Goal: Task Accomplishment & Management: Manage account settings

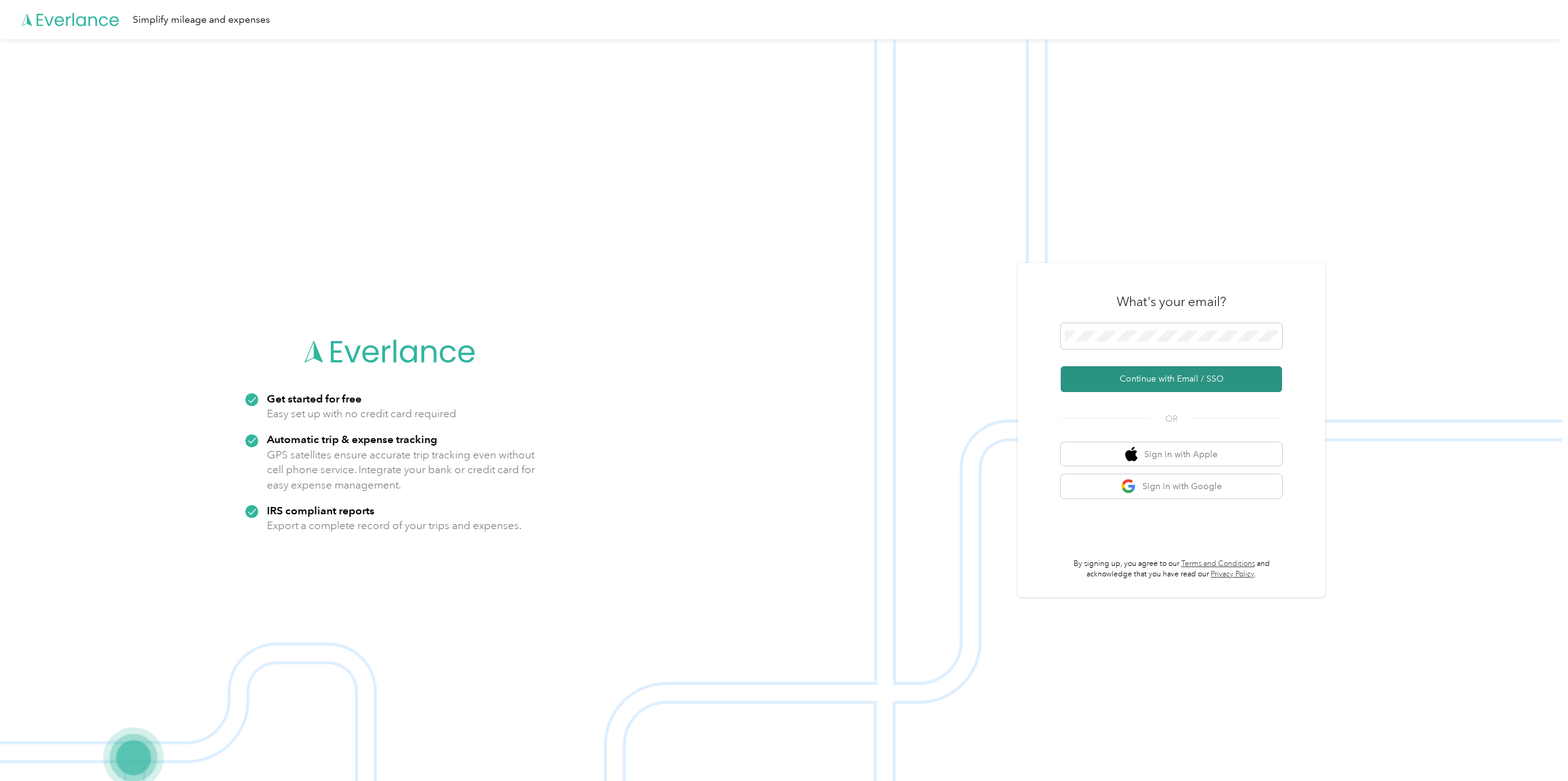
click at [1193, 381] on button "Continue with Email / SSO" at bounding box center [1171, 379] width 222 height 26
click at [1219, 381] on button "Continue with Email / SSO" at bounding box center [1171, 379] width 222 height 26
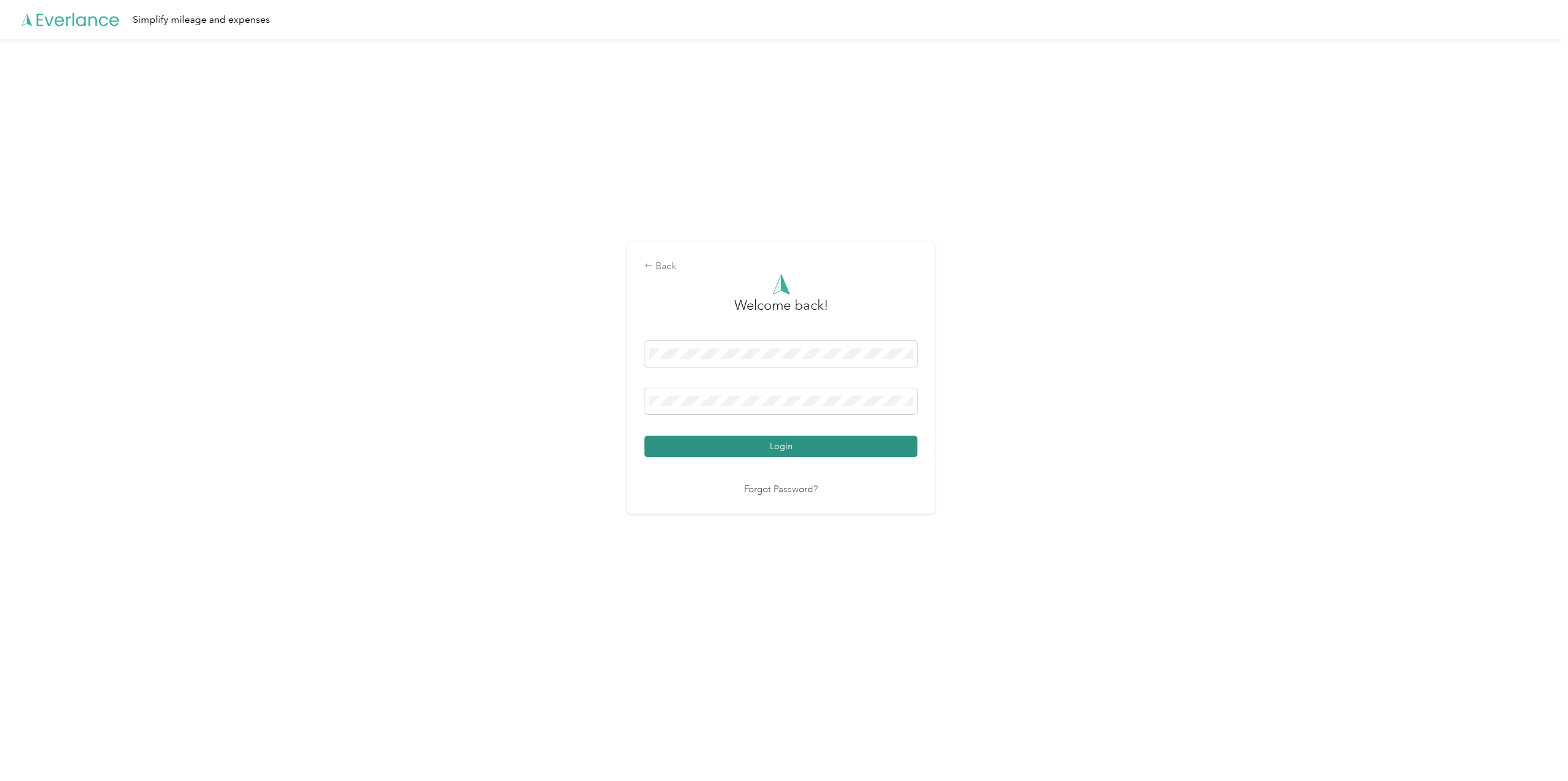
click at [778, 447] on button "Login" at bounding box center [781, 446] width 273 height 21
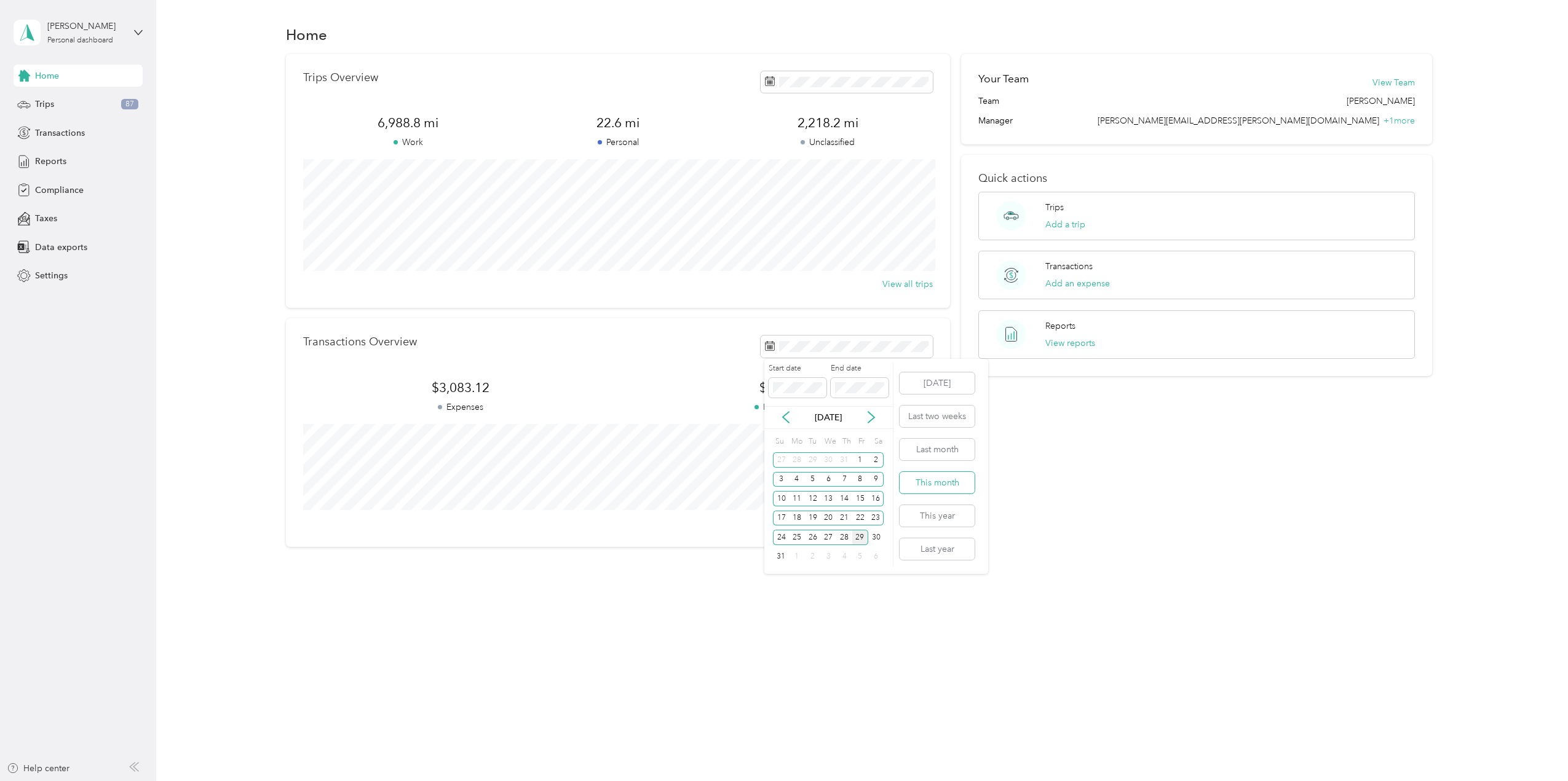
click at [932, 480] on button "This month" at bounding box center [937, 483] width 75 height 21
click at [53, 109] on span "Trips" at bounding box center [45, 104] width 19 height 13
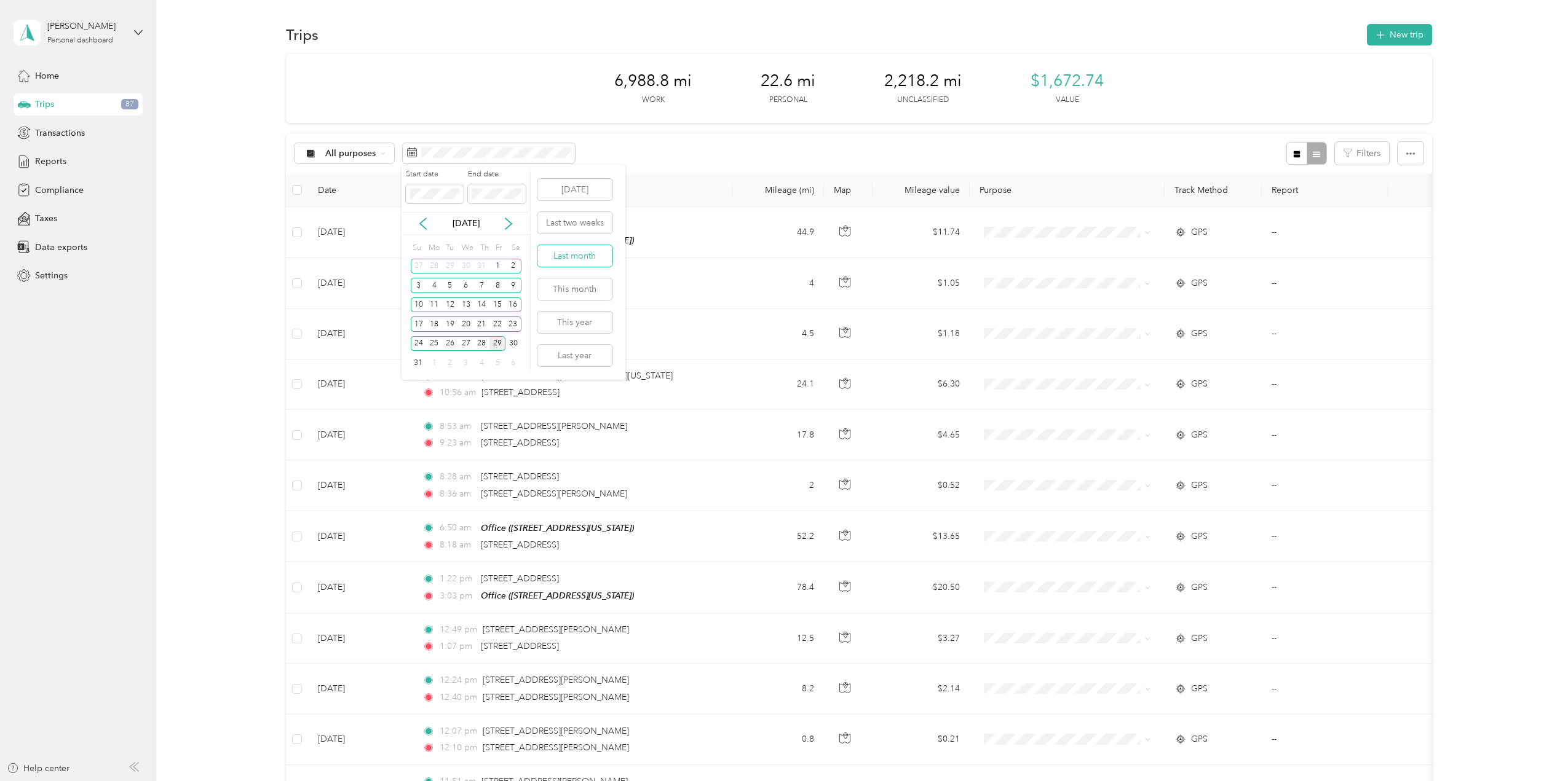
click at [585, 259] on button "Last month" at bounding box center [575, 256] width 75 height 21
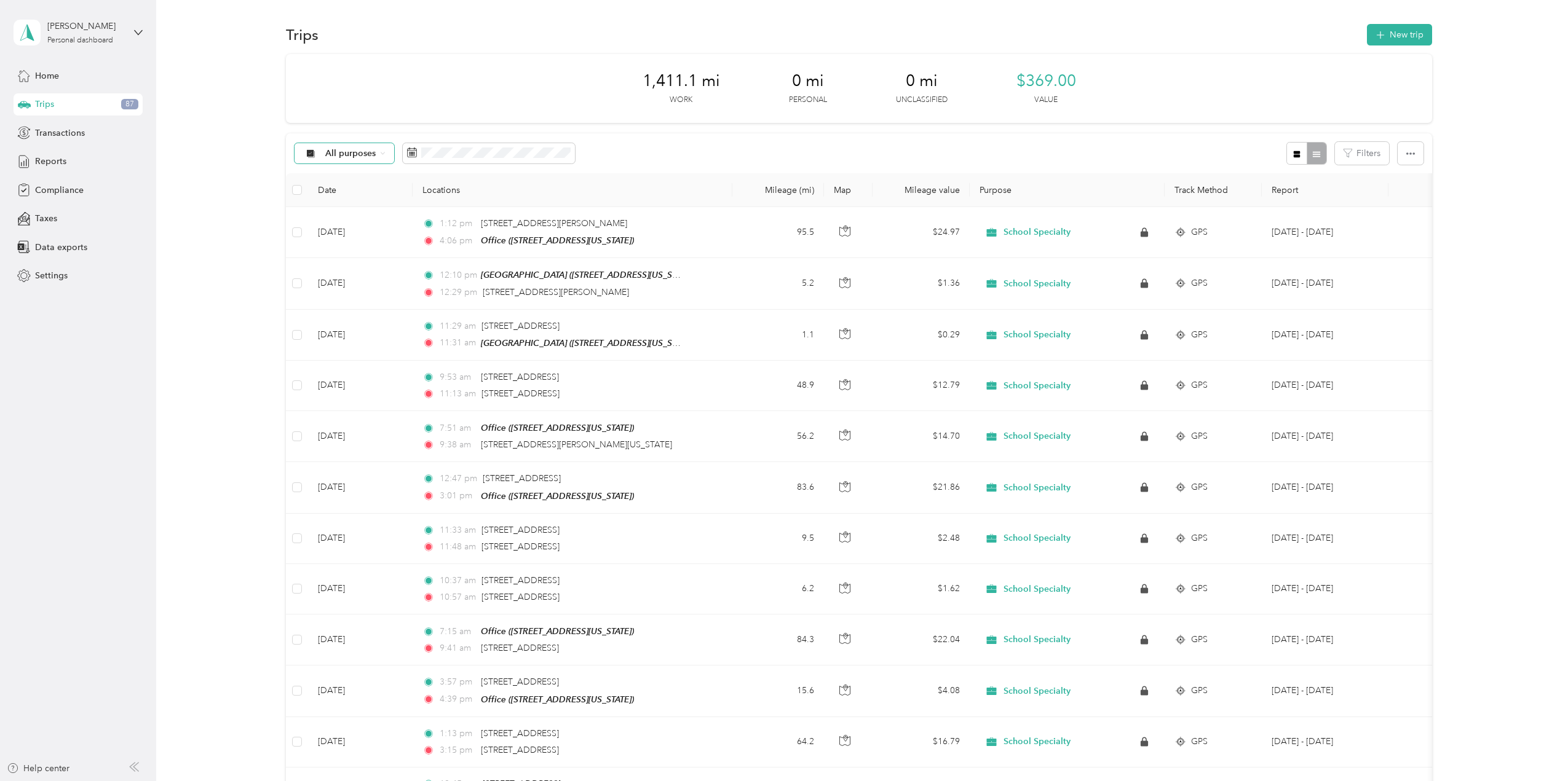
click at [381, 158] on div "All purposes" at bounding box center [345, 153] width 100 height 21
click at [365, 192] on span "Unclassified" at bounding box center [358, 196] width 67 height 13
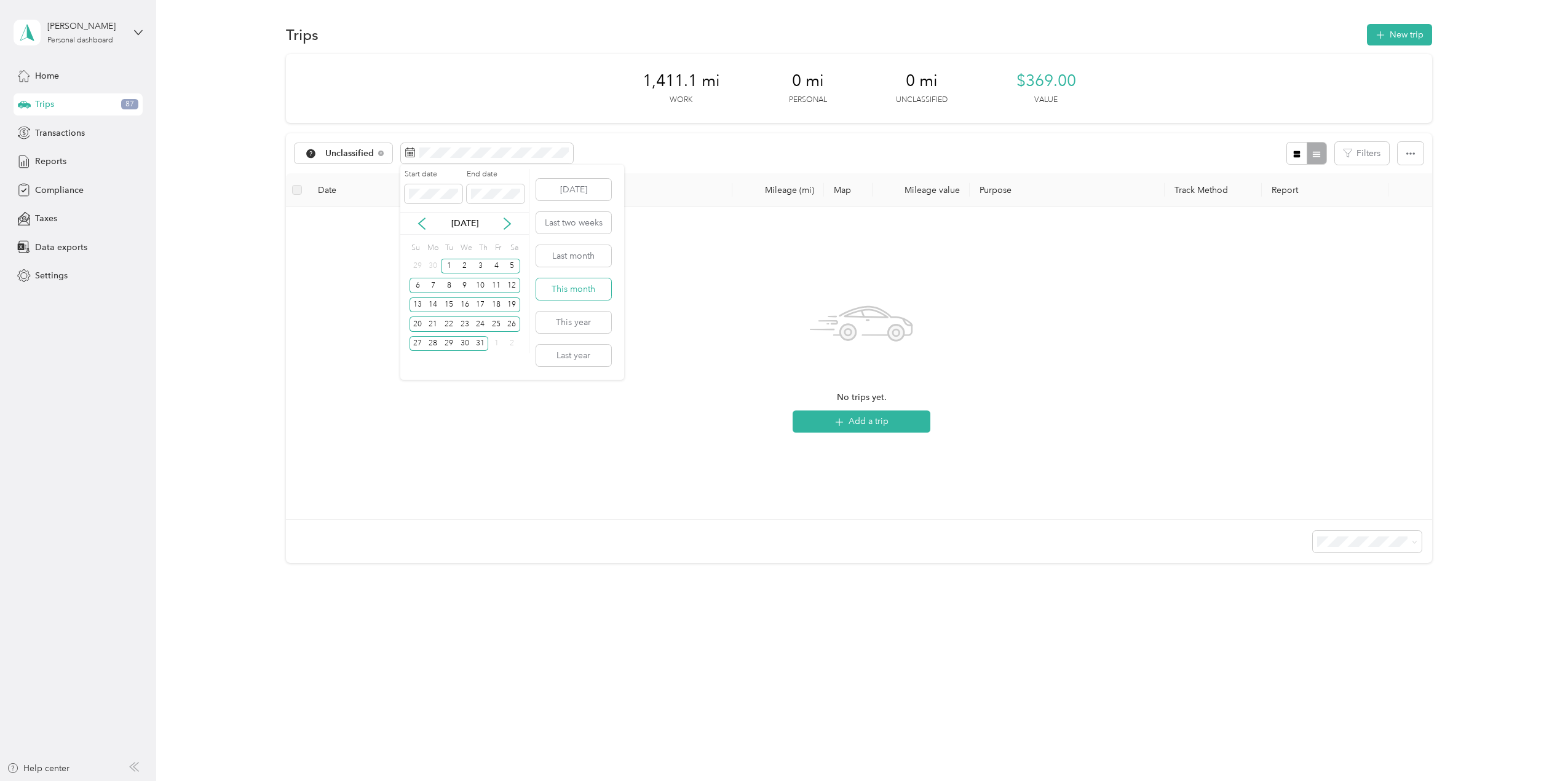
click at [578, 289] on button "This month" at bounding box center [574, 289] width 75 height 21
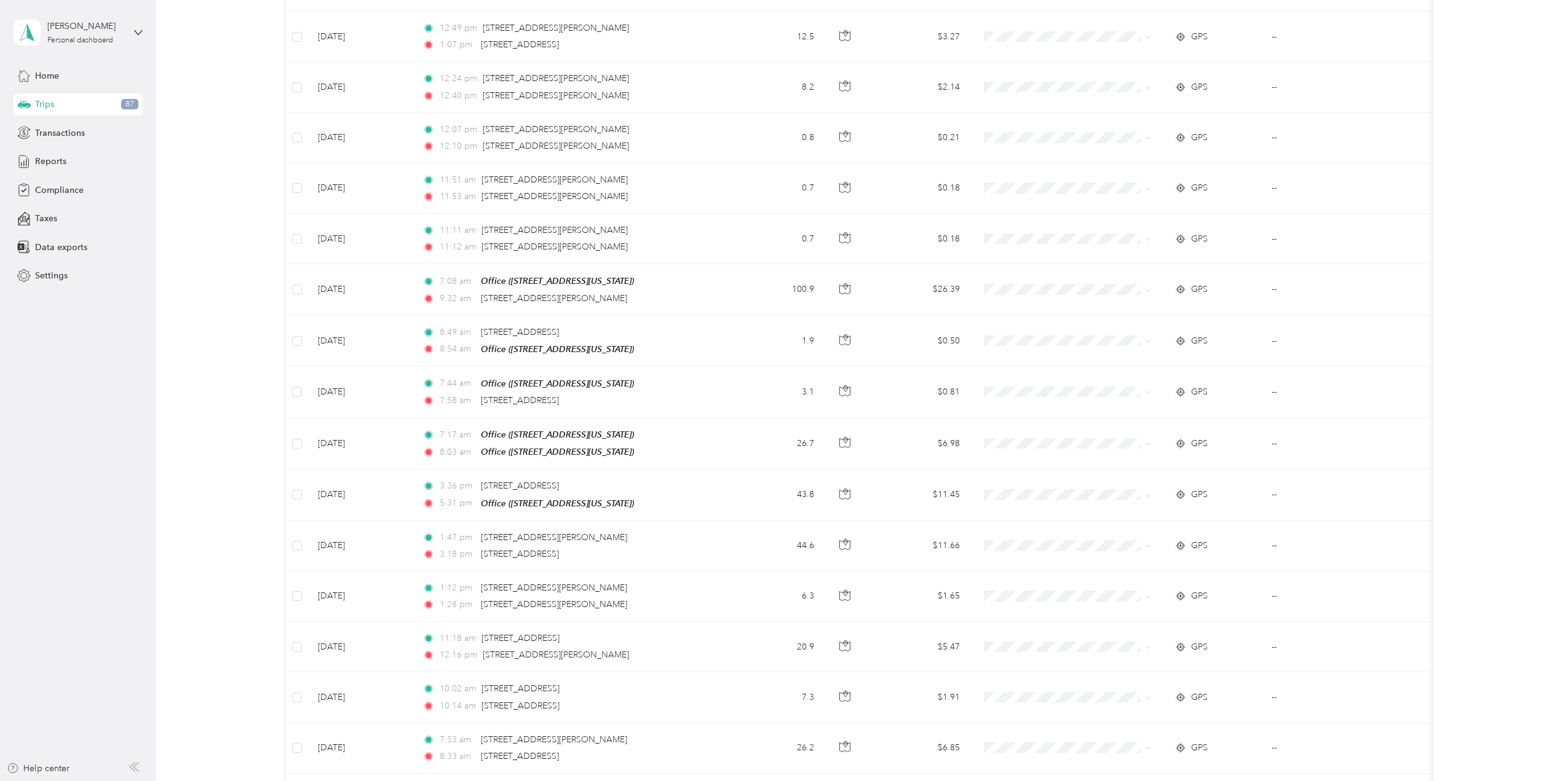
scroll to position [903, 0]
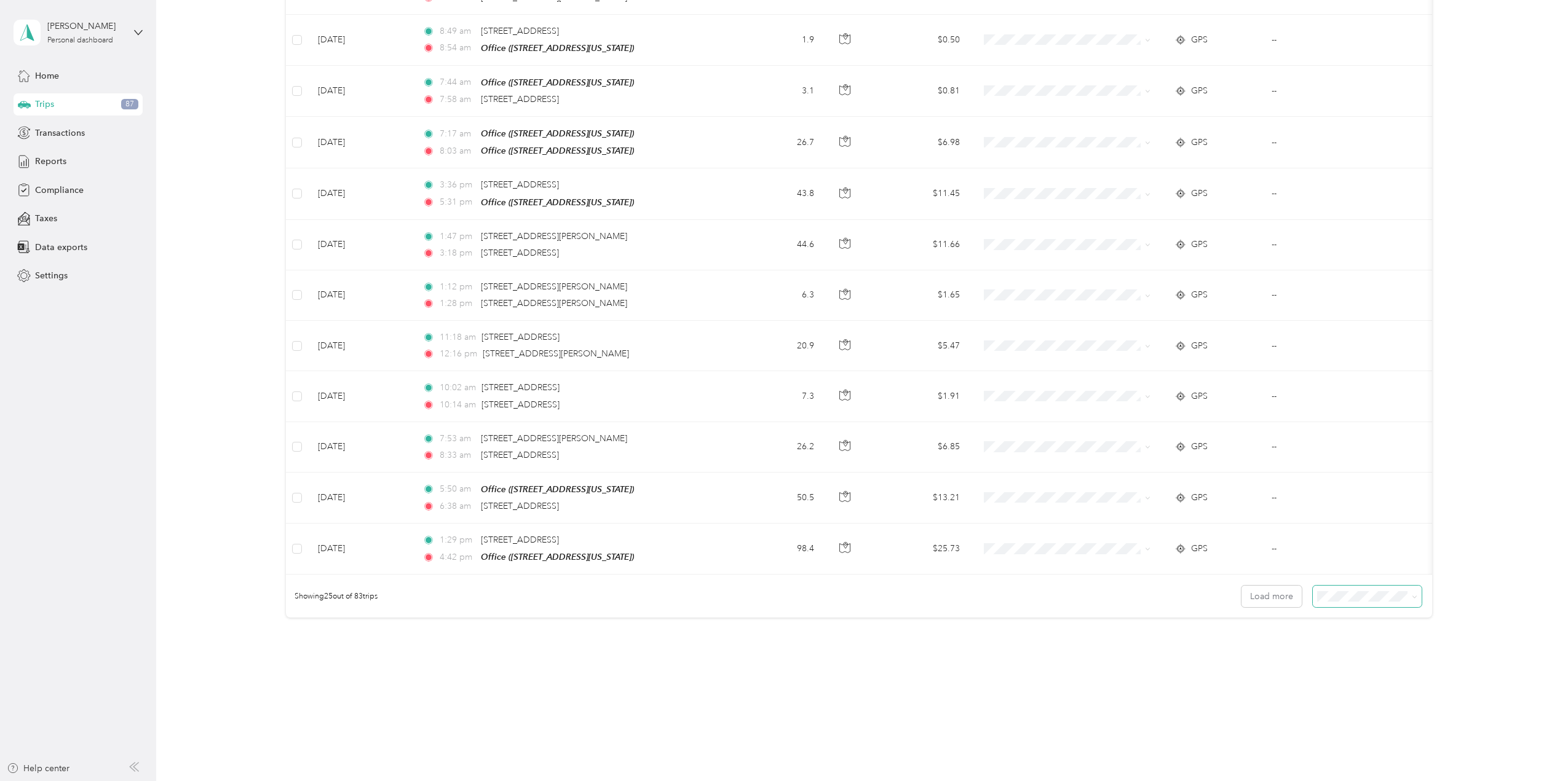
click at [1359, 597] on span at bounding box center [1368, 597] width 109 height 21
click at [1408, 590] on span at bounding box center [1412, 596] width 10 height 13
click at [1277, 590] on button "Load more" at bounding box center [1272, 597] width 61 height 21
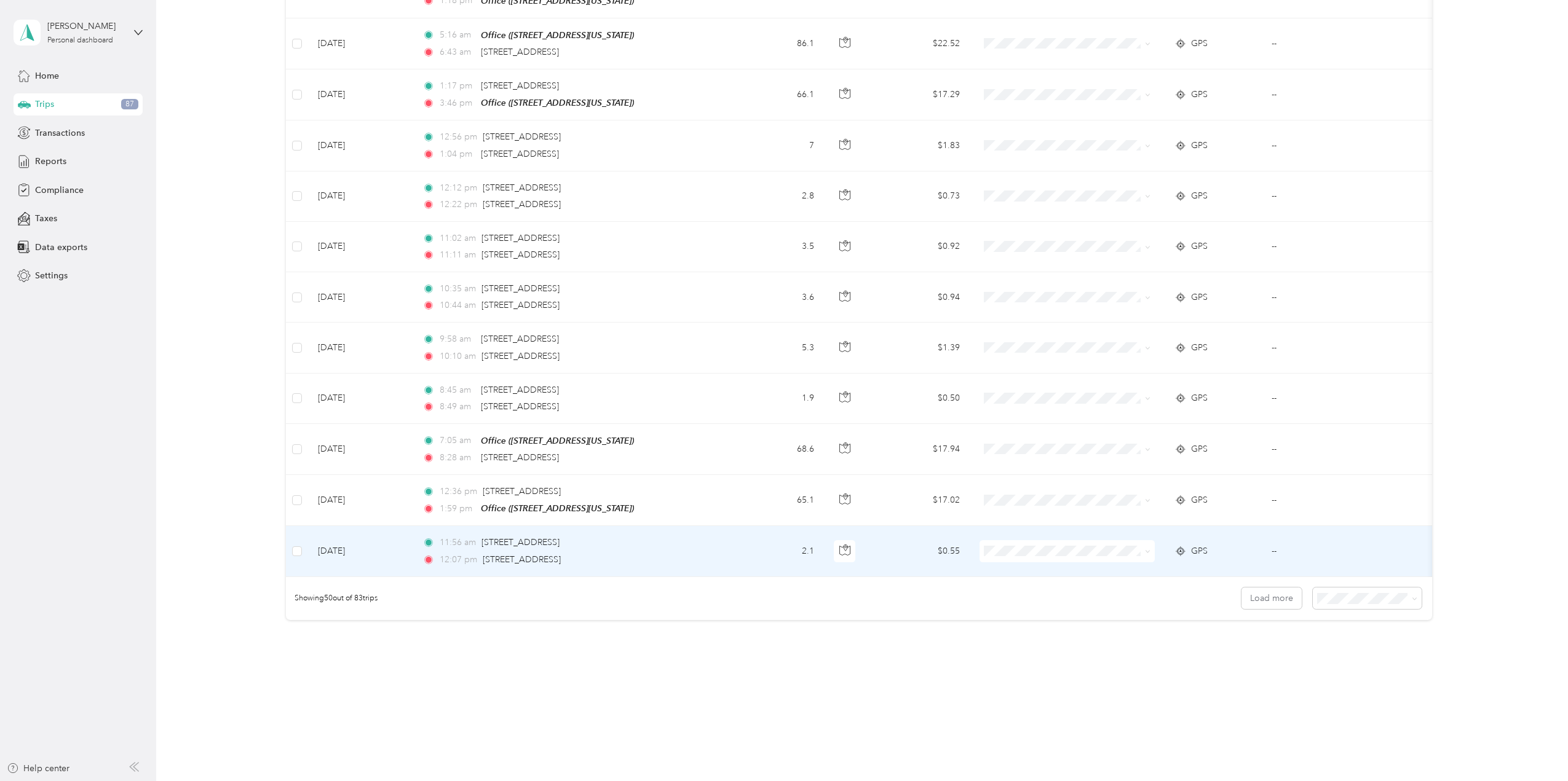
scroll to position [2176, 0]
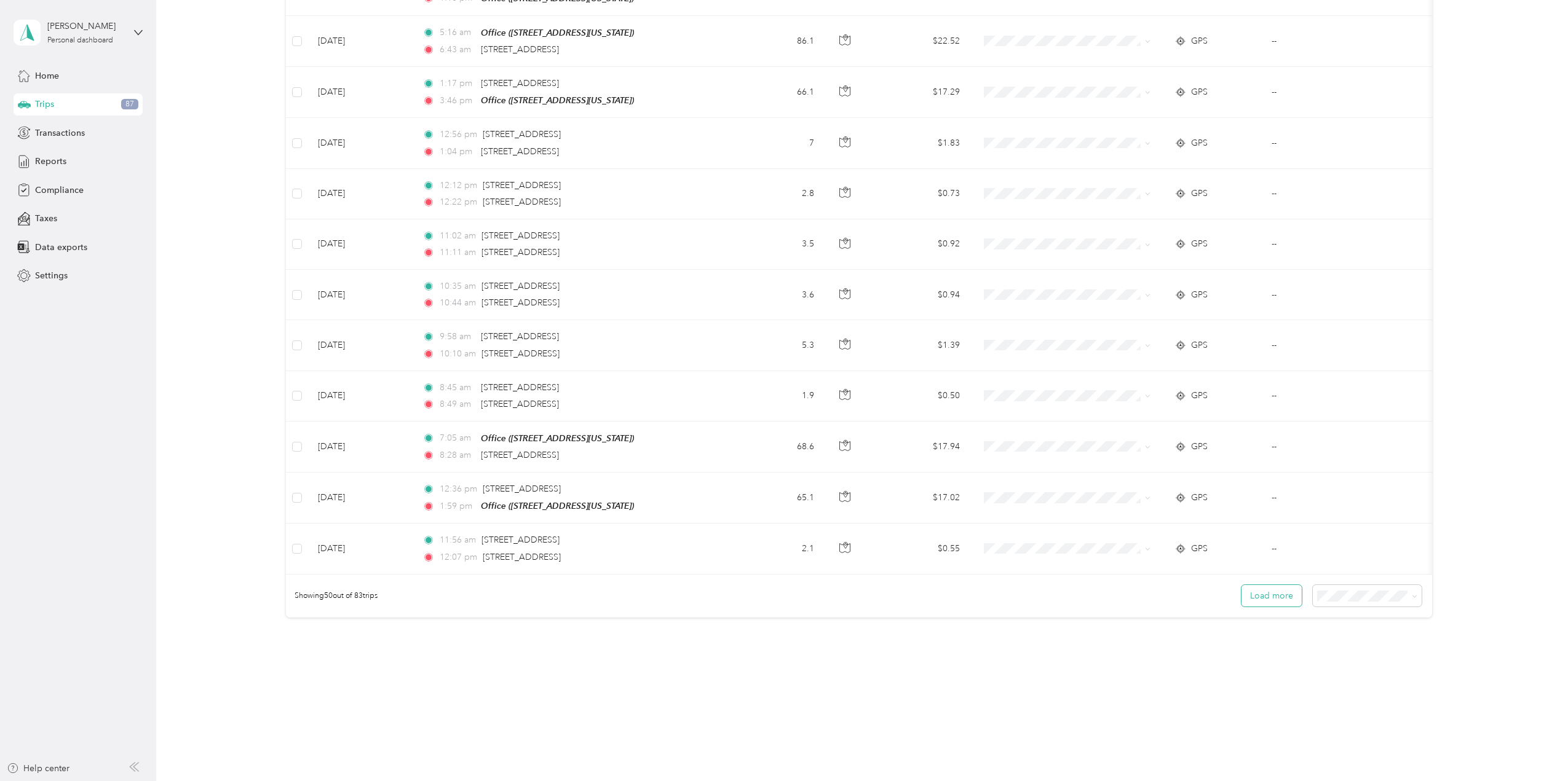
click at [1268, 589] on button "Load more" at bounding box center [1272, 596] width 61 height 21
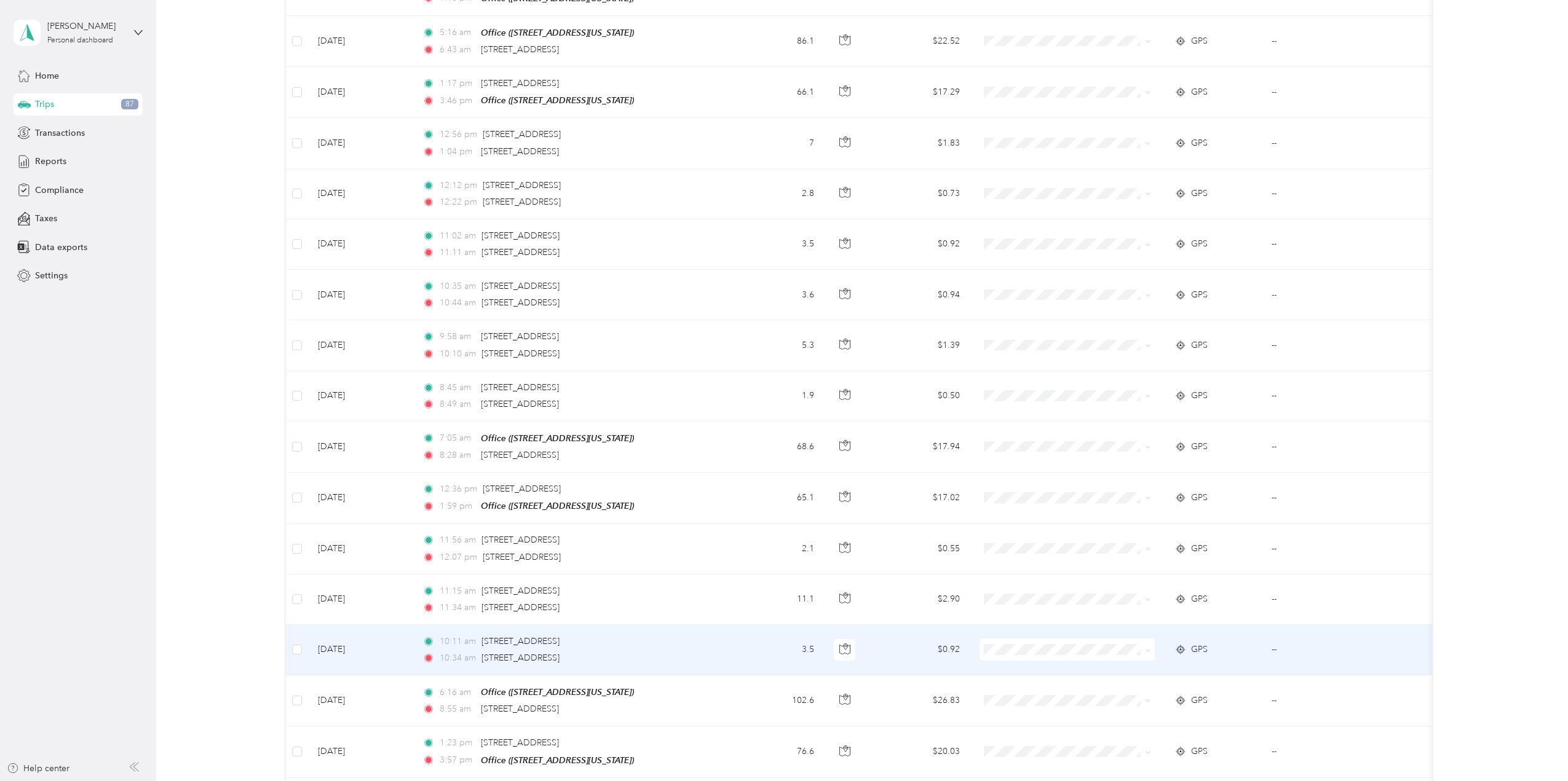
scroll to position [3440, 0]
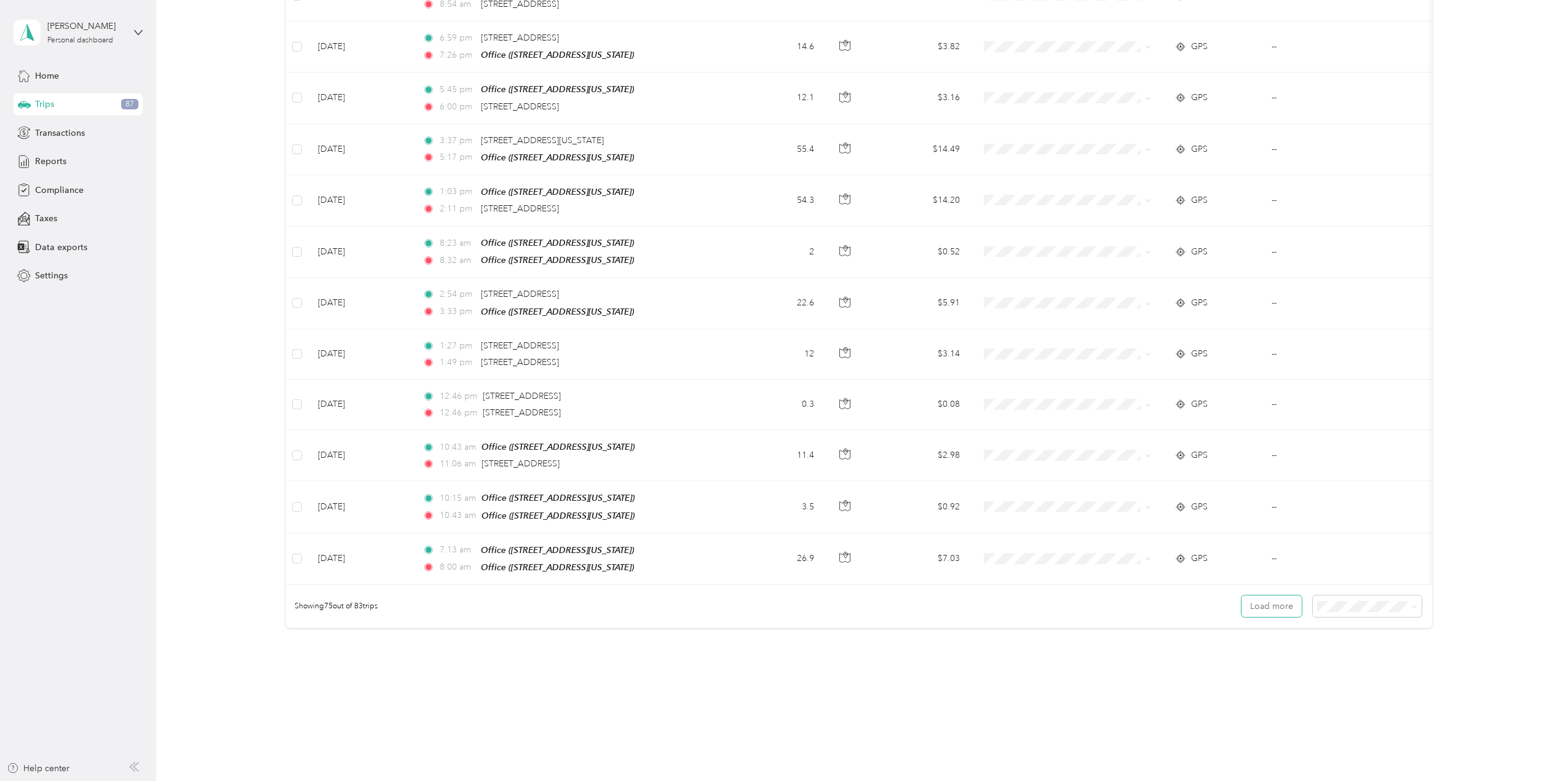
click at [1267, 595] on button "Load more" at bounding box center [1272, 606] width 61 height 21
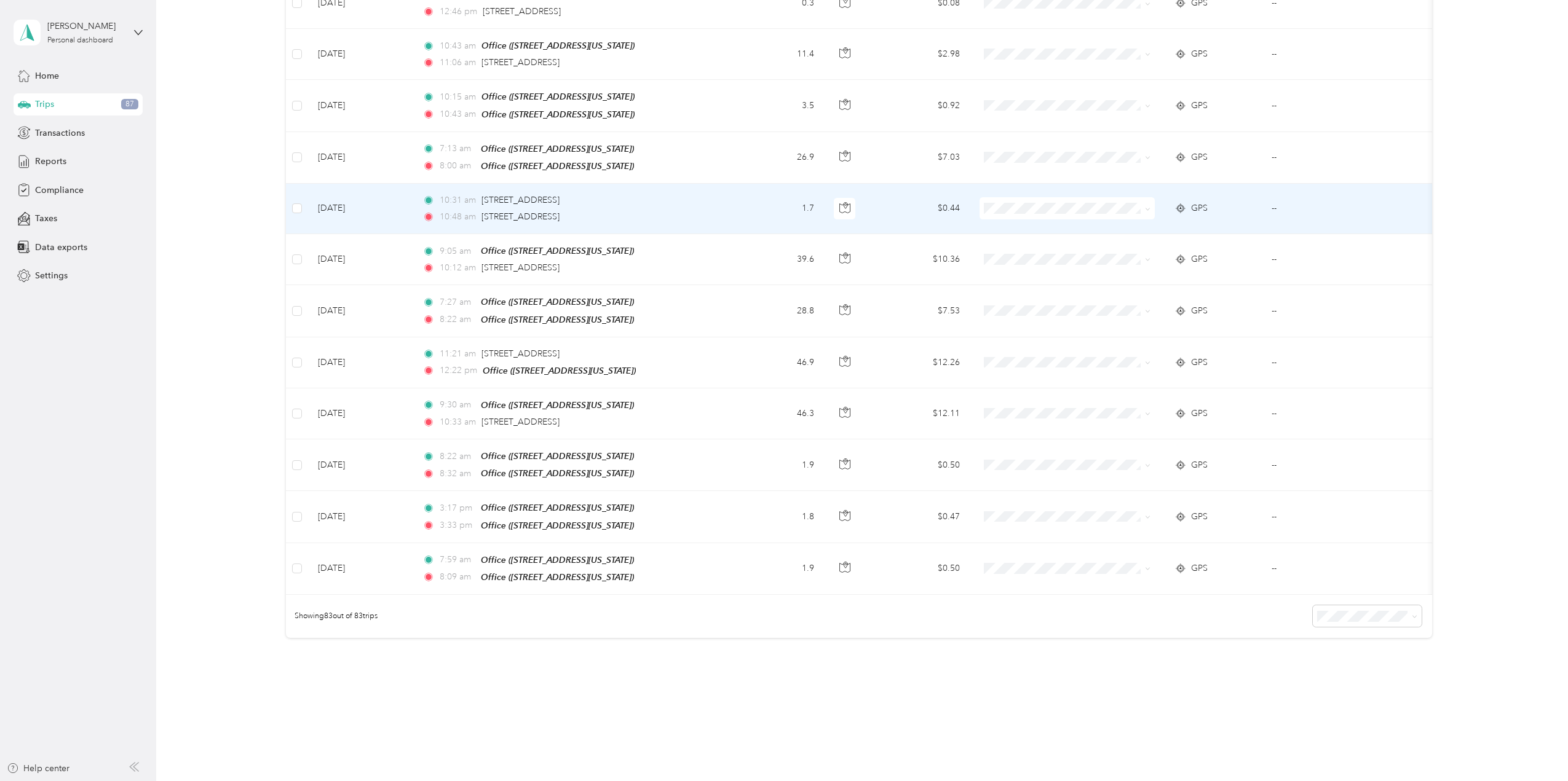
scroll to position [3844, 0]
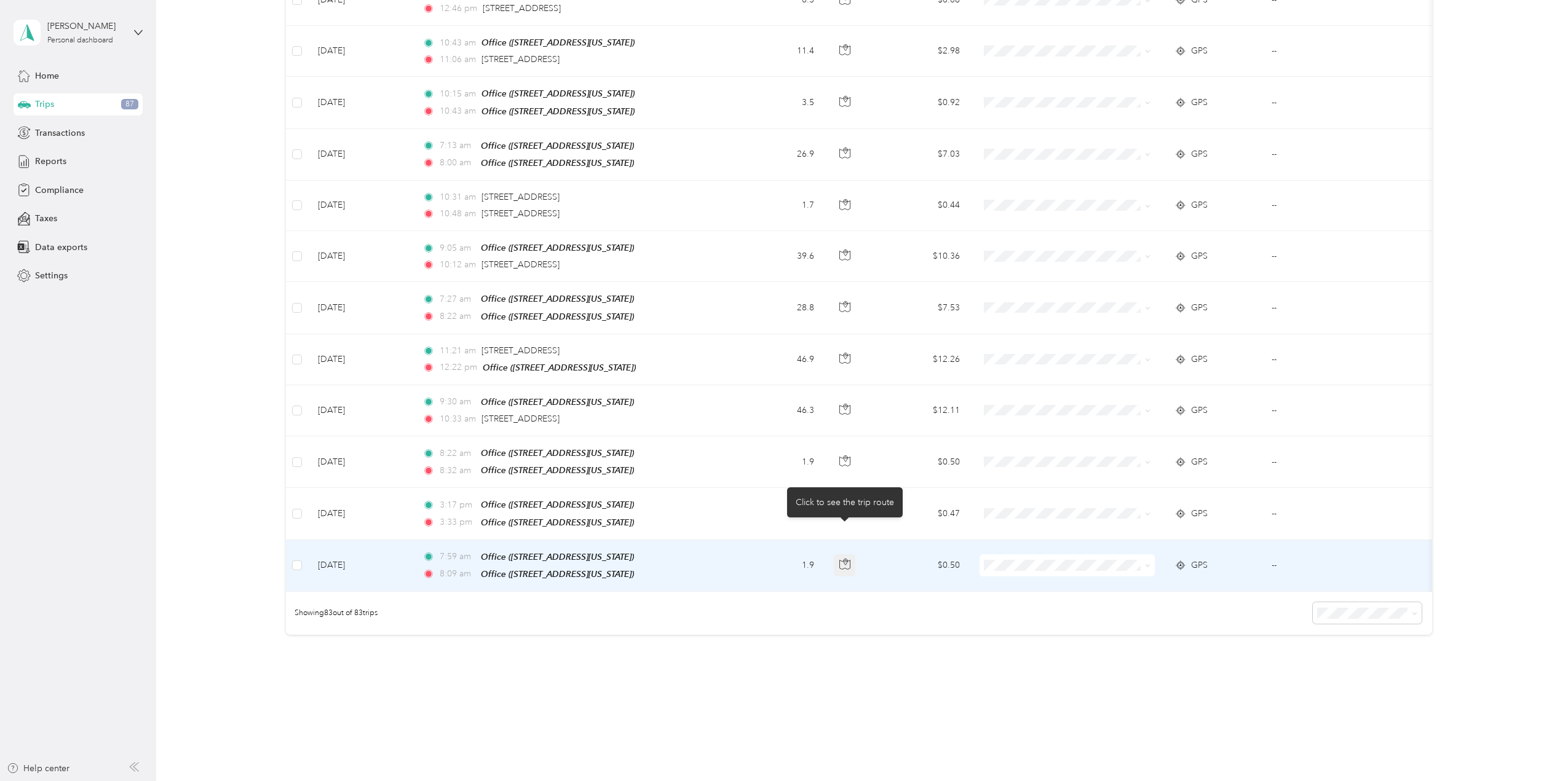
click at [845, 559] on icon "button" at bounding box center [845, 564] width 11 height 11
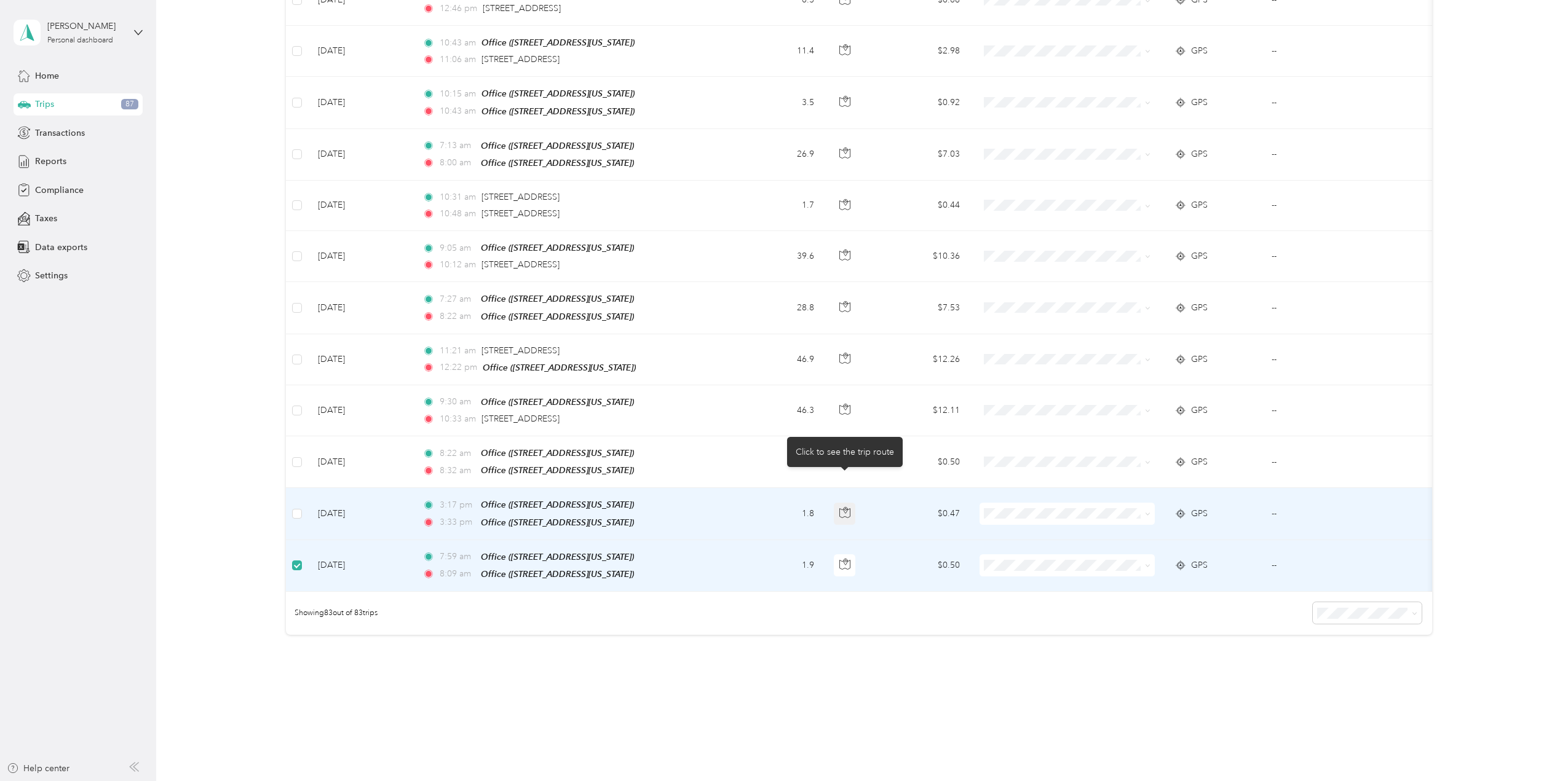
click at [844, 509] on icon "button" at bounding box center [845, 514] width 11 height 9
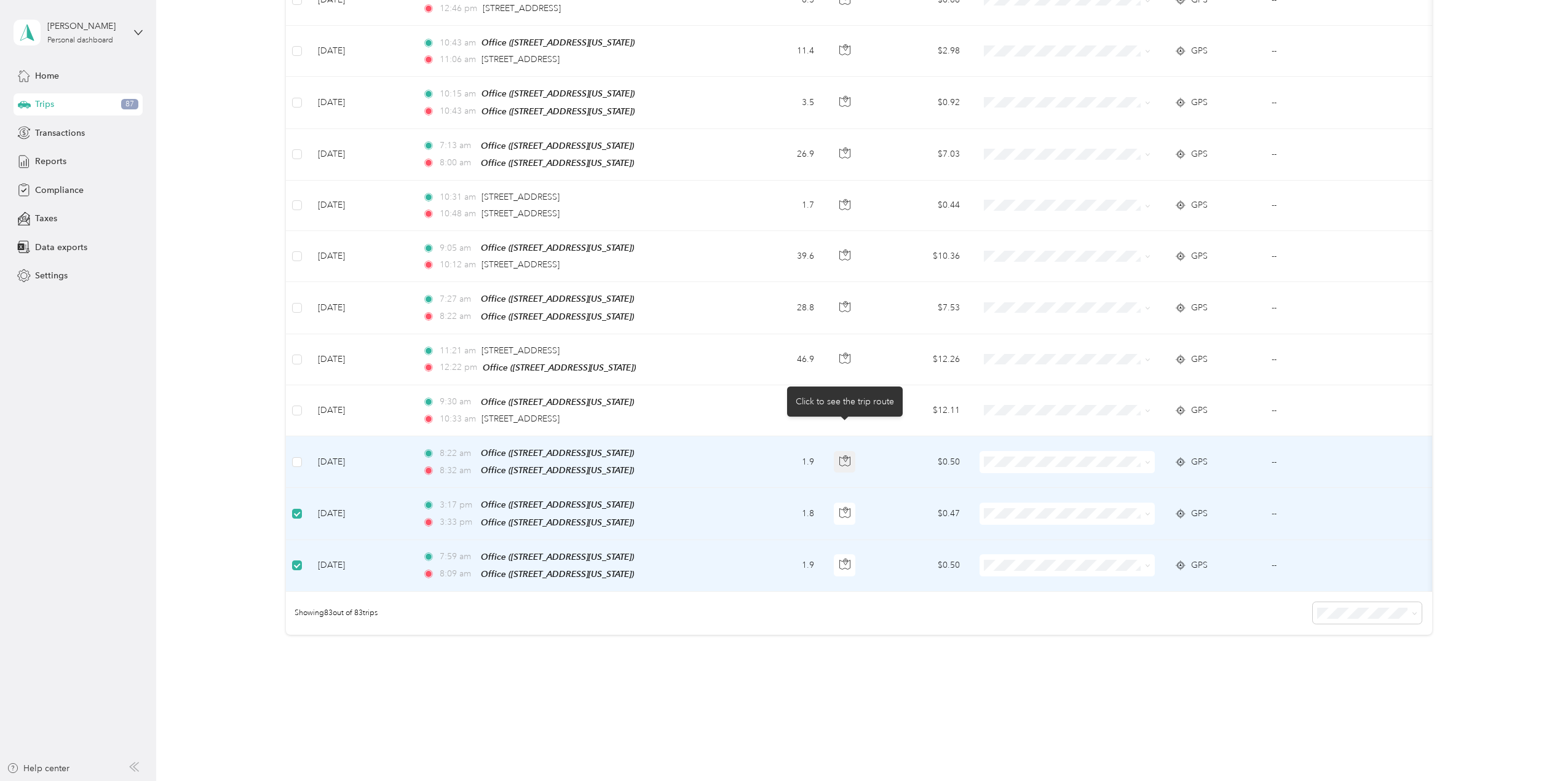
click at [847, 456] on icon "button" at bounding box center [845, 461] width 11 height 11
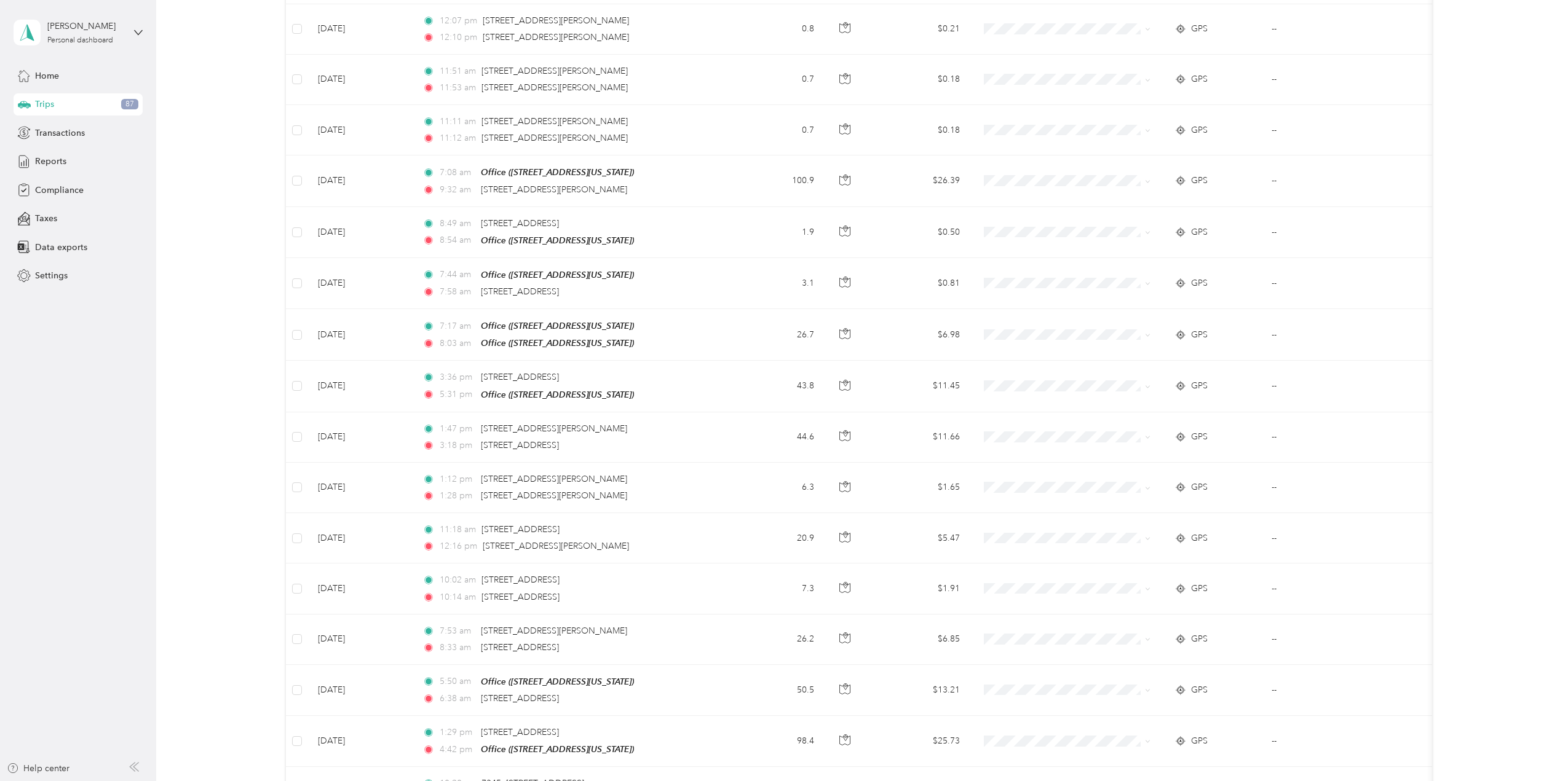
scroll to position [0, 0]
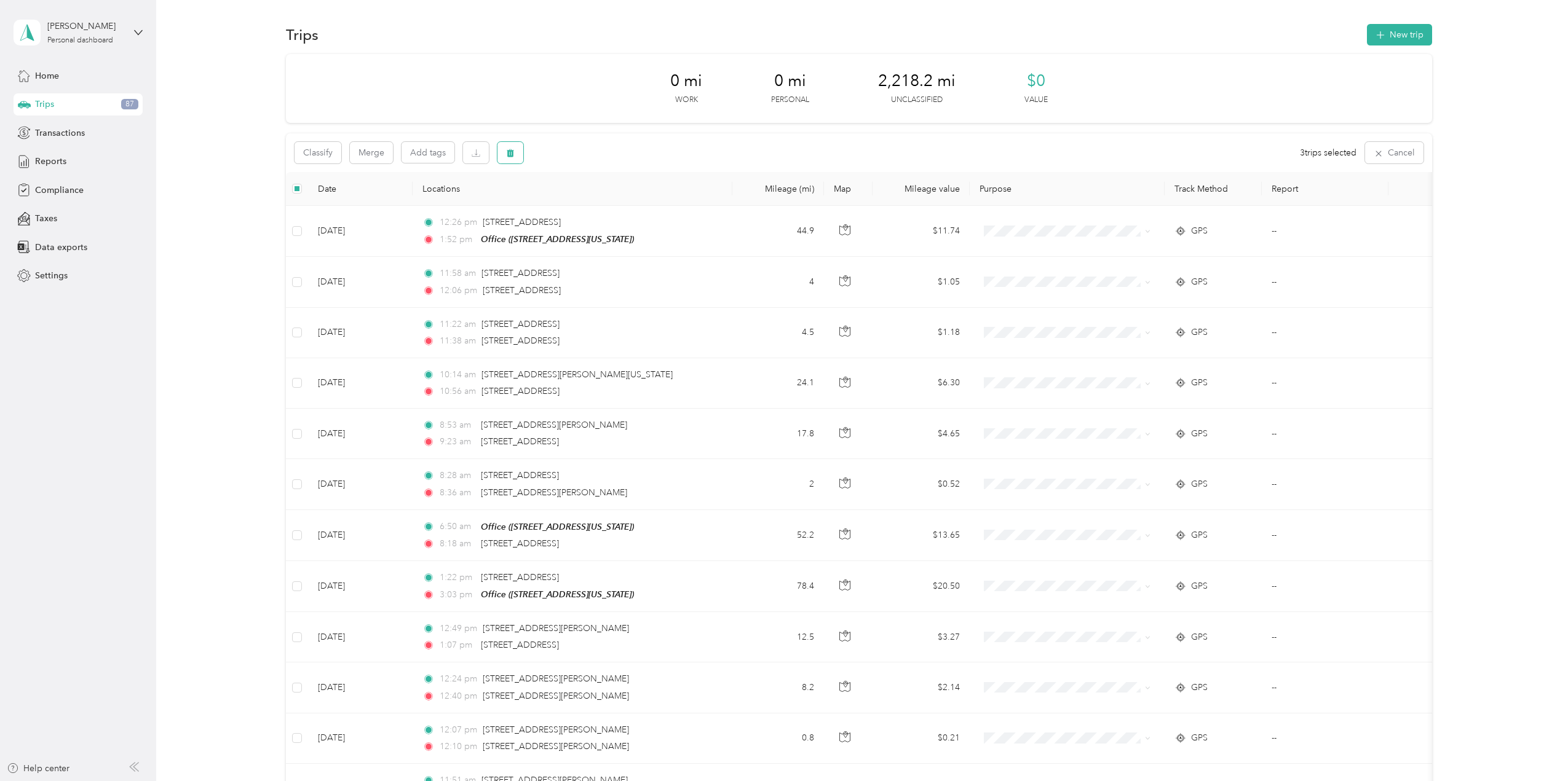
click at [514, 151] on button "button" at bounding box center [510, 152] width 26 height 21
click at [596, 204] on button "Yes" at bounding box center [602, 204] width 24 height 20
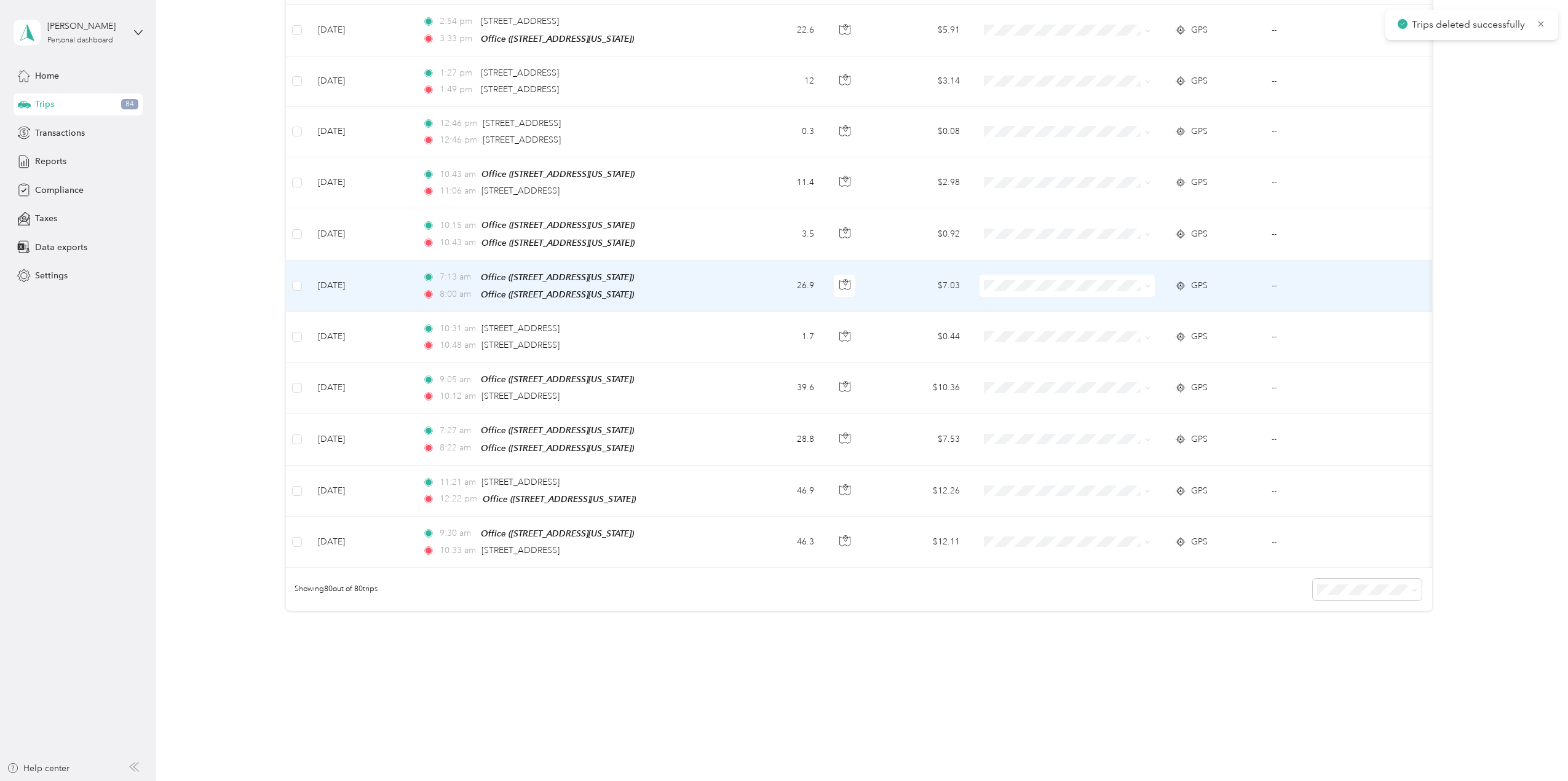
scroll to position [3693, 0]
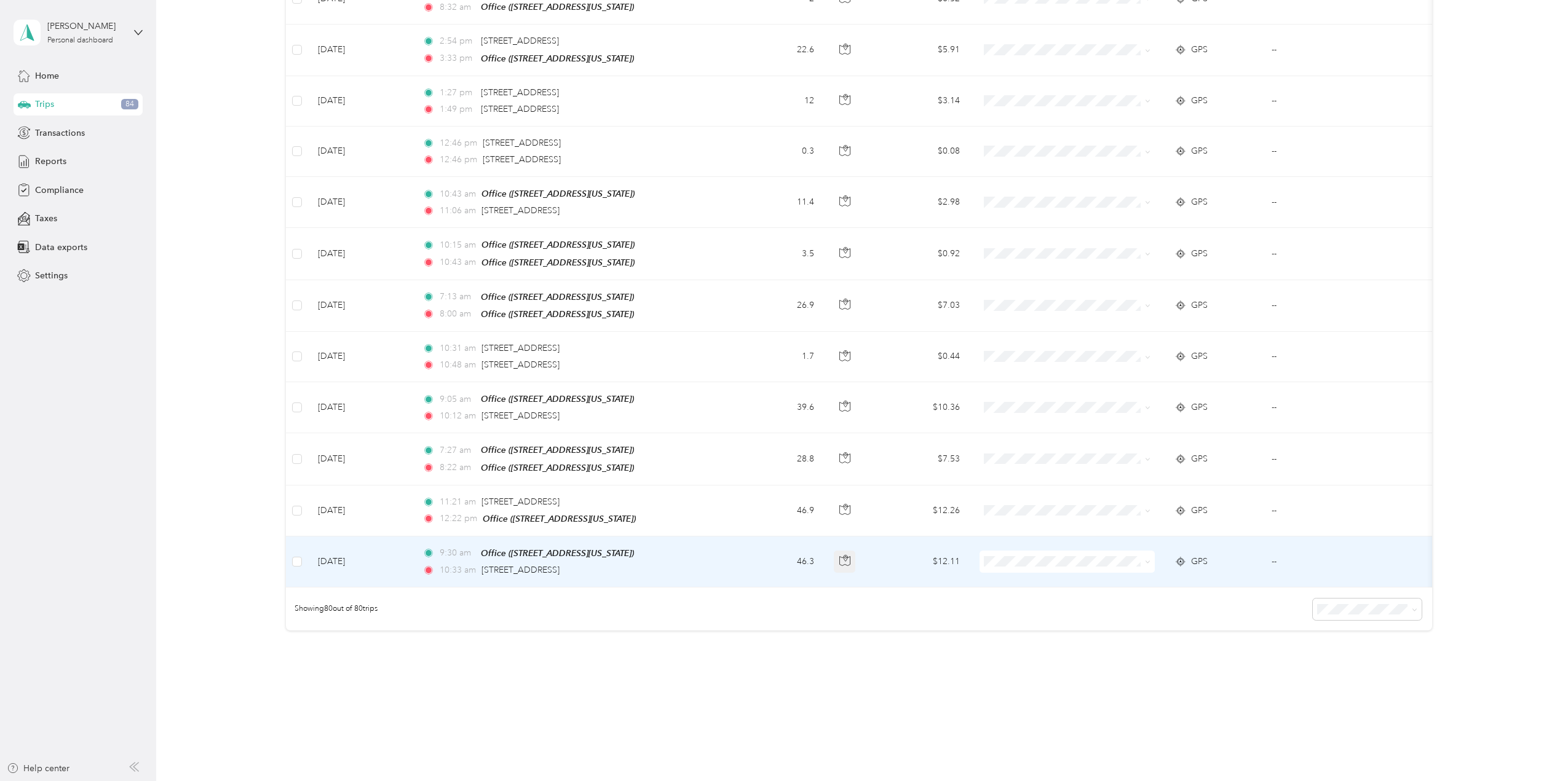
click at [845, 551] on button "button" at bounding box center [845, 561] width 22 height 22
click at [1058, 553] on span "School Specialty" at bounding box center [1078, 555] width 136 height 13
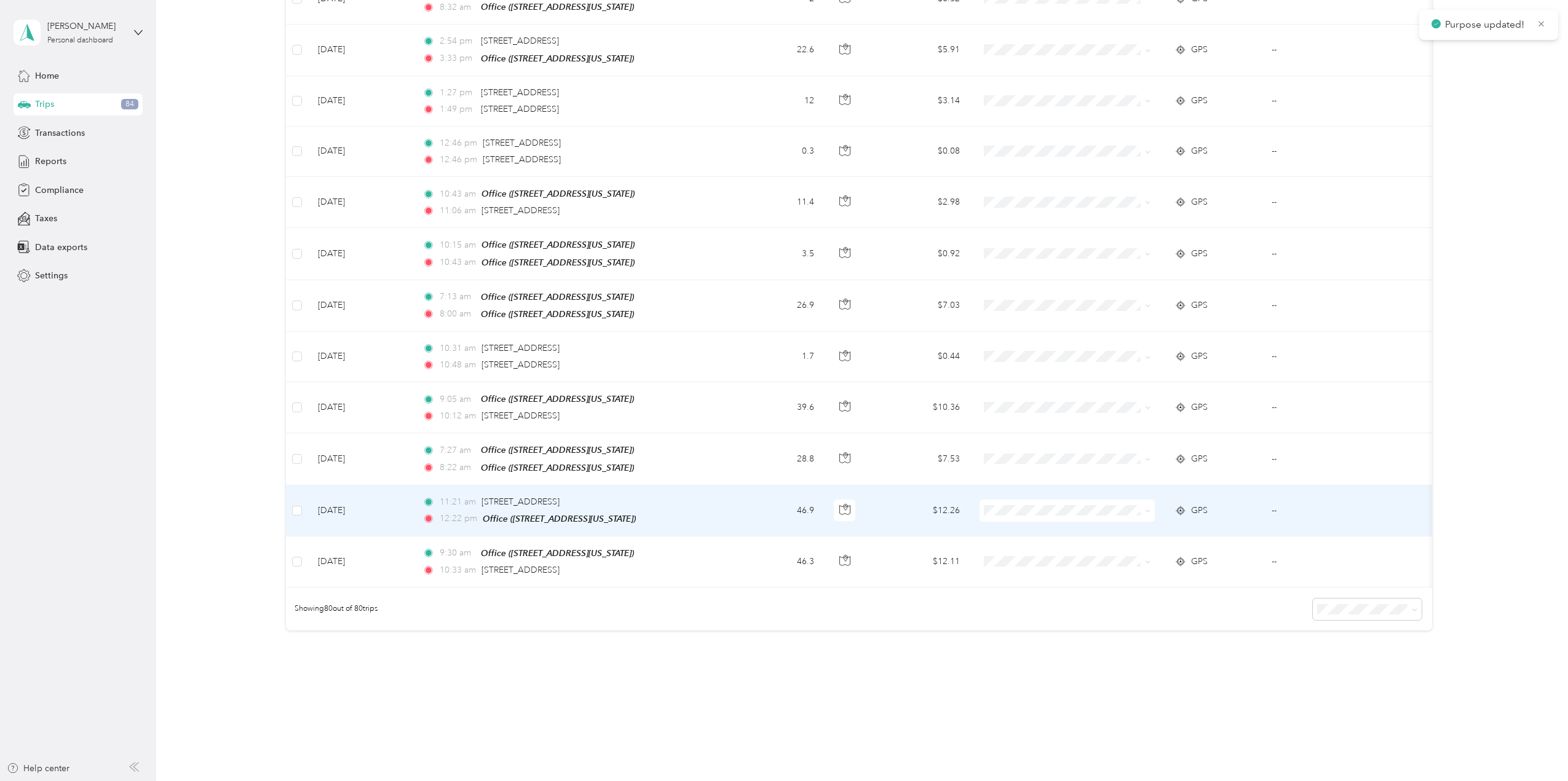
scroll to position [3642, 0]
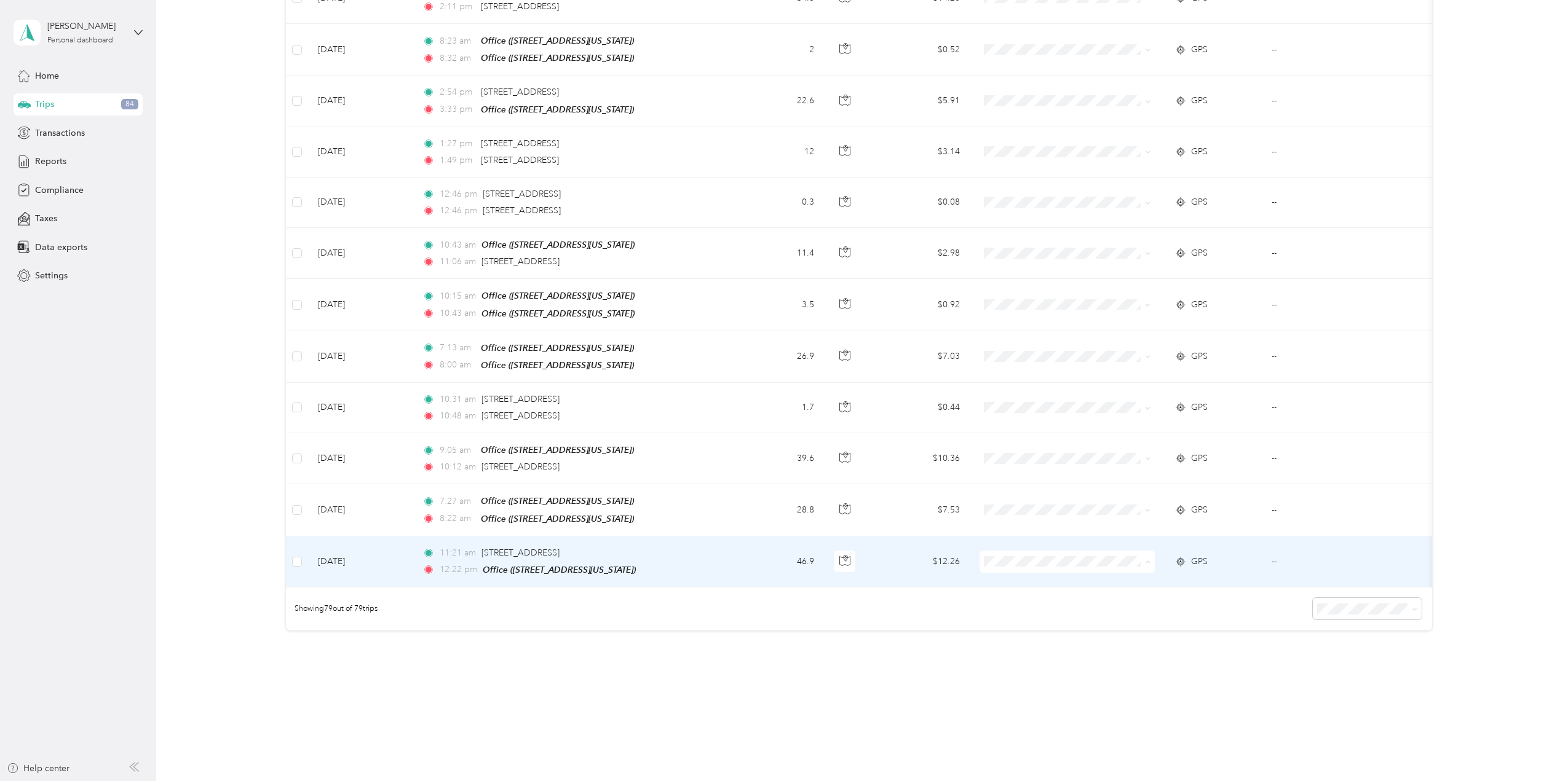
click at [1098, 553] on span "School Specialty" at bounding box center [1078, 556] width 136 height 13
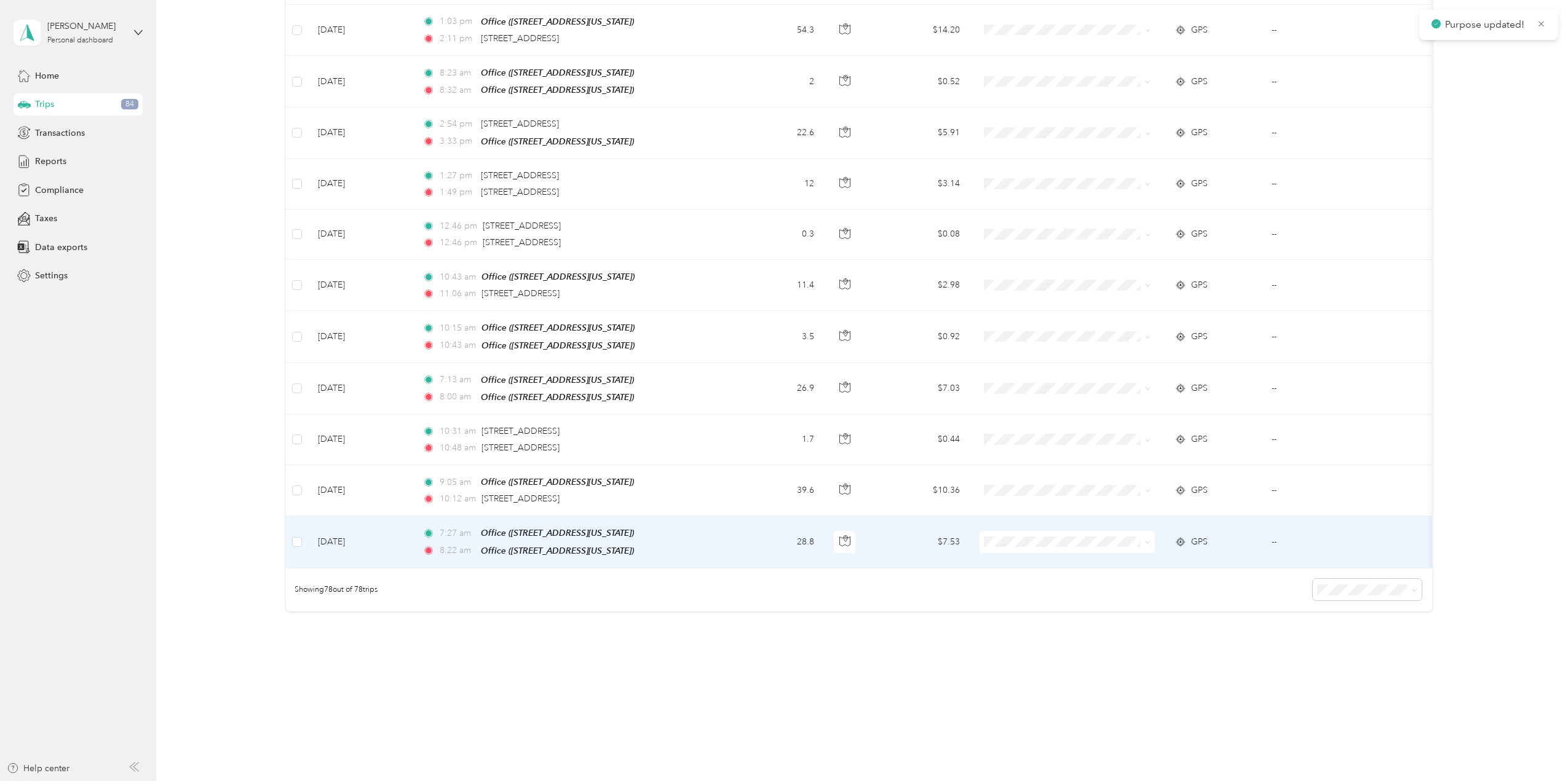
scroll to position [3592, 0]
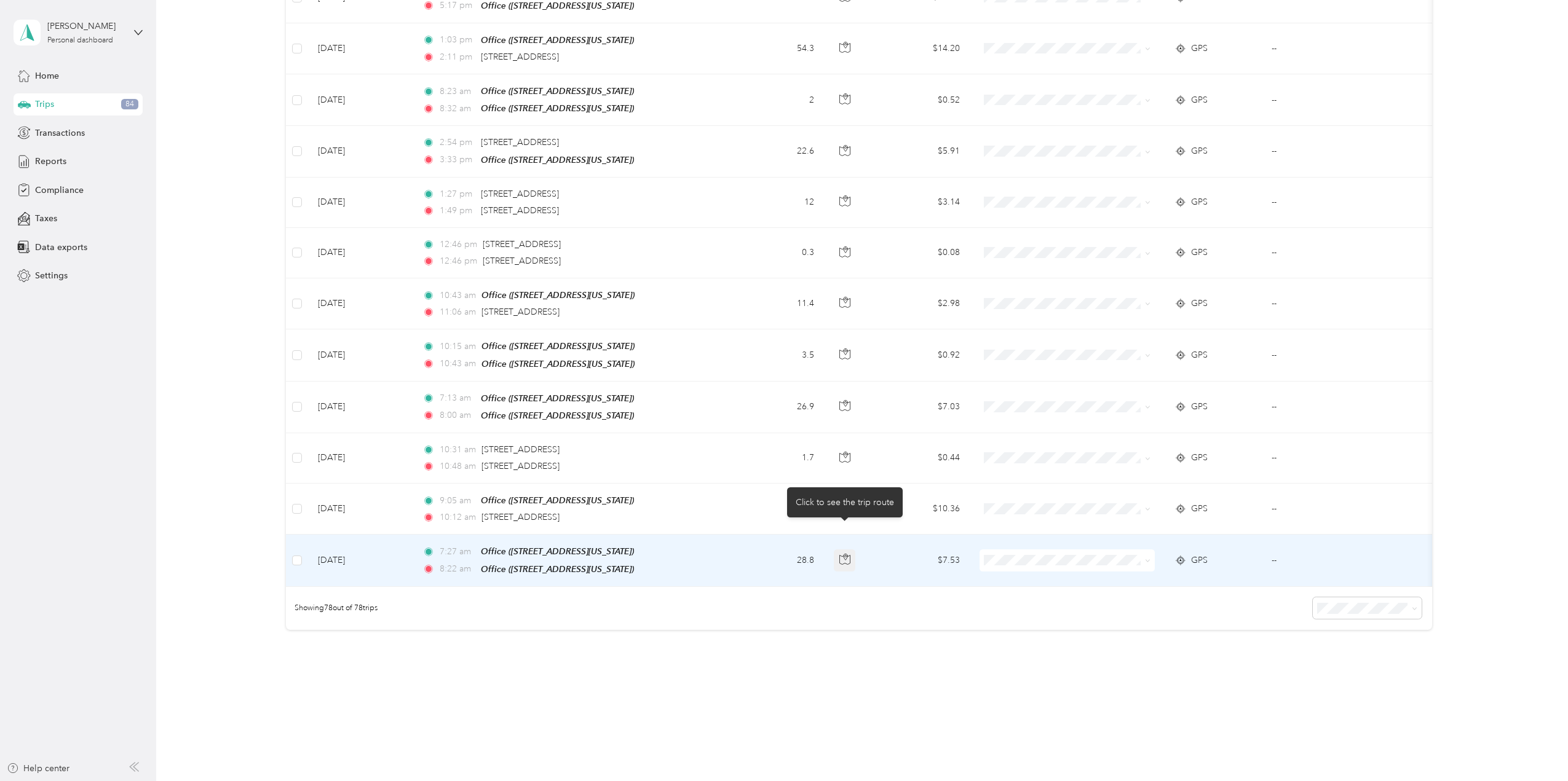
click at [849, 554] on icon "button" at bounding box center [845, 559] width 11 height 11
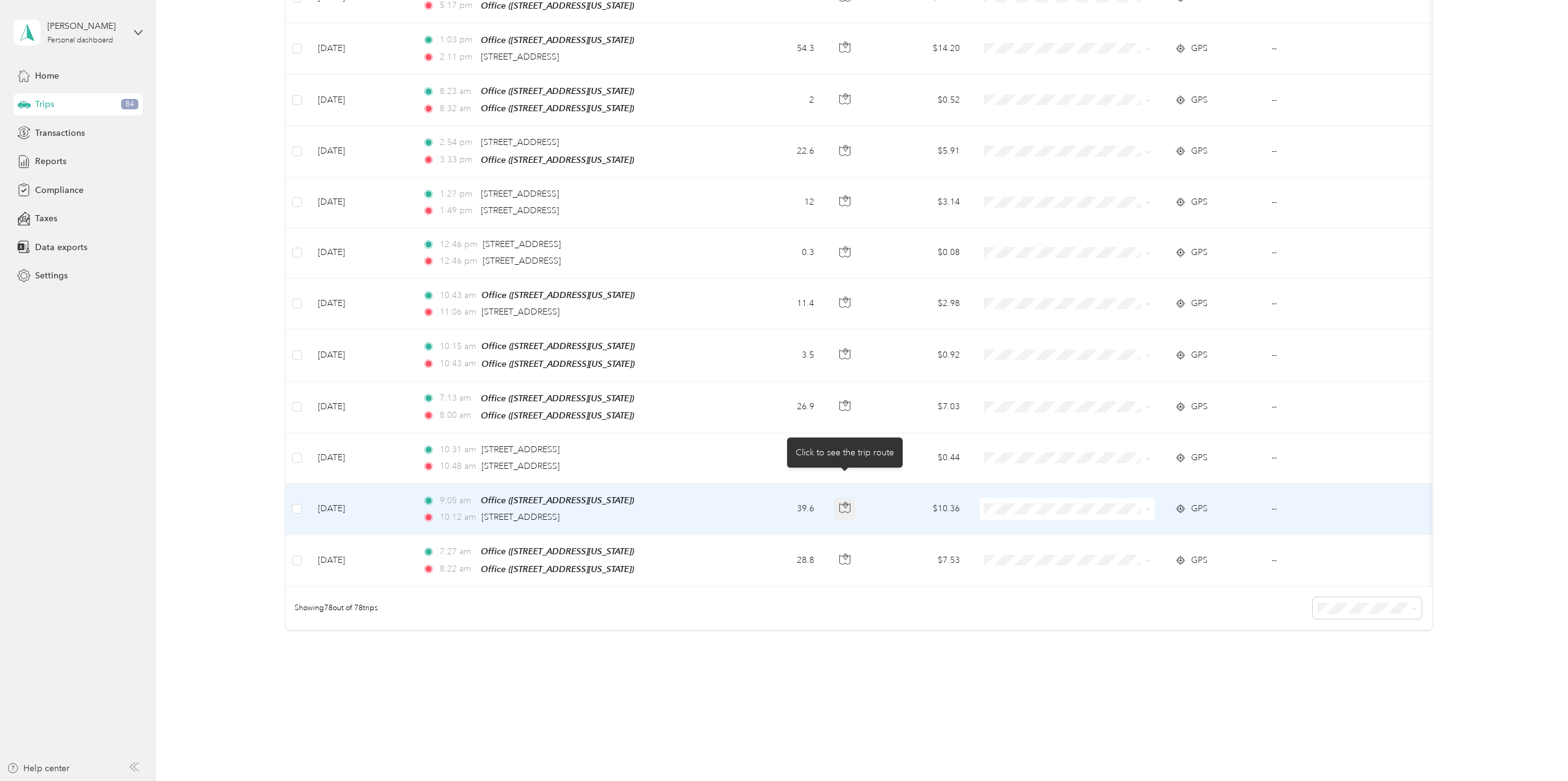
click at [843, 498] on button "button" at bounding box center [845, 508] width 22 height 22
click at [1271, 492] on td "--" at bounding box center [1325, 509] width 126 height 51
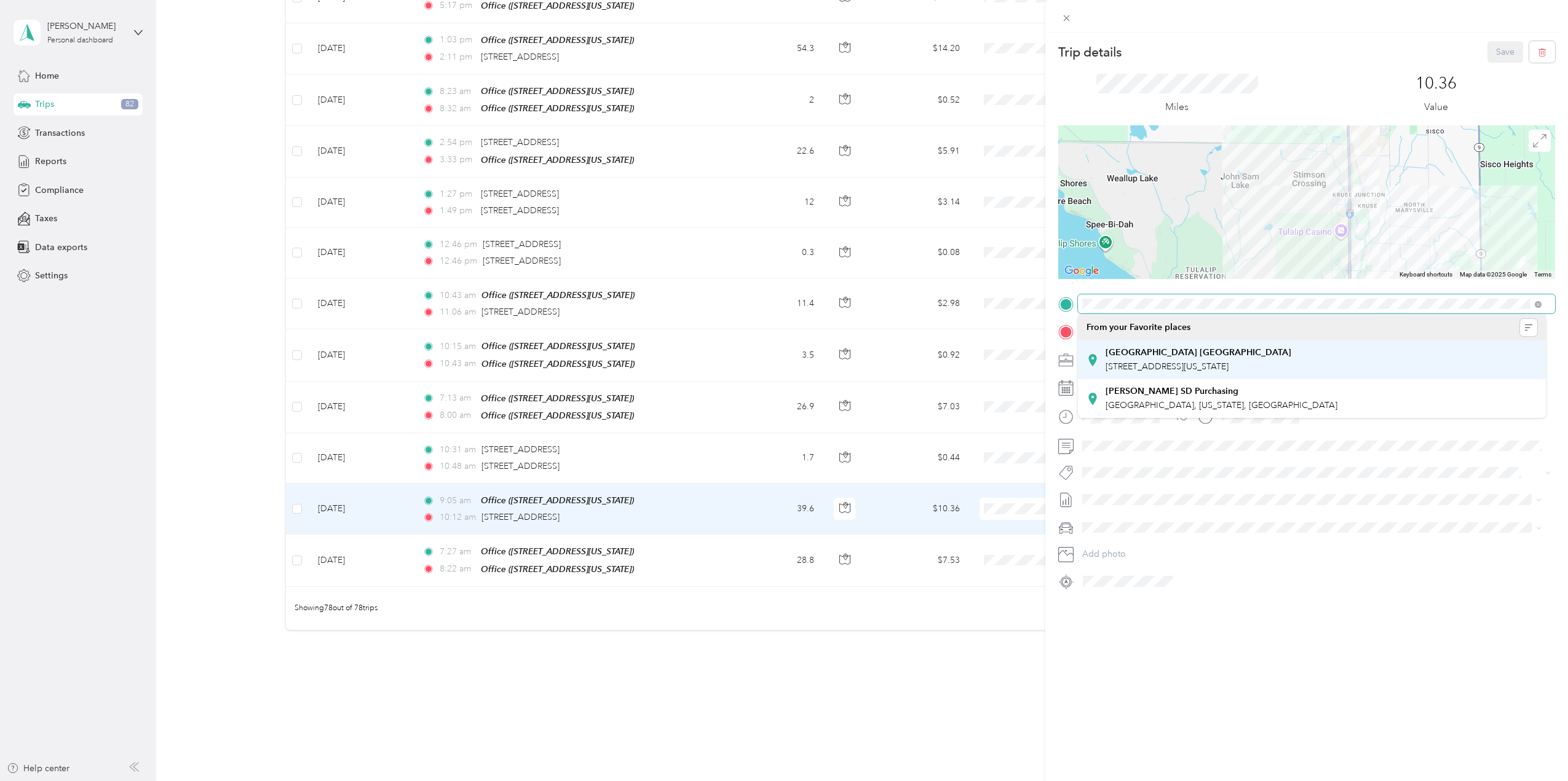
drag, startPoint x: 1206, startPoint y: 209, endPoint x: 1432, endPoint y: 359, distance: 271.2
click at [1432, 780] on div "Trip details Save This trip cannot be edited because it is either under review,…" at bounding box center [781, 781] width 1562 height 0
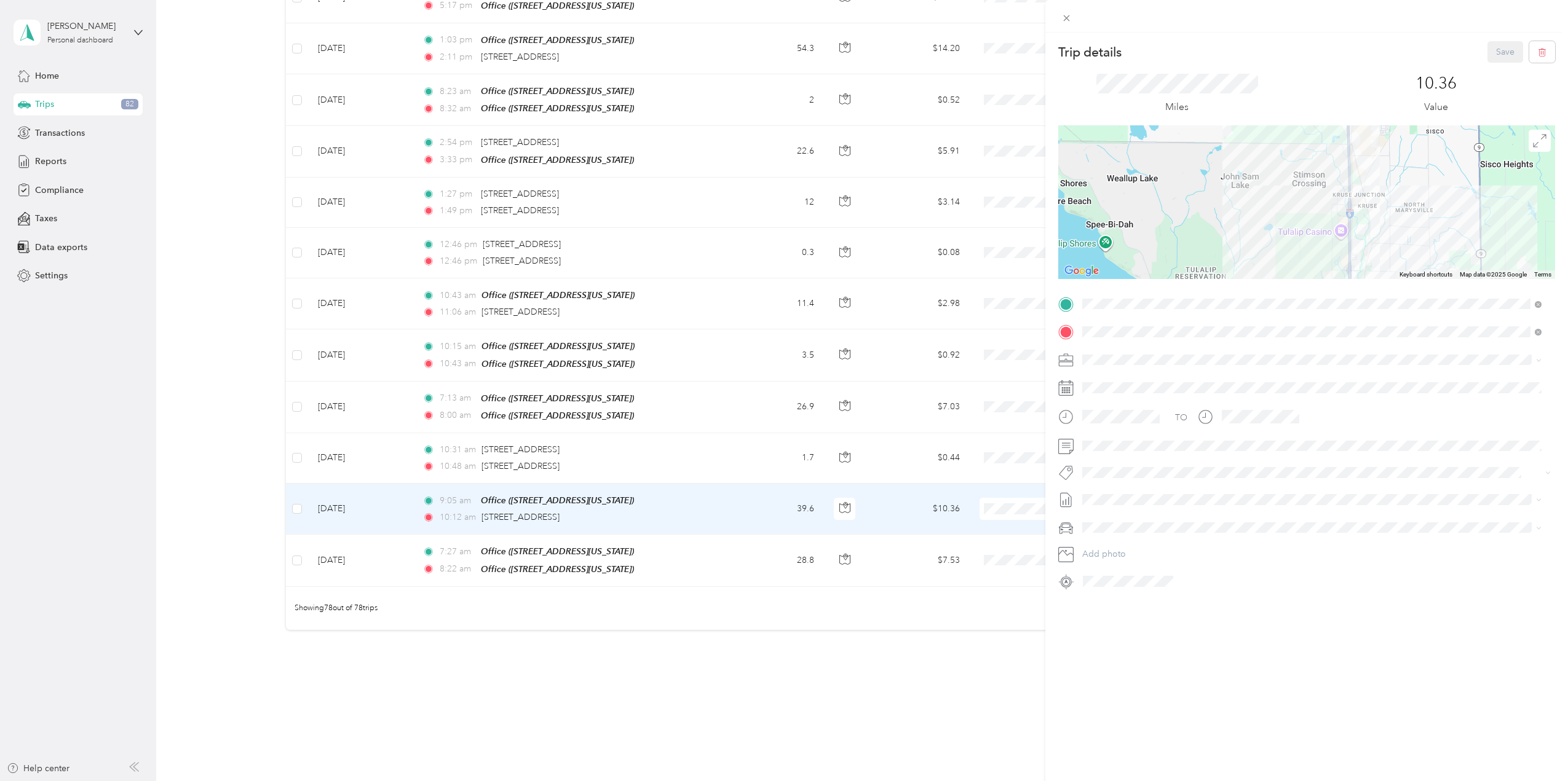
click at [913, 534] on div "Trip details Save This trip cannot be edited because it is either under review,…" at bounding box center [784, 390] width 1568 height 781
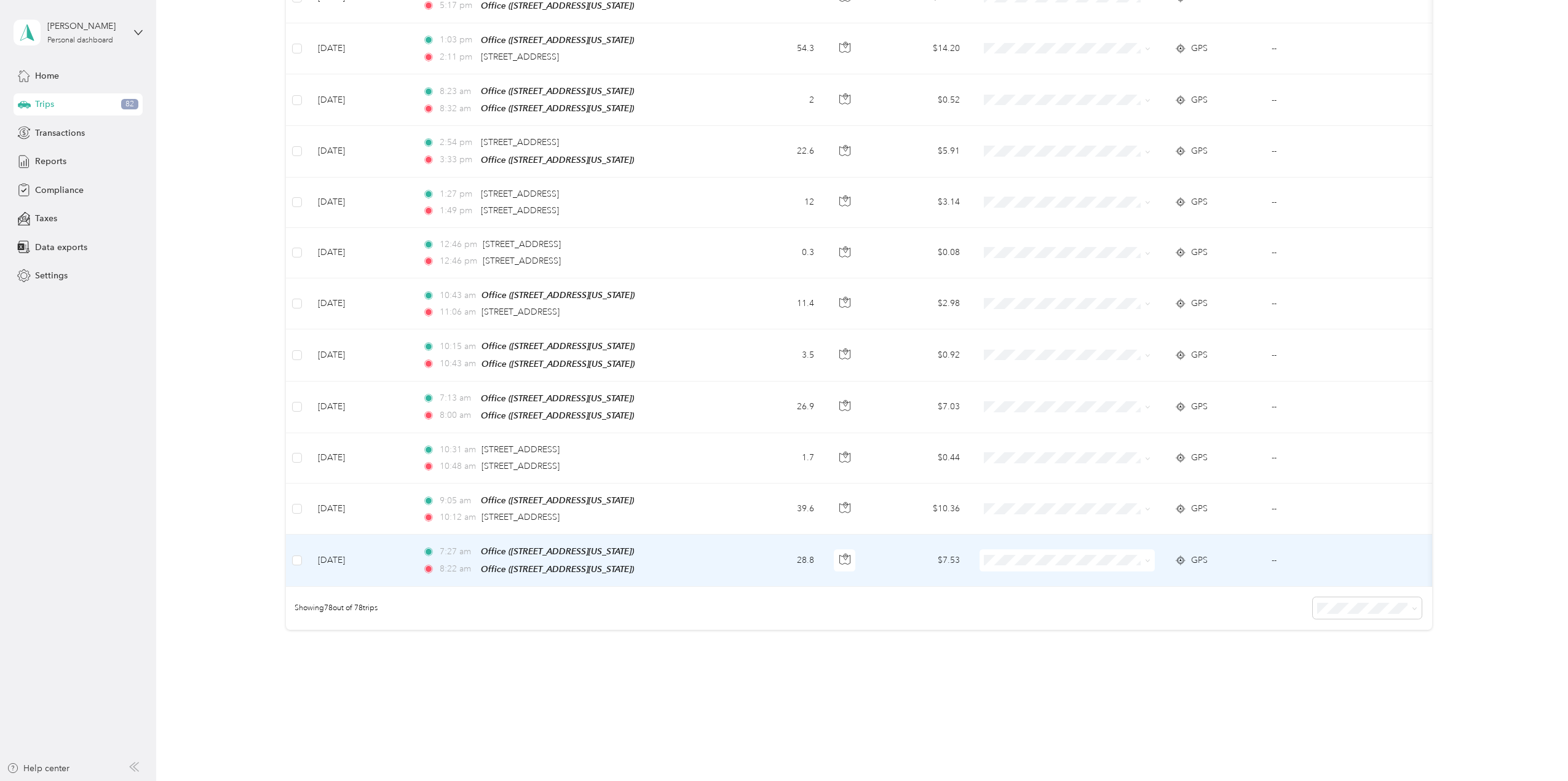
click at [1270, 535] on td "--" at bounding box center [1325, 561] width 126 height 52
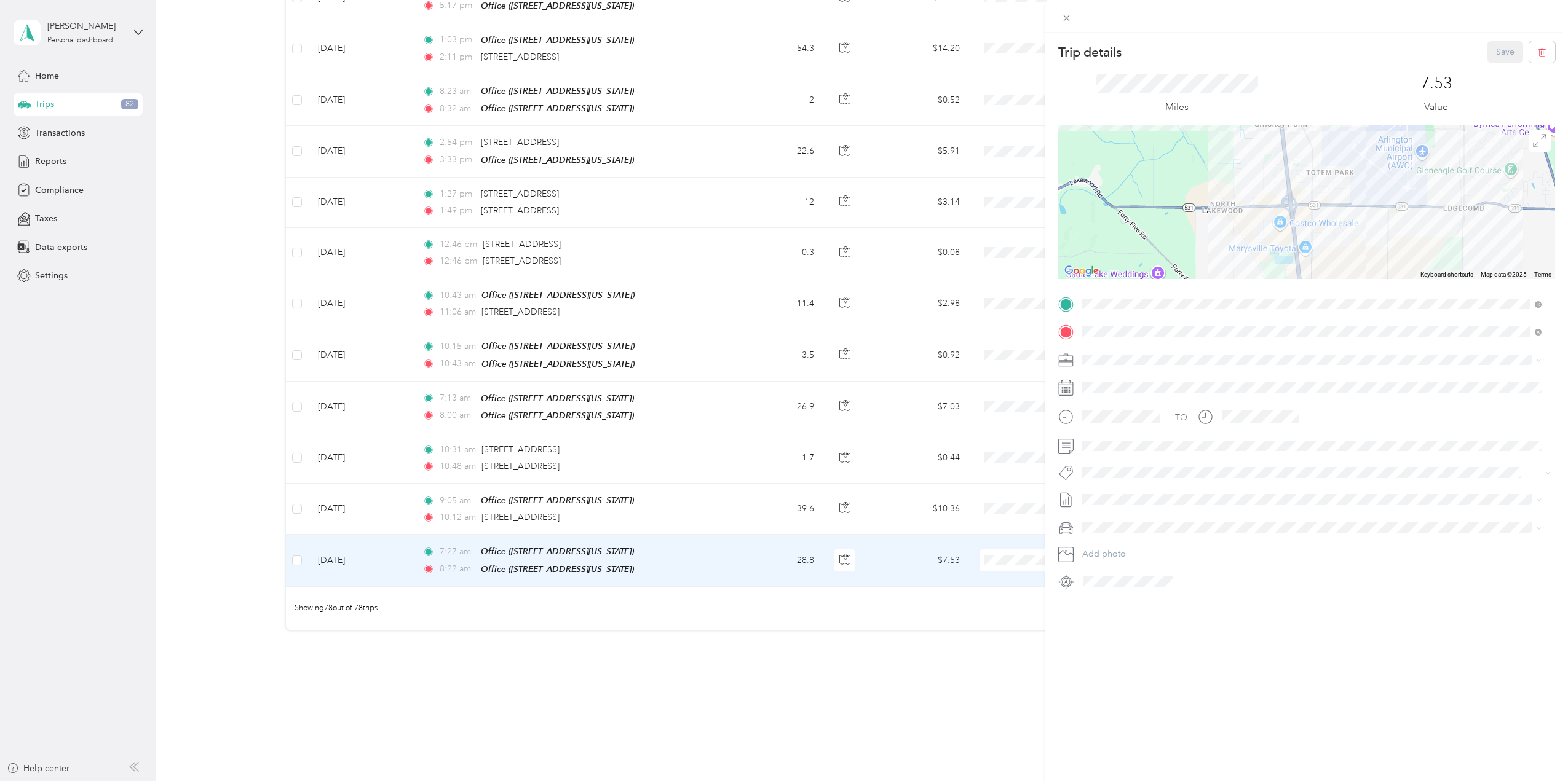
drag, startPoint x: 1360, startPoint y: 184, endPoint x: 1320, endPoint y: 287, distance: 110.5
click at [1320, 287] on div "Trip details Save This trip cannot be edited because it is either under review,…" at bounding box center [1306, 316] width 497 height 550
click at [295, 534] on div "Trip details Save This trip cannot be edited because it is either under review,…" at bounding box center [784, 390] width 1568 height 781
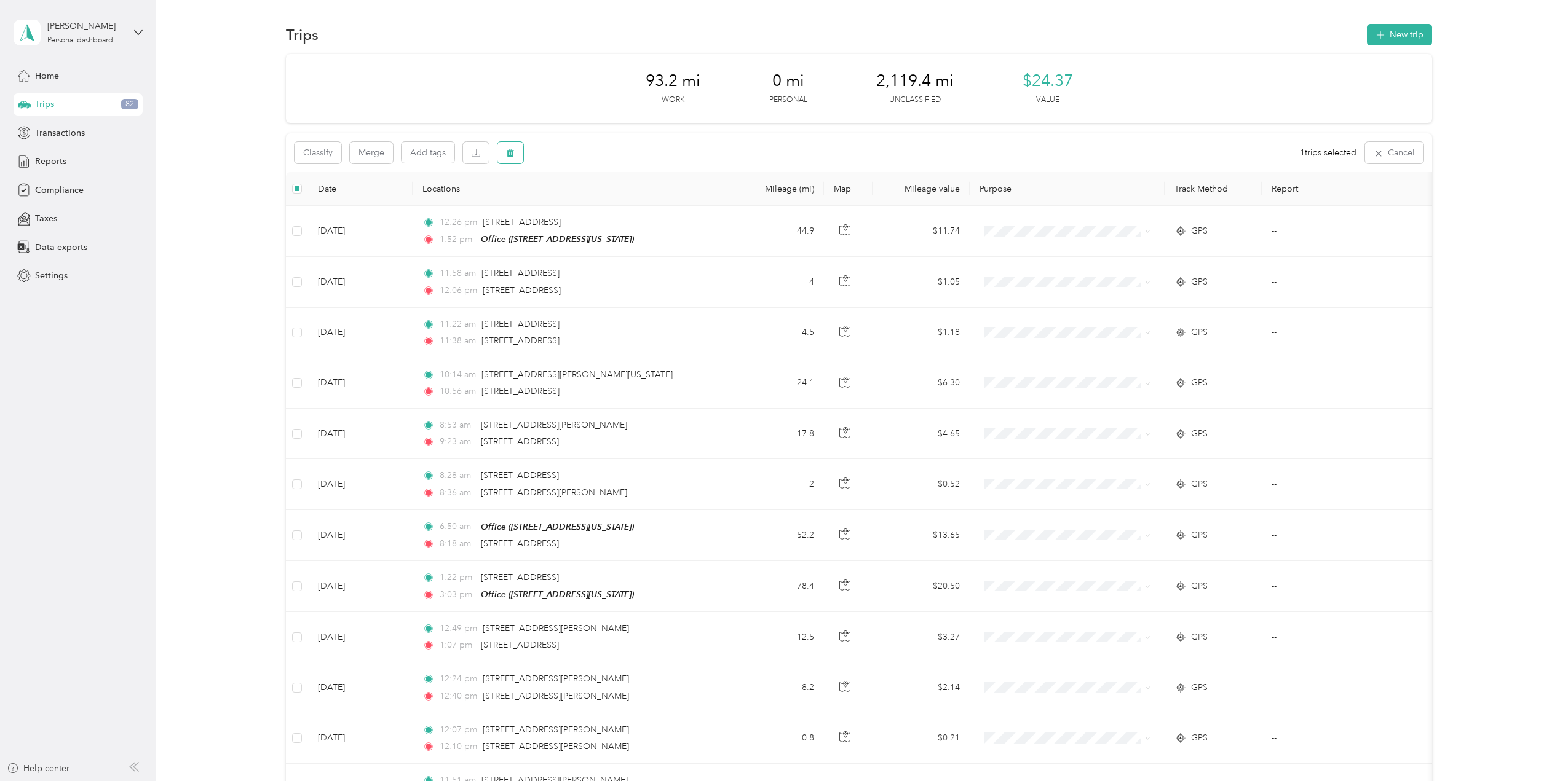
click at [509, 152] on icon "button" at bounding box center [510, 154] width 7 height 8
click at [600, 204] on button "Yes" at bounding box center [602, 204] width 24 height 20
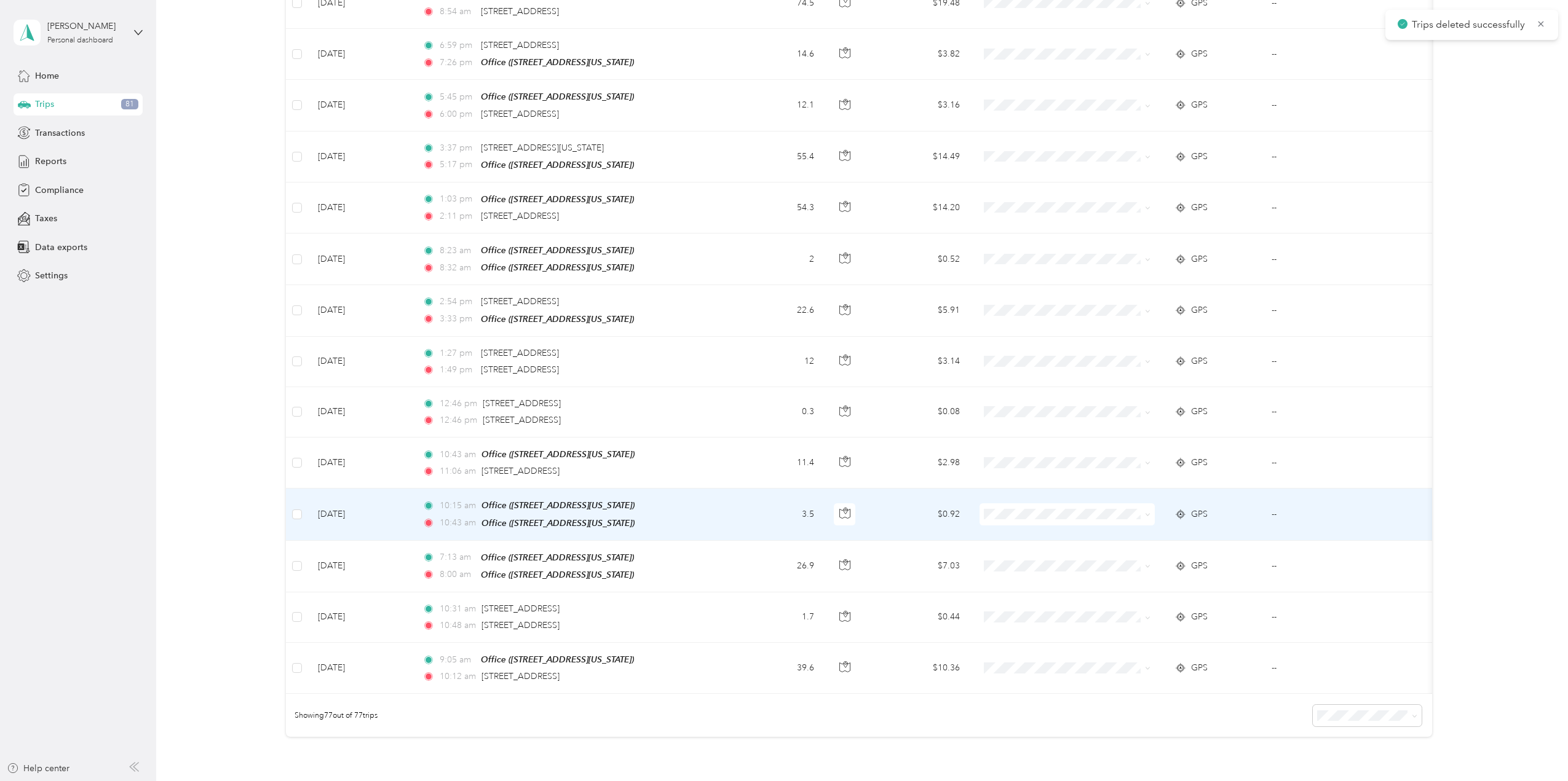
scroll to position [3541, 0]
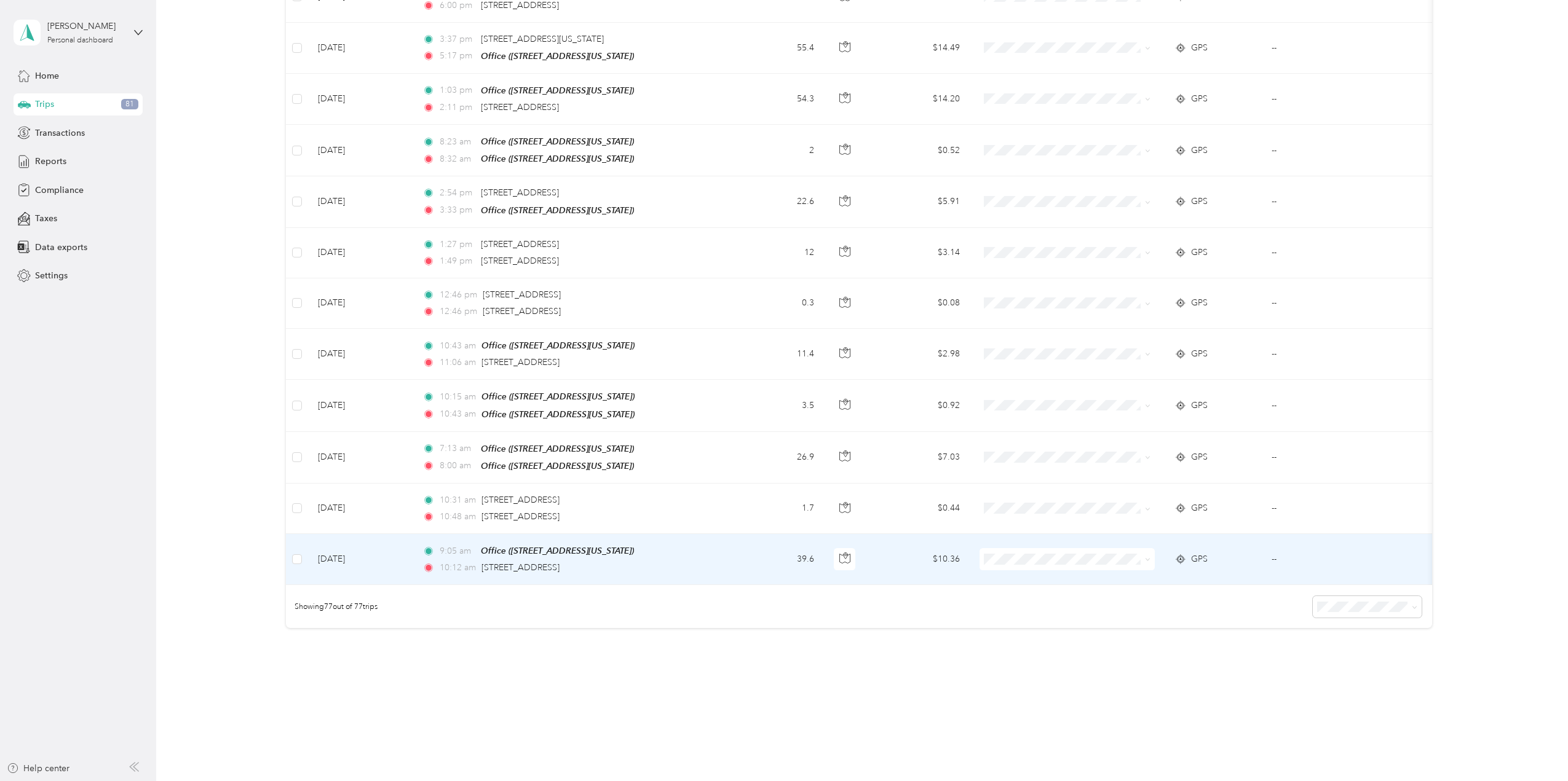
click at [1271, 536] on td "--" at bounding box center [1325, 559] width 126 height 51
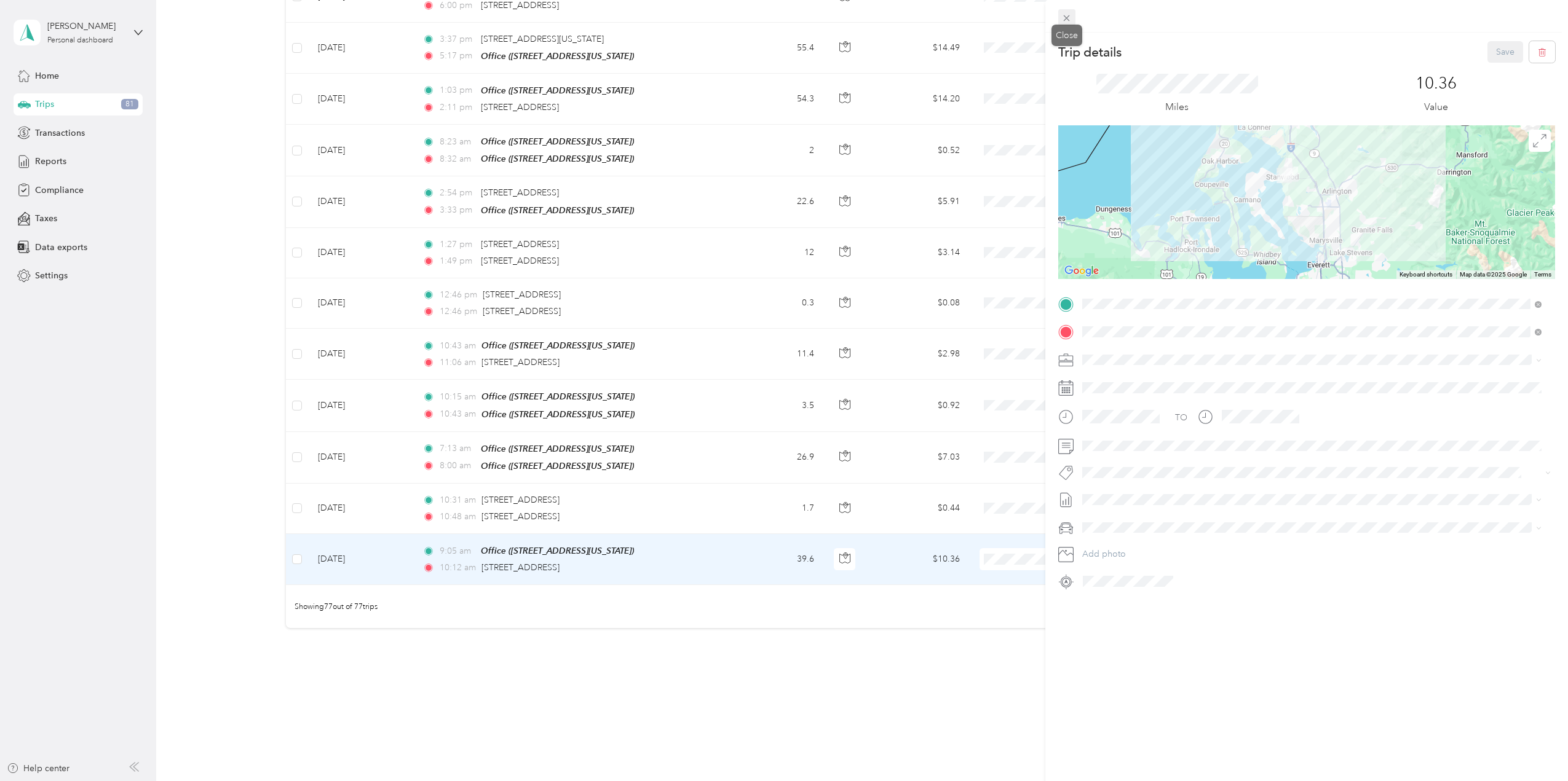
click at [1069, 16] on icon at bounding box center [1067, 18] width 6 height 6
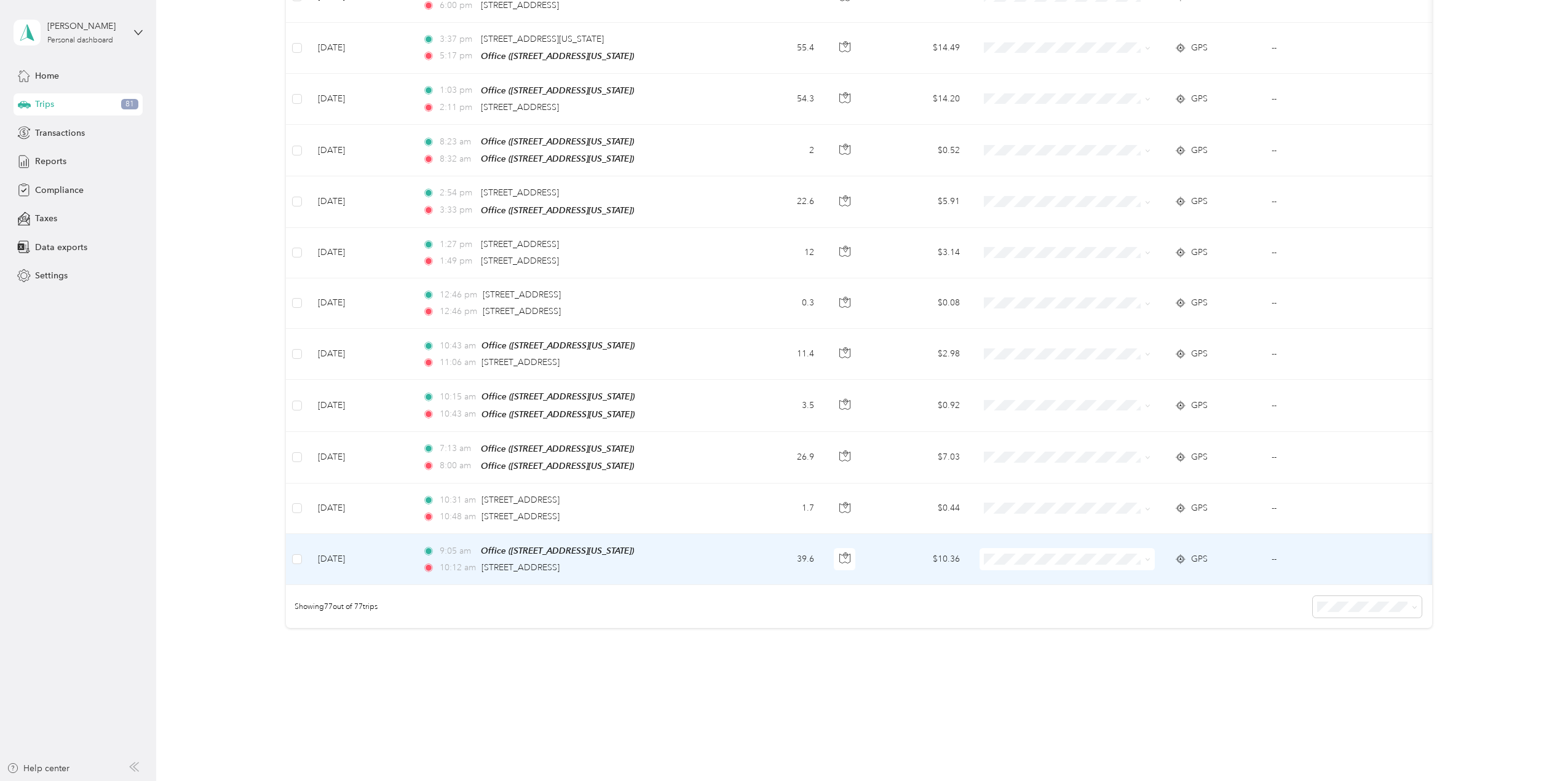
click at [1144, 553] on span at bounding box center [1145, 559] width 10 height 13
click at [1147, 557] on icon at bounding box center [1147, 559] width 5 height 5
click at [1120, 549] on li "School Specialty" at bounding box center [1067, 557] width 175 height 21
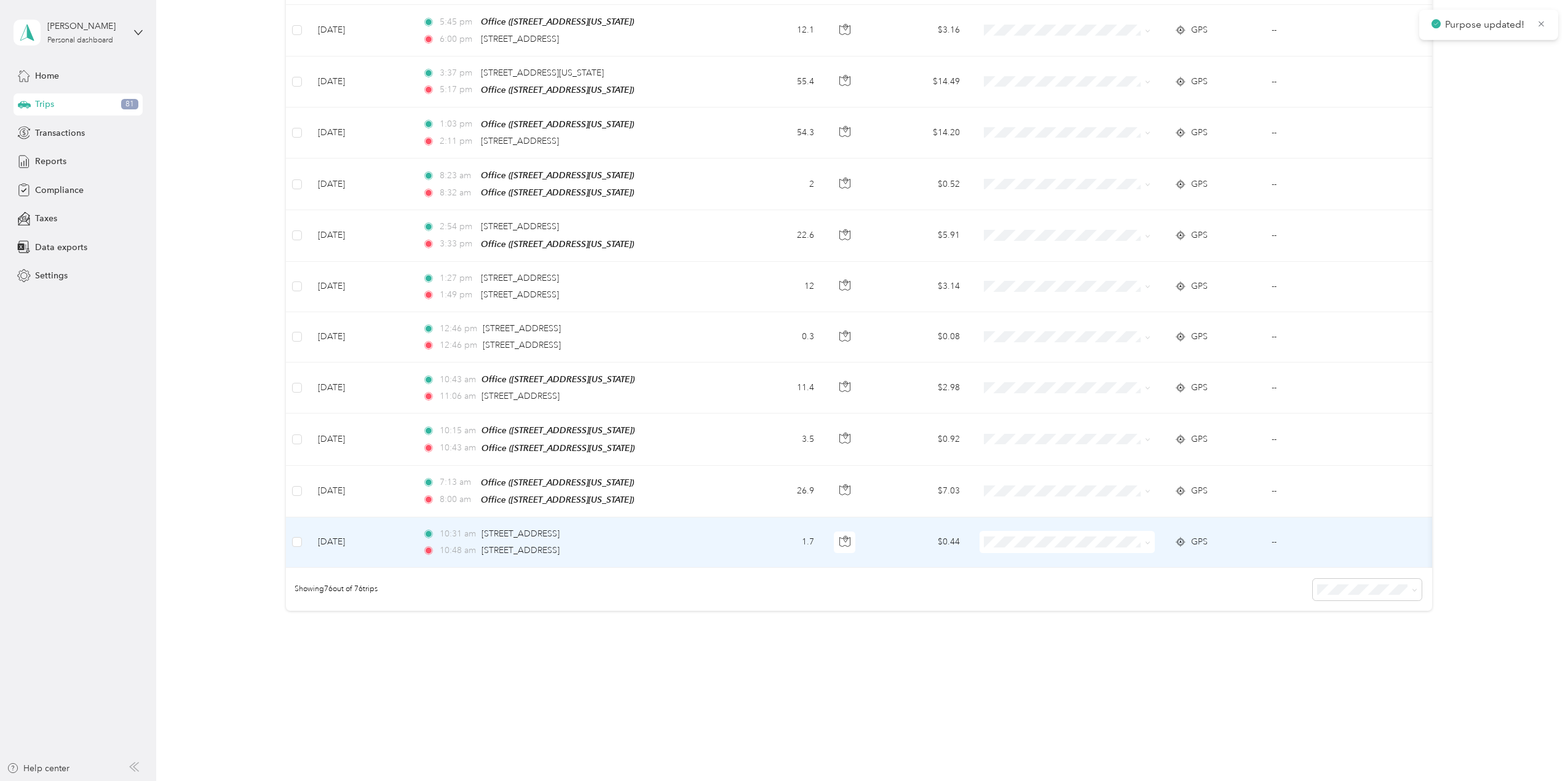
scroll to position [3491, 0]
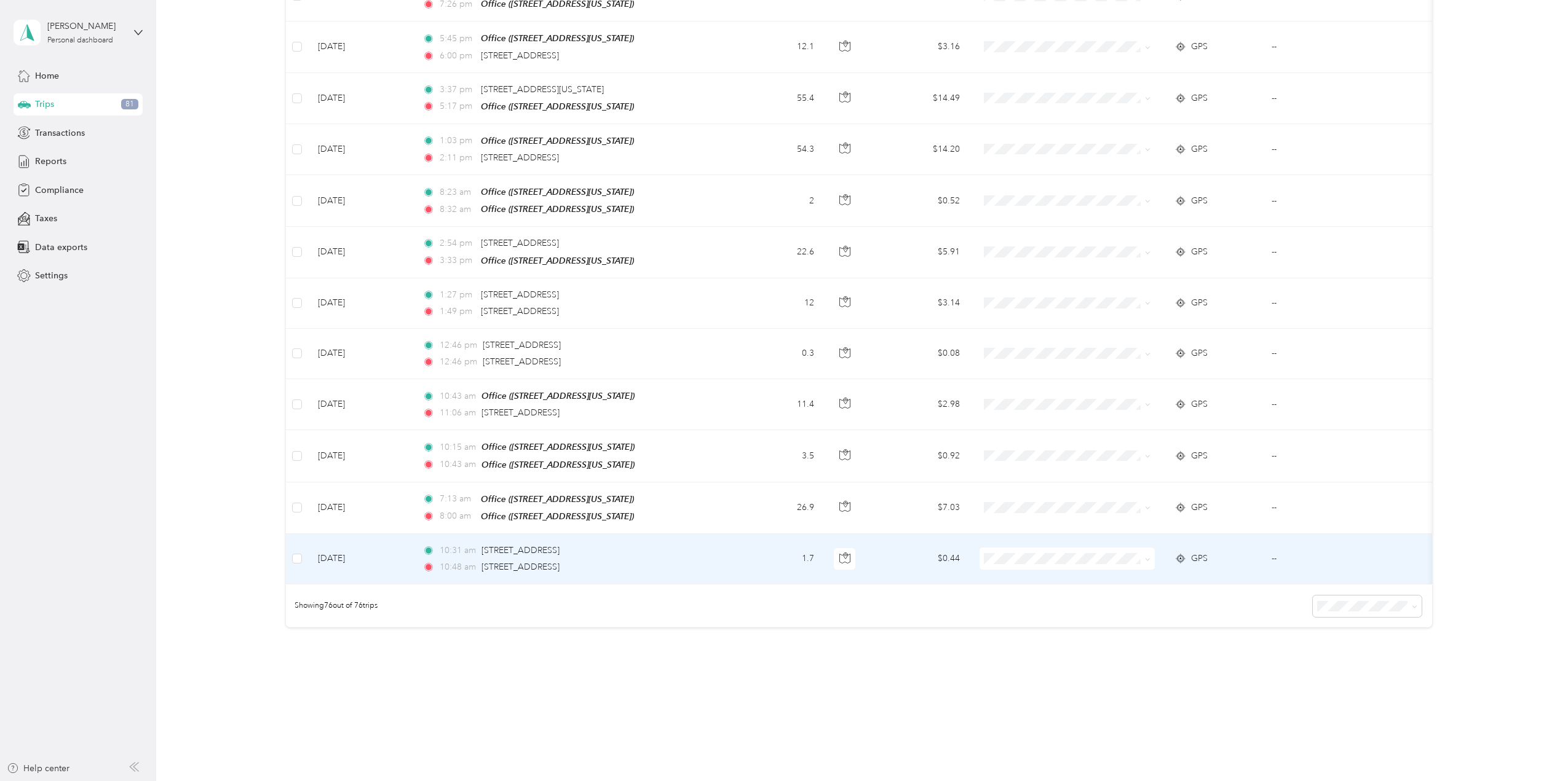
click at [1276, 534] on td "--" at bounding box center [1325, 559] width 126 height 51
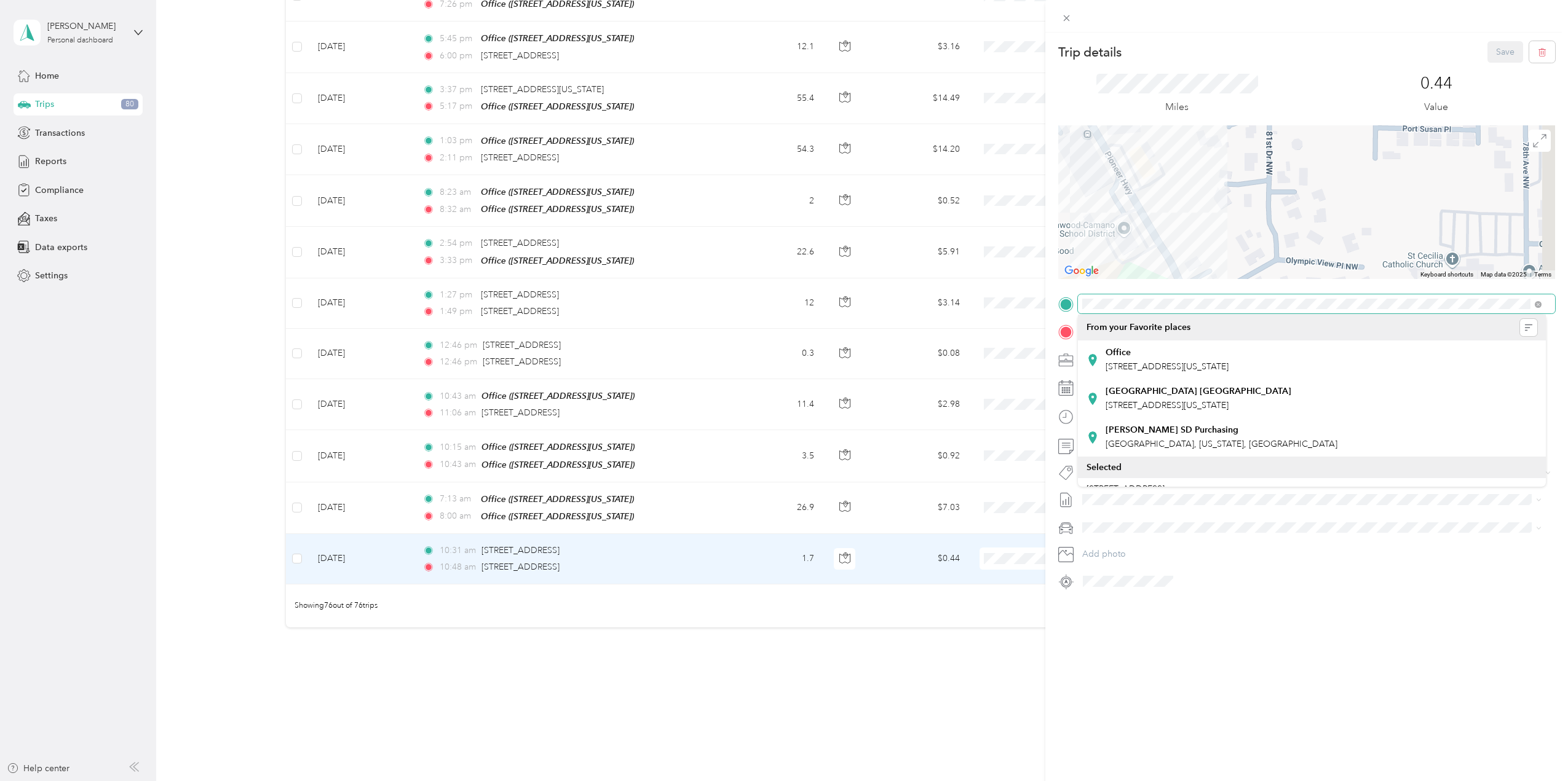
drag, startPoint x: 1109, startPoint y: 206, endPoint x: 1387, endPoint y: 227, distance: 278.8
click at [1023, 228] on div "Trip details Save This trip cannot be edited because it is either under review,…" at bounding box center [784, 390] width 1568 height 781
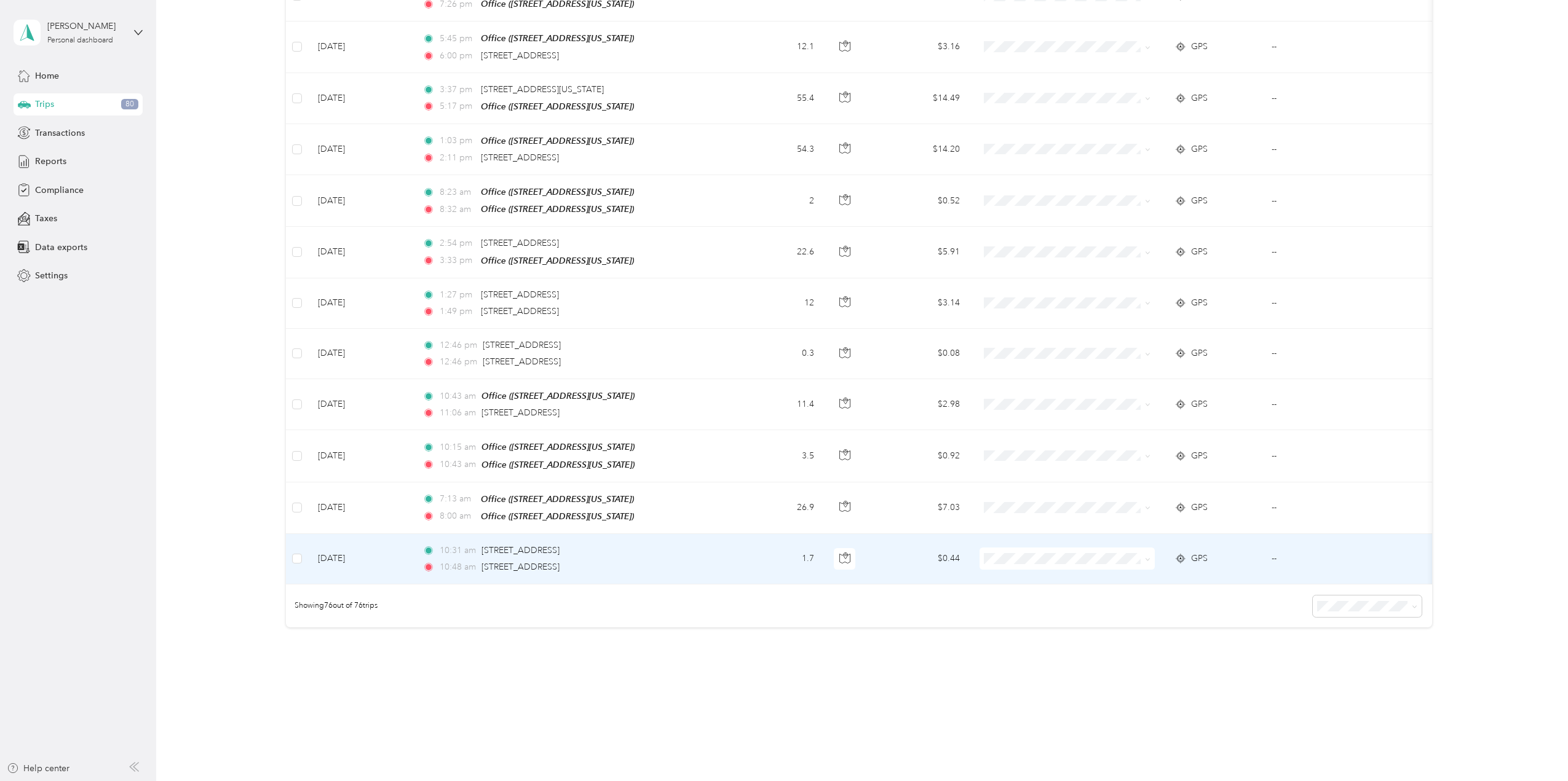
click at [1276, 534] on td "--" at bounding box center [1325, 559] width 126 height 51
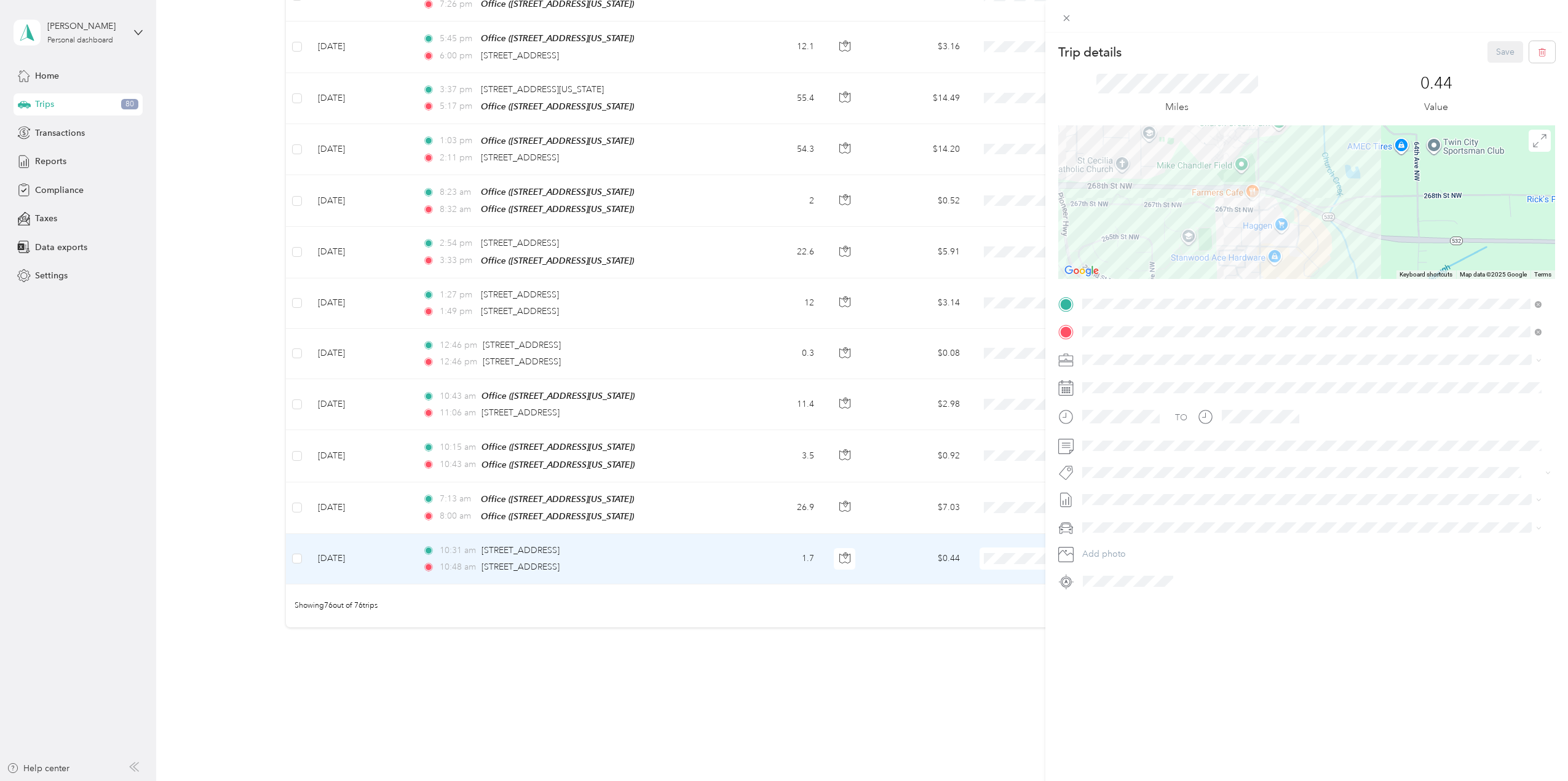
drag, startPoint x: 1505, startPoint y: 226, endPoint x: 1296, endPoint y: 189, distance: 212.2
click at [1296, 189] on div at bounding box center [1306, 202] width 497 height 154
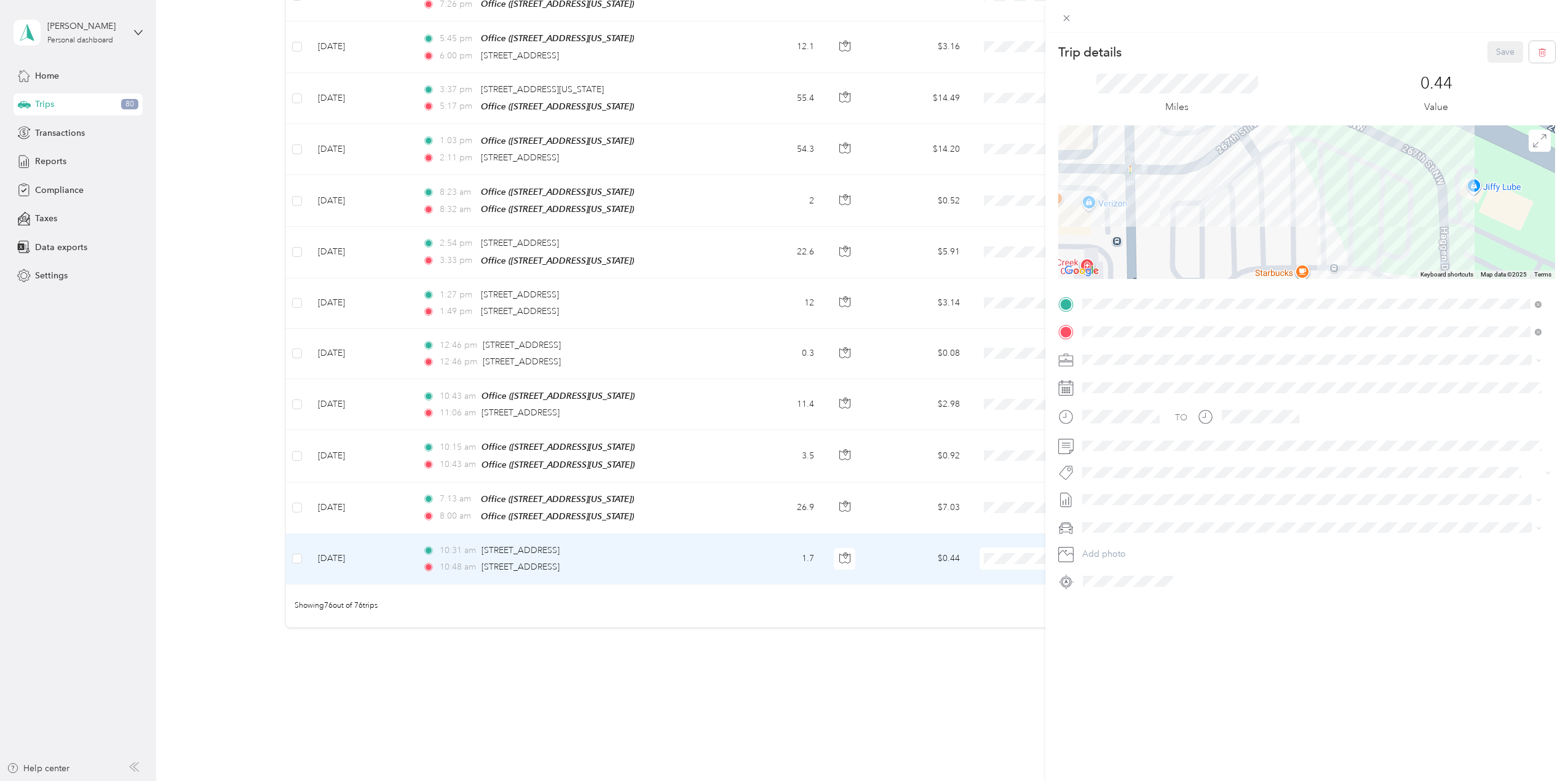
drag, startPoint x: 1279, startPoint y: 232, endPoint x: 1549, endPoint y: 226, distance: 270.1
click at [1547, 224] on form "Trip details Save This trip cannot be edited because it is either under review,…" at bounding box center [1306, 316] width 522 height 550
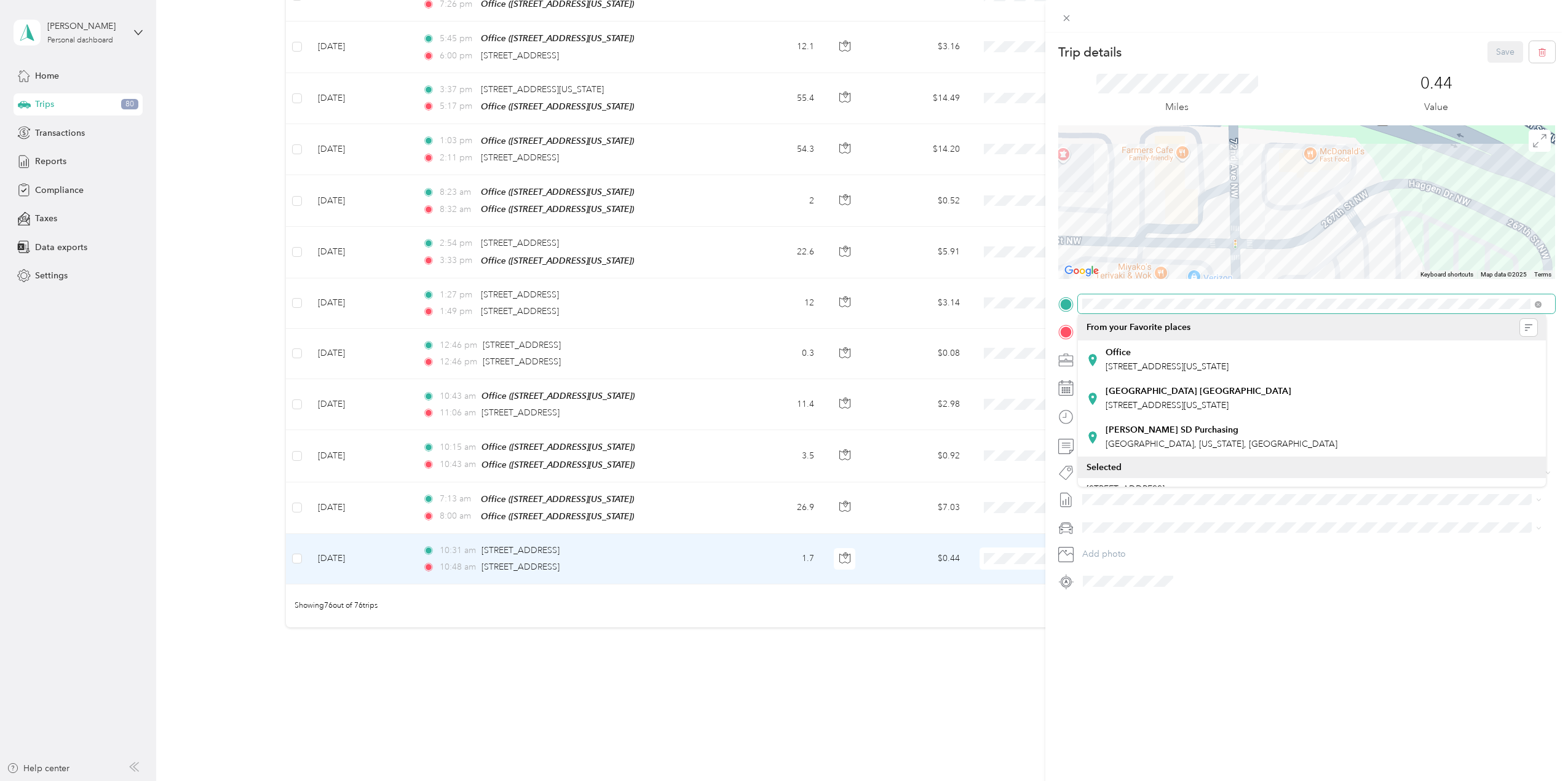
drag, startPoint x: 1181, startPoint y: 199, endPoint x: 1282, endPoint y: 273, distance: 125.2
click at [1282, 273] on div at bounding box center [1306, 202] width 497 height 154
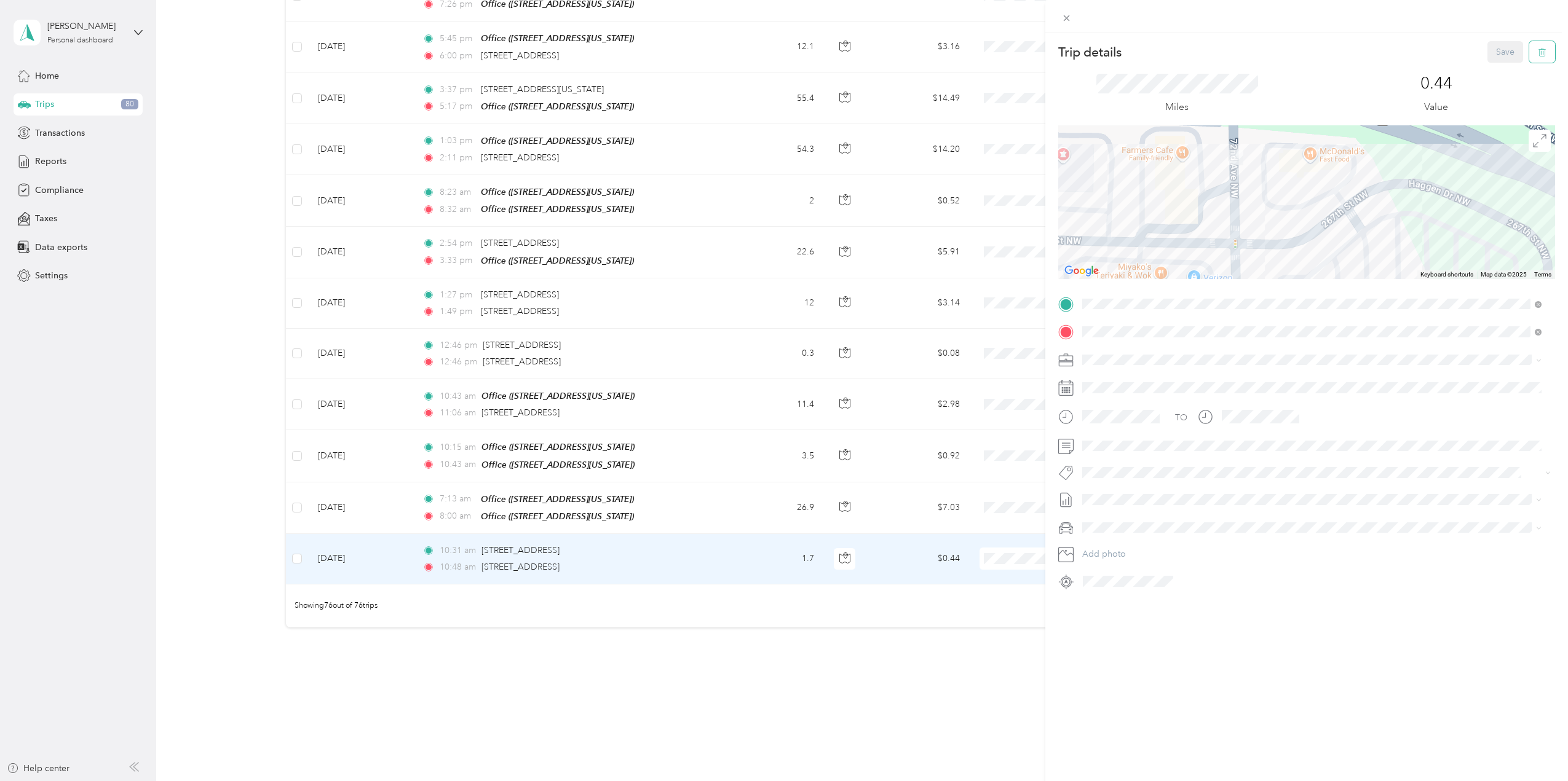
click at [1538, 54] on icon "button" at bounding box center [1542, 52] width 9 height 9
click at [1501, 67] on button "Yes" at bounding box center [1497, 67] width 24 height 20
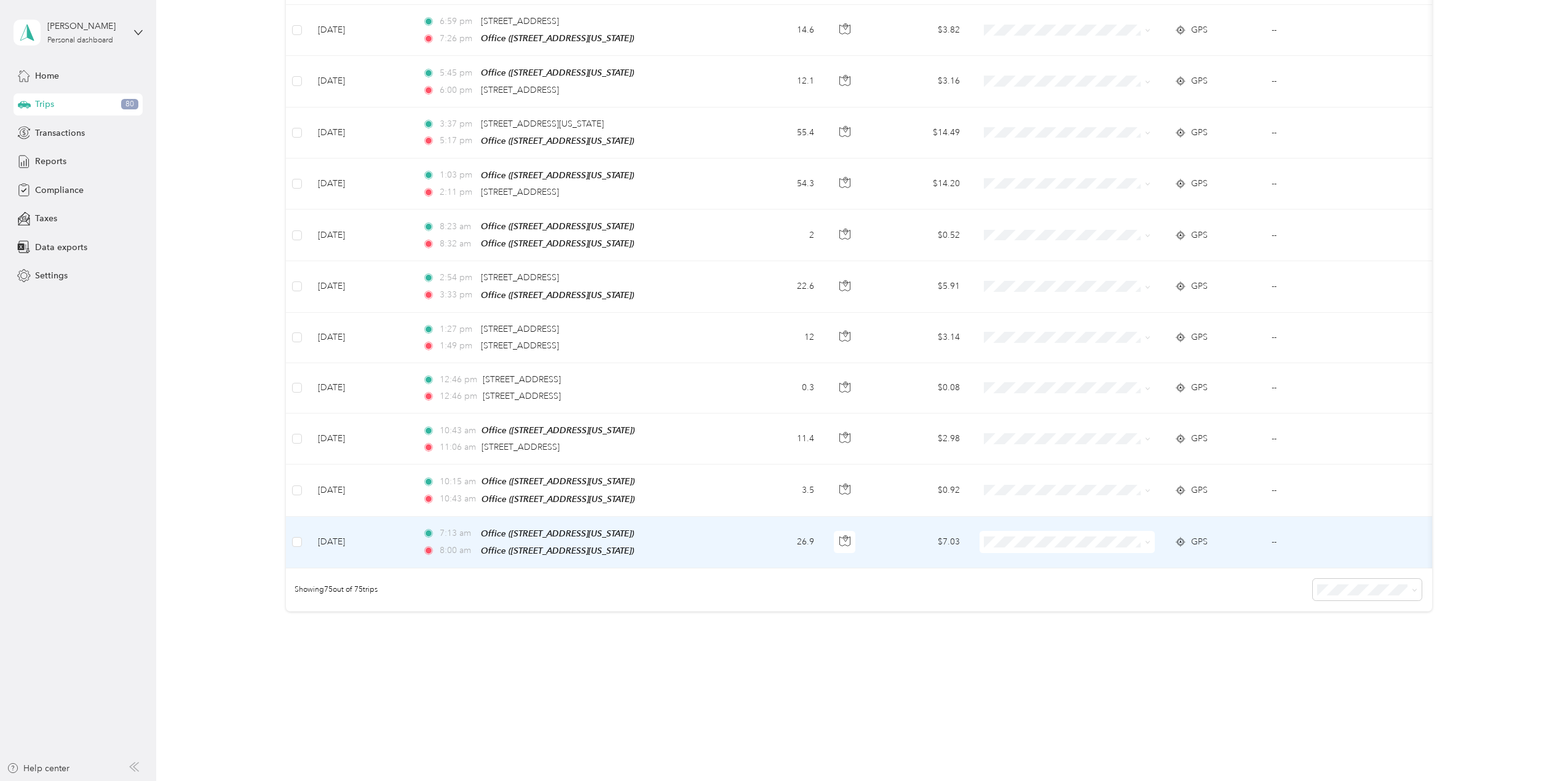
scroll to position [3440, 0]
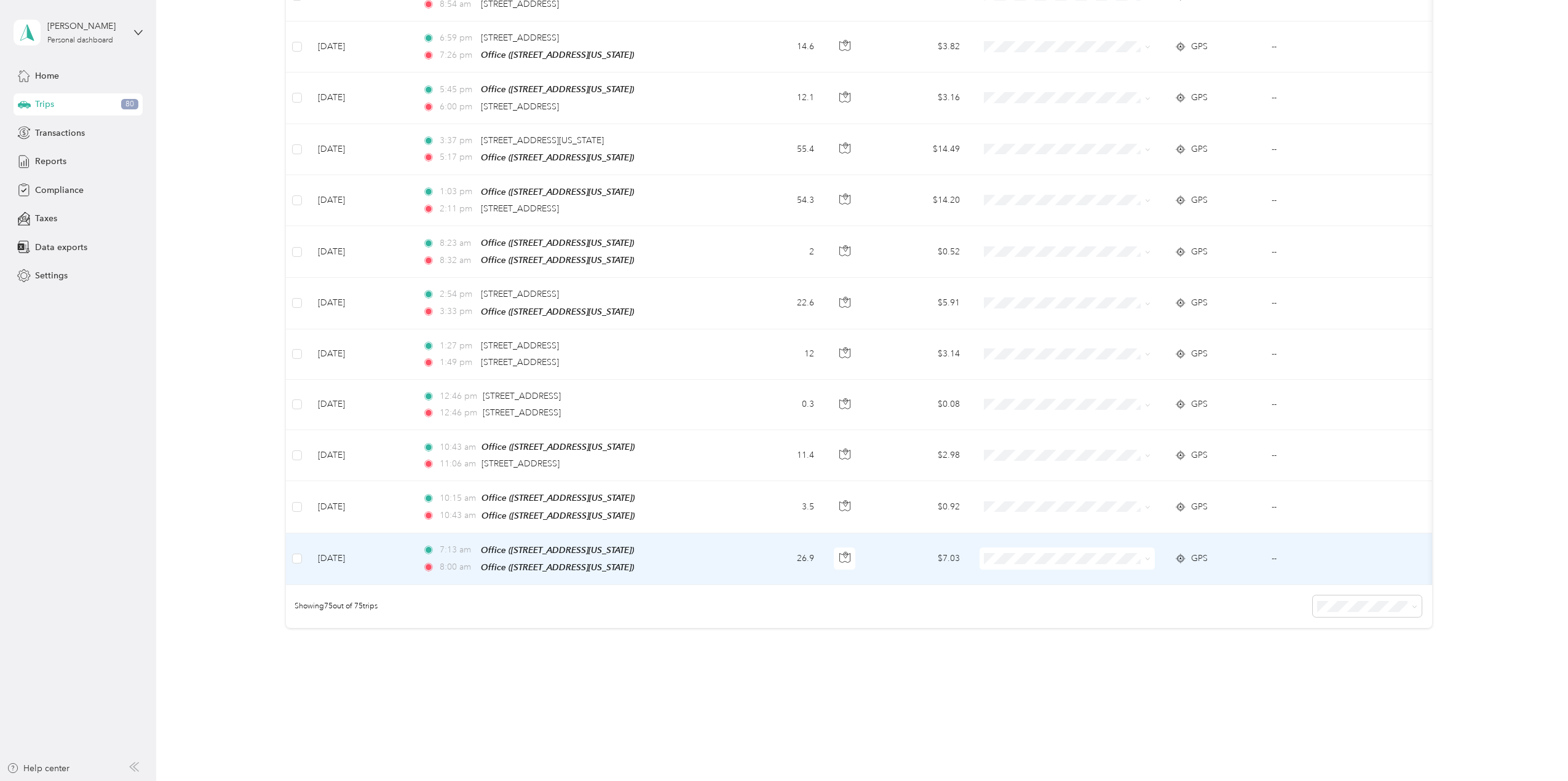
click at [1276, 536] on td "--" at bounding box center [1325, 559] width 126 height 52
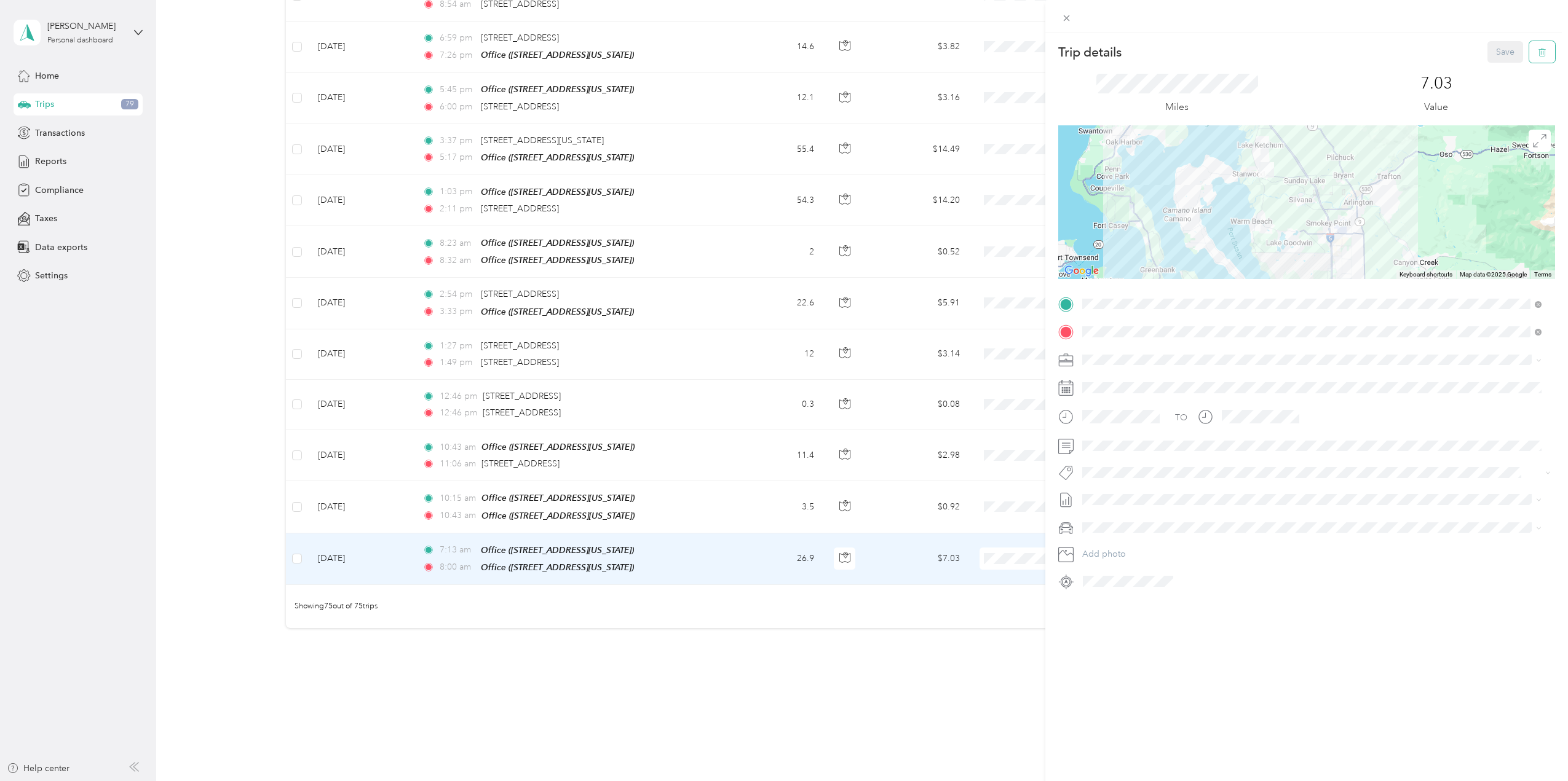
click at [1538, 57] on icon "button" at bounding box center [1542, 52] width 9 height 9
click at [1497, 73] on button "Yes" at bounding box center [1497, 67] width 24 height 20
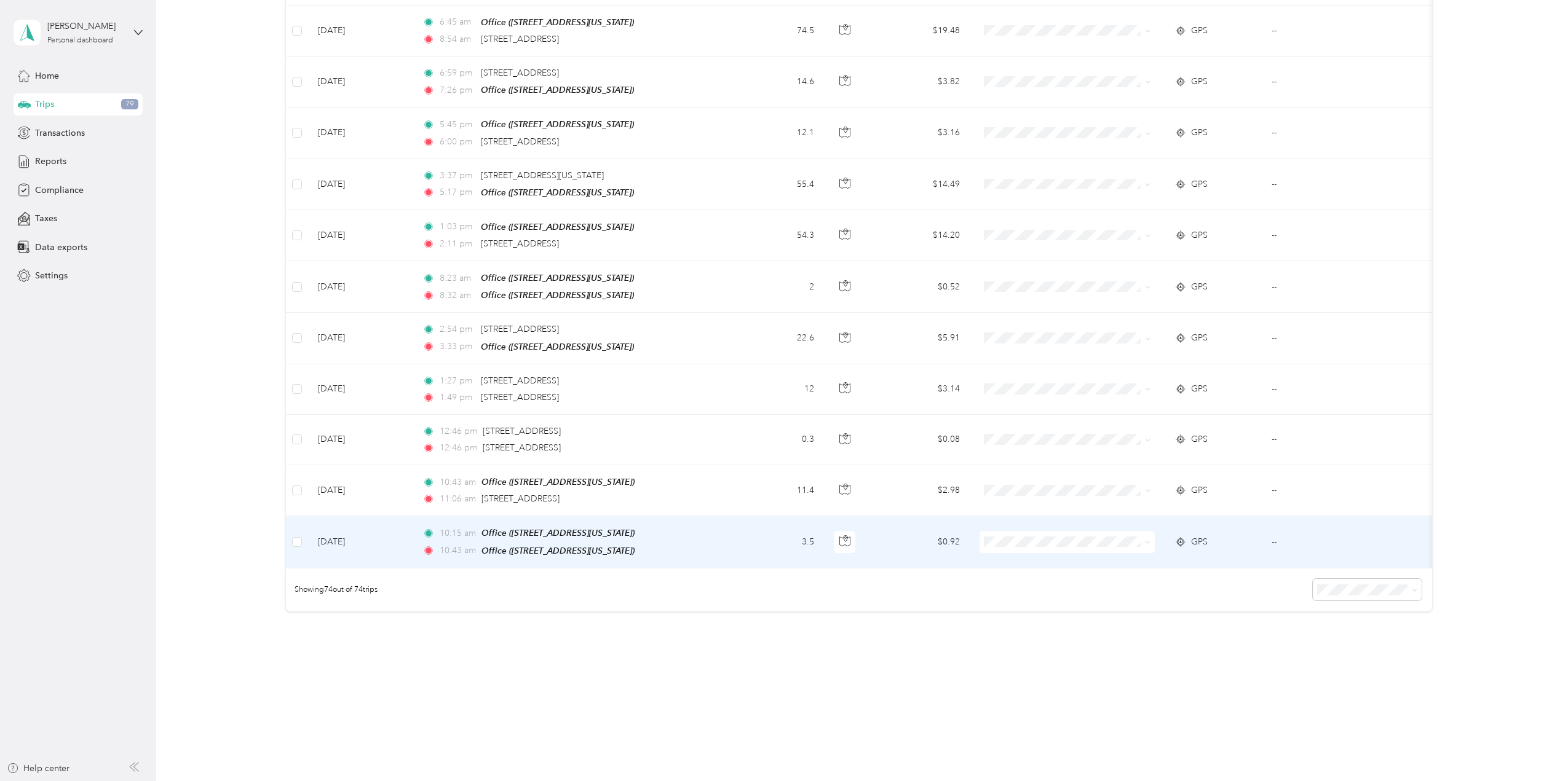
scroll to position [3389, 0]
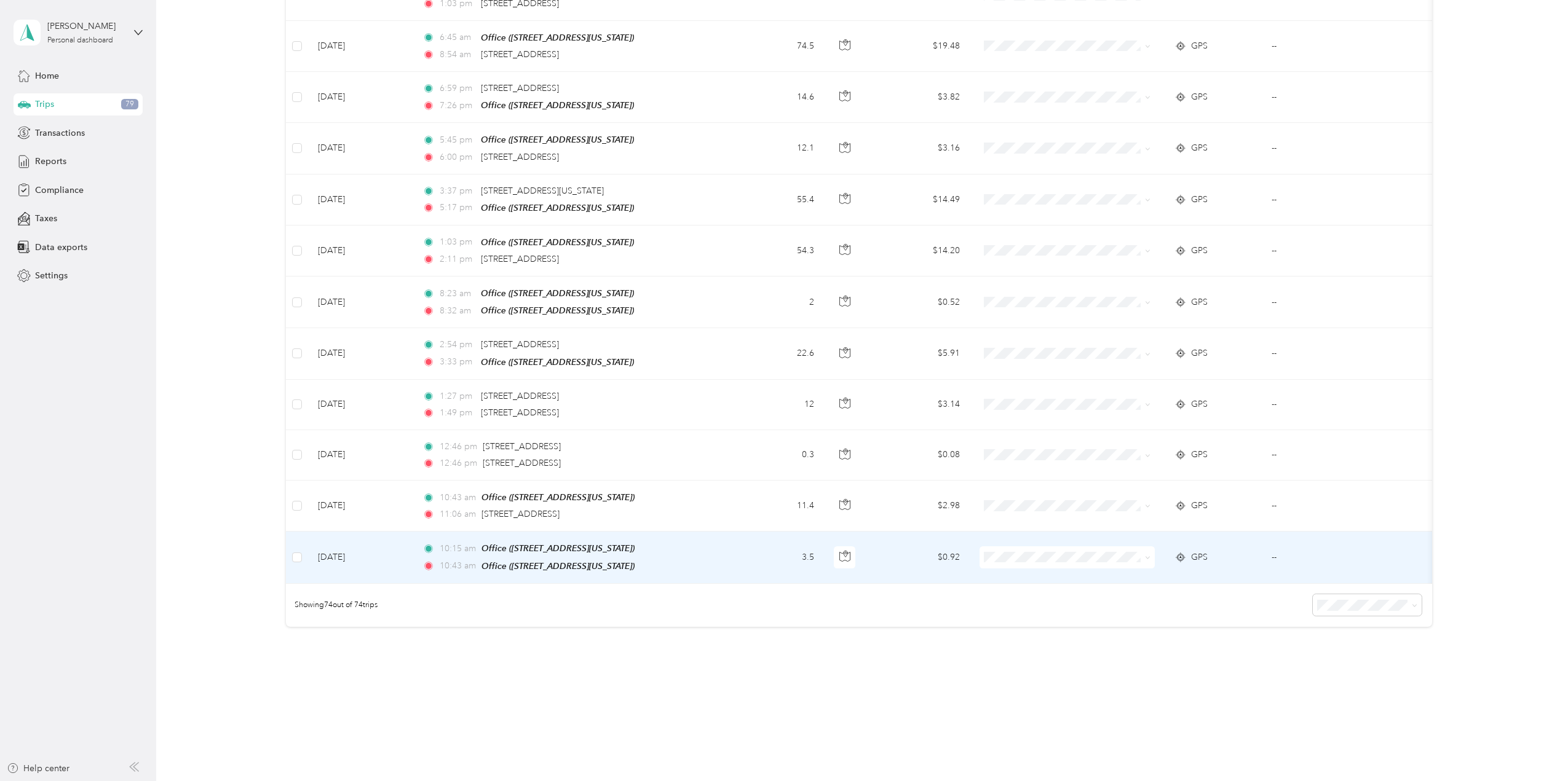
click at [1276, 532] on td "--" at bounding box center [1325, 557] width 126 height 52
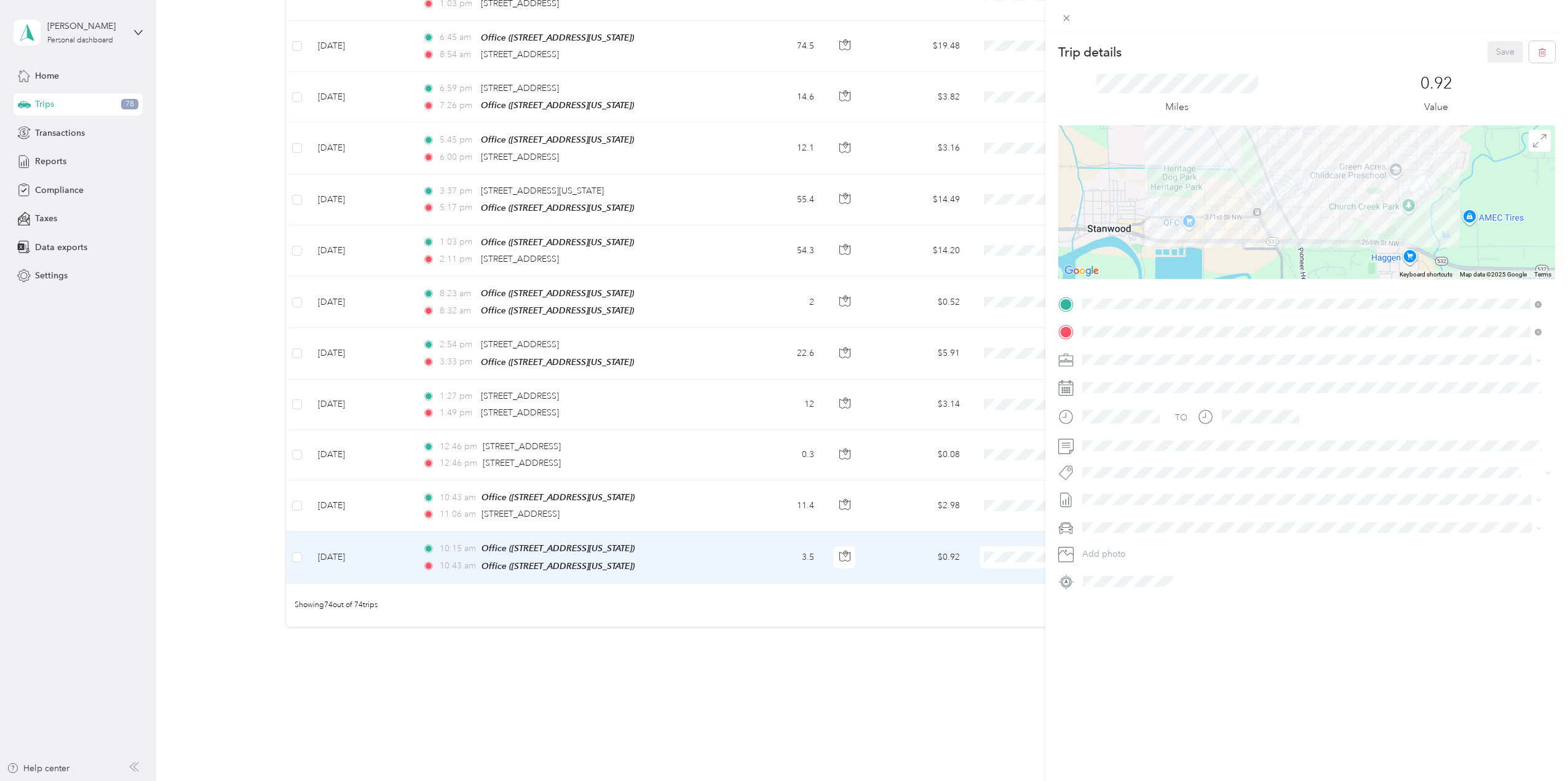
click at [299, 330] on div "Trip details Save This trip cannot be edited because it is either under review,…" at bounding box center [784, 390] width 1568 height 781
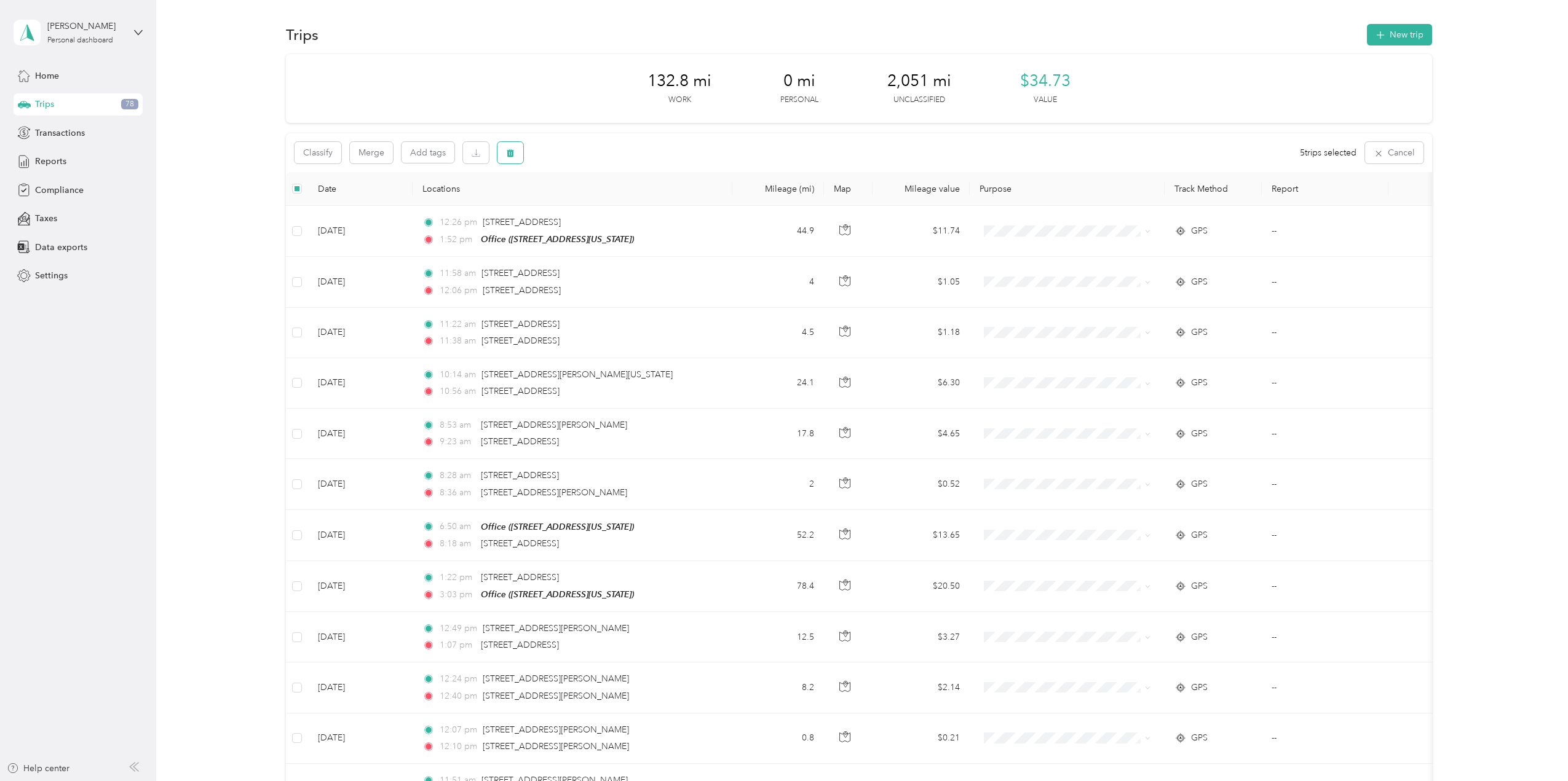
click at [509, 154] on icon "button" at bounding box center [510, 153] width 9 height 9
click at [598, 205] on button "Yes" at bounding box center [602, 204] width 24 height 20
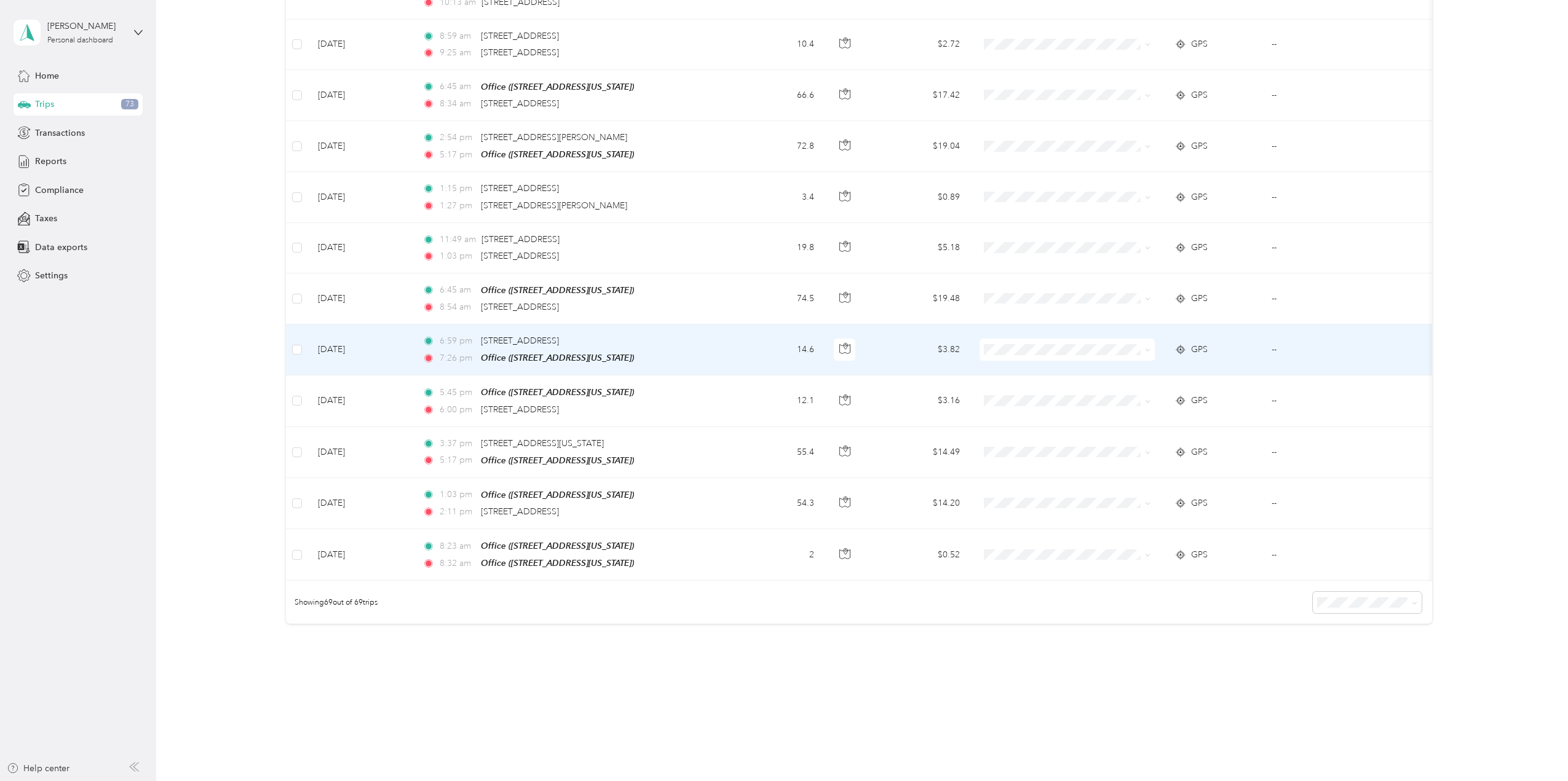
scroll to position [3075, 0]
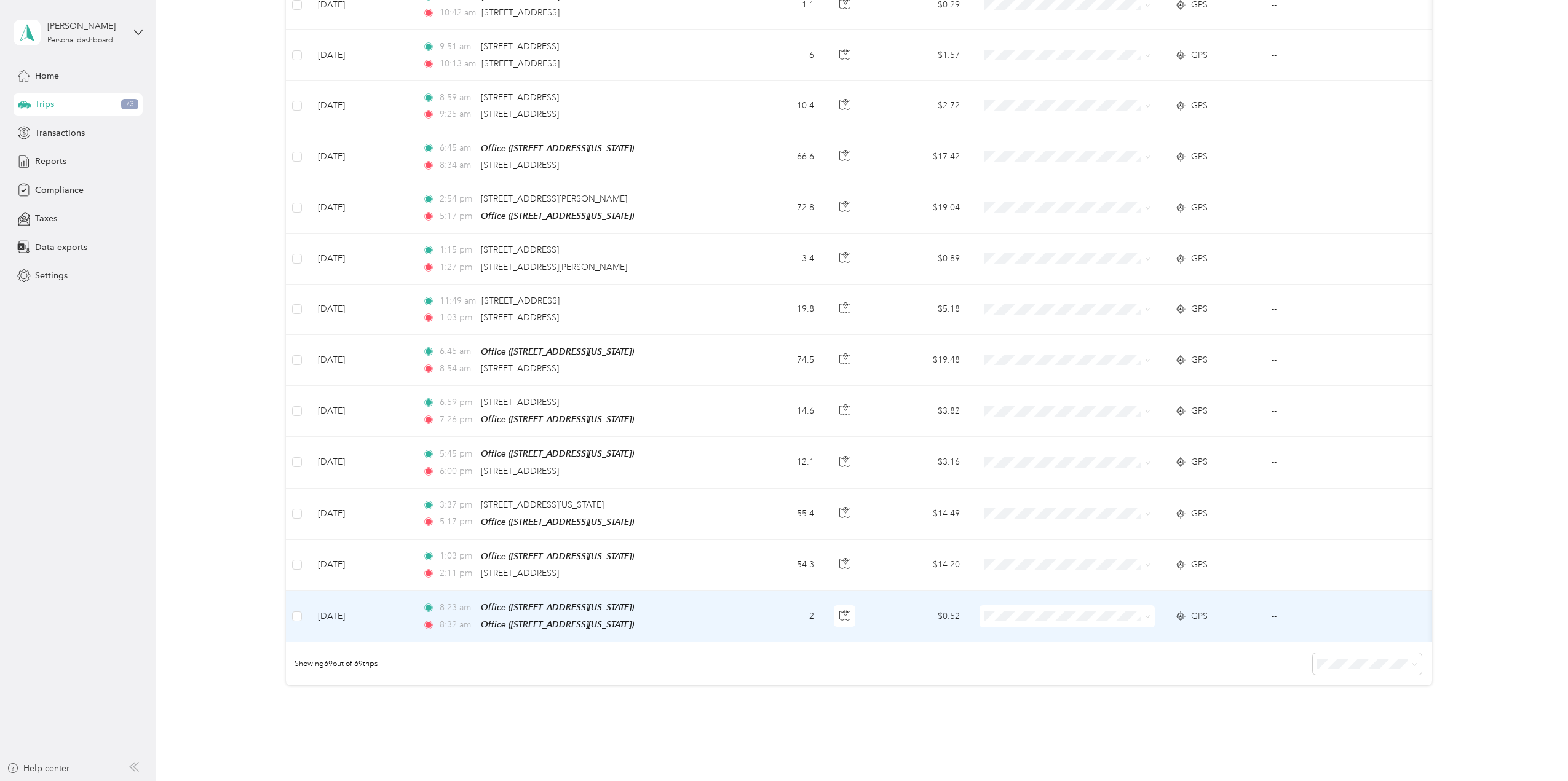
click at [1271, 595] on td "--" at bounding box center [1325, 617] width 126 height 52
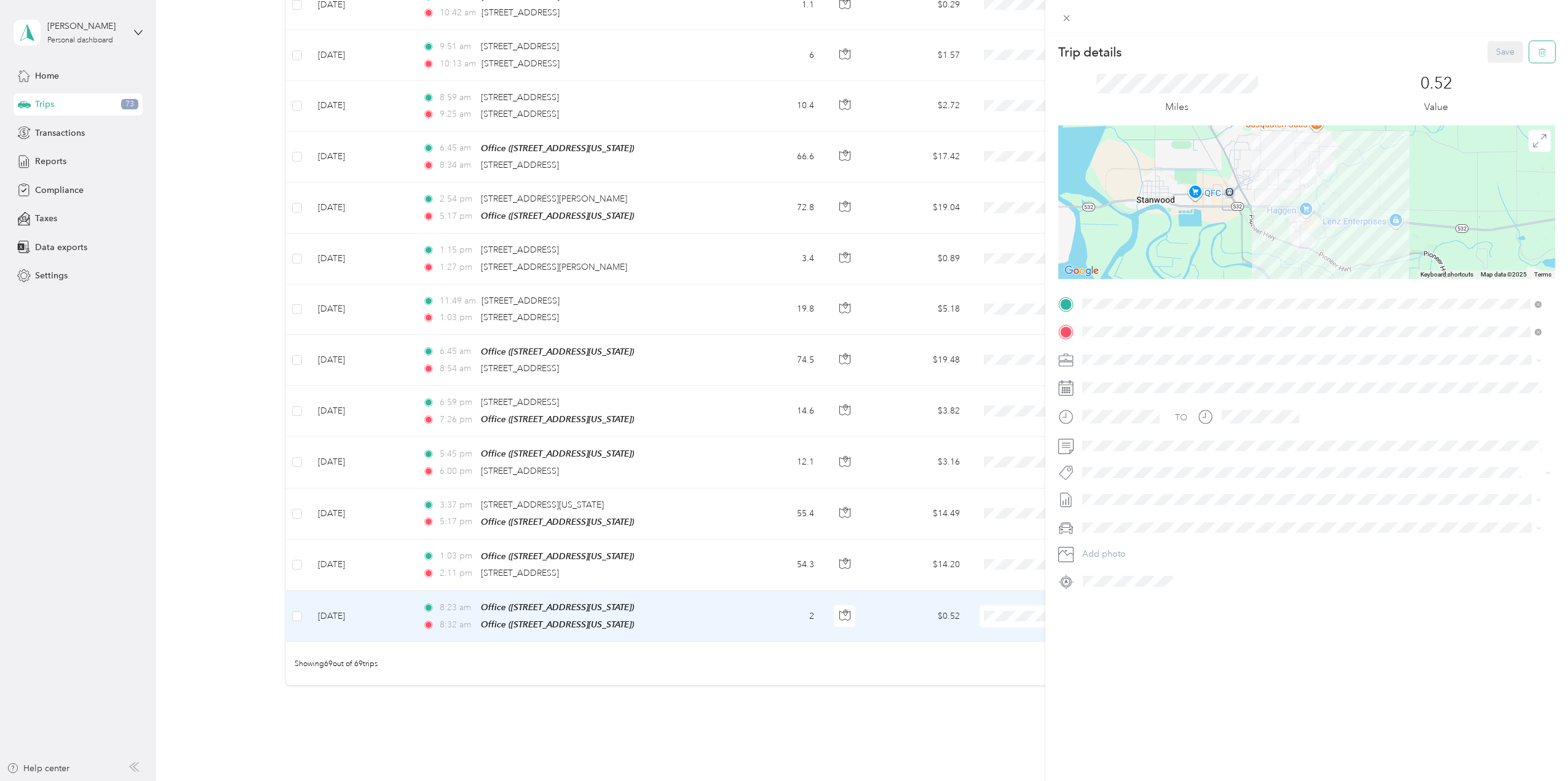
click at [1538, 56] on icon "button" at bounding box center [1542, 52] width 9 height 9
click at [1490, 69] on button "Yes" at bounding box center [1497, 67] width 24 height 20
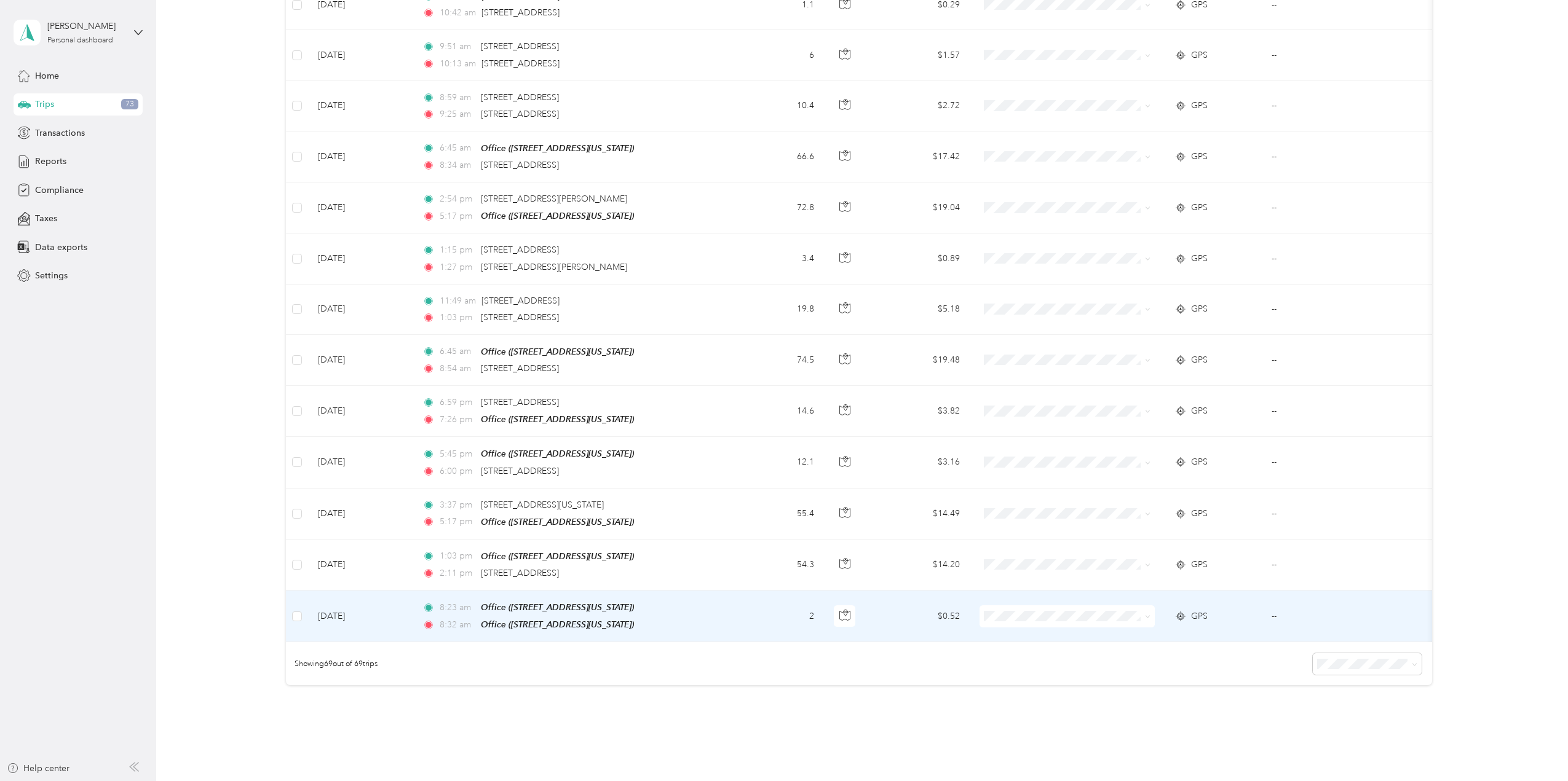
click at [1273, 597] on td "--" at bounding box center [1325, 617] width 126 height 52
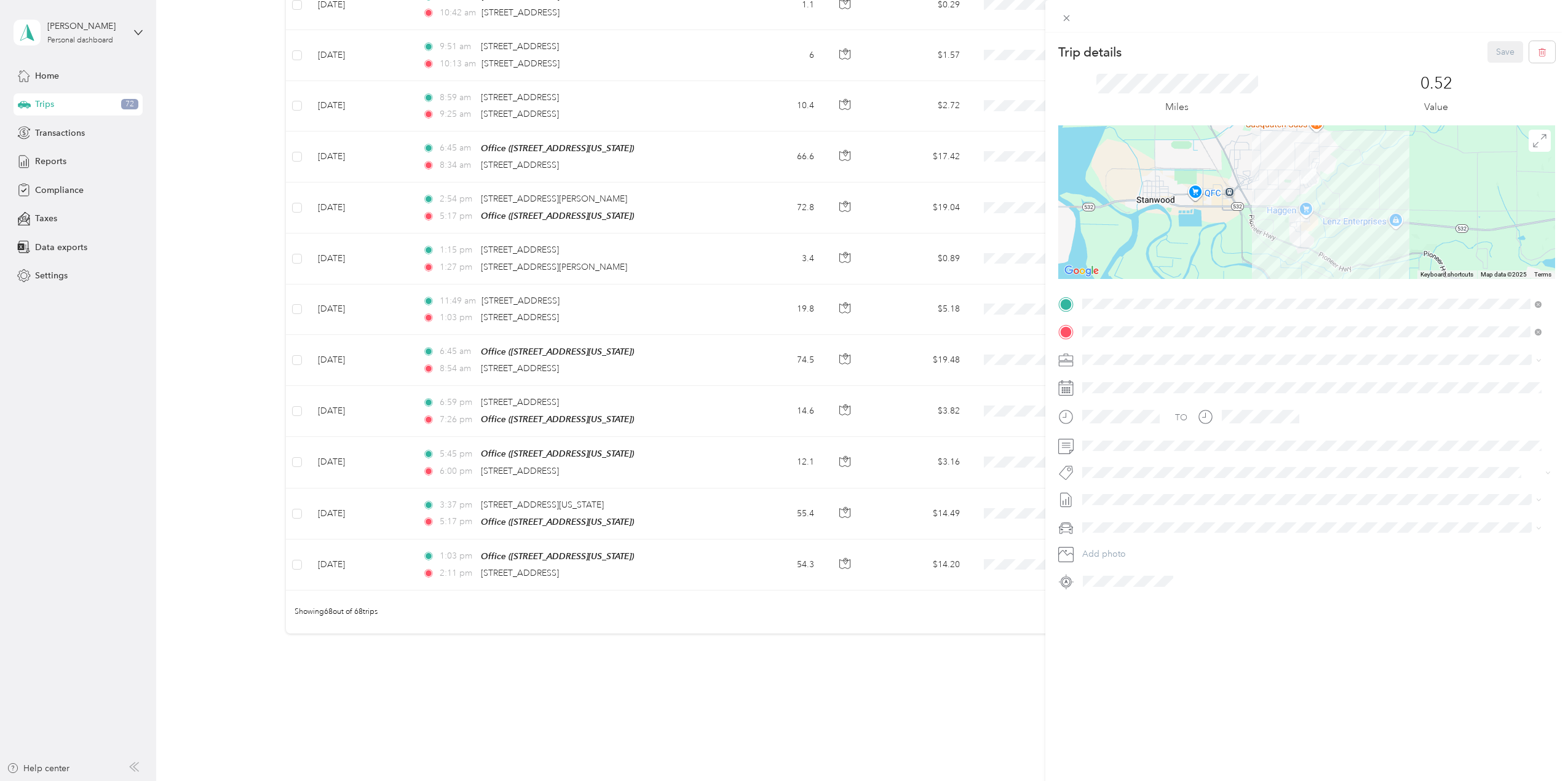
click at [881, 550] on div "Trip details Save This trip cannot be edited because it is either under review,…" at bounding box center [784, 390] width 1568 height 781
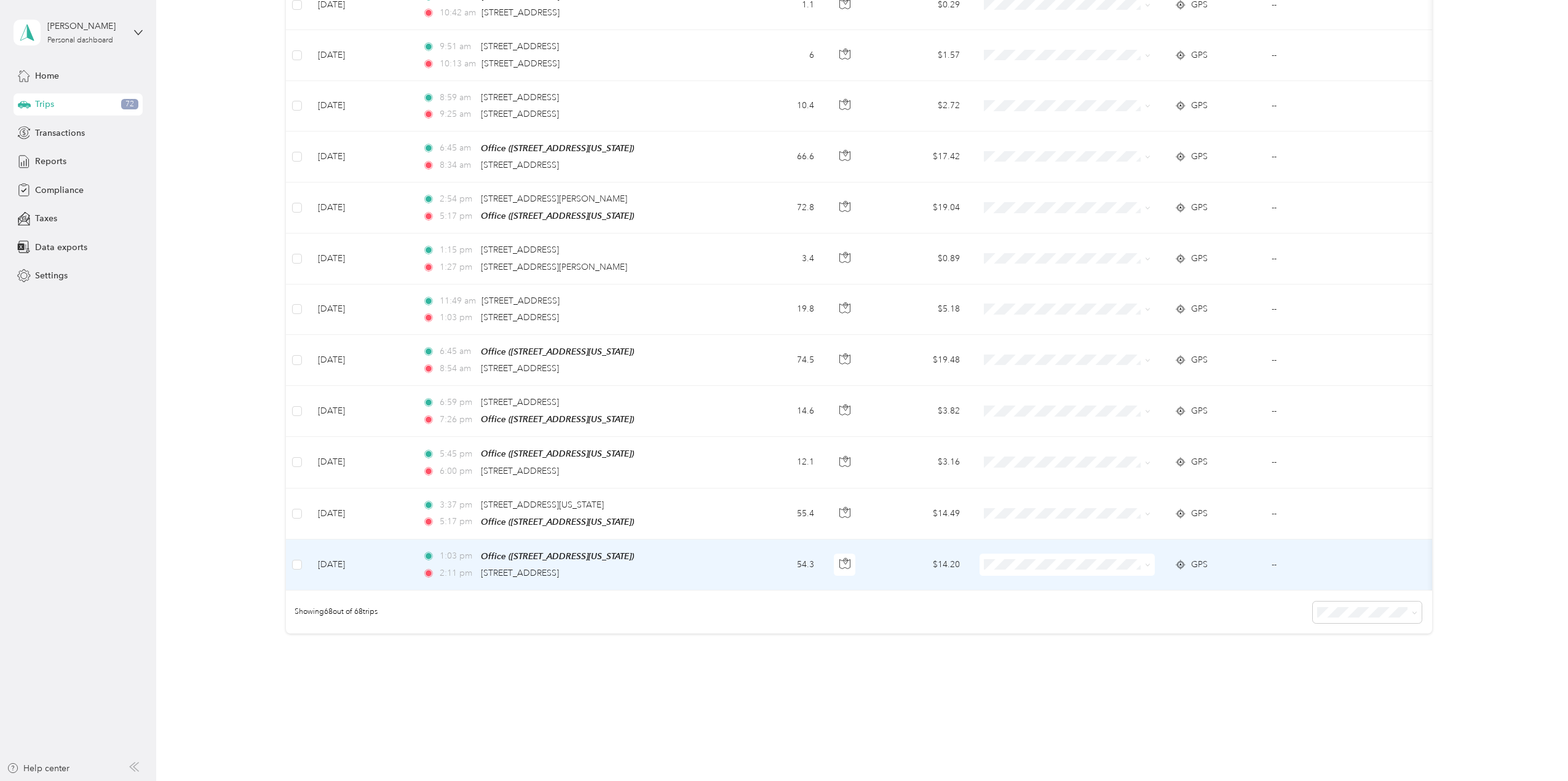
click at [1271, 542] on td "--" at bounding box center [1325, 565] width 126 height 51
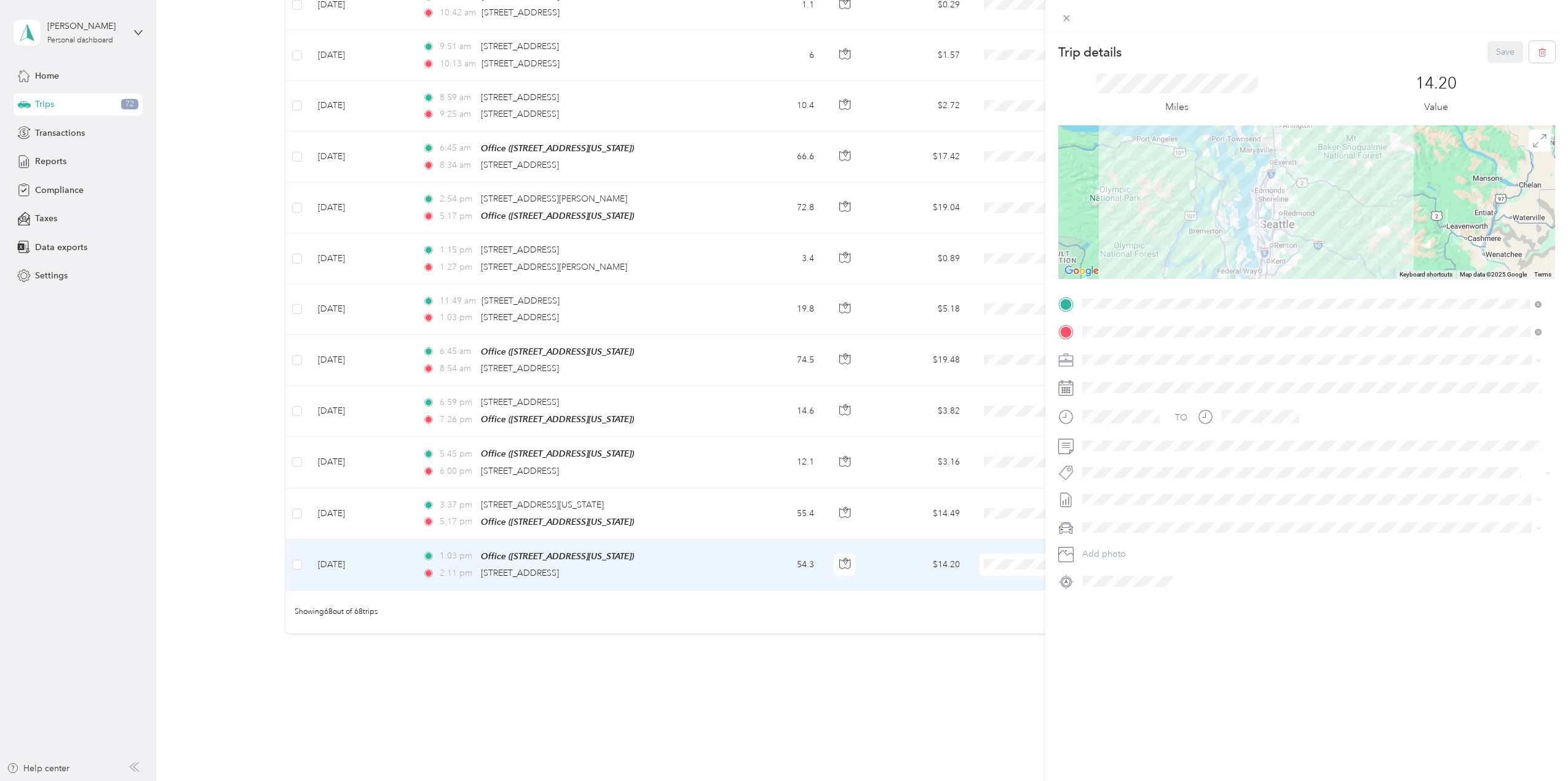
click at [1457, 365] on span at bounding box center [1316, 361] width 477 height 20
click at [1150, 379] on span "School Specialty" at bounding box center [1119, 381] width 64 height 11
click at [1499, 50] on button "Save" at bounding box center [1505, 52] width 36 height 21
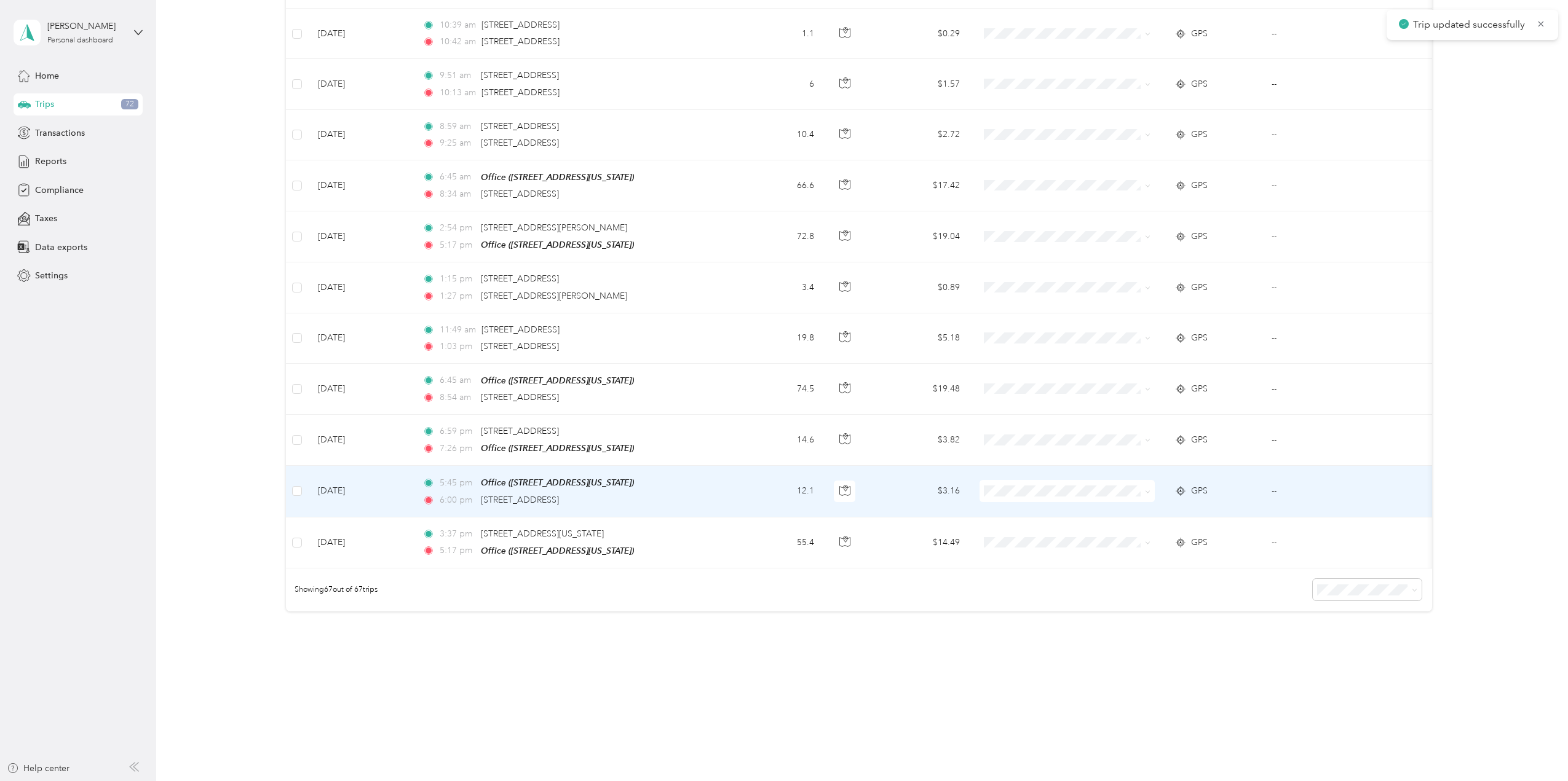
scroll to position [3036, 0]
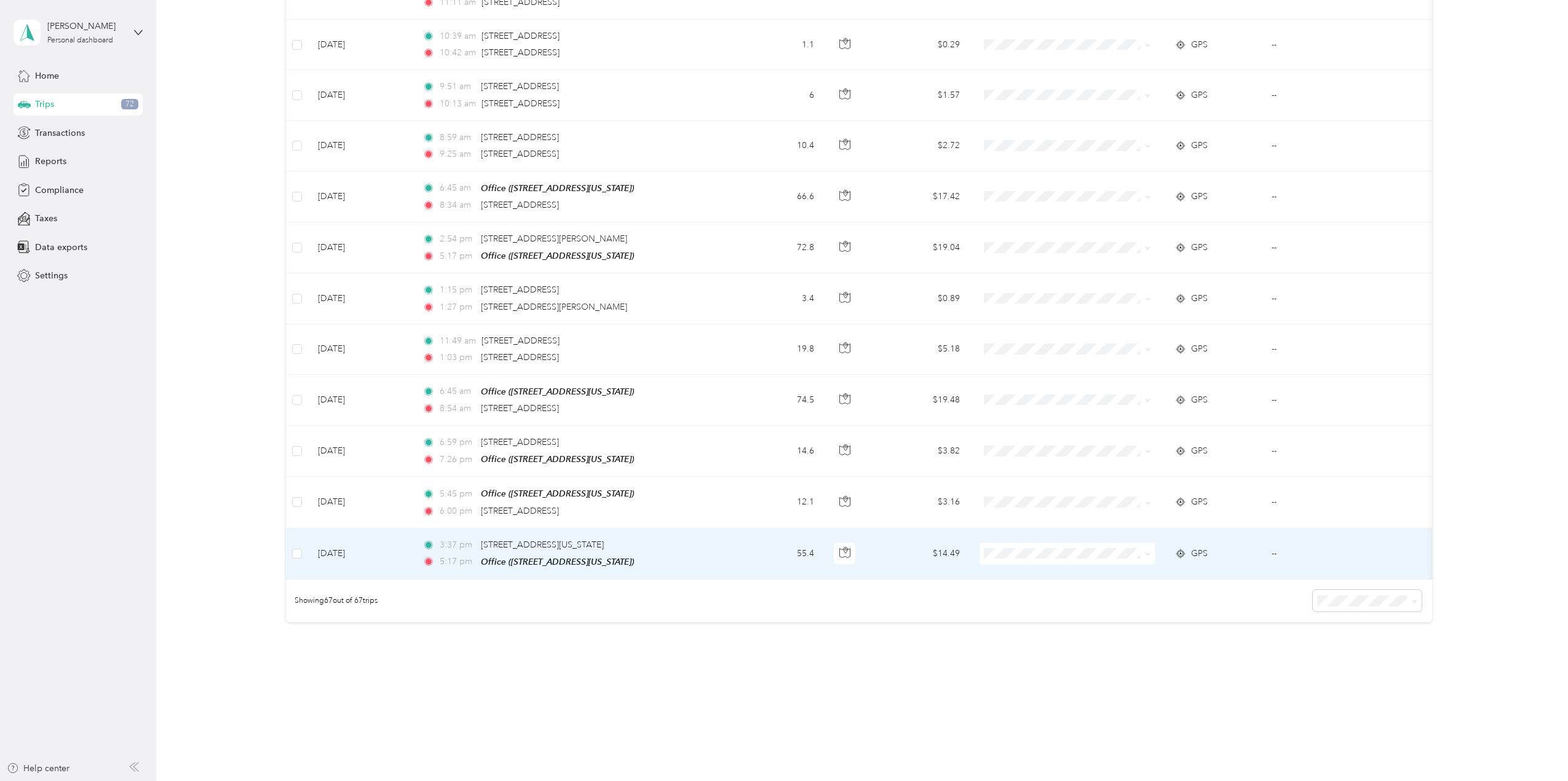
click at [1274, 532] on td "--" at bounding box center [1325, 554] width 126 height 51
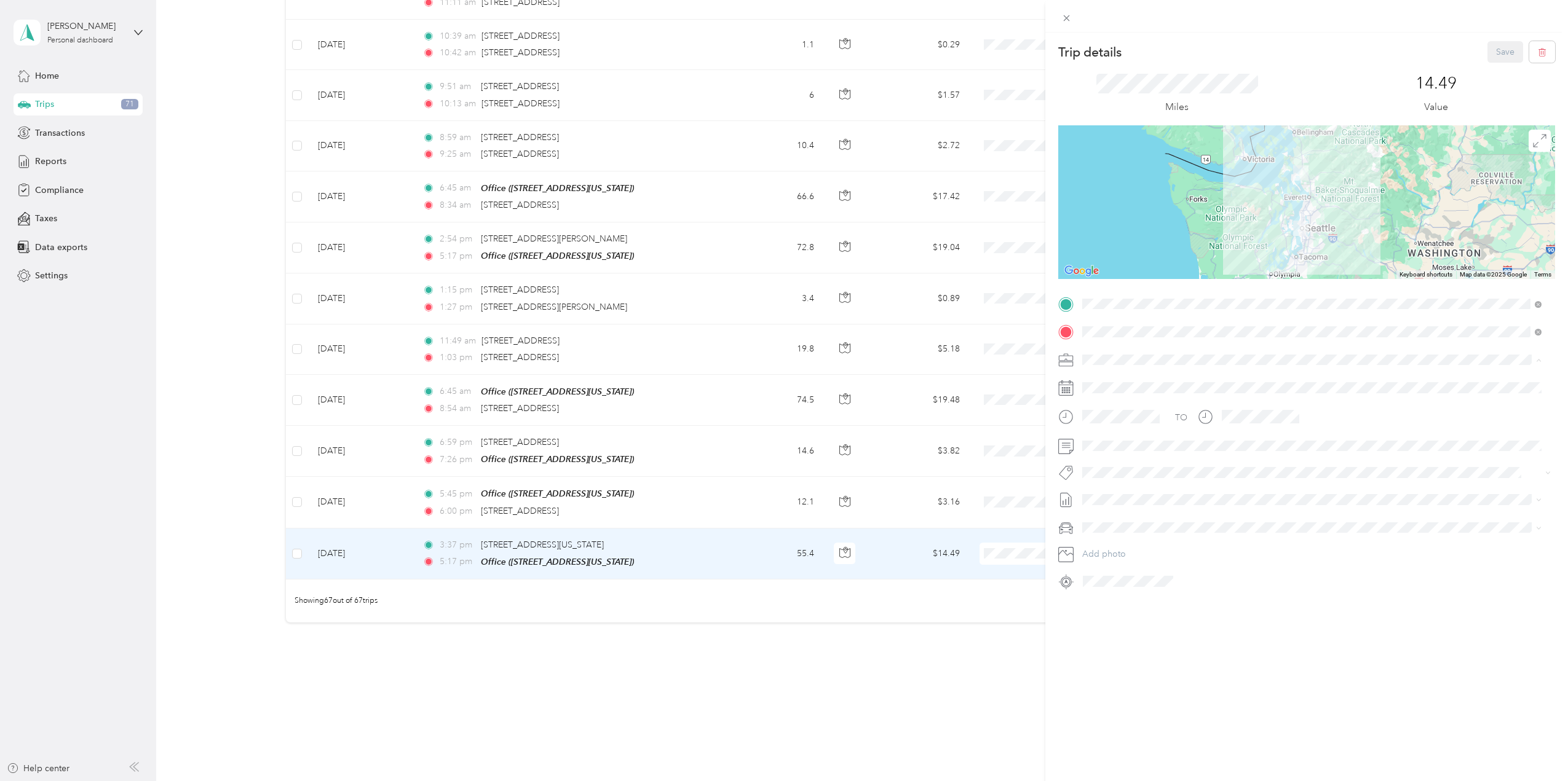
click at [1106, 378] on span "School Specialty" at bounding box center [1119, 381] width 64 height 11
click at [1492, 51] on button "Save" at bounding box center [1505, 52] width 36 height 21
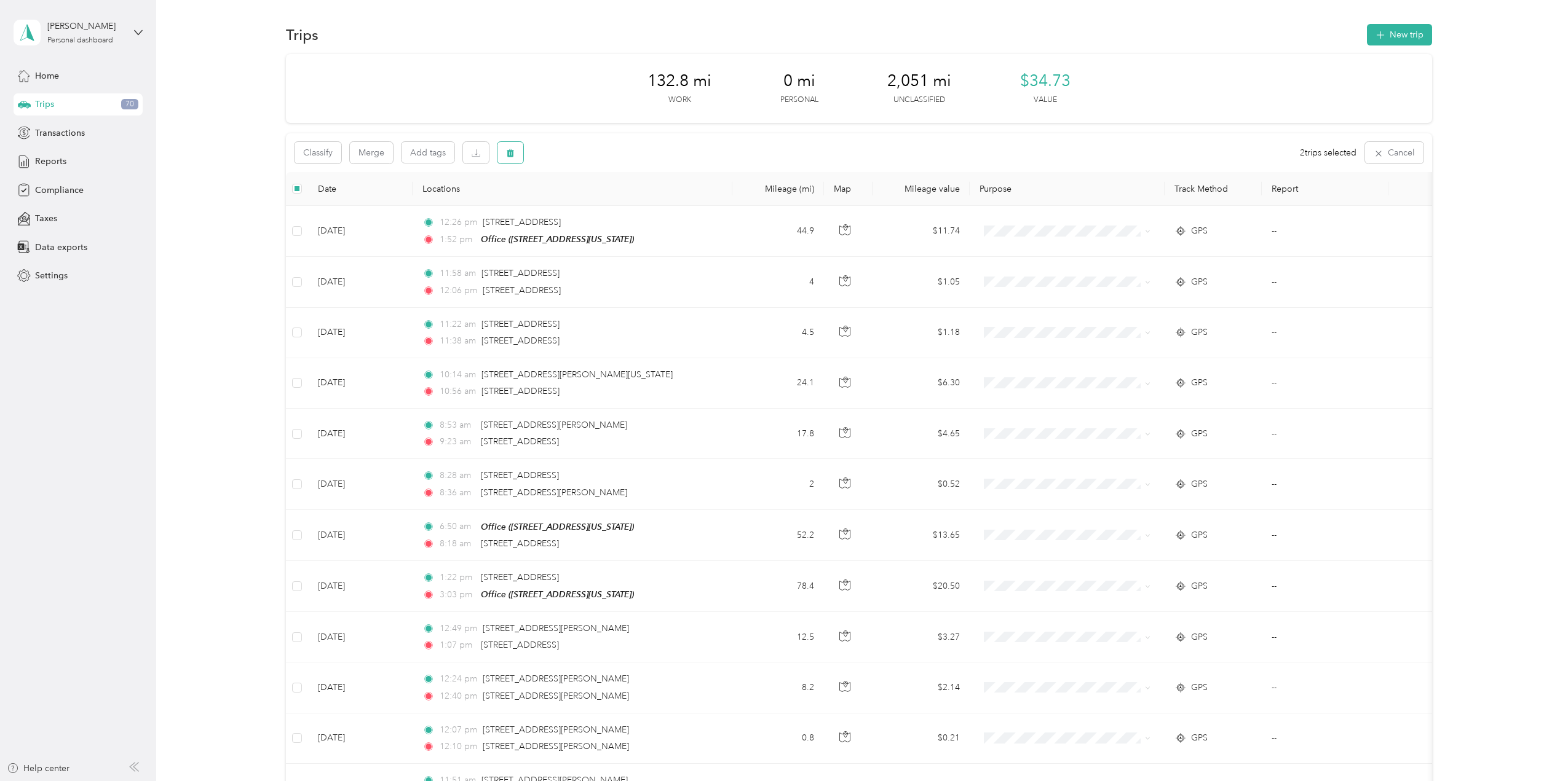
click at [508, 151] on icon "button" at bounding box center [510, 154] width 7 height 8
click at [596, 202] on button "Yes" at bounding box center [602, 204] width 24 height 20
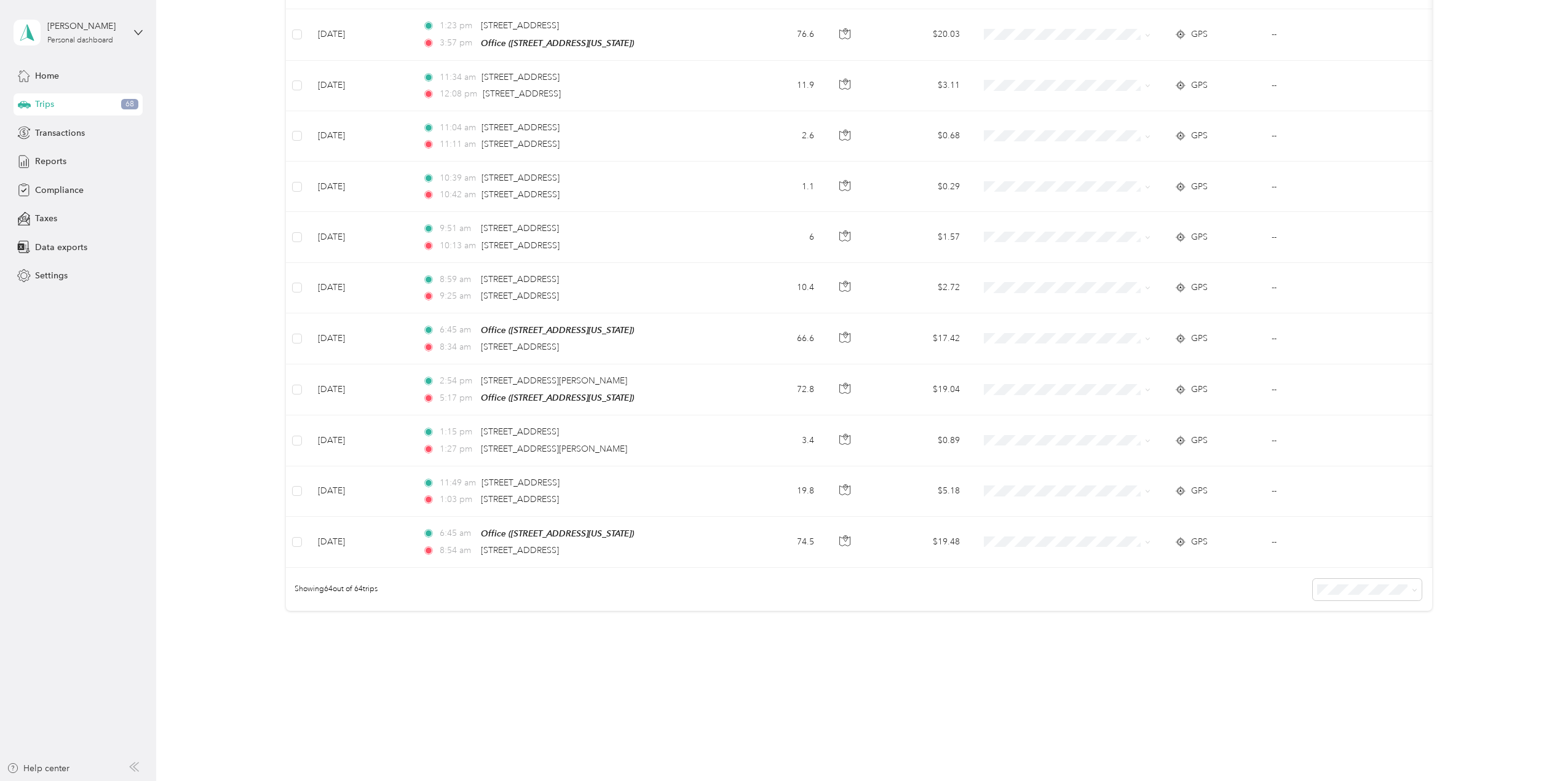
scroll to position [2884, 0]
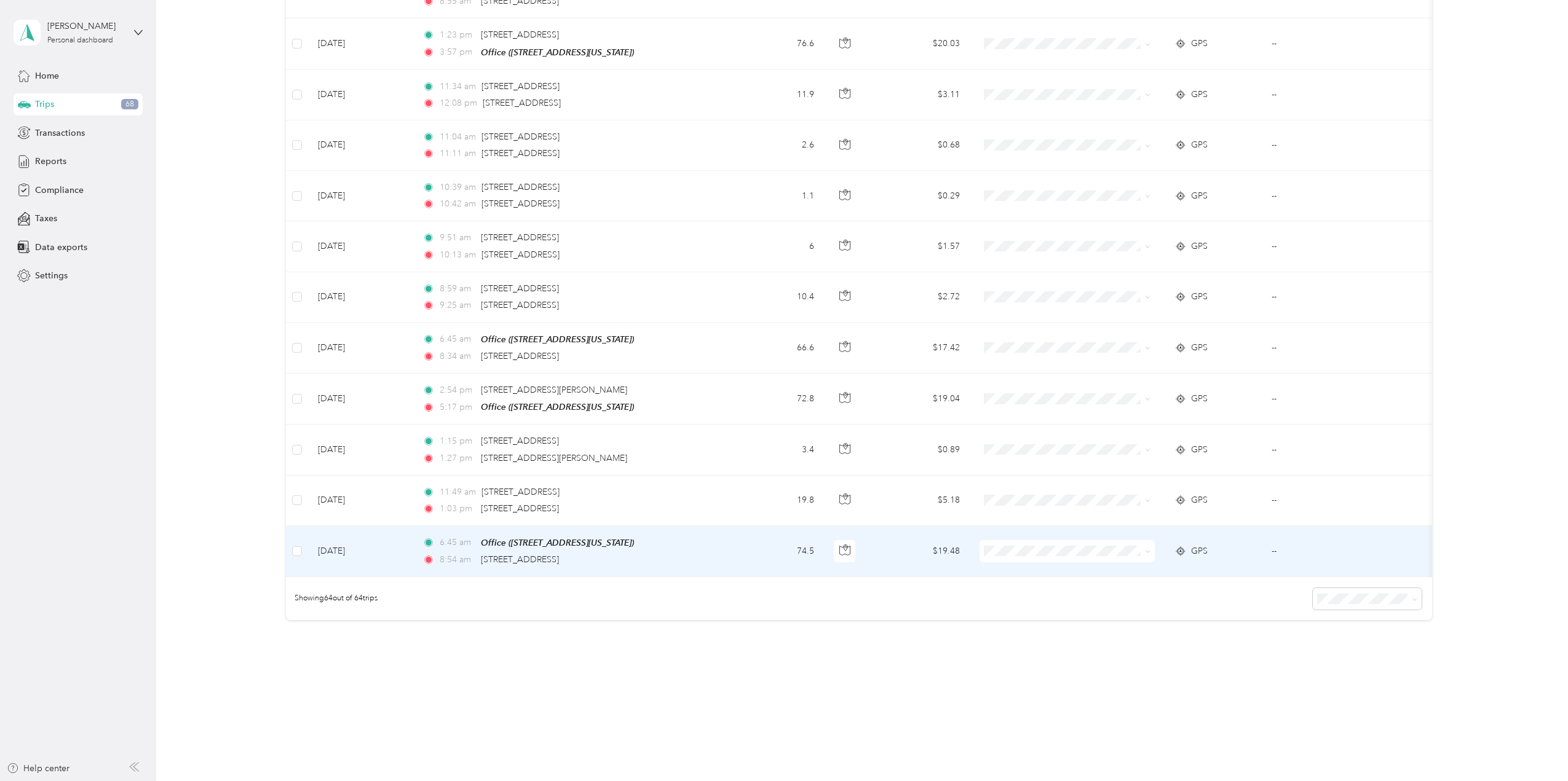
click at [1149, 549] on icon at bounding box center [1147, 551] width 5 height 5
click at [1127, 549] on span "School Specialty" at bounding box center [1078, 555] width 136 height 13
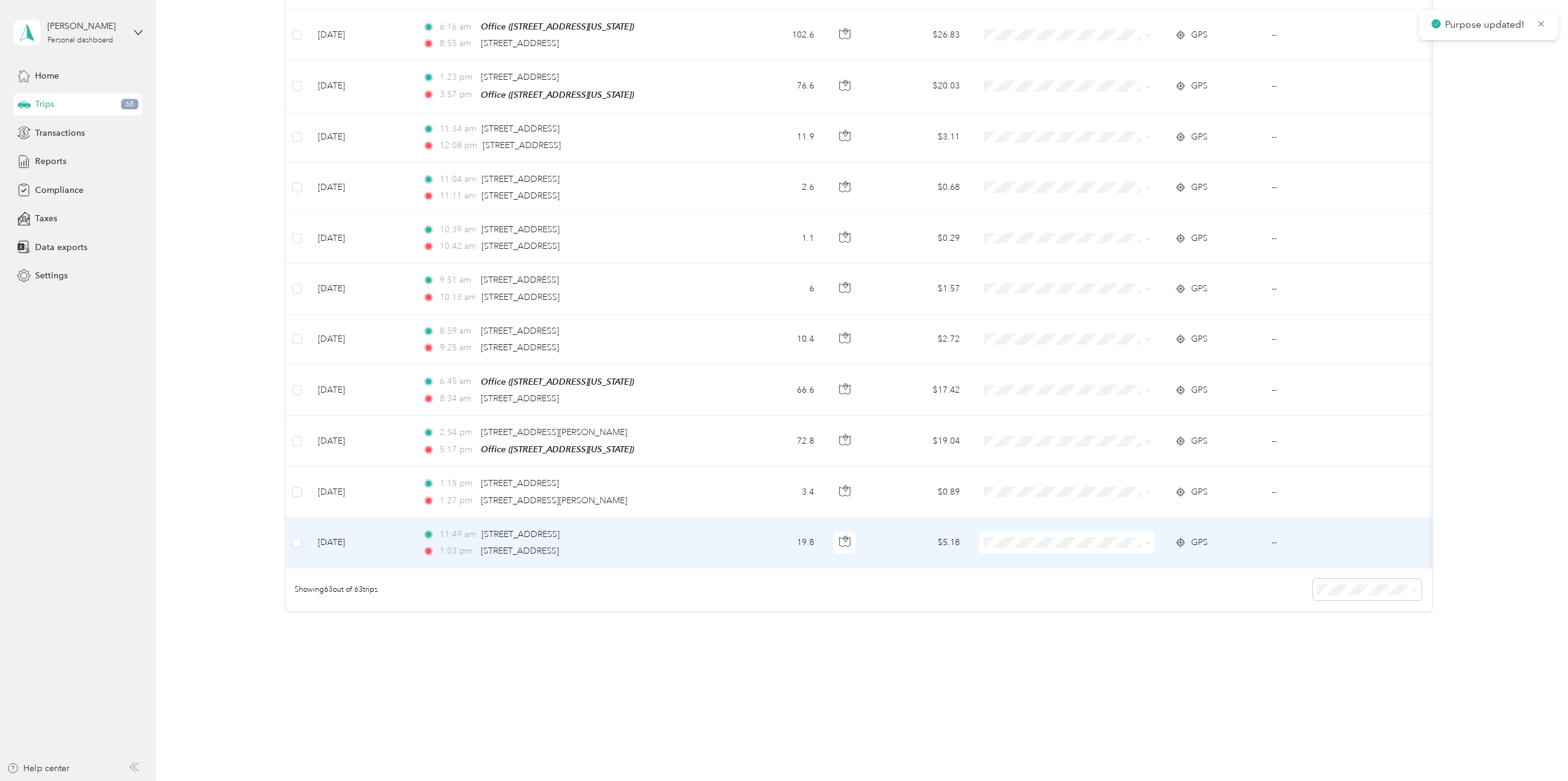
scroll to position [2833, 0]
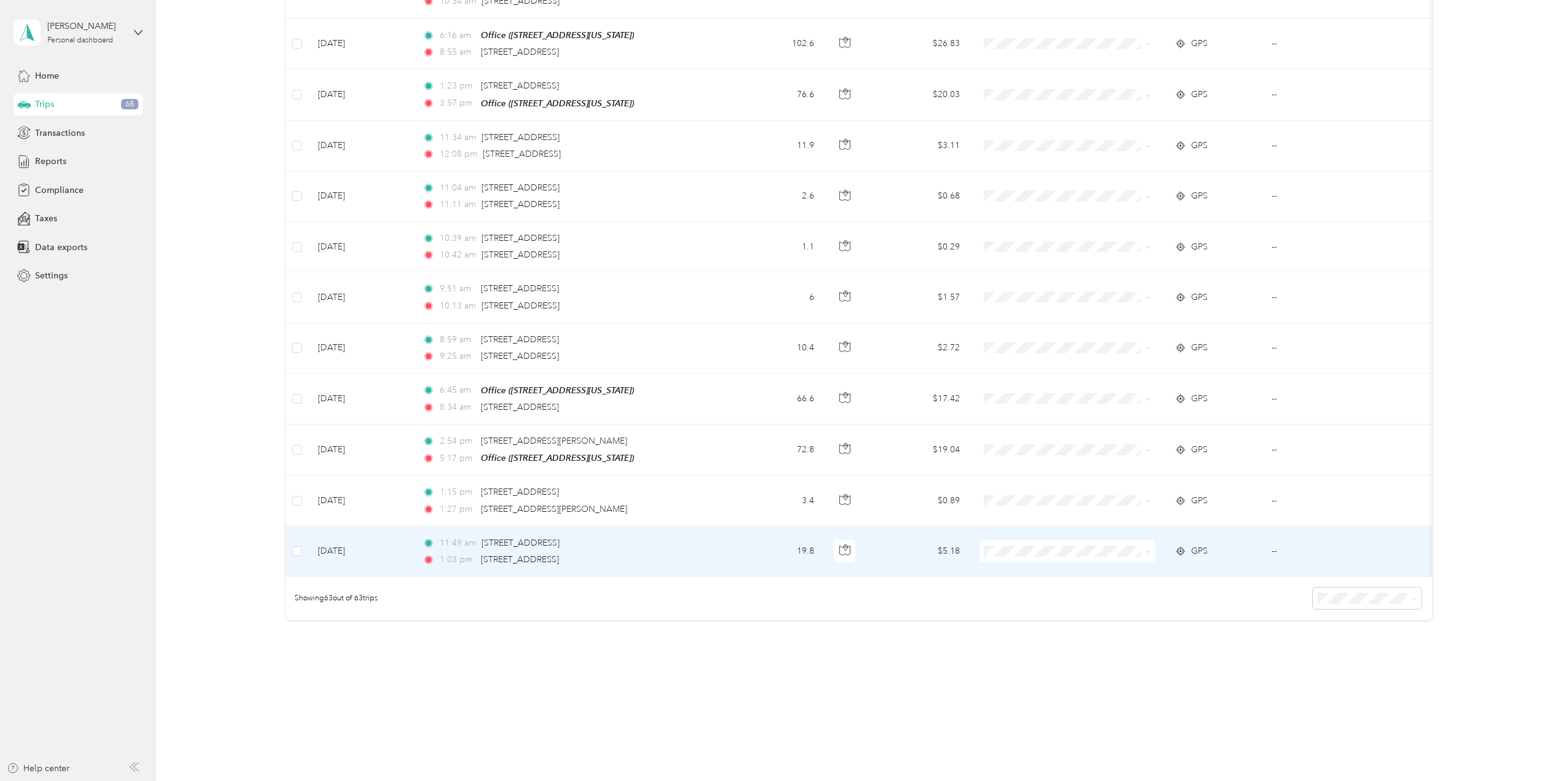
click at [1145, 549] on icon at bounding box center [1147, 551] width 5 height 5
click at [1142, 552] on span "School Specialty" at bounding box center [1078, 556] width 136 height 13
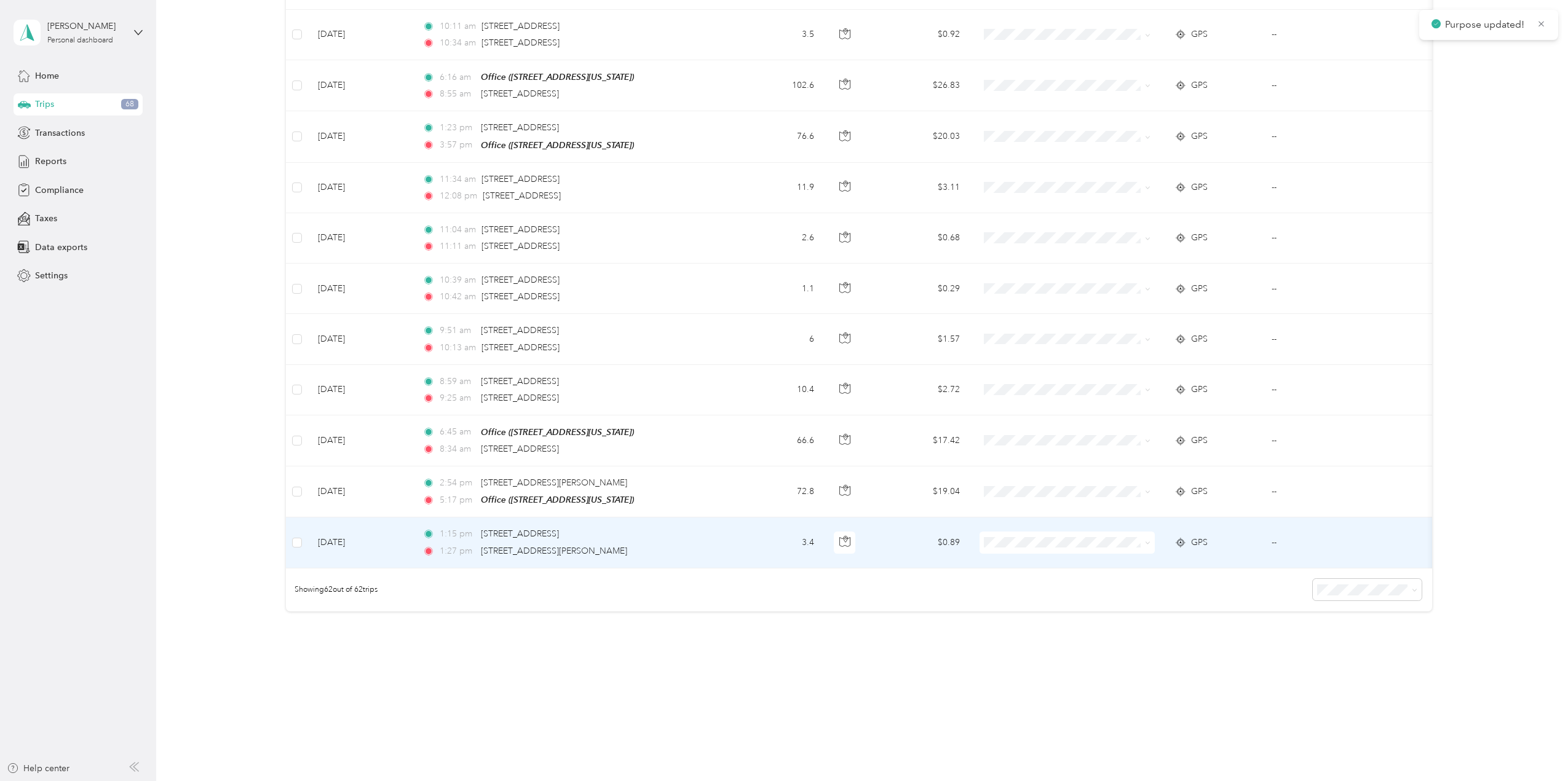
scroll to position [2783, 0]
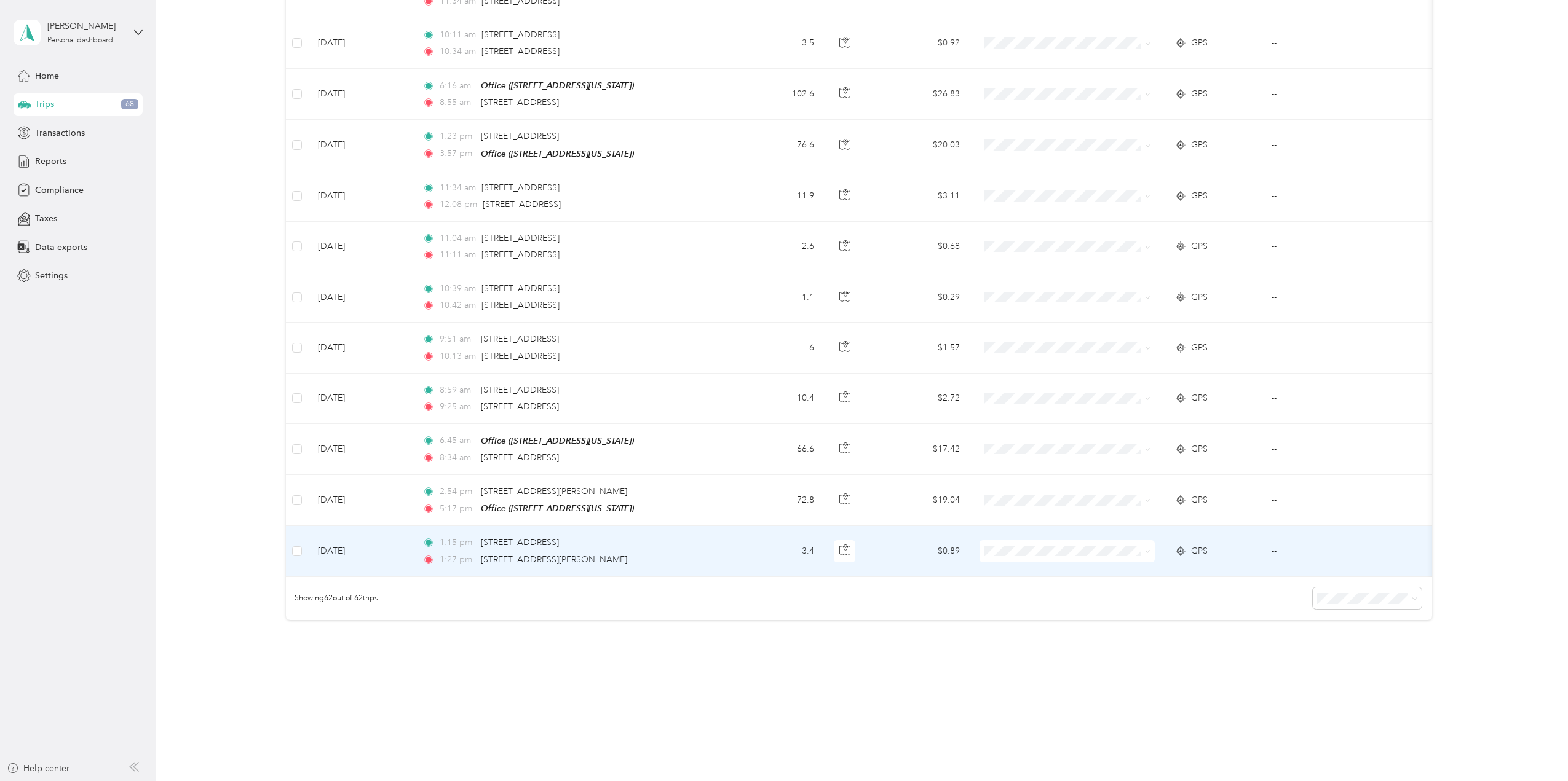
click at [1146, 549] on icon at bounding box center [1147, 551] width 5 height 5
click at [1143, 549] on li "School Specialty" at bounding box center [1067, 557] width 175 height 21
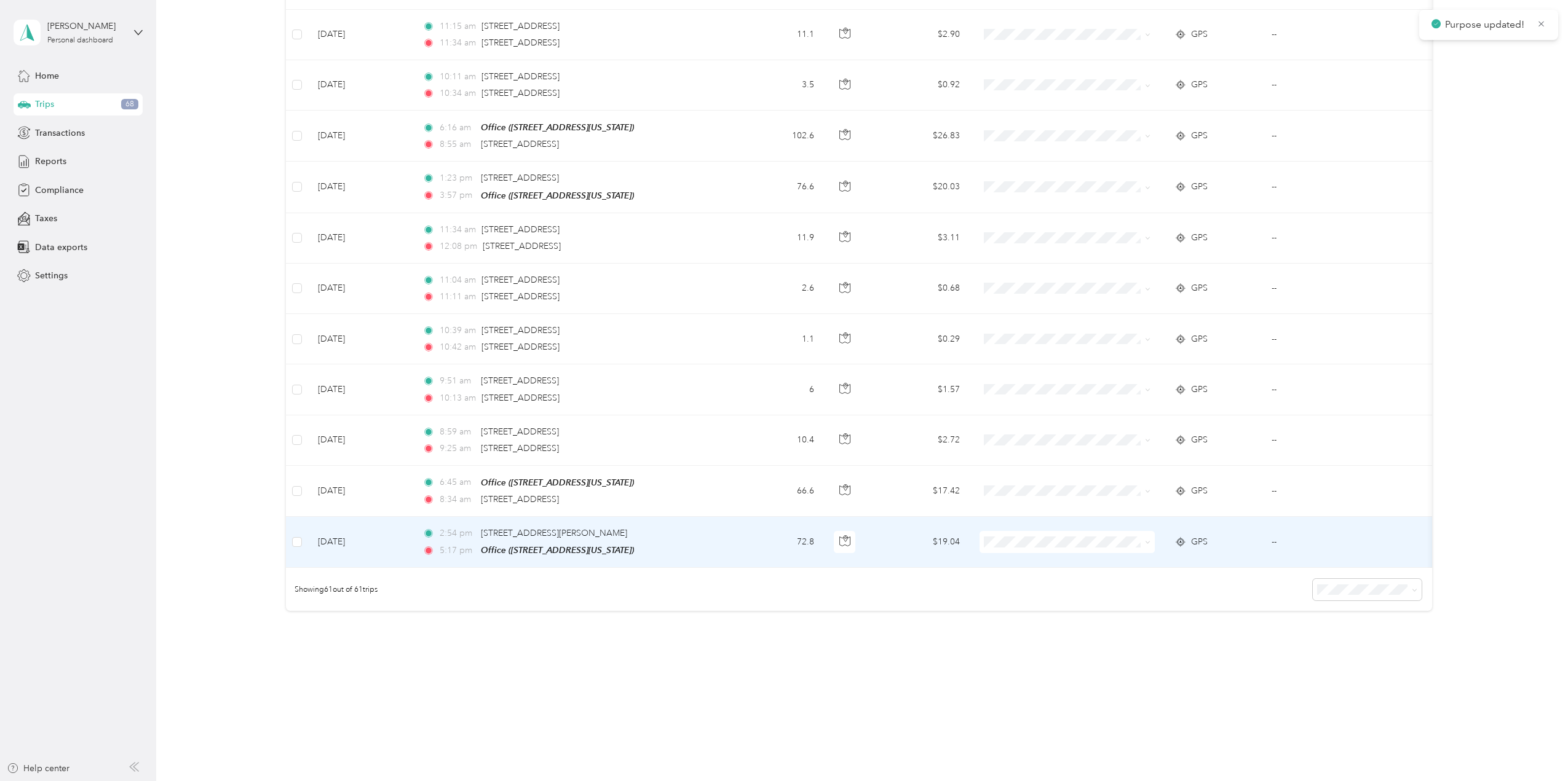
scroll to position [2732, 0]
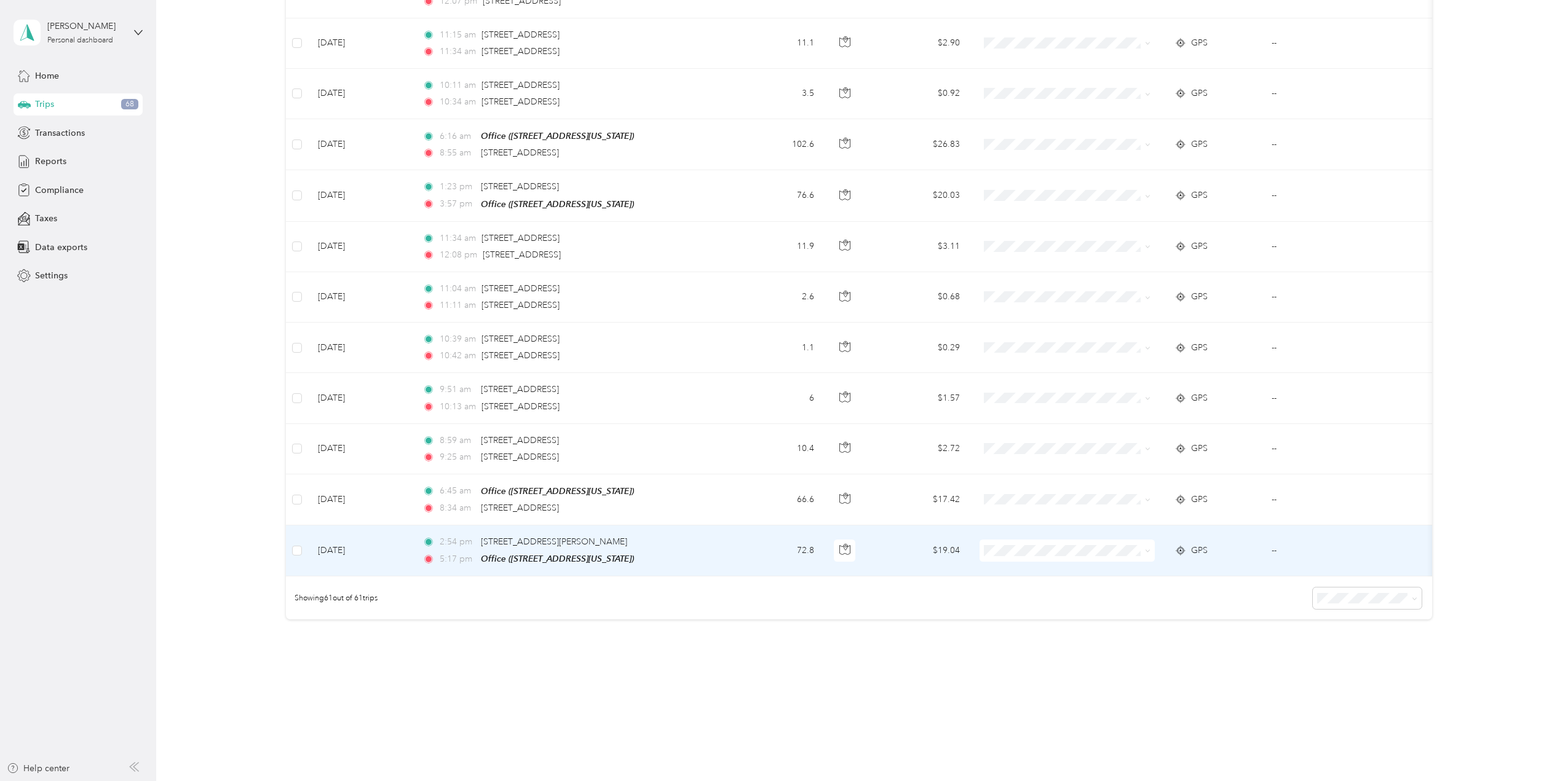
click at [1147, 548] on icon at bounding box center [1147, 551] width 5 height 5
click at [1137, 553] on span "School Specialty" at bounding box center [1078, 556] width 136 height 13
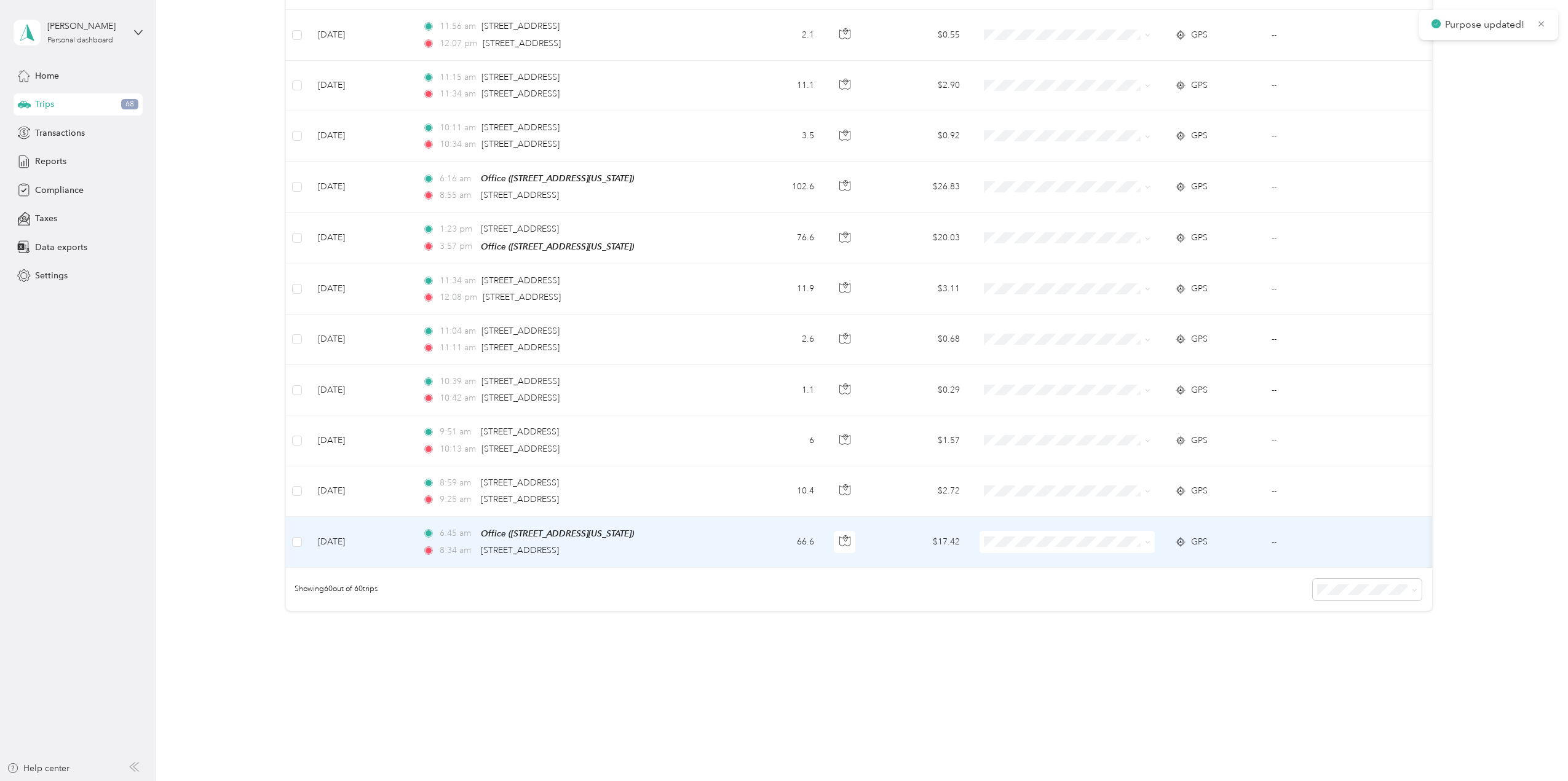
scroll to position [2682, 0]
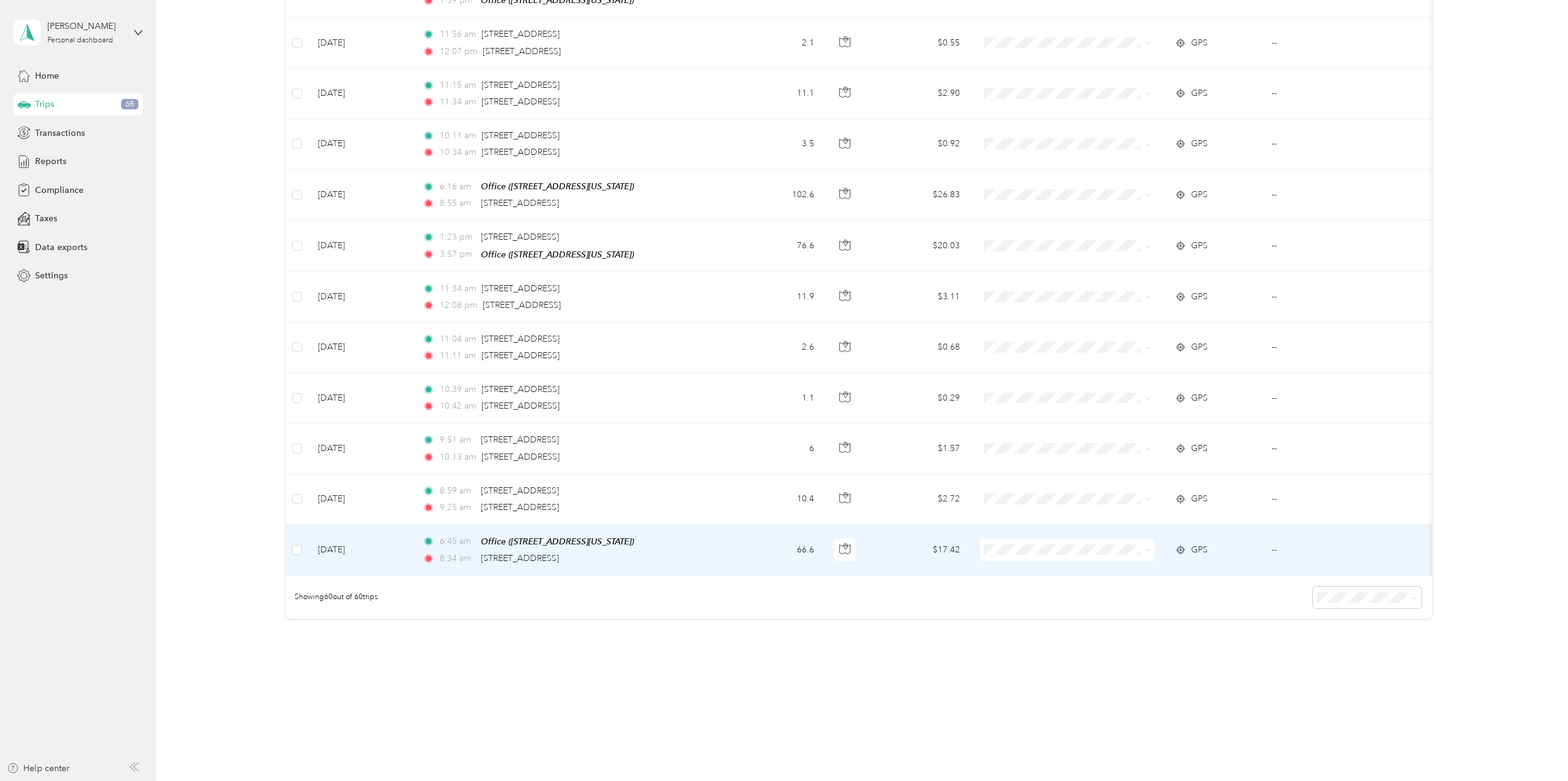
click at [1148, 549] on icon at bounding box center [1147, 551] width 4 height 3
click at [1137, 550] on span "School Specialty" at bounding box center [1078, 553] width 136 height 13
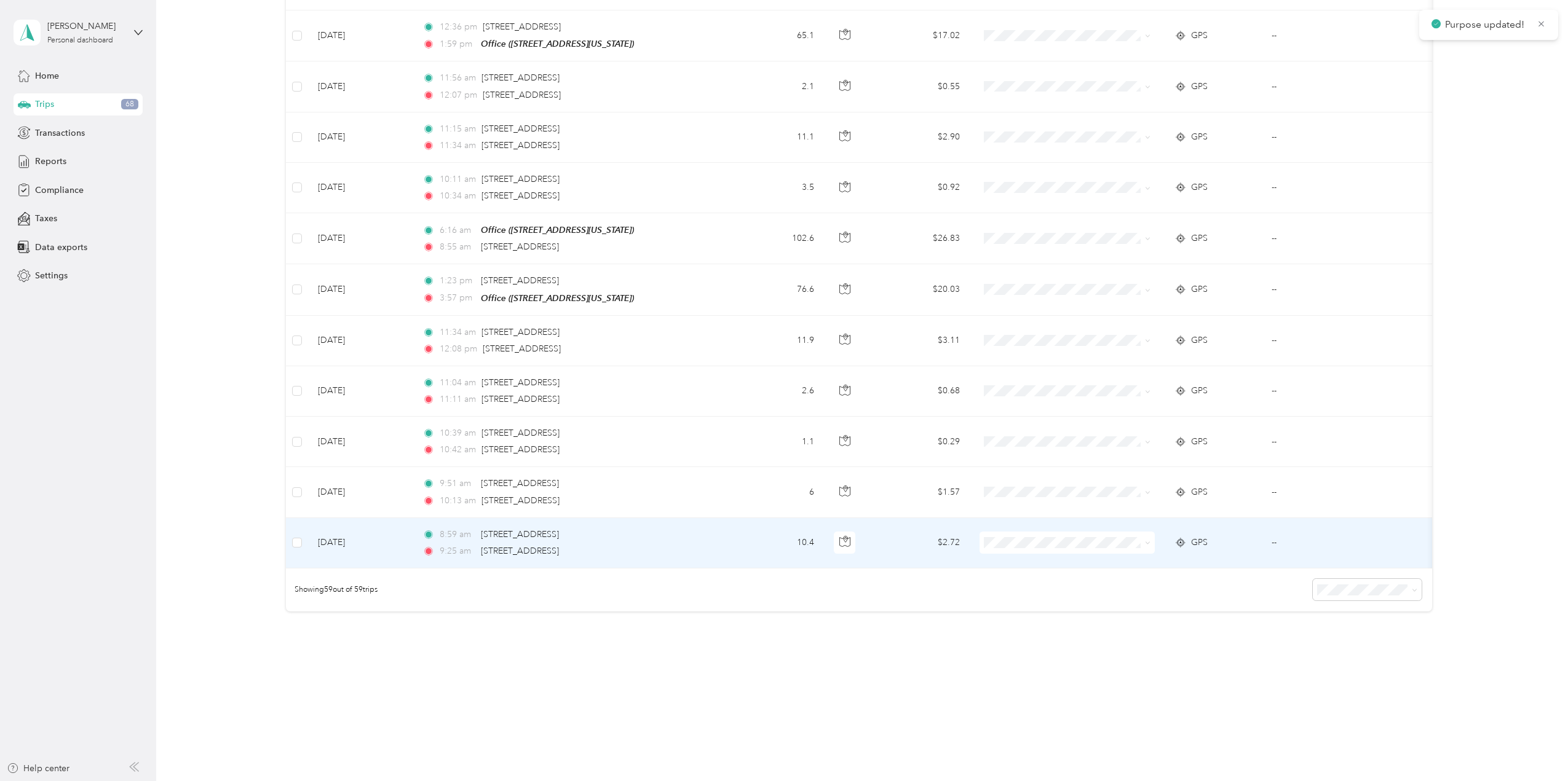
scroll to position [2631, 0]
click at [1147, 547] on icon at bounding box center [1147, 550] width 5 height 5
click at [1139, 551] on span "School Specialty" at bounding box center [1078, 556] width 136 height 13
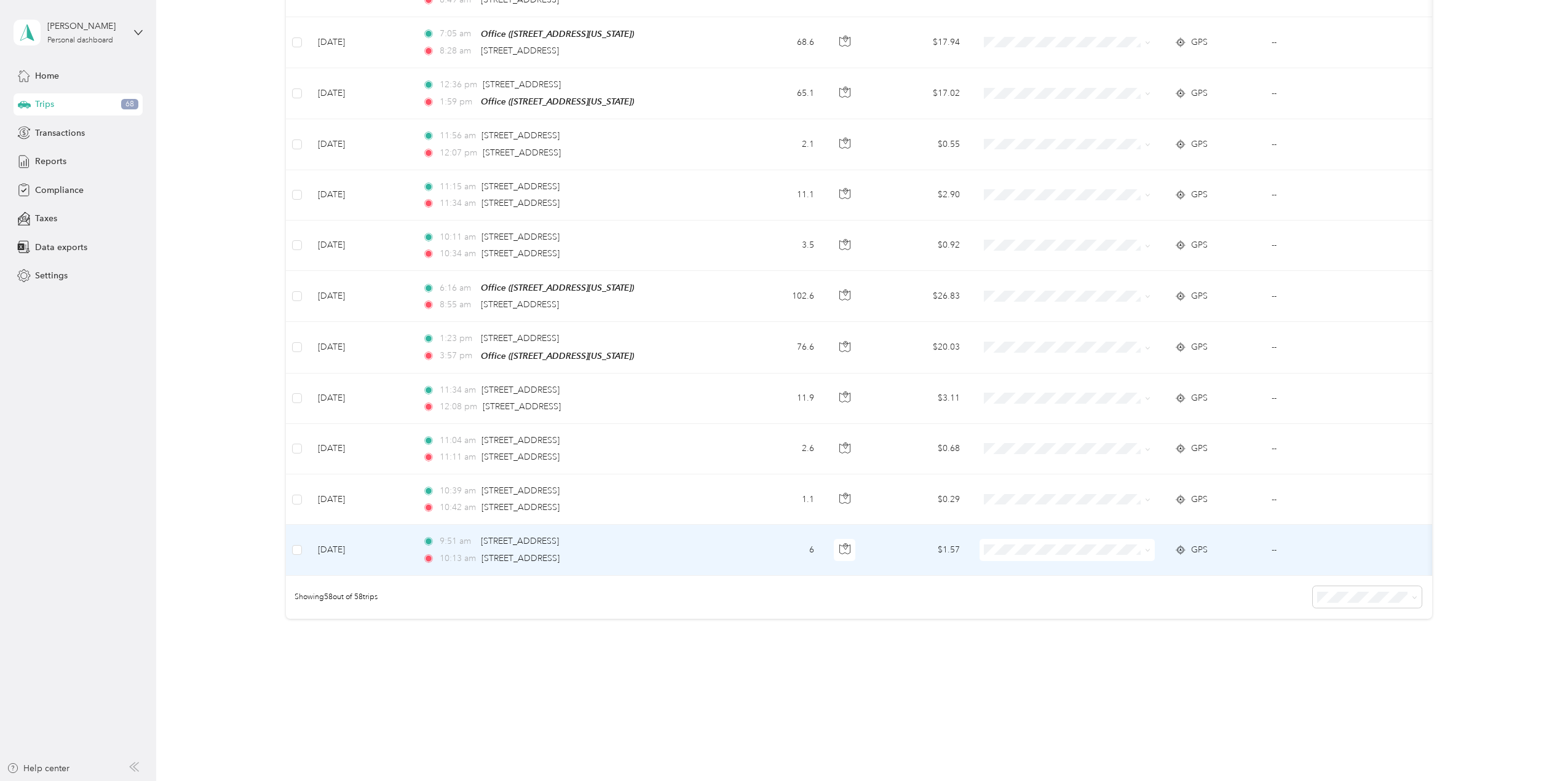
click at [1149, 549] on icon at bounding box center [1147, 551] width 4 height 3
click at [1134, 552] on span "School Specialty" at bounding box center [1078, 556] width 136 height 13
click at [1153, 539] on span at bounding box center [1067, 549] width 175 height 22
click at [1149, 547] on icon at bounding box center [1147, 550] width 5 height 5
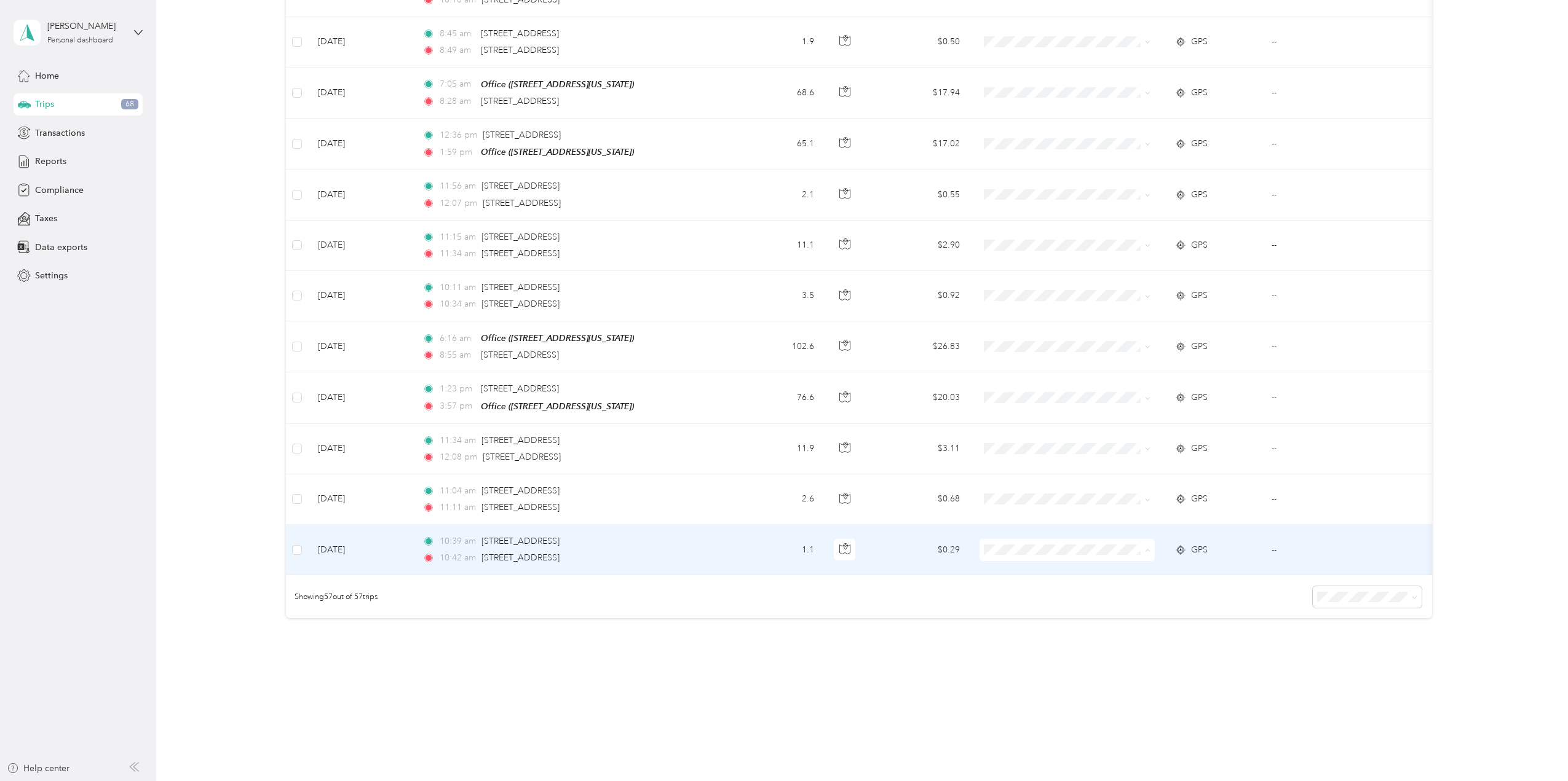
click at [1133, 553] on span "School Specialty" at bounding box center [1078, 556] width 136 height 13
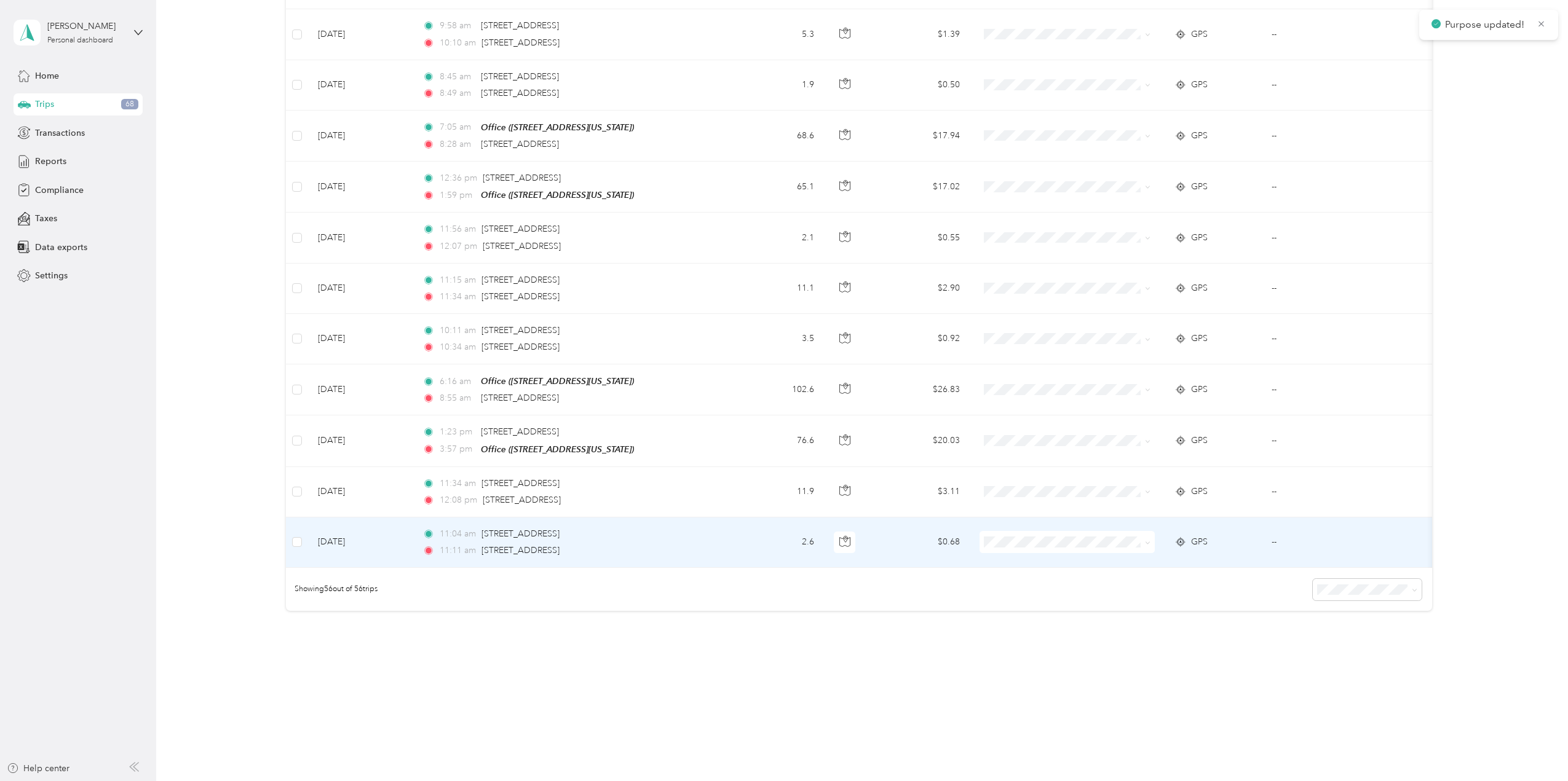
scroll to position [2479, 0]
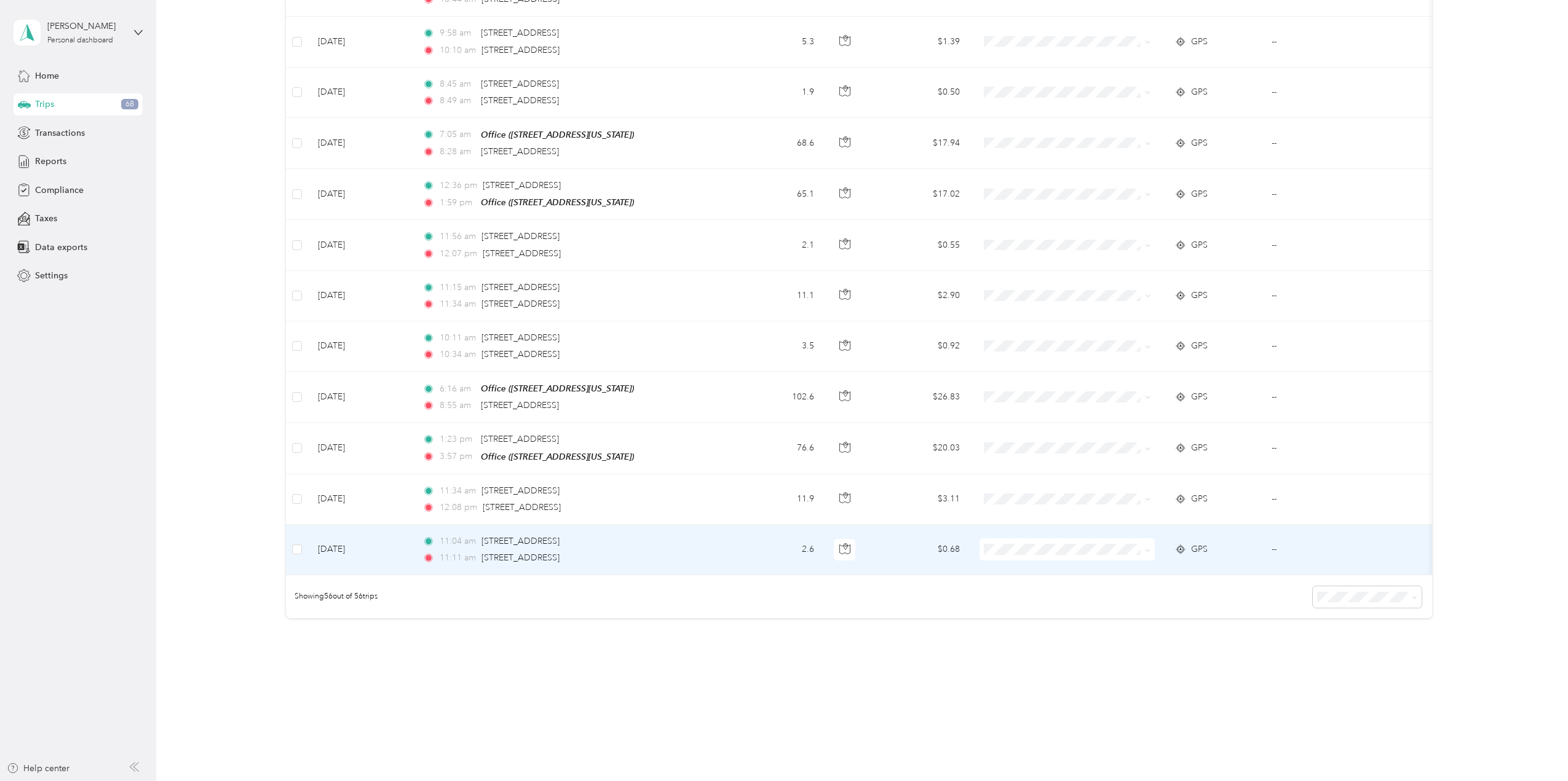
click at [1147, 547] on icon at bounding box center [1147, 550] width 5 height 5
click at [1137, 550] on span "School Specialty" at bounding box center [1078, 555] width 136 height 13
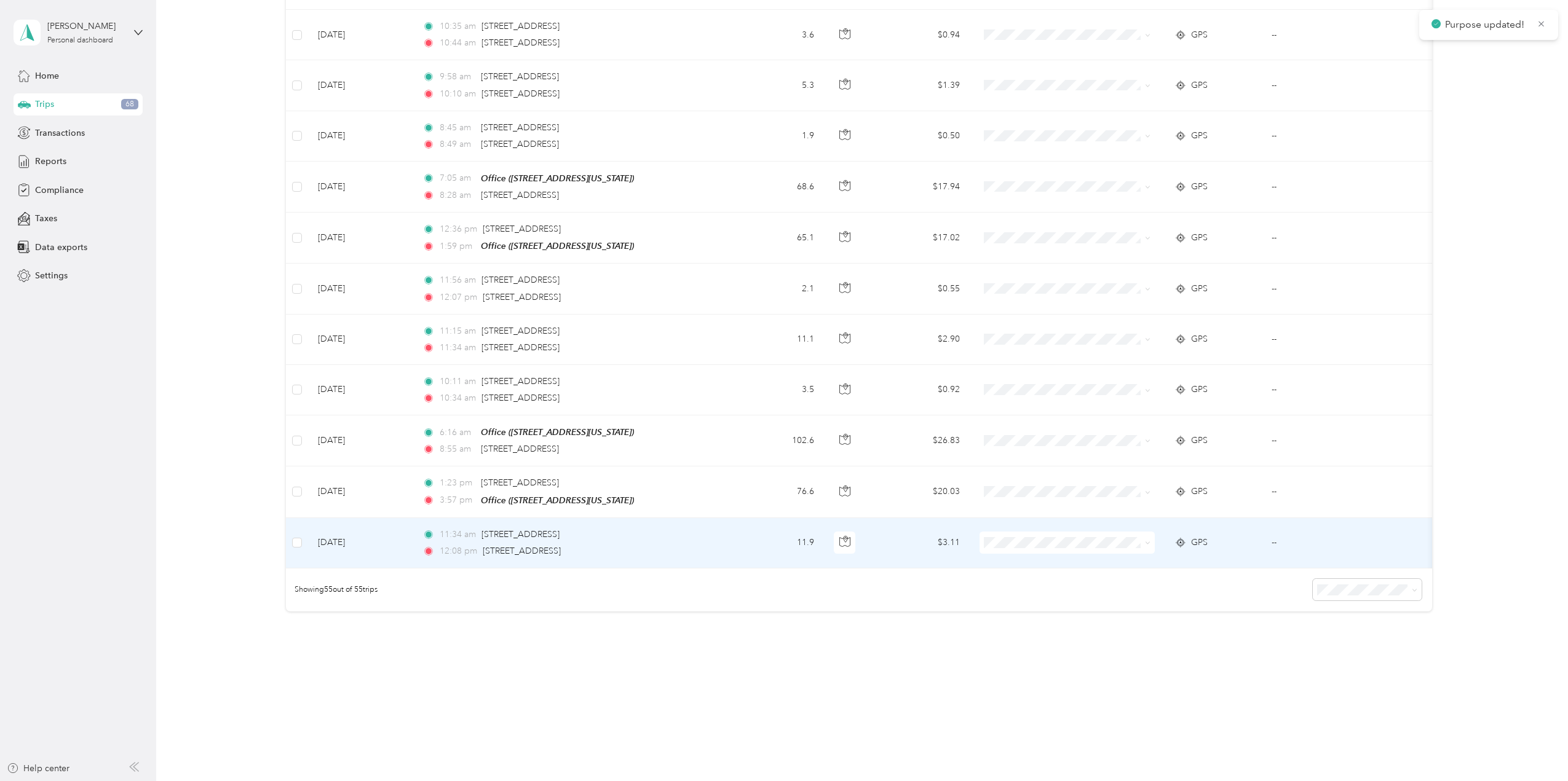
scroll to position [2429, 0]
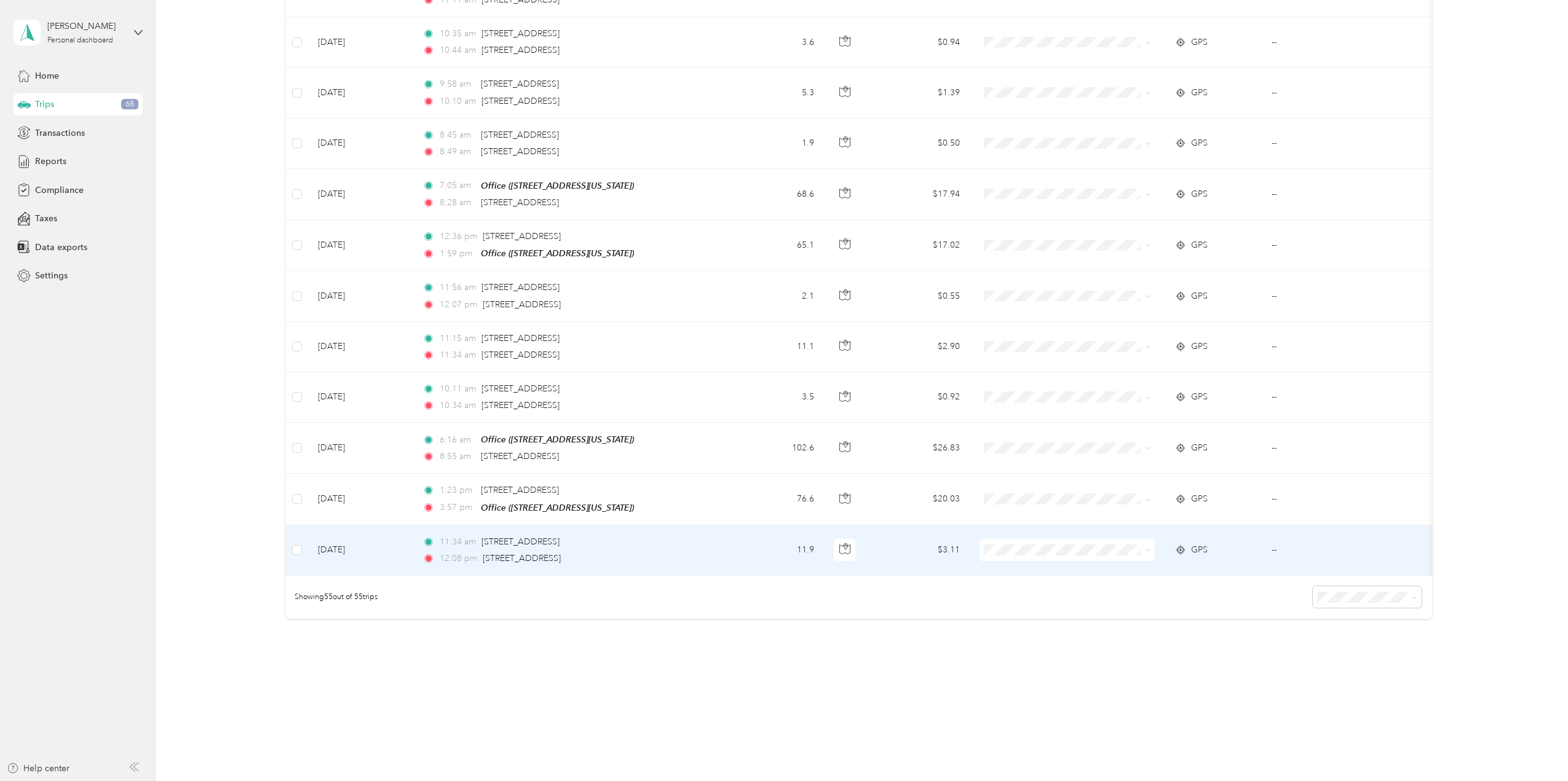
click at [1152, 539] on span at bounding box center [1067, 549] width 175 height 22
click at [1149, 547] on icon at bounding box center [1147, 550] width 5 height 5
click at [1140, 549] on li "School Specialty" at bounding box center [1067, 557] width 175 height 21
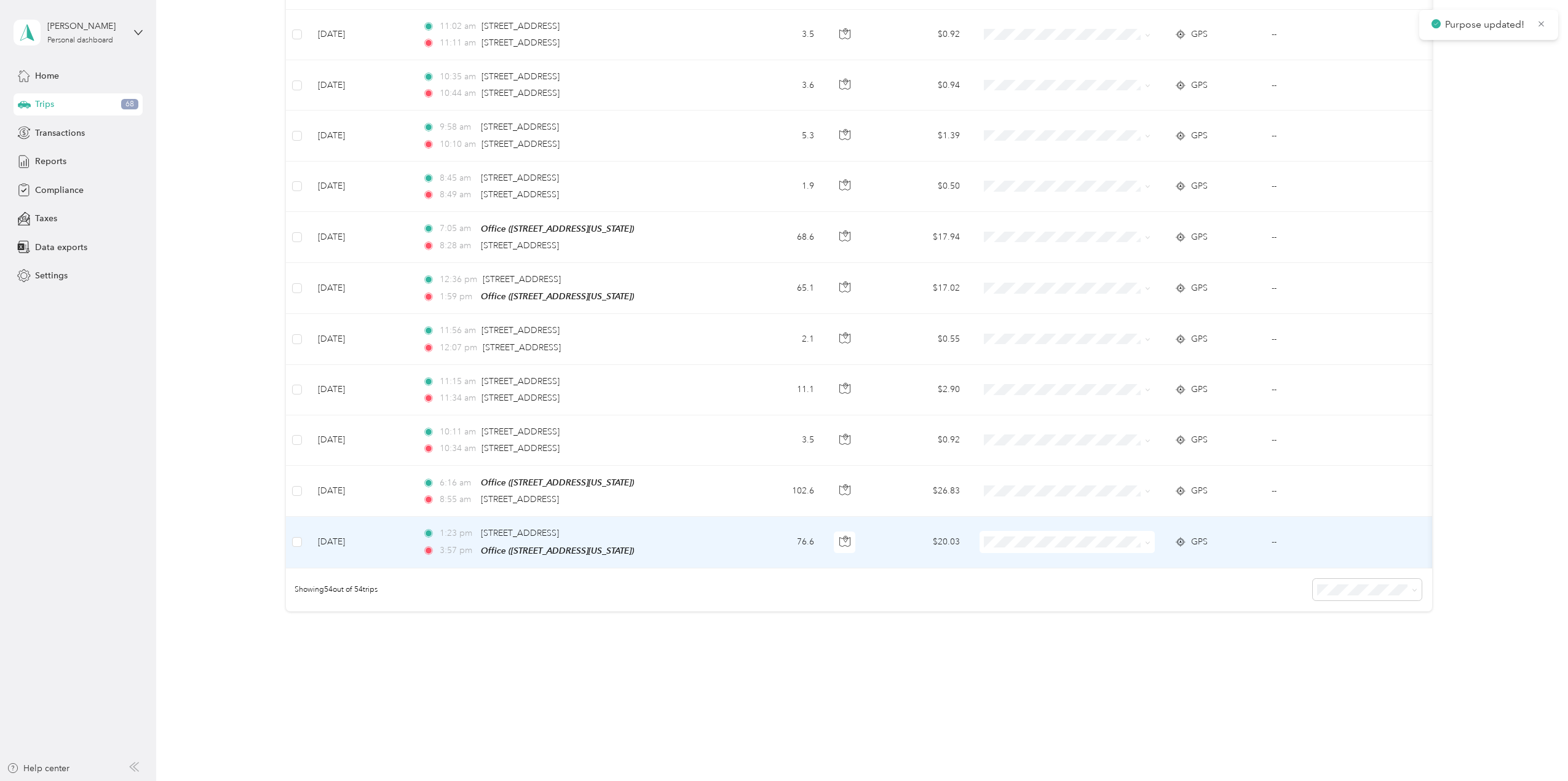
scroll to position [2378, 0]
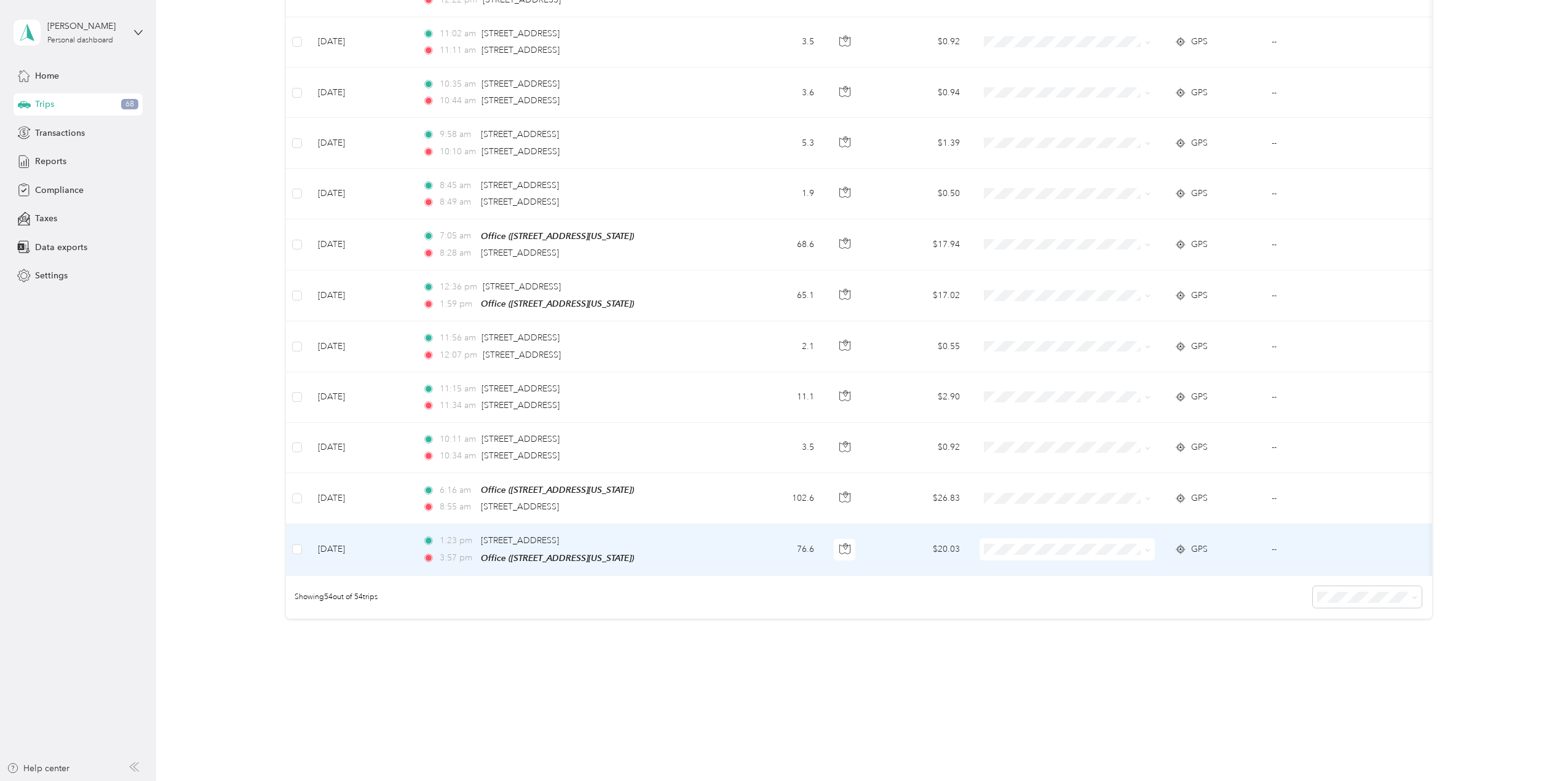
click at [1149, 547] on icon at bounding box center [1147, 550] width 5 height 5
click at [1137, 550] on span "School Specialty" at bounding box center [1078, 556] width 136 height 13
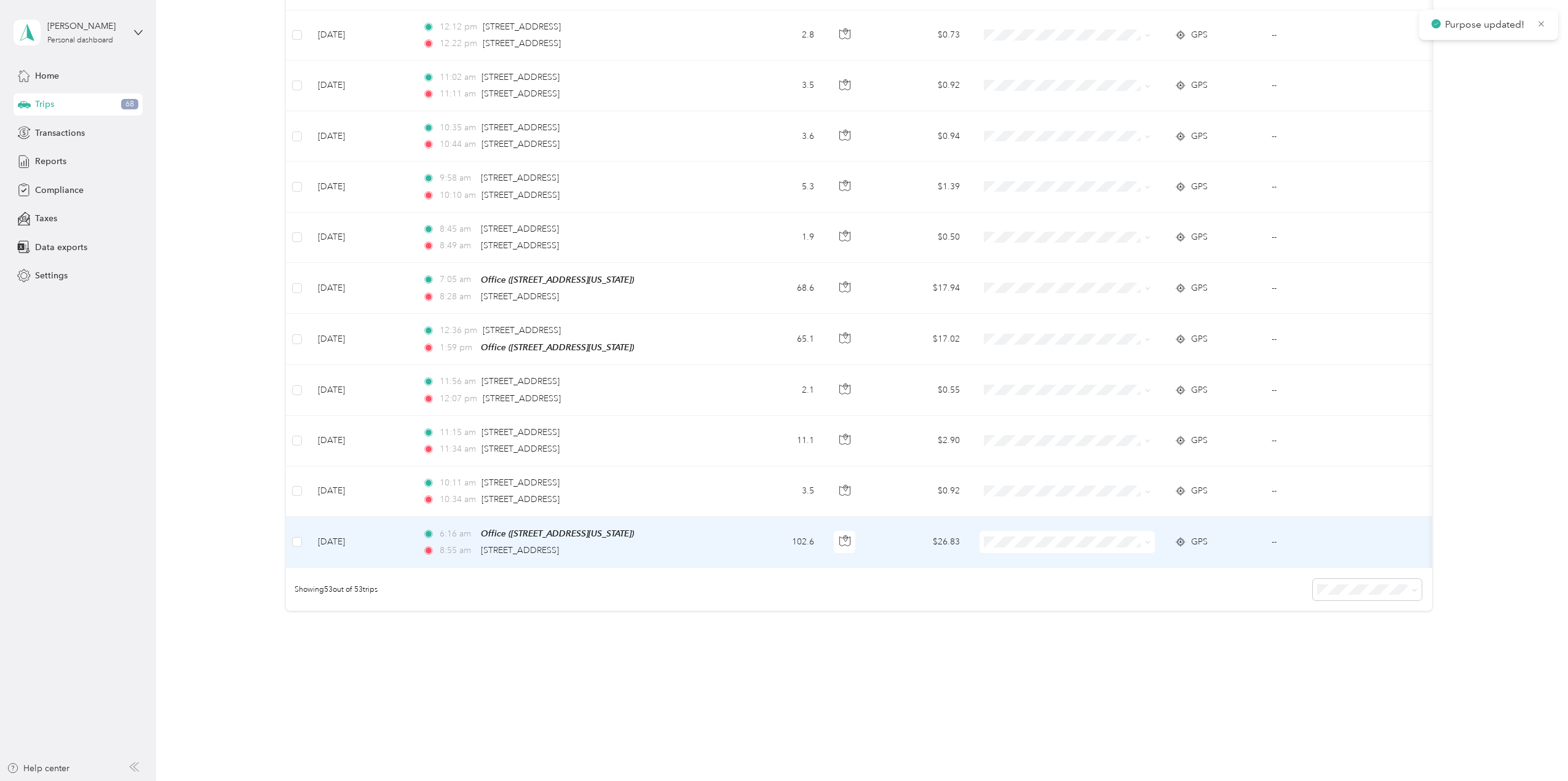
scroll to position [2328, 0]
click at [1149, 546] on icon at bounding box center [1147, 549] width 5 height 5
click at [1137, 551] on span "School Specialty" at bounding box center [1078, 555] width 136 height 13
click at [1146, 546] on icon at bounding box center [1147, 549] width 5 height 5
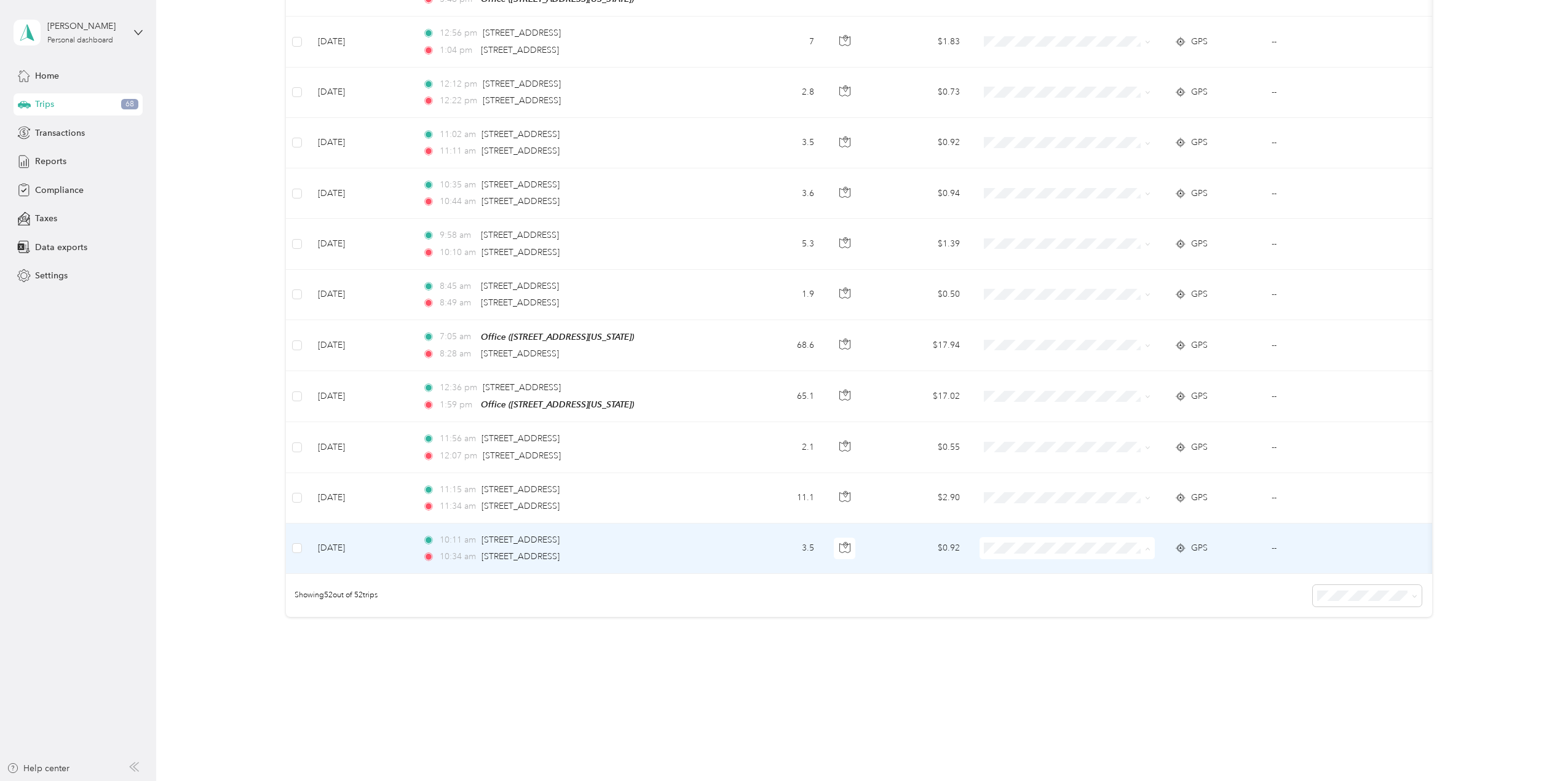
click at [1139, 547] on li "School Specialty" at bounding box center [1067, 556] width 175 height 21
click at [1150, 546] on icon at bounding box center [1147, 549] width 5 height 5
click at [1129, 550] on span "School Specialty" at bounding box center [1078, 556] width 136 height 13
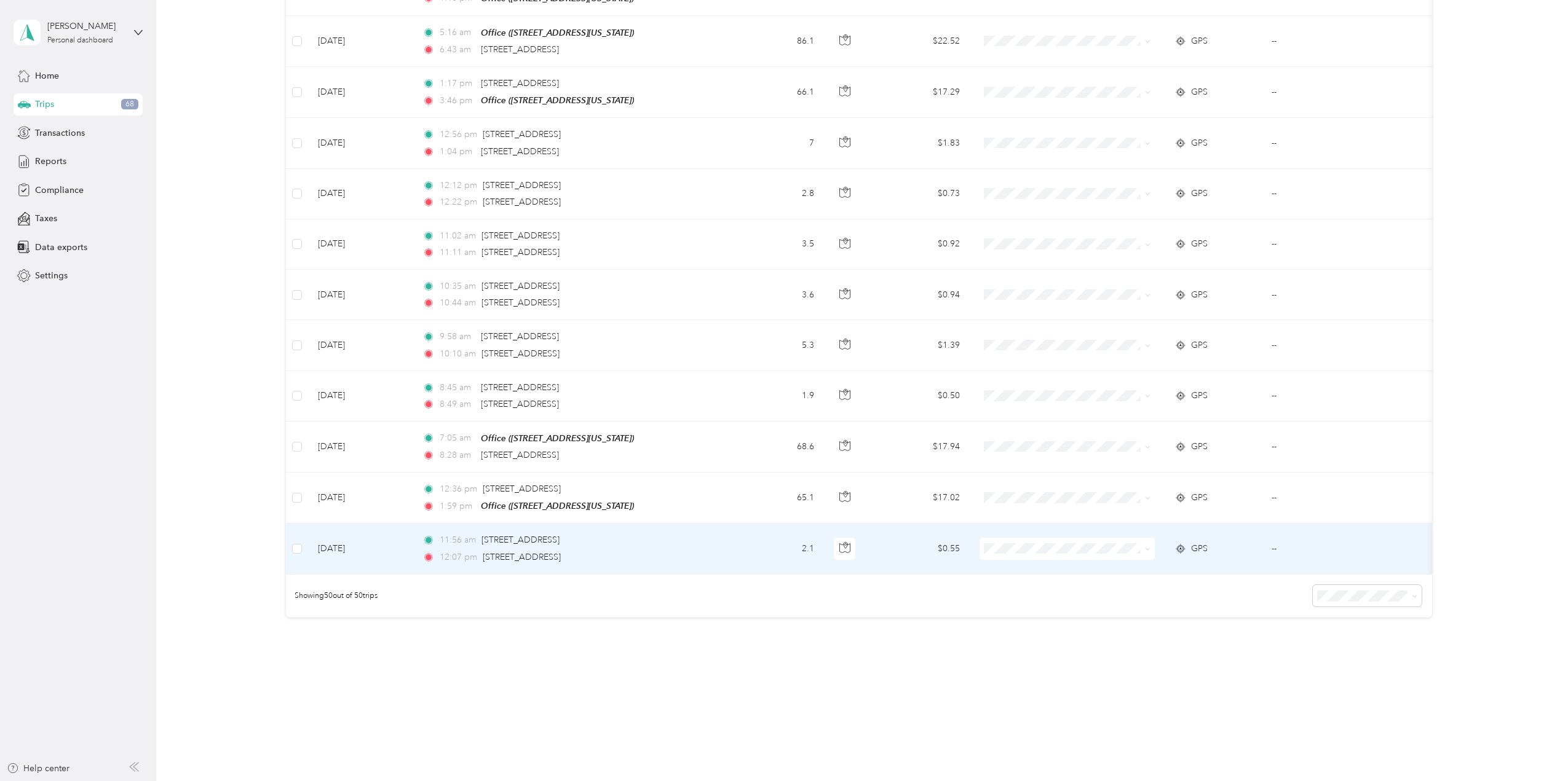
click at [1149, 546] on icon at bounding box center [1147, 549] width 5 height 5
click at [1136, 548] on li "School Specialty" at bounding box center [1067, 557] width 175 height 21
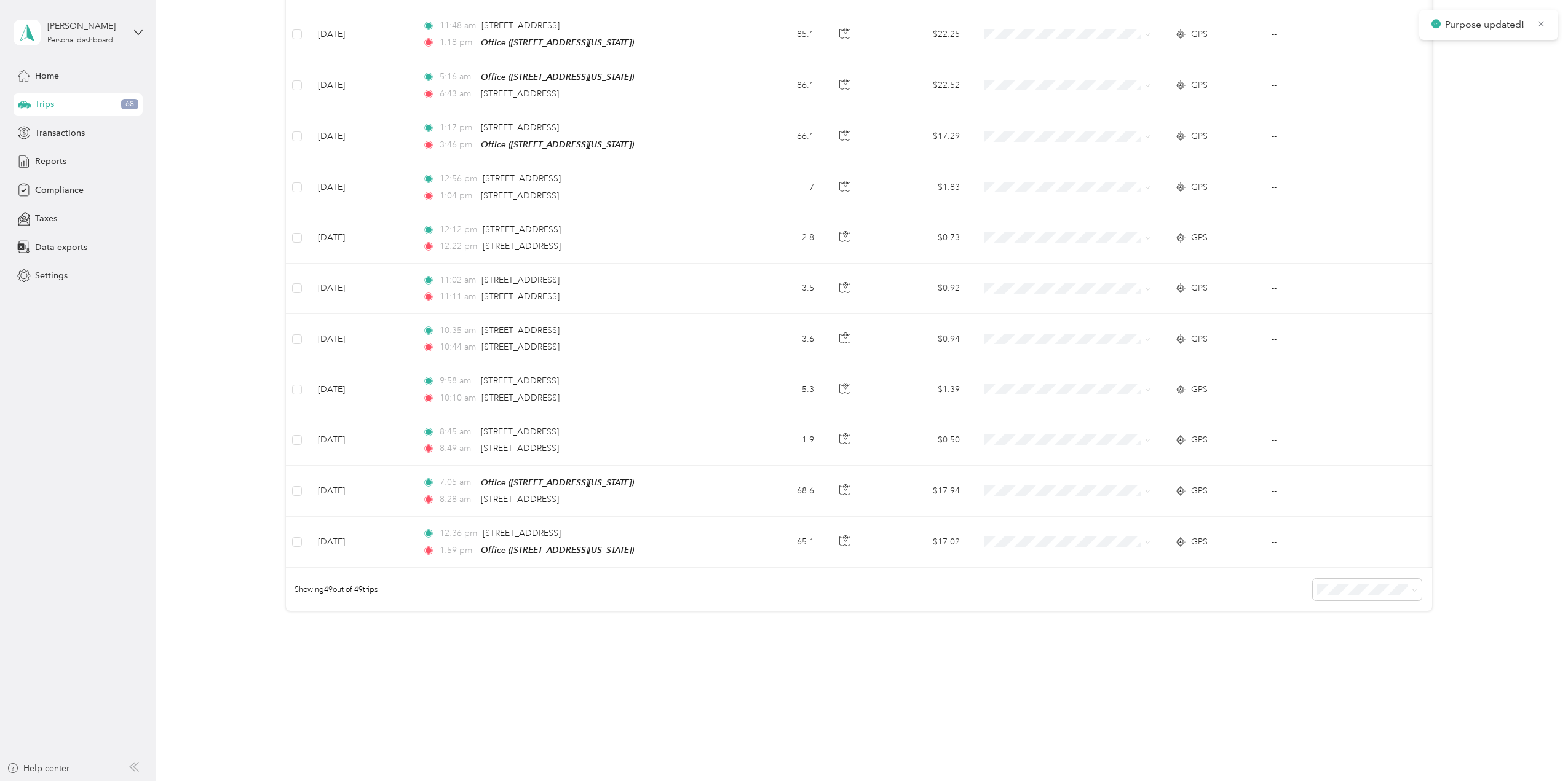
scroll to position [2125, 0]
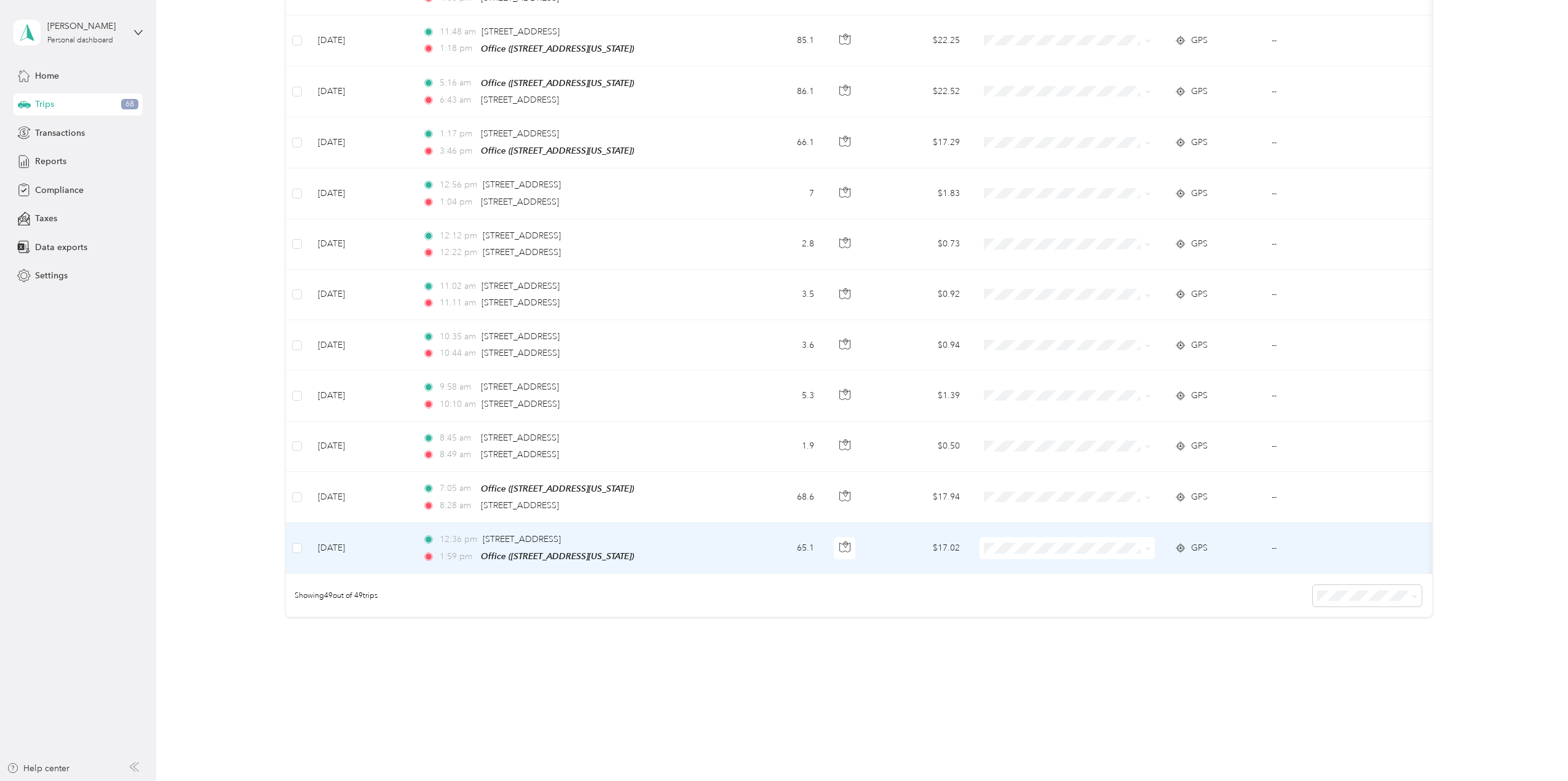
click at [1149, 546] on icon at bounding box center [1147, 549] width 5 height 5
click at [1136, 551] on span "School Specialty" at bounding box center [1078, 556] width 136 height 13
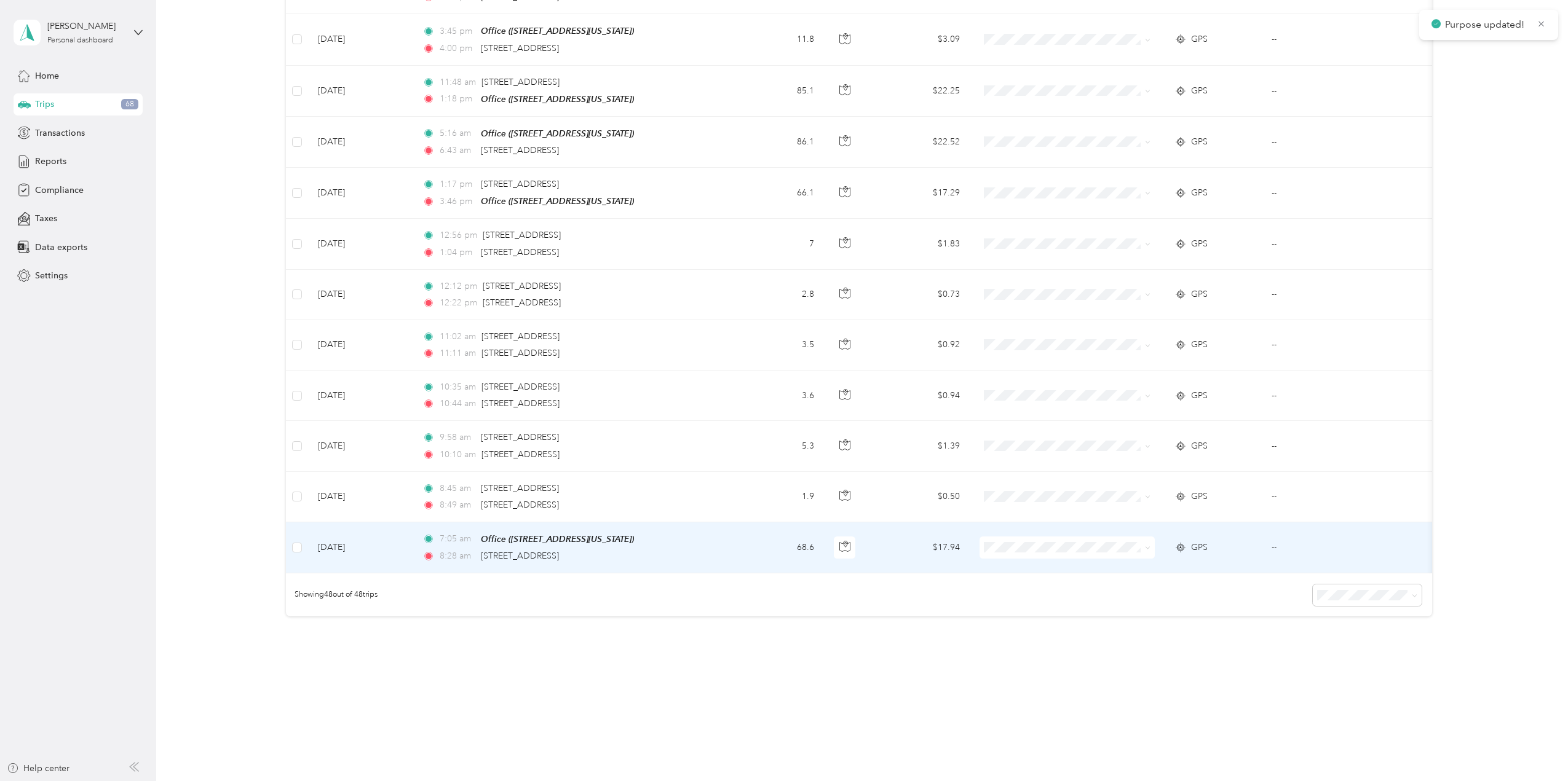
click at [1147, 546] on icon at bounding box center [1147, 548] width 5 height 5
click at [1137, 551] on span "School Specialty" at bounding box center [1078, 555] width 136 height 13
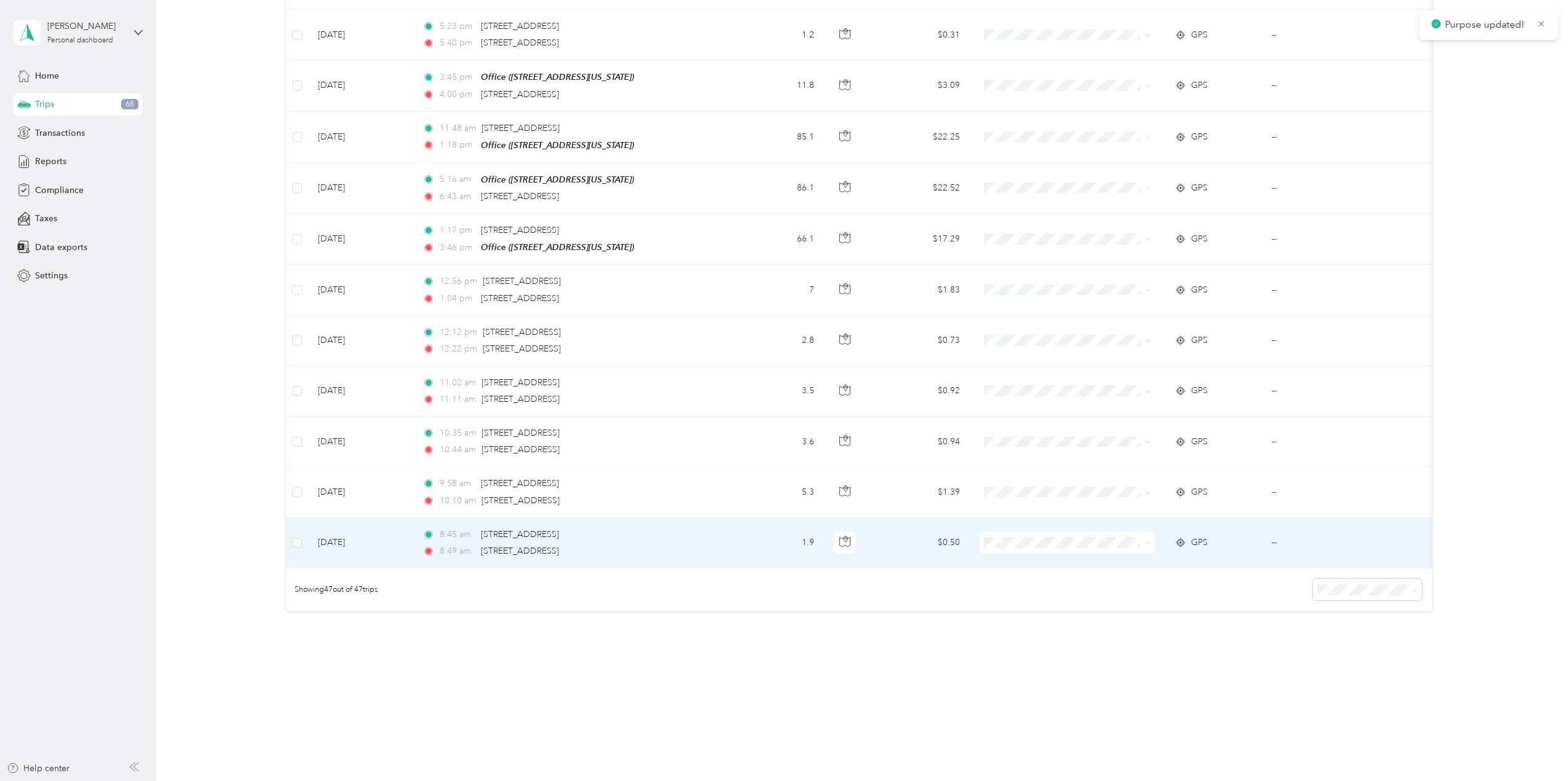
scroll to position [2024, 0]
click at [1150, 546] on icon at bounding box center [1147, 548] width 5 height 5
click at [1135, 551] on span "School Specialty" at bounding box center [1078, 556] width 136 height 13
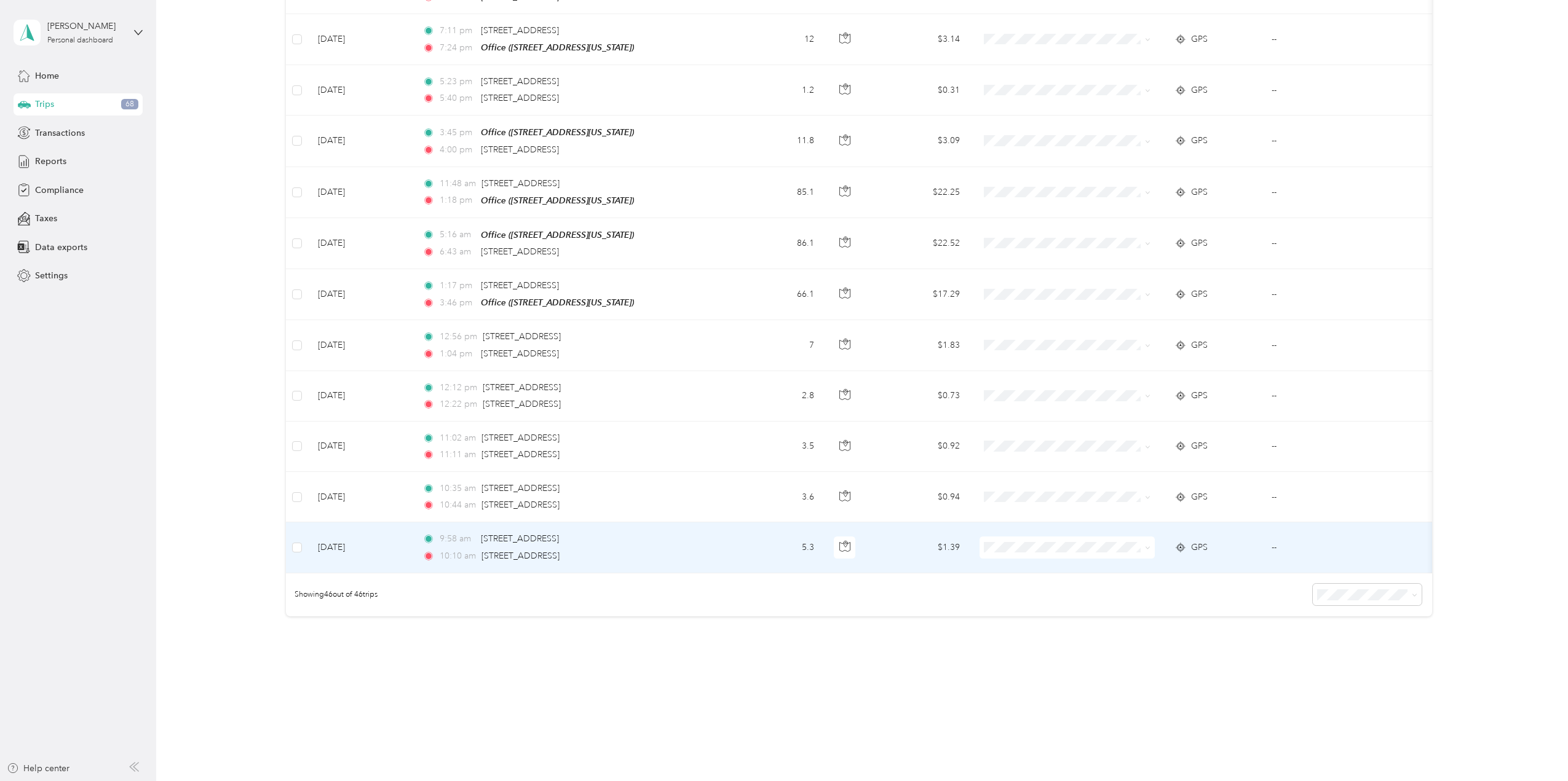
click at [1147, 546] on icon at bounding box center [1147, 548] width 5 height 5
click at [1135, 553] on span "School Specialty" at bounding box center [1078, 556] width 136 height 13
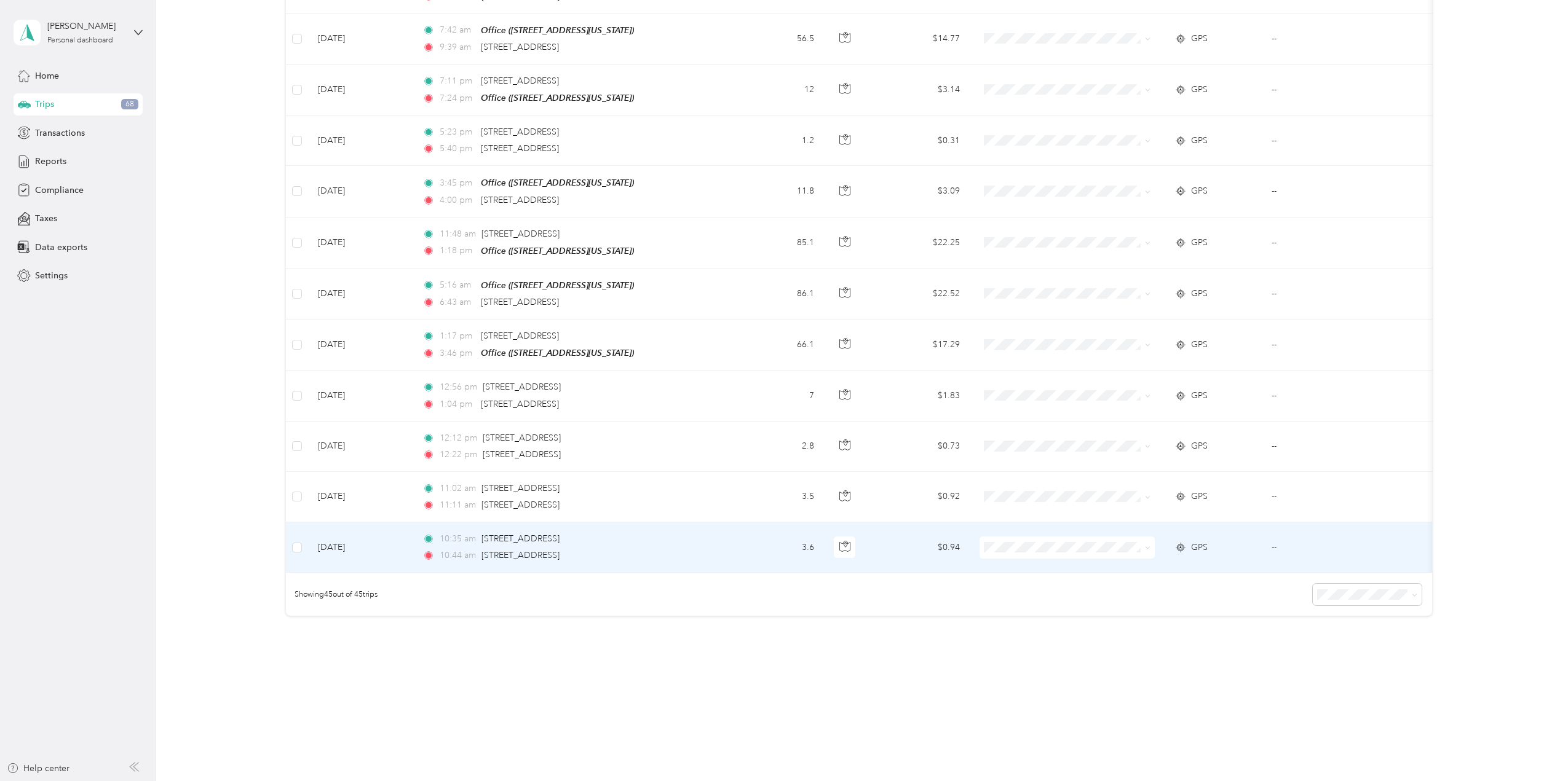
click at [1150, 542] on span at bounding box center [1147, 547] width 5 height 11
click at [1148, 547] on icon at bounding box center [1147, 548] width 4 height 3
click at [1137, 552] on span "School Specialty" at bounding box center [1078, 556] width 136 height 13
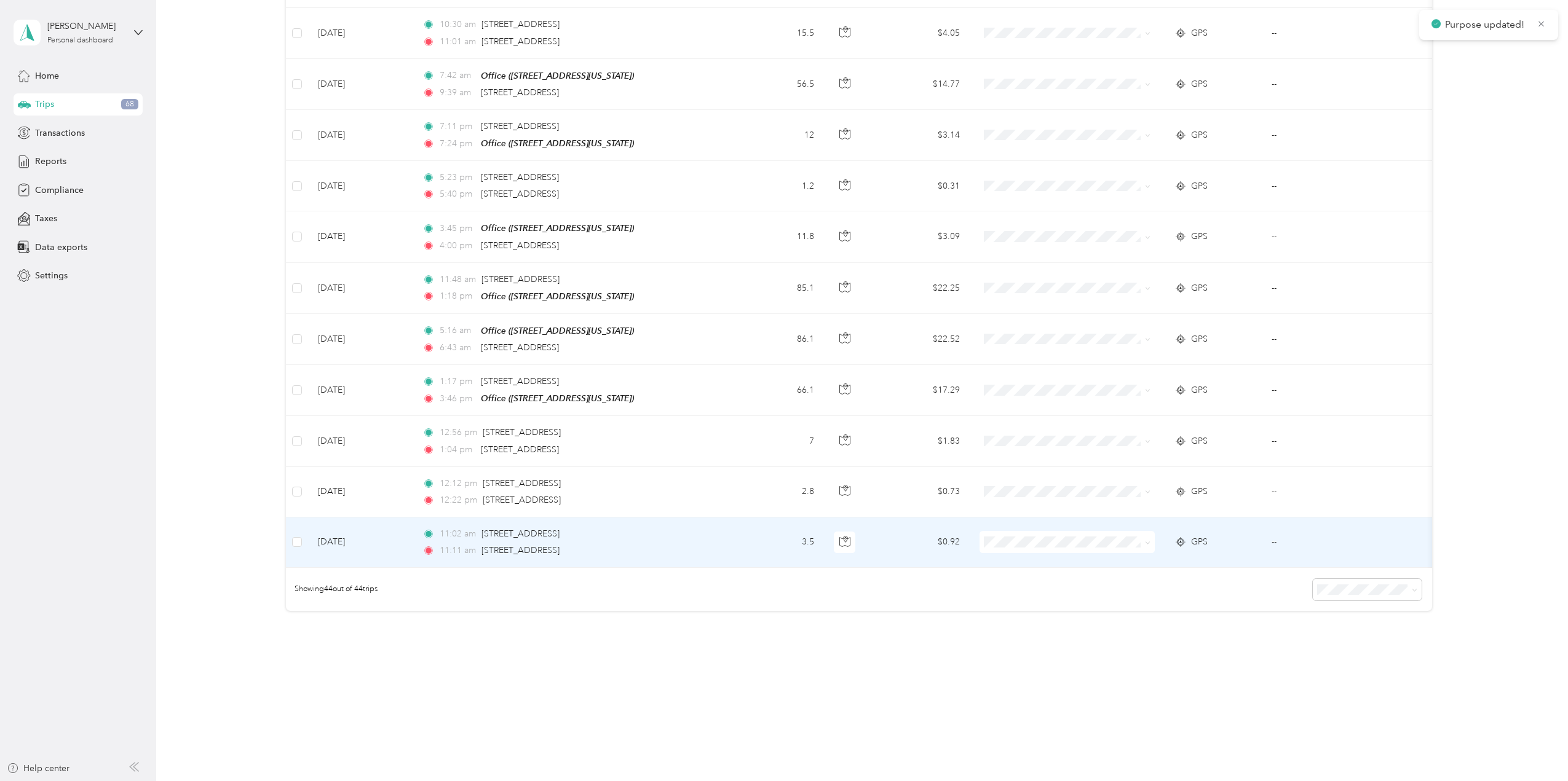
scroll to position [1873, 0]
click at [1149, 546] on icon at bounding box center [1147, 548] width 5 height 5
click at [1132, 549] on span "School Specialty" at bounding box center [1078, 555] width 136 height 13
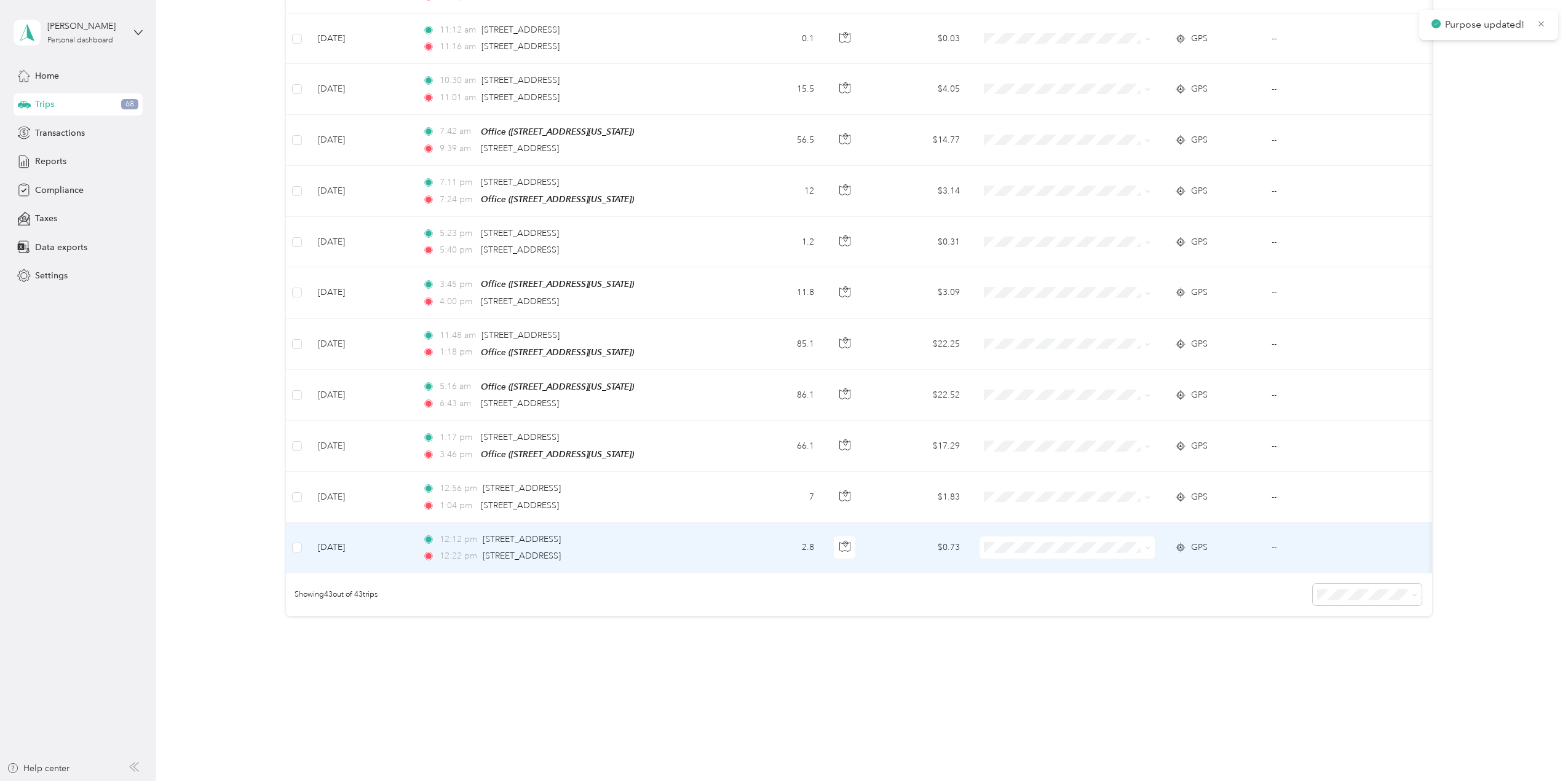
click at [1148, 546] on icon at bounding box center [1147, 548] width 5 height 5
click at [1137, 550] on span "School Specialty" at bounding box center [1078, 556] width 136 height 13
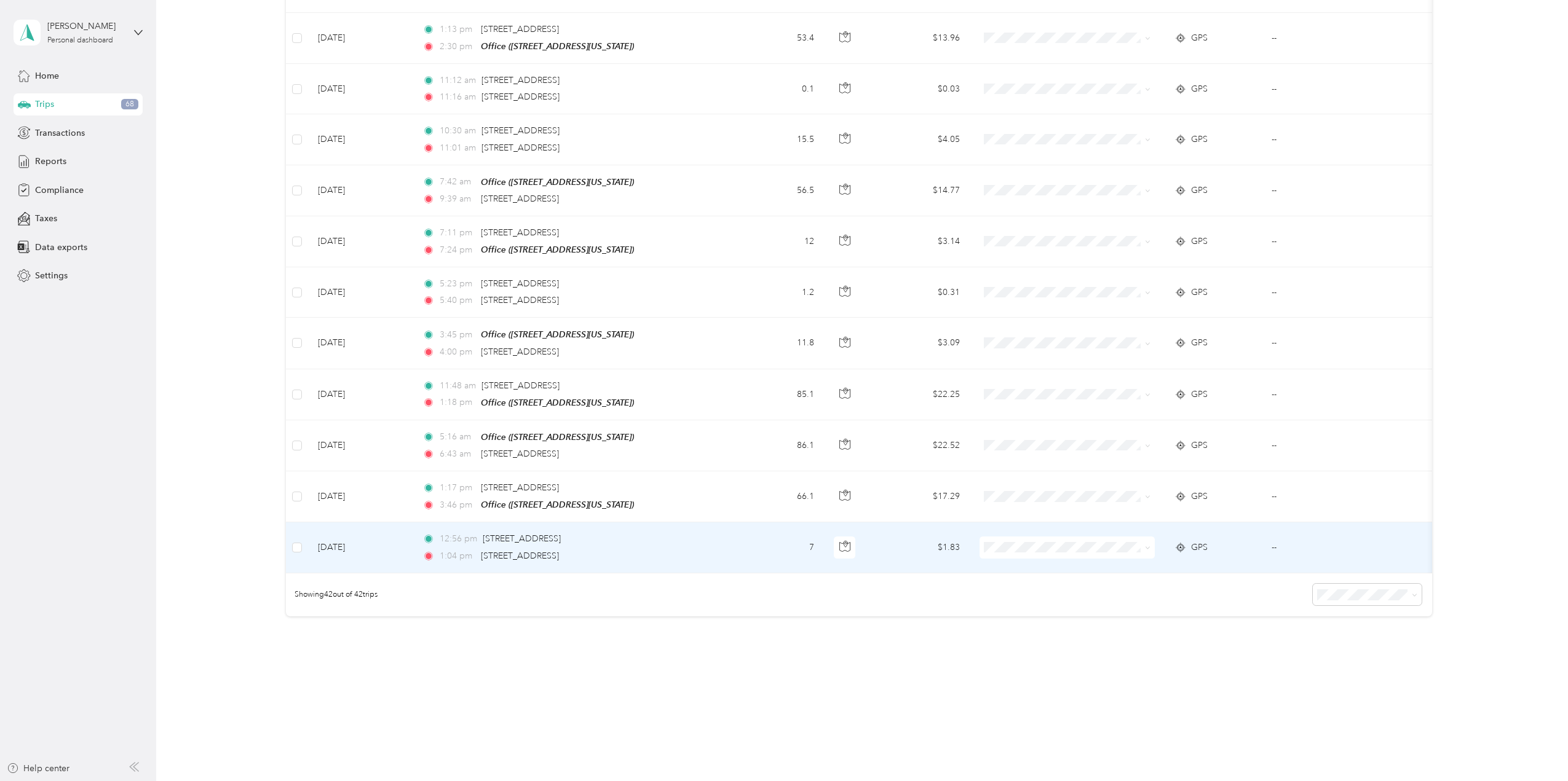
click at [1150, 546] on icon at bounding box center [1147, 548] width 5 height 5
click at [1136, 552] on span "School Specialty" at bounding box center [1078, 556] width 136 height 13
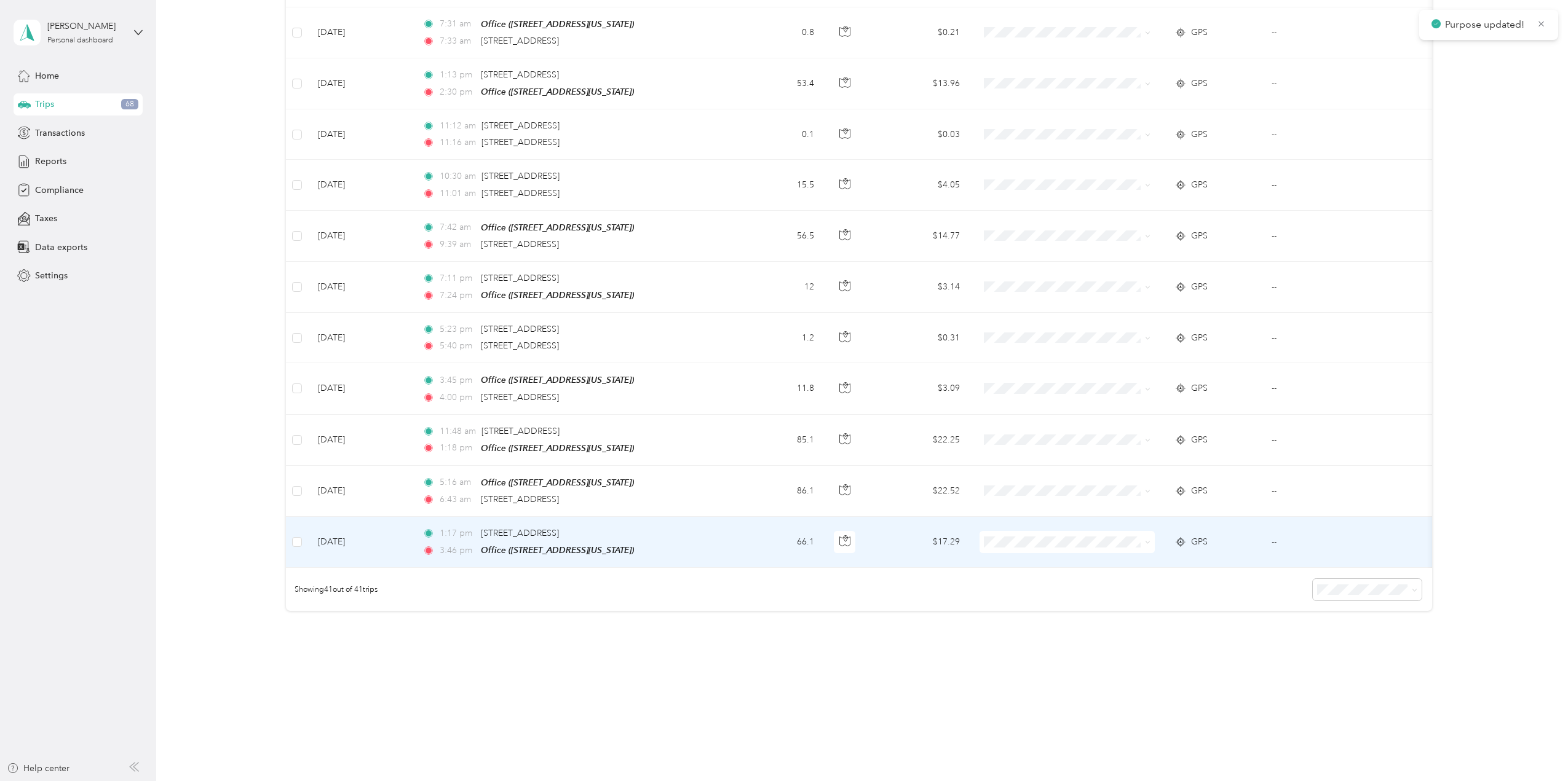
scroll to position [1721, 0]
click at [1151, 536] on span at bounding box center [1067, 547] width 175 height 22
click at [1149, 545] on icon at bounding box center [1147, 547] width 5 height 5
click at [1137, 551] on span "School Specialty" at bounding box center [1078, 556] width 136 height 13
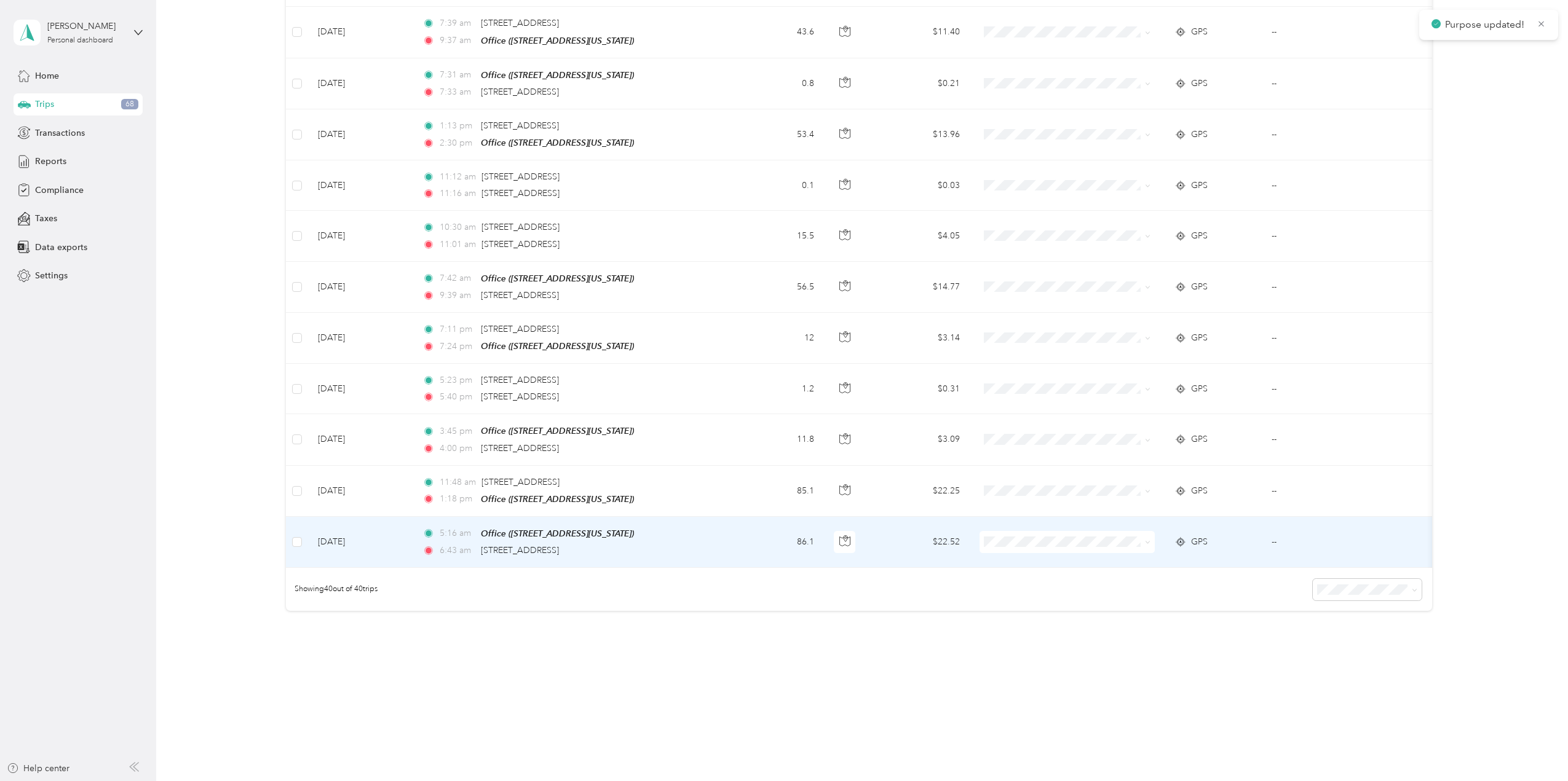
scroll to position [1670, 0]
click at [1149, 544] on icon at bounding box center [1147, 547] width 5 height 5
click at [1139, 551] on span "School Specialty" at bounding box center [1078, 554] width 136 height 13
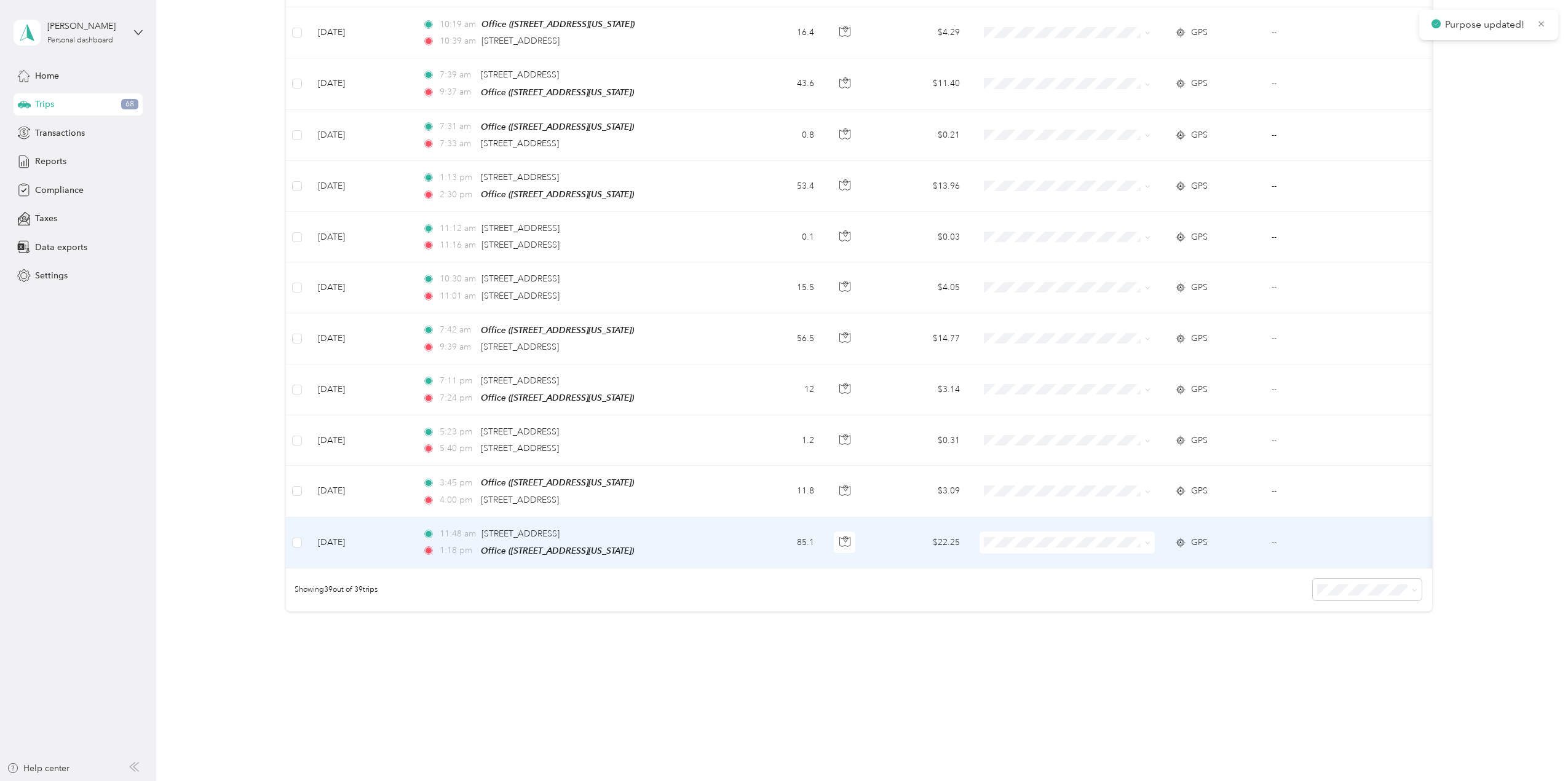
scroll to position [1620, 0]
click at [1149, 544] on icon at bounding box center [1147, 547] width 5 height 5
click at [1139, 550] on span "School Specialty" at bounding box center [1078, 556] width 136 height 13
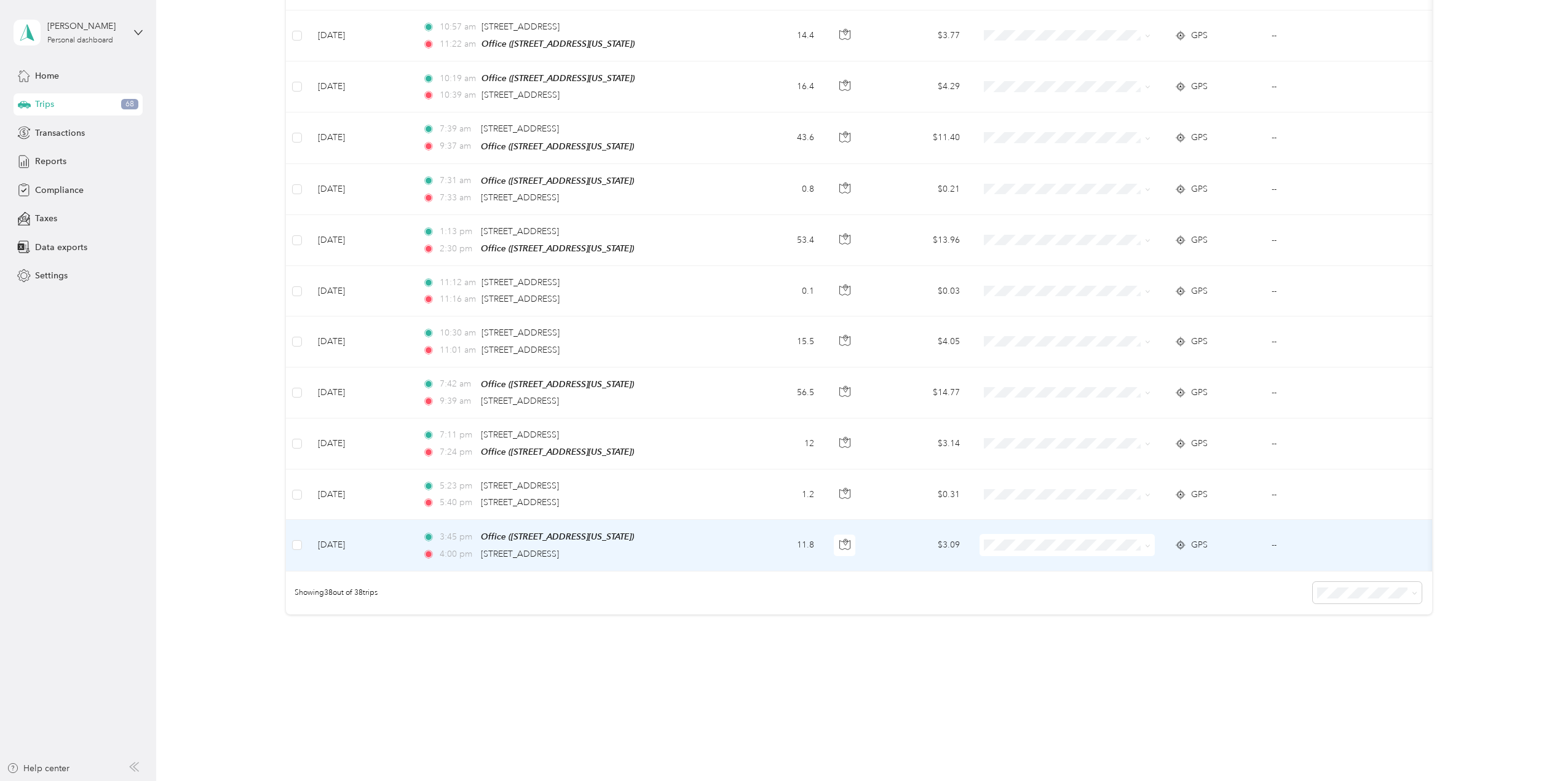
click at [1147, 545] on icon at bounding box center [1147, 546] width 4 height 3
click at [1274, 534] on td "--" at bounding box center [1325, 546] width 126 height 51
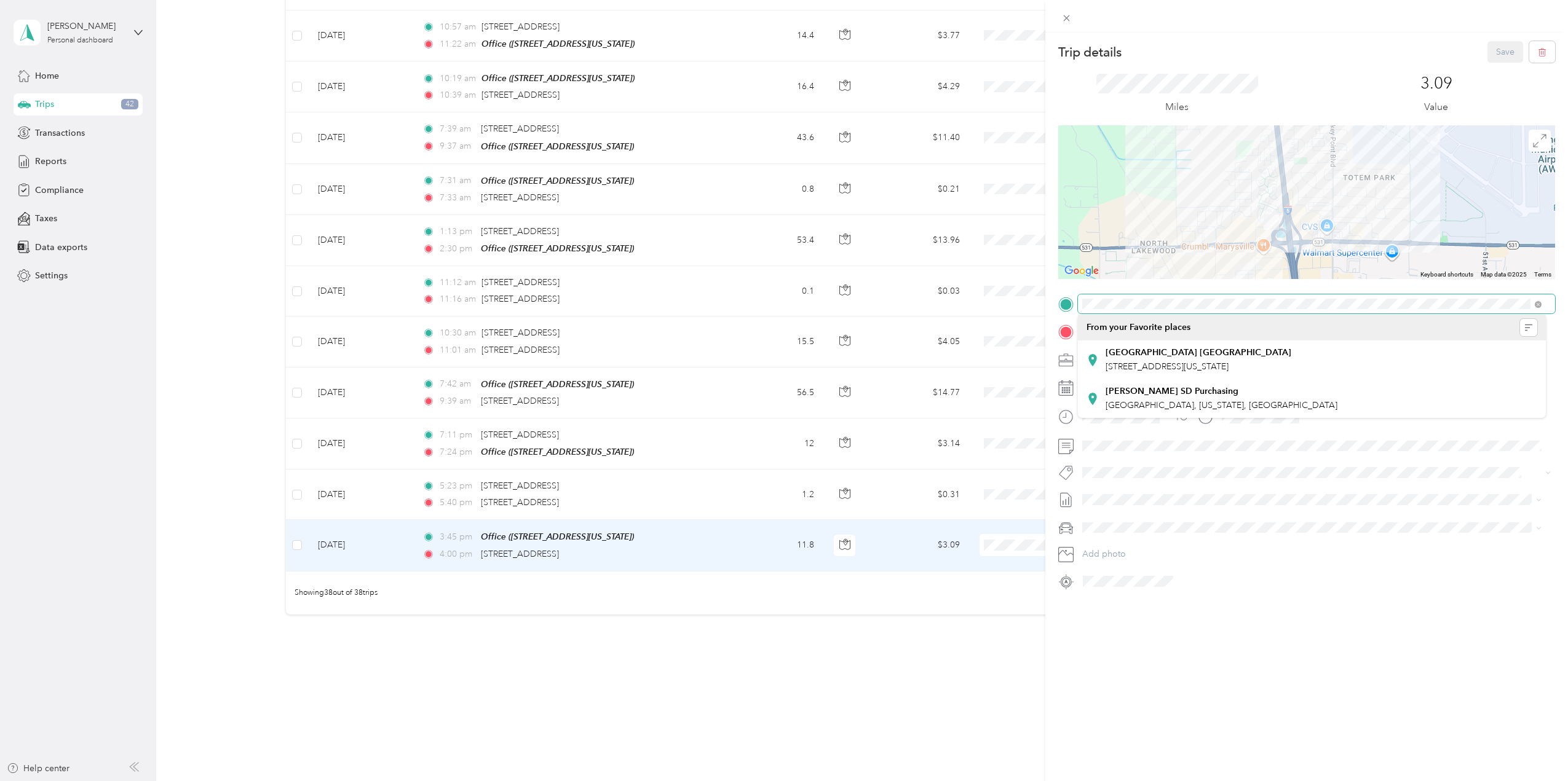
drag, startPoint x: 1243, startPoint y: 187, endPoint x: 1348, endPoint y: 297, distance: 152.1
click at [1348, 313] on div "Trip details Save This trip cannot be edited because it is either under review,…" at bounding box center [1306, 316] width 497 height 550
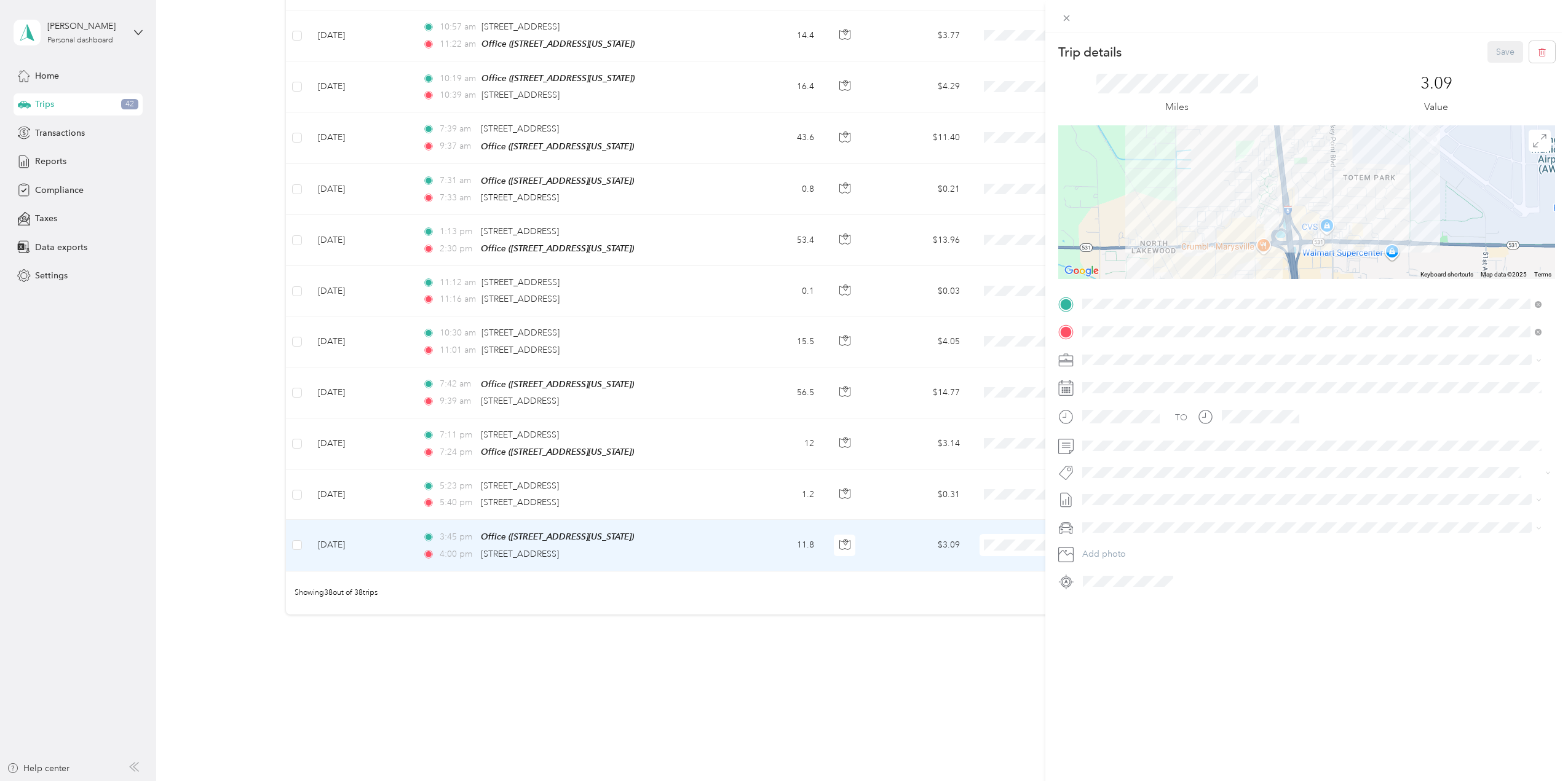
click at [716, 430] on div "Trip details Save This trip cannot be edited because it is either under review,…" at bounding box center [784, 390] width 1568 height 781
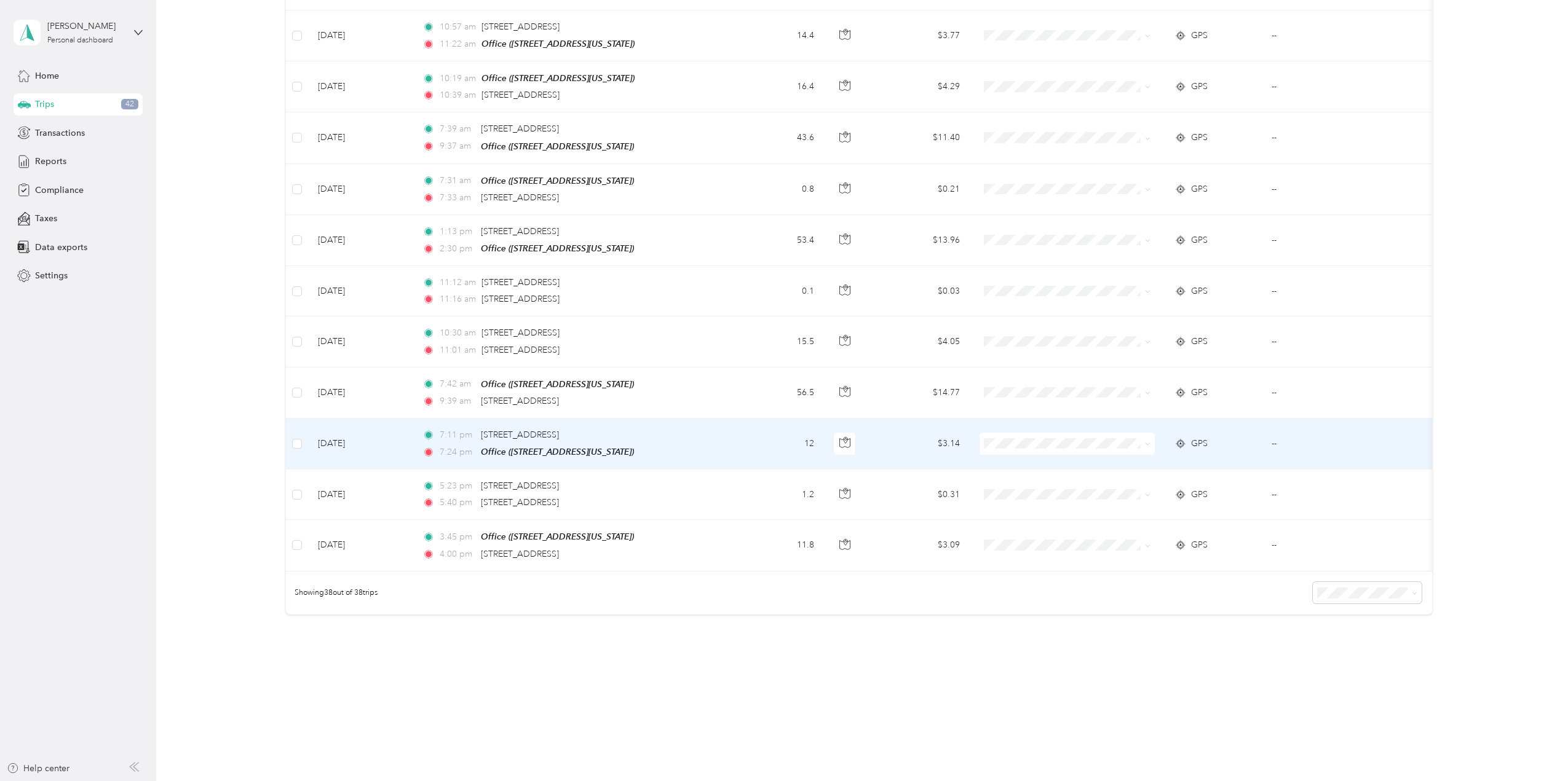
click at [1273, 426] on td "--" at bounding box center [1325, 444] width 126 height 51
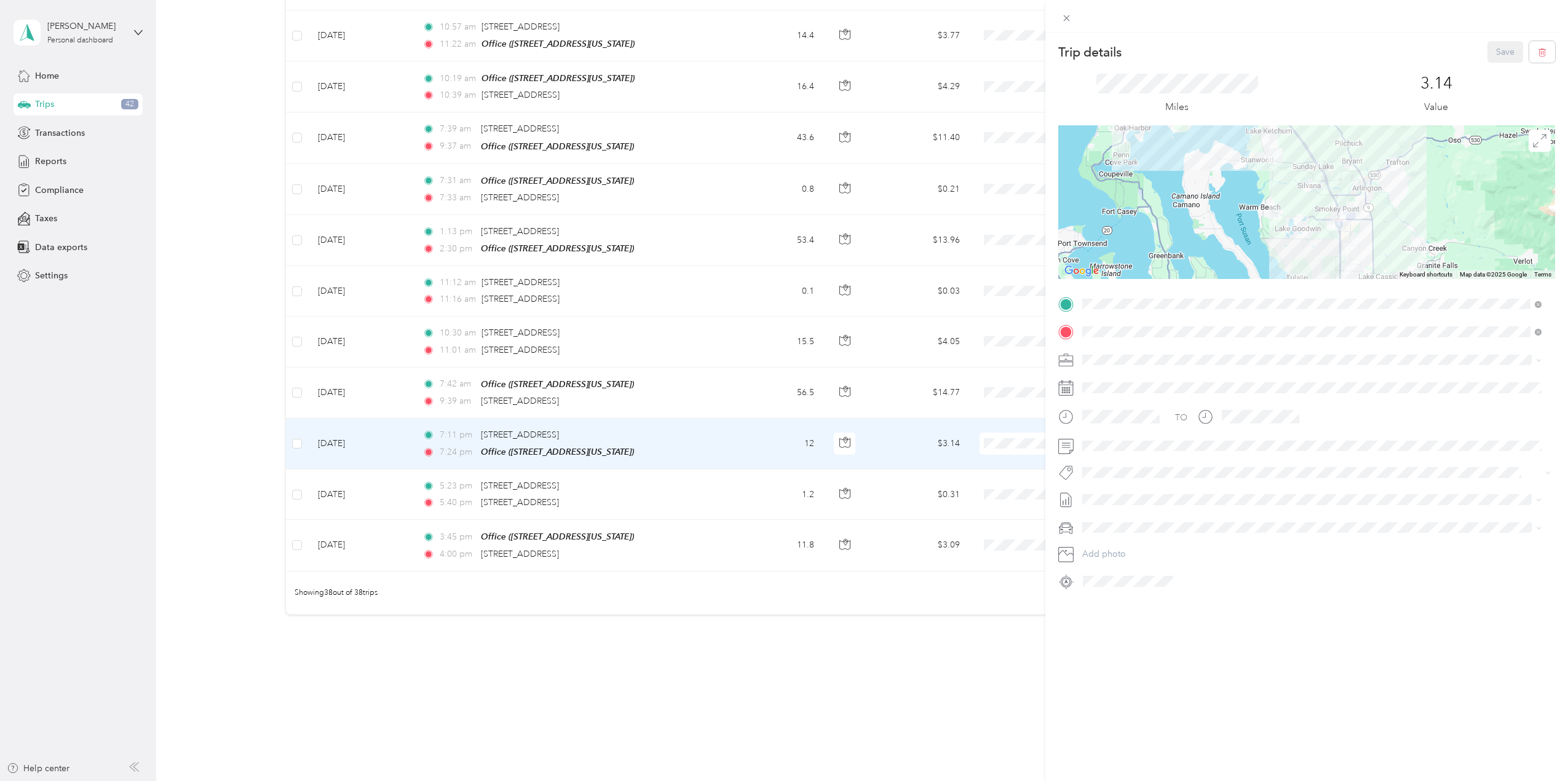
click at [295, 432] on div "Trip details Save This trip cannot be edited because it is either under review,…" at bounding box center [784, 390] width 1568 height 781
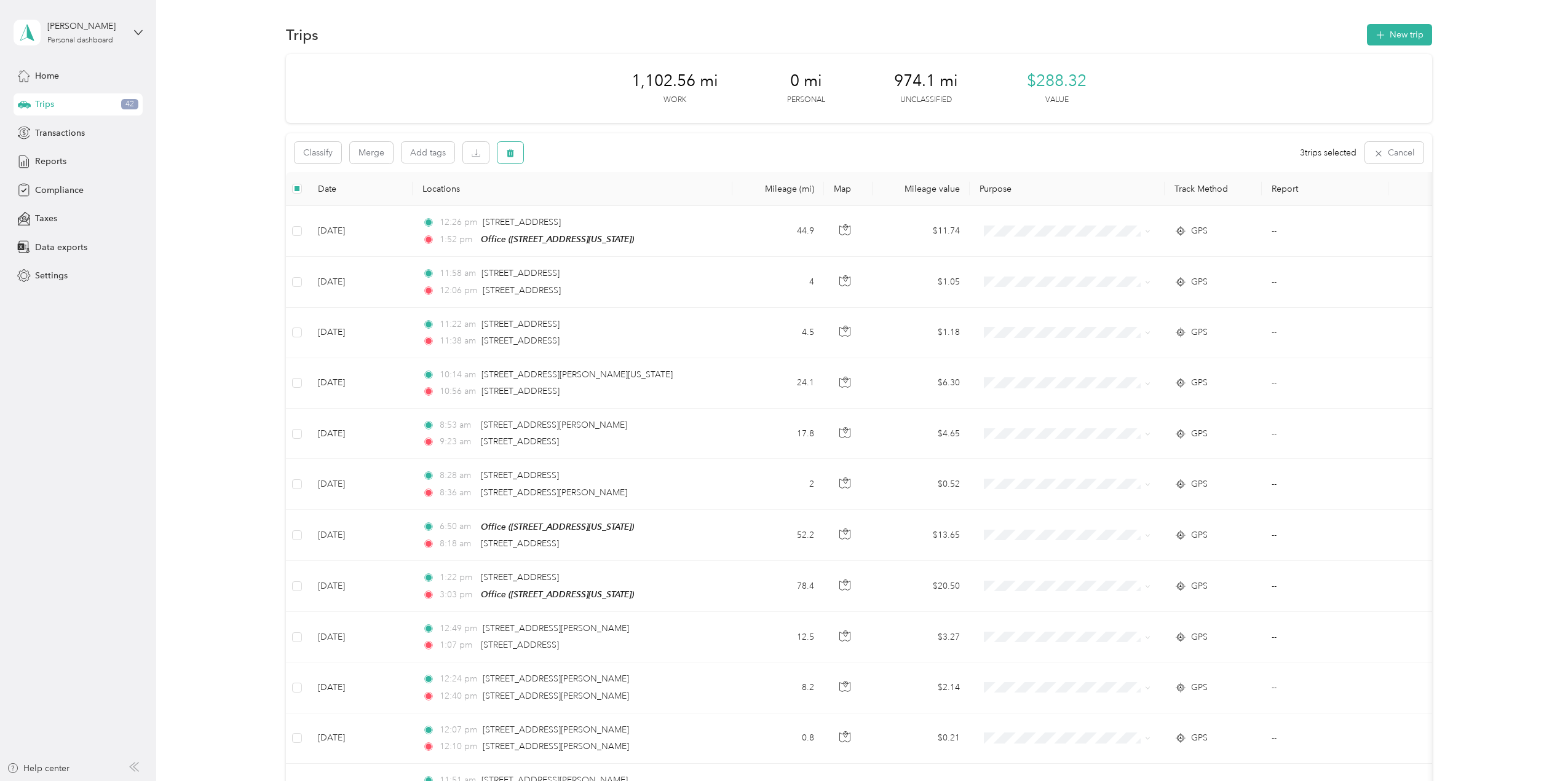
click at [511, 155] on icon "button" at bounding box center [510, 154] width 7 height 8
click at [594, 200] on button "Yes" at bounding box center [602, 204] width 24 height 20
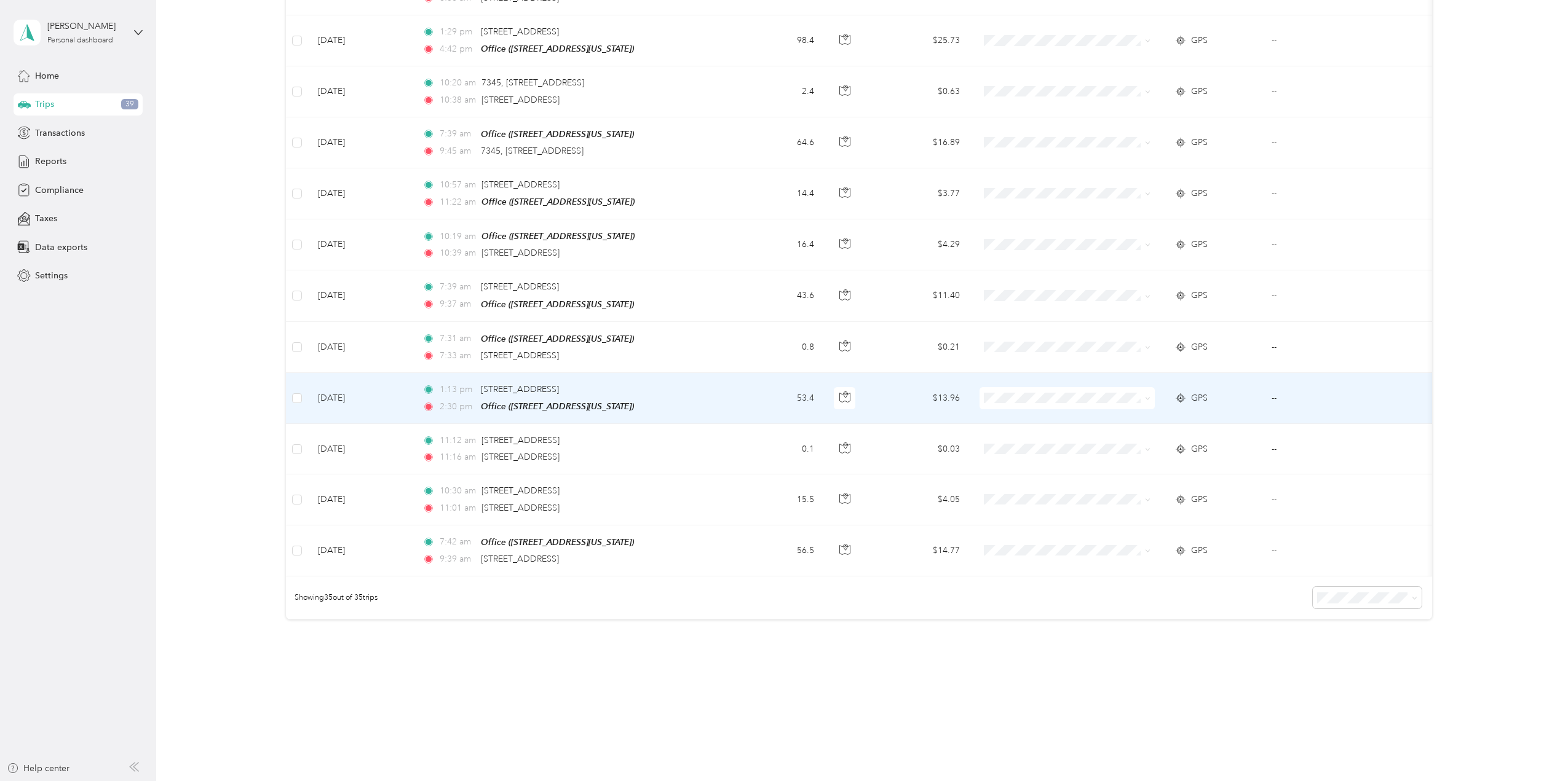
scroll to position [1418, 0]
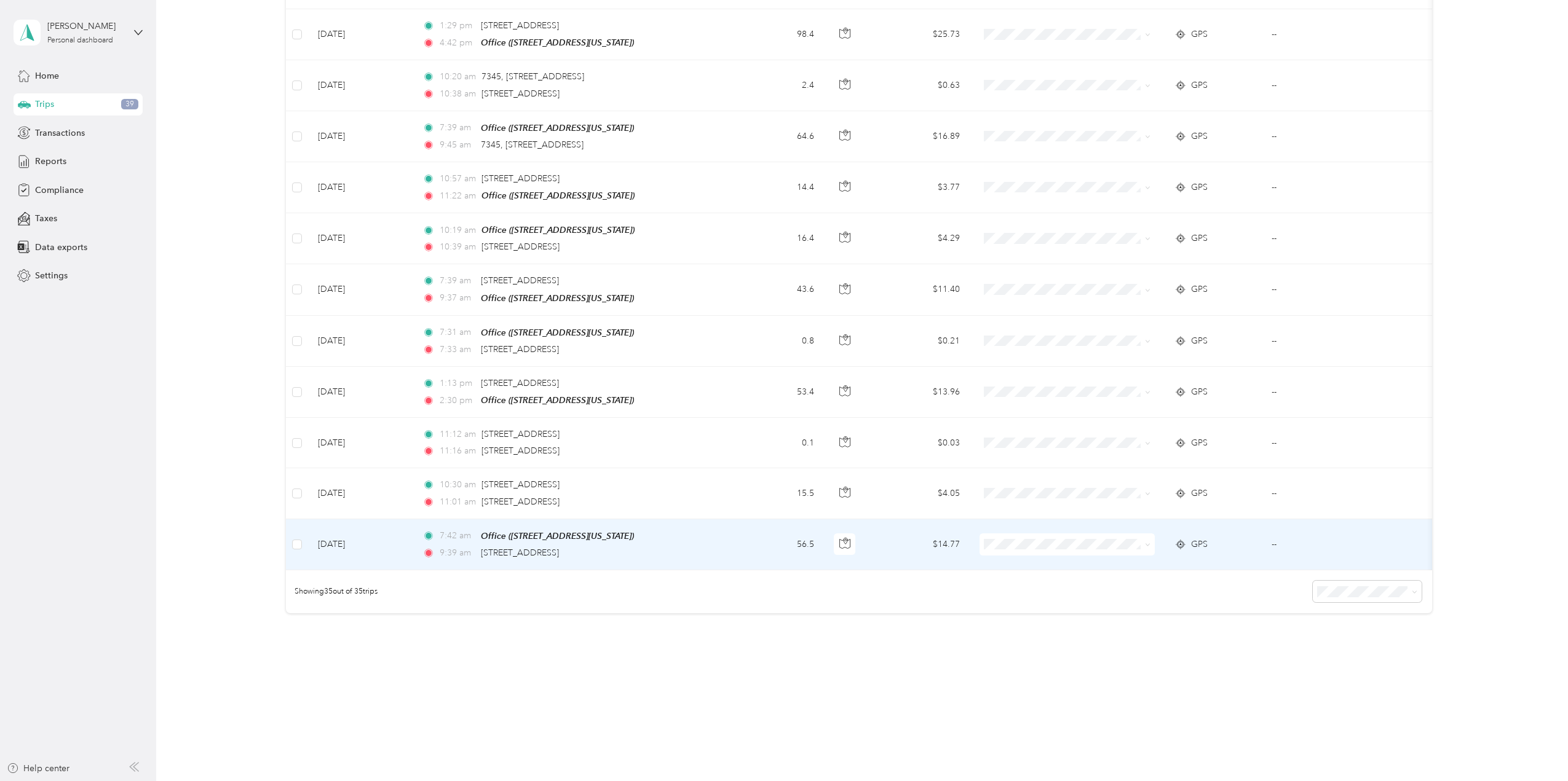
click at [1143, 538] on span at bounding box center [1145, 544] width 10 height 13
click at [1149, 542] on icon at bounding box center [1147, 545] width 5 height 5
click at [1129, 554] on span "School Specialty" at bounding box center [1078, 556] width 136 height 13
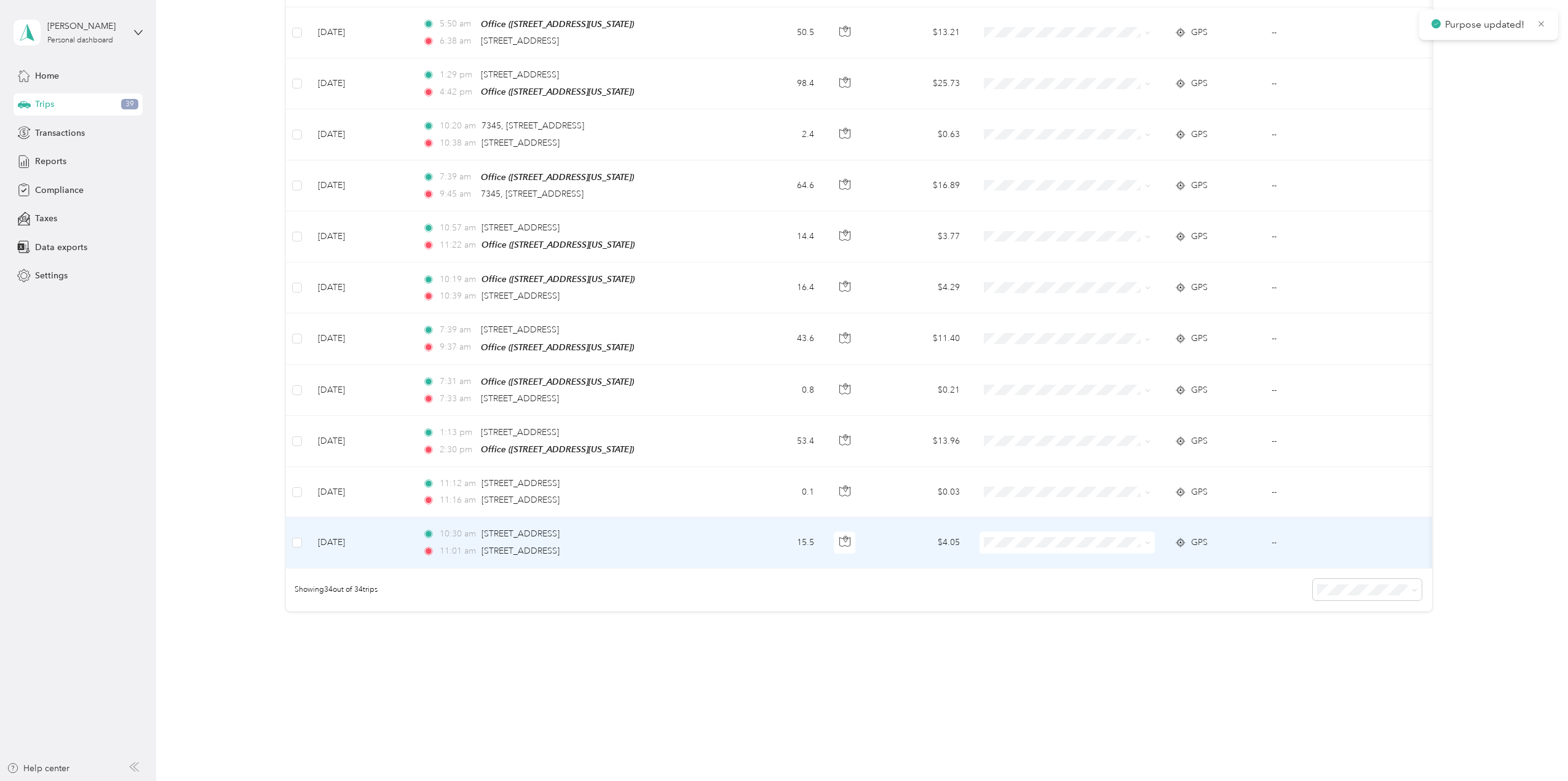
scroll to position [1367, 0]
click at [1148, 542] on icon at bounding box center [1147, 544] width 5 height 5
click at [1128, 554] on span "School Specialty" at bounding box center [1078, 556] width 136 height 13
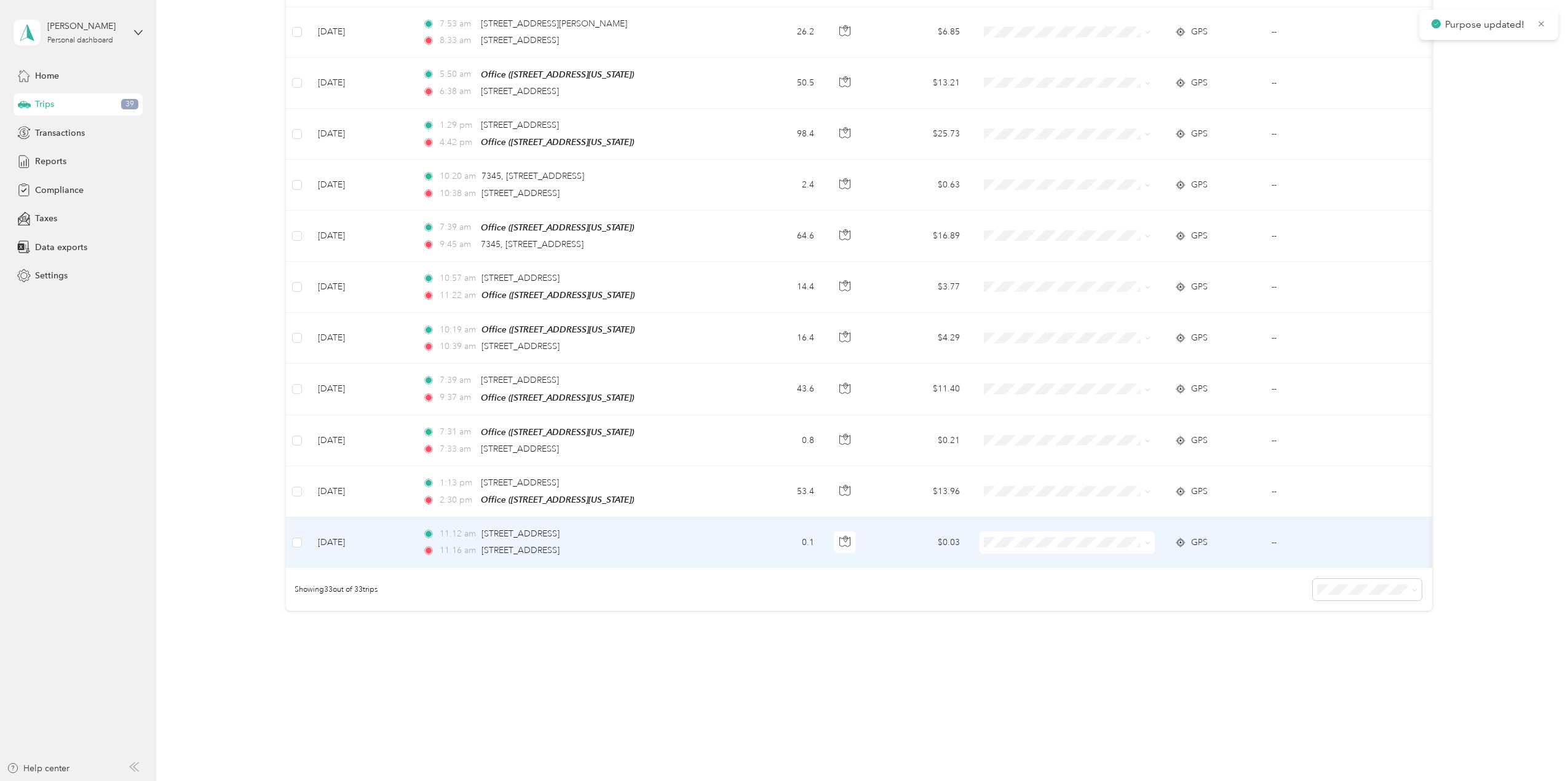
scroll to position [1317, 0]
click at [1149, 538] on span at bounding box center [1147, 544] width 5 height 11
click at [1147, 542] on icon at bounding box center [1147, 544] width 5 height 5
click at [1123, 558] on span "School Specialty" at bounding box center [1078, 556] width 136 height 13
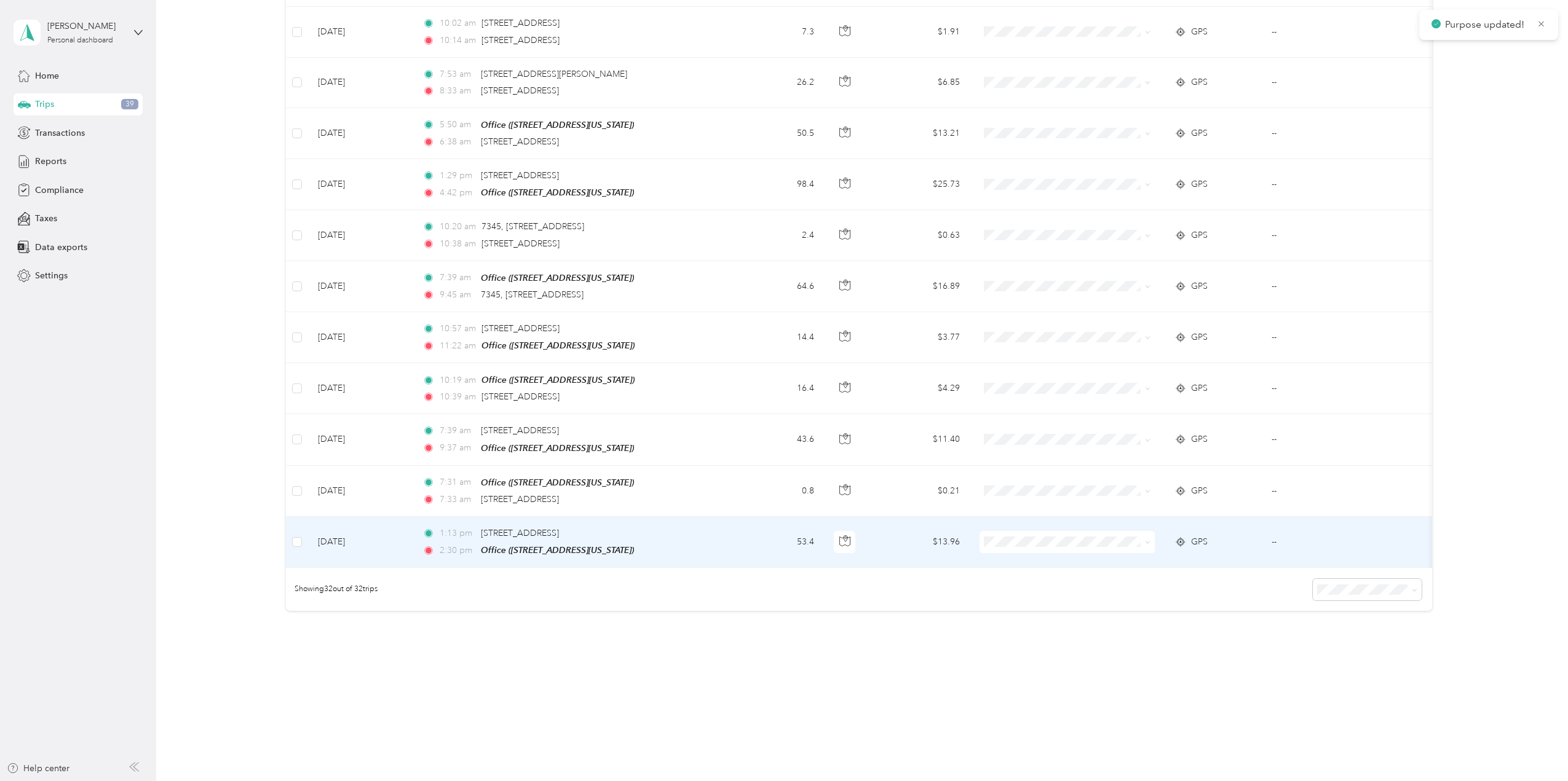
scroll to position [1266, 0]
click at [1147, 541] on icon at bounding box center [1147, 544] width 5 height 5
click at [1127, 554] on span "School Specialty" at bounding box center [1078, 555] width 136 height 13
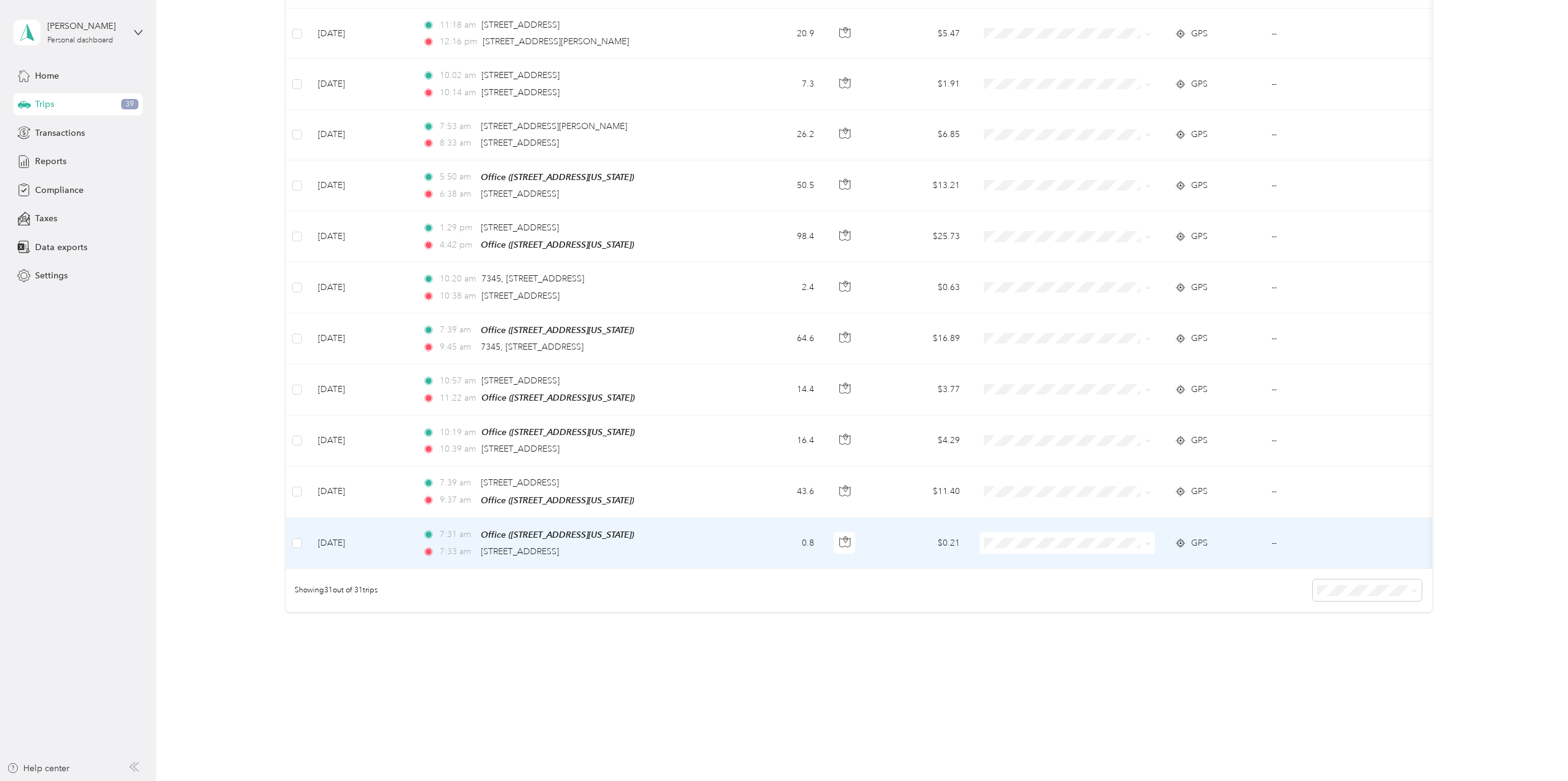
click at [1271, 533] on td "--" at bounding box center [1325, 544] width 126 height 51
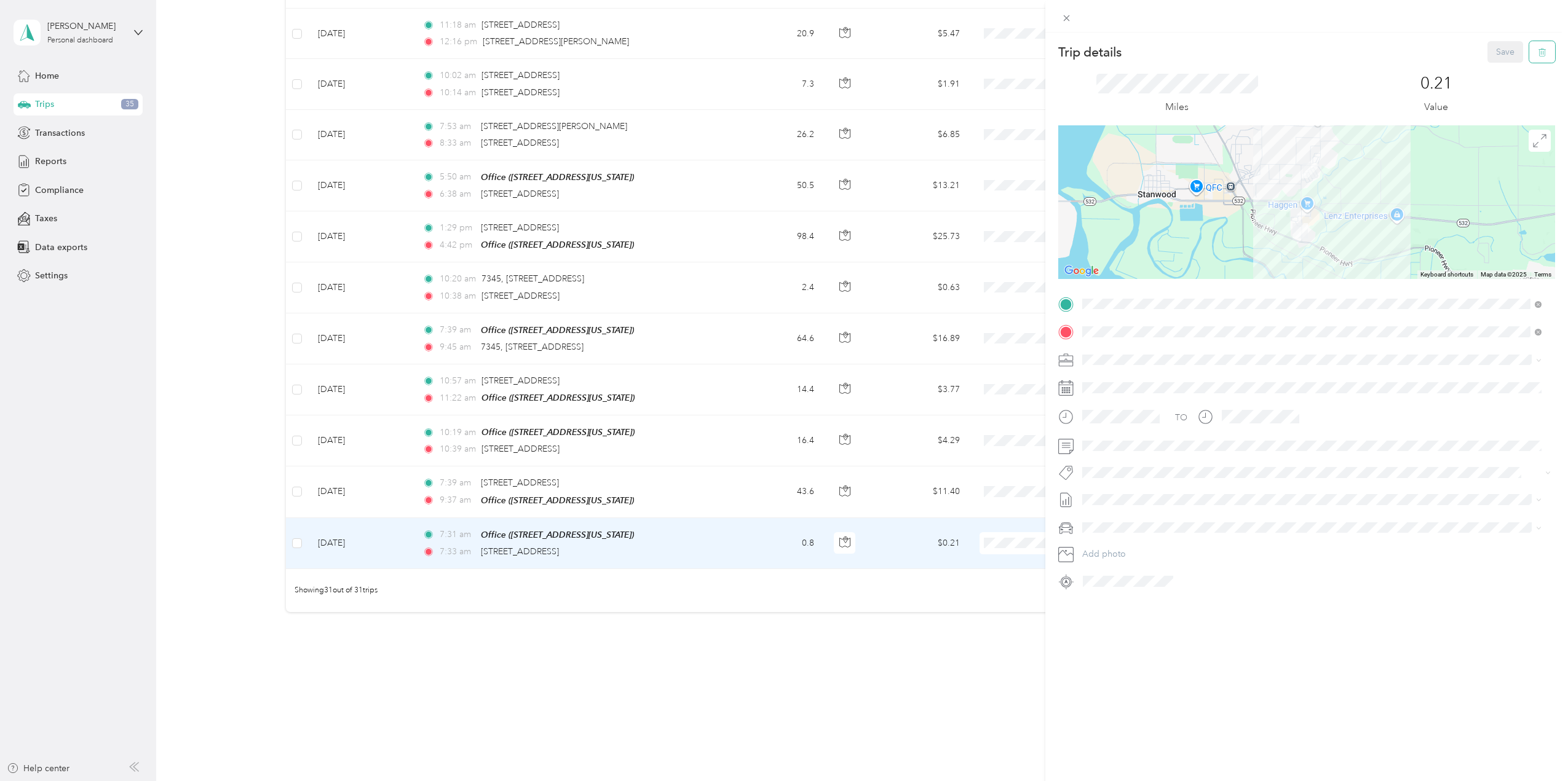
click at [1538, 51] on icon "button" at bounding box center [1542, 52] width 9 height 9
click at [1495, 67] on button "Yes" at bounding box center [1497, 67] width 24 height 20
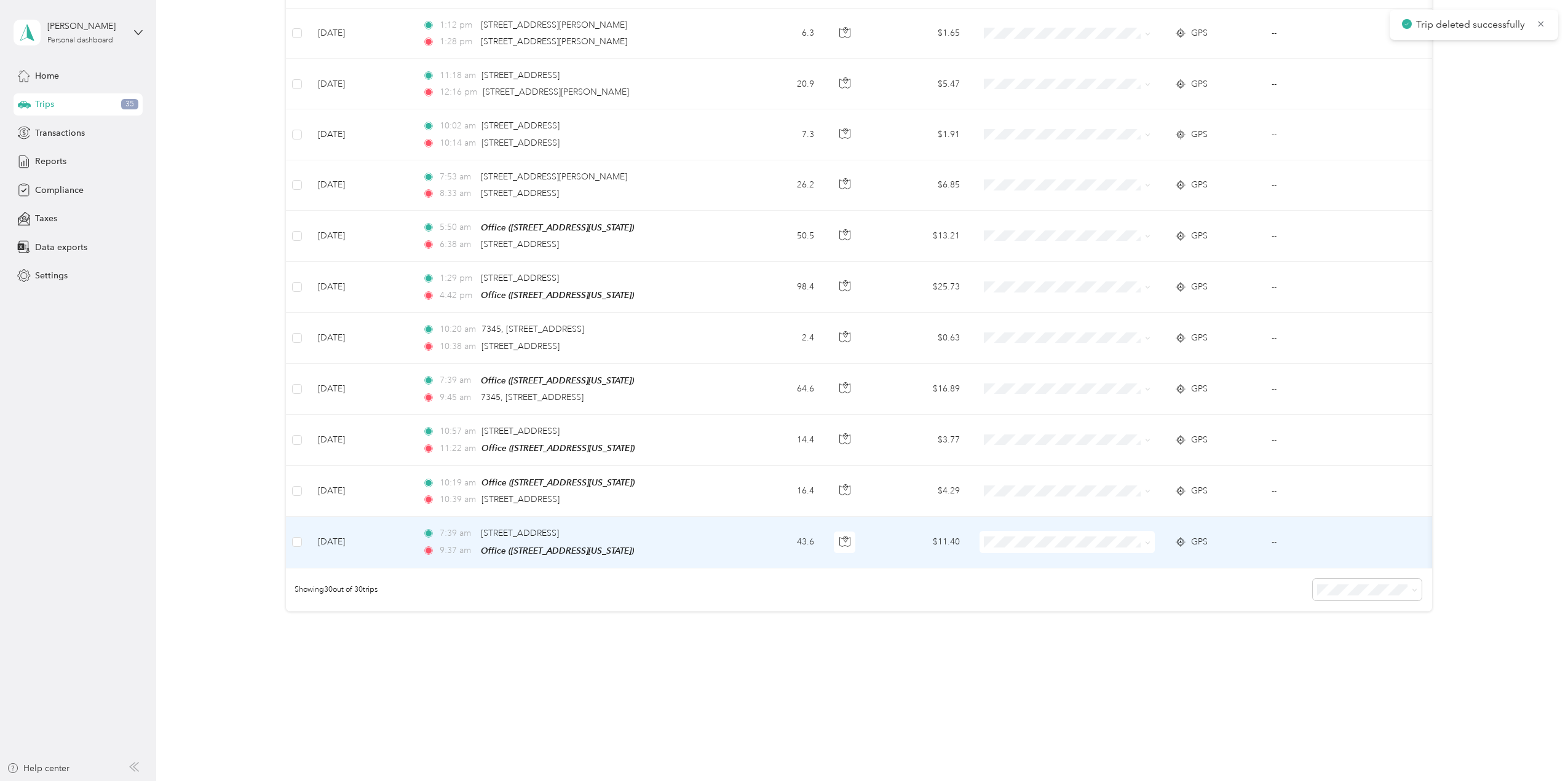
scroll to position [1165, 0]
click at [1272, 532] on td "--" at bounding box center [1325, 542] width 126 height 51
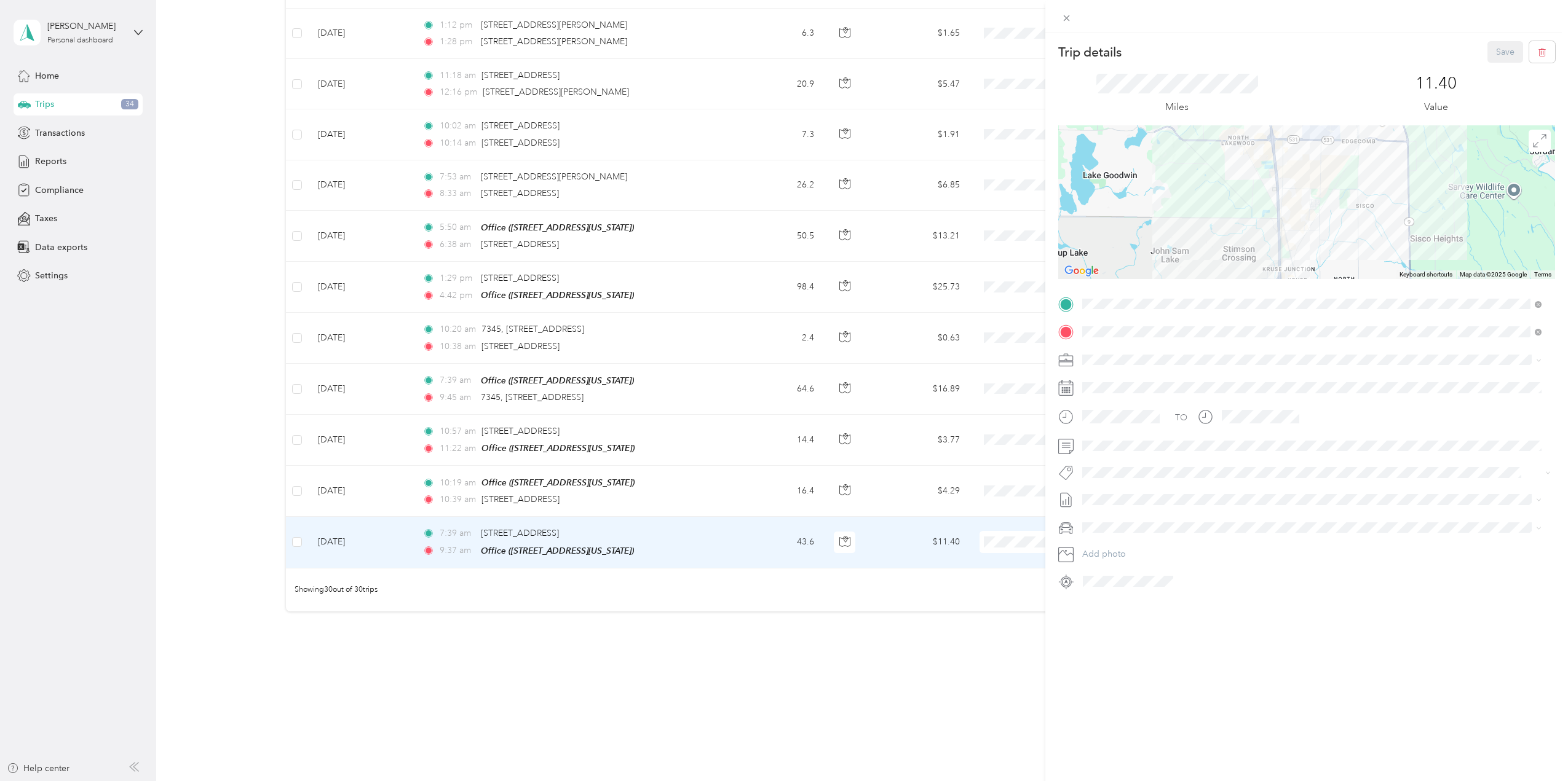
drag, startPoint x: 1308, startPoint y: 226, endPoint x: 1244, endPoint y: 198, distance: 69.9
click at [1244, 196] on div at bounding box center [1306, 202] width 497 height 154
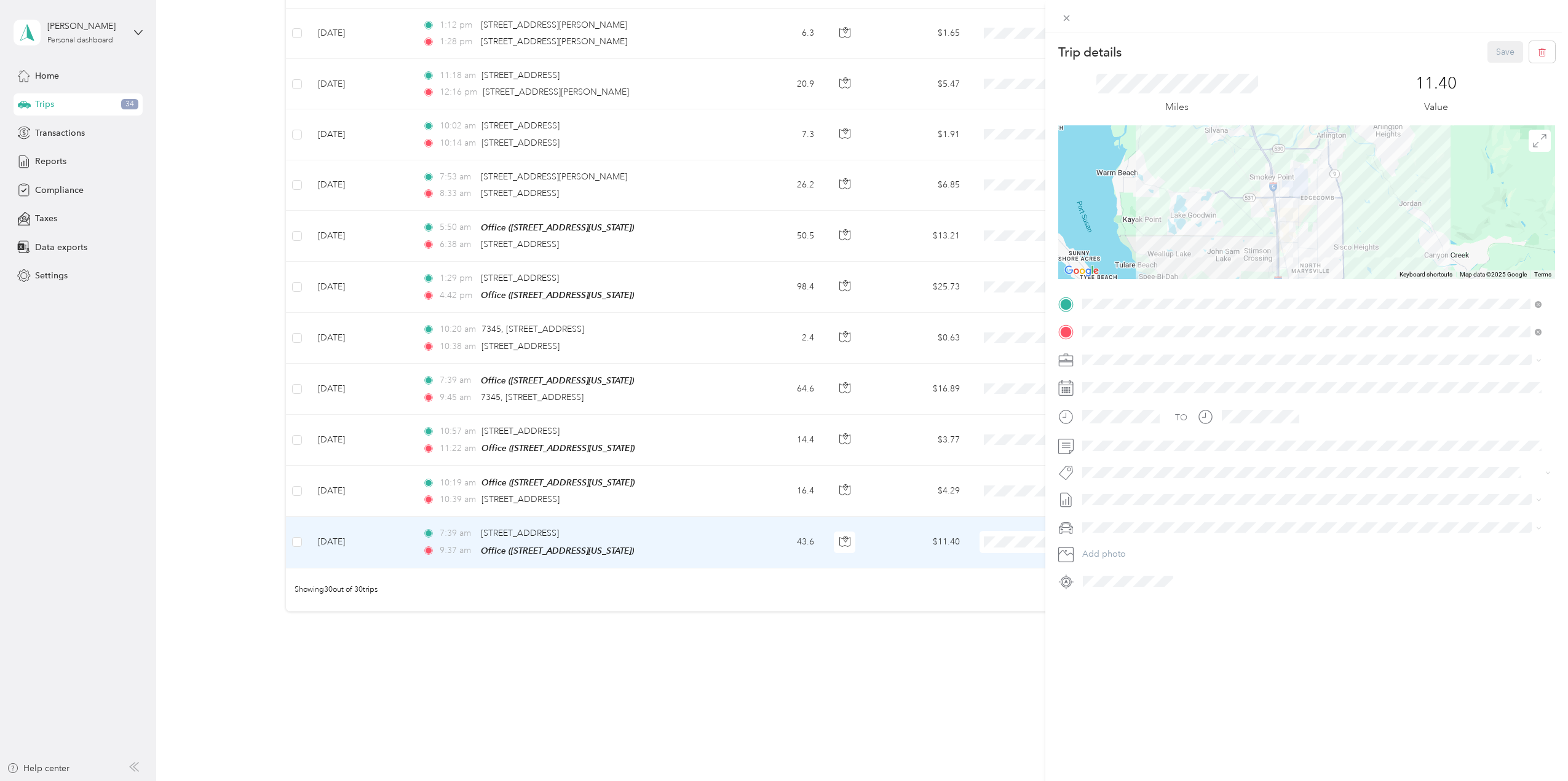
click at [772, 486] on div "Trip details Save This trip cannot be edited because it is either under review,…" at bounding box center [784, 390] width 1568 height 781
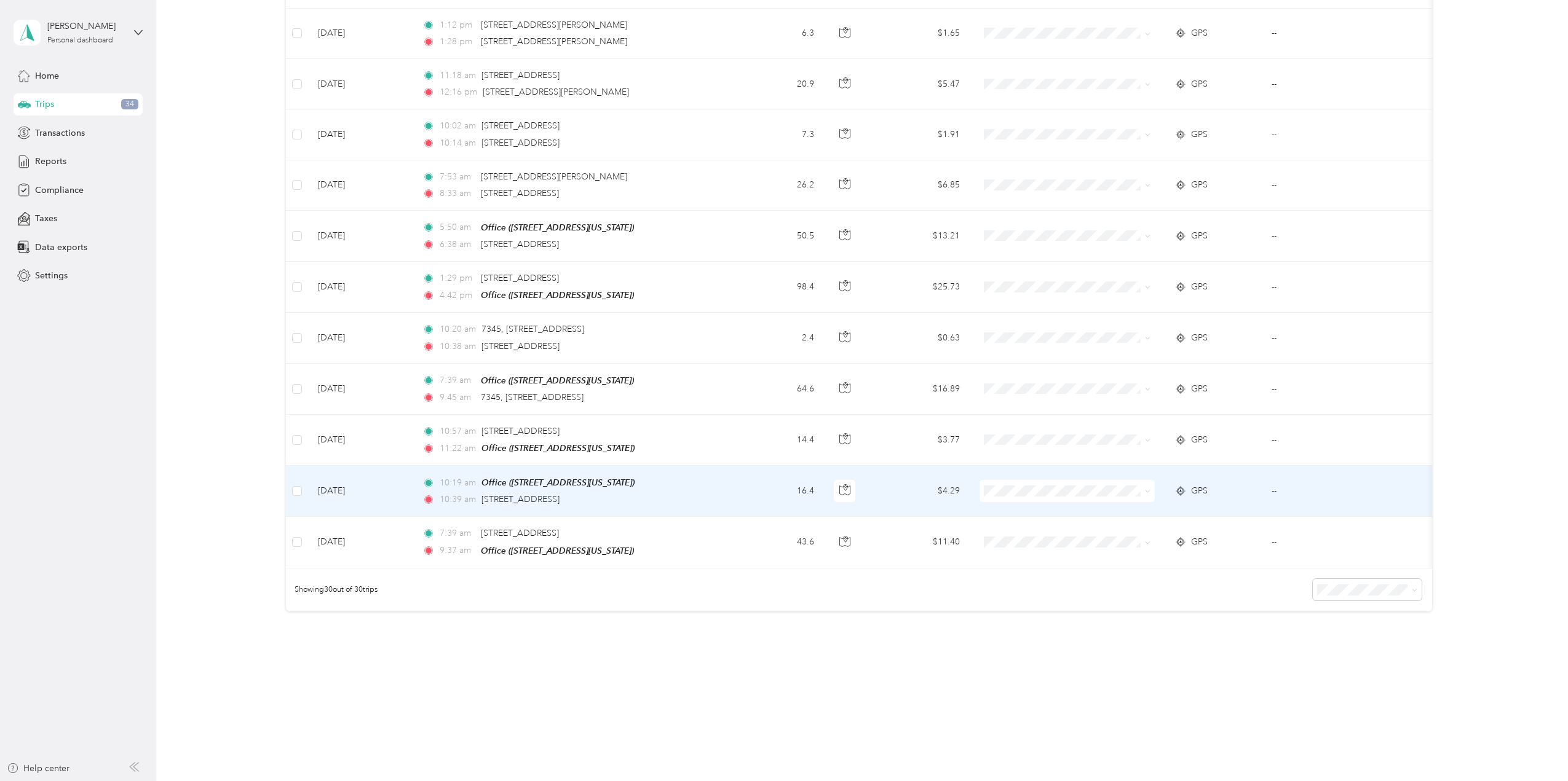
click at [1271, 481] on td "--" at bounding box center [1325, 491] width 126 height 51
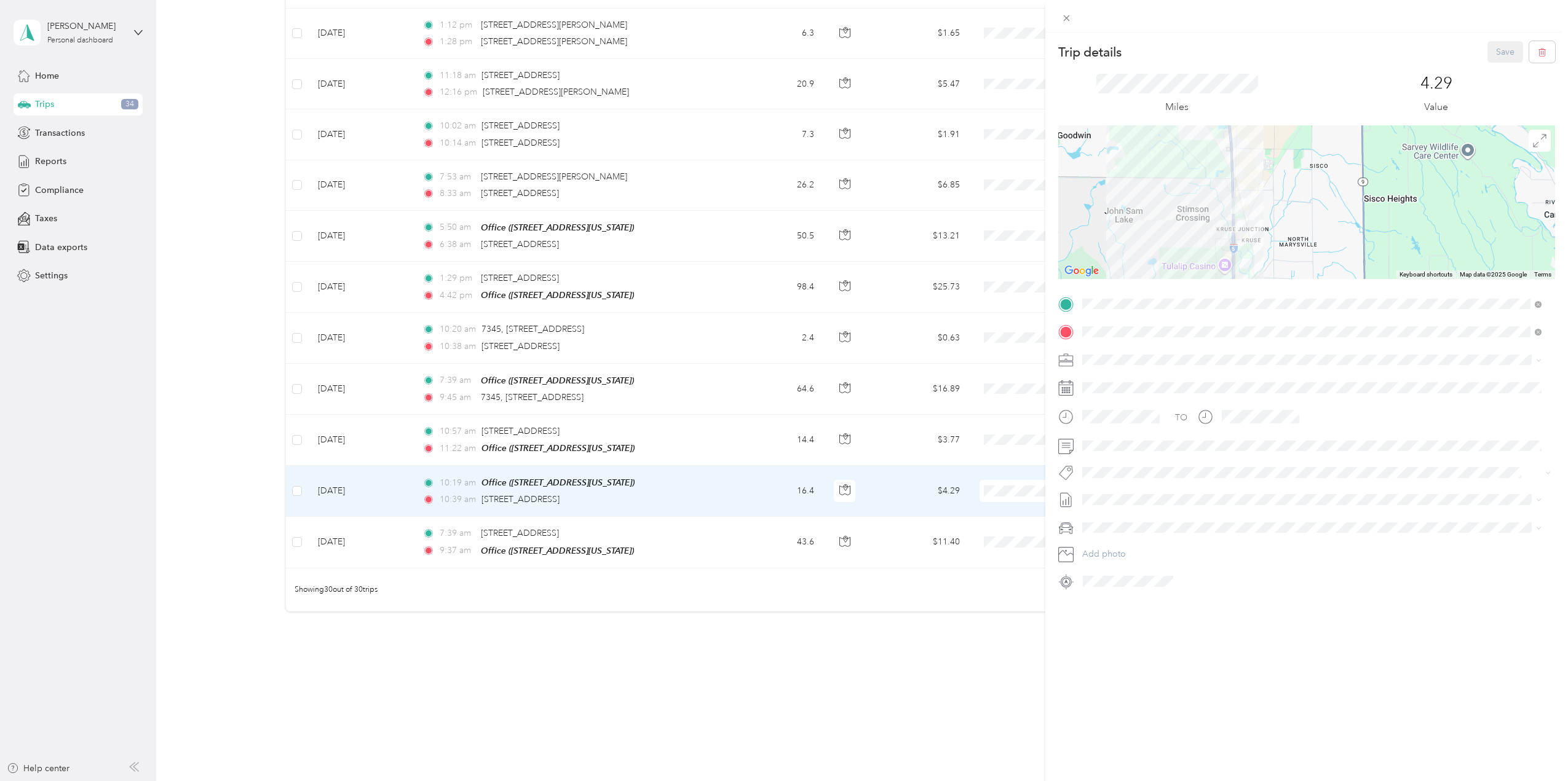
drag, startPoint x: 1351, startPoint y: 250, endPoint x: 1269, endPoint y: 206, distance: 93.1
click at [1269, 206] on div at bounding box center [1306, 202] width 497 height 154
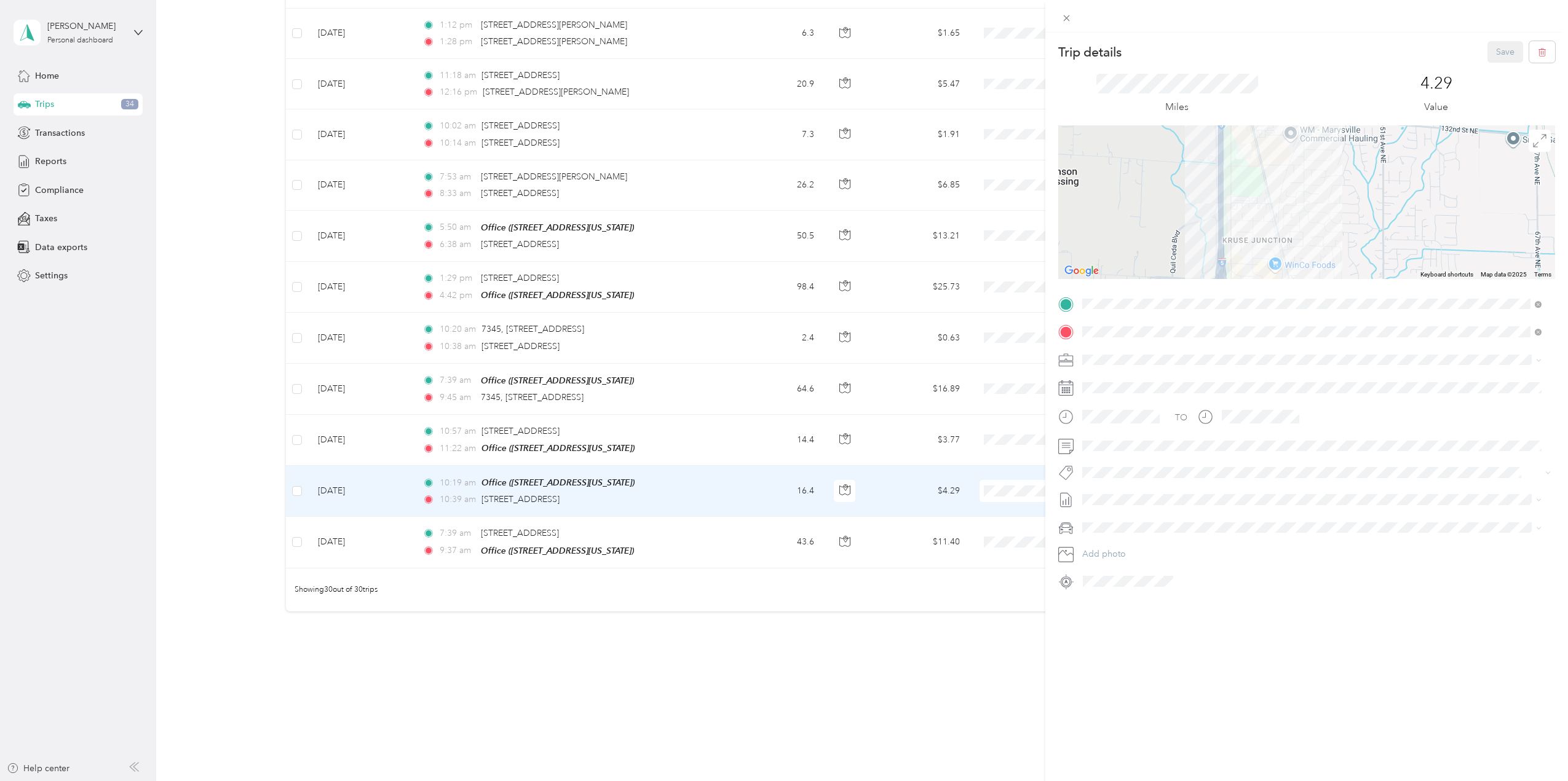
drag, startPoint x: 1183, startPoint y: 224, endPoint x: 1312, endPoint y: 178, distance: 137.0
click at [1312, 178] on div at bounding box center [1306, 202] width 497 height 154
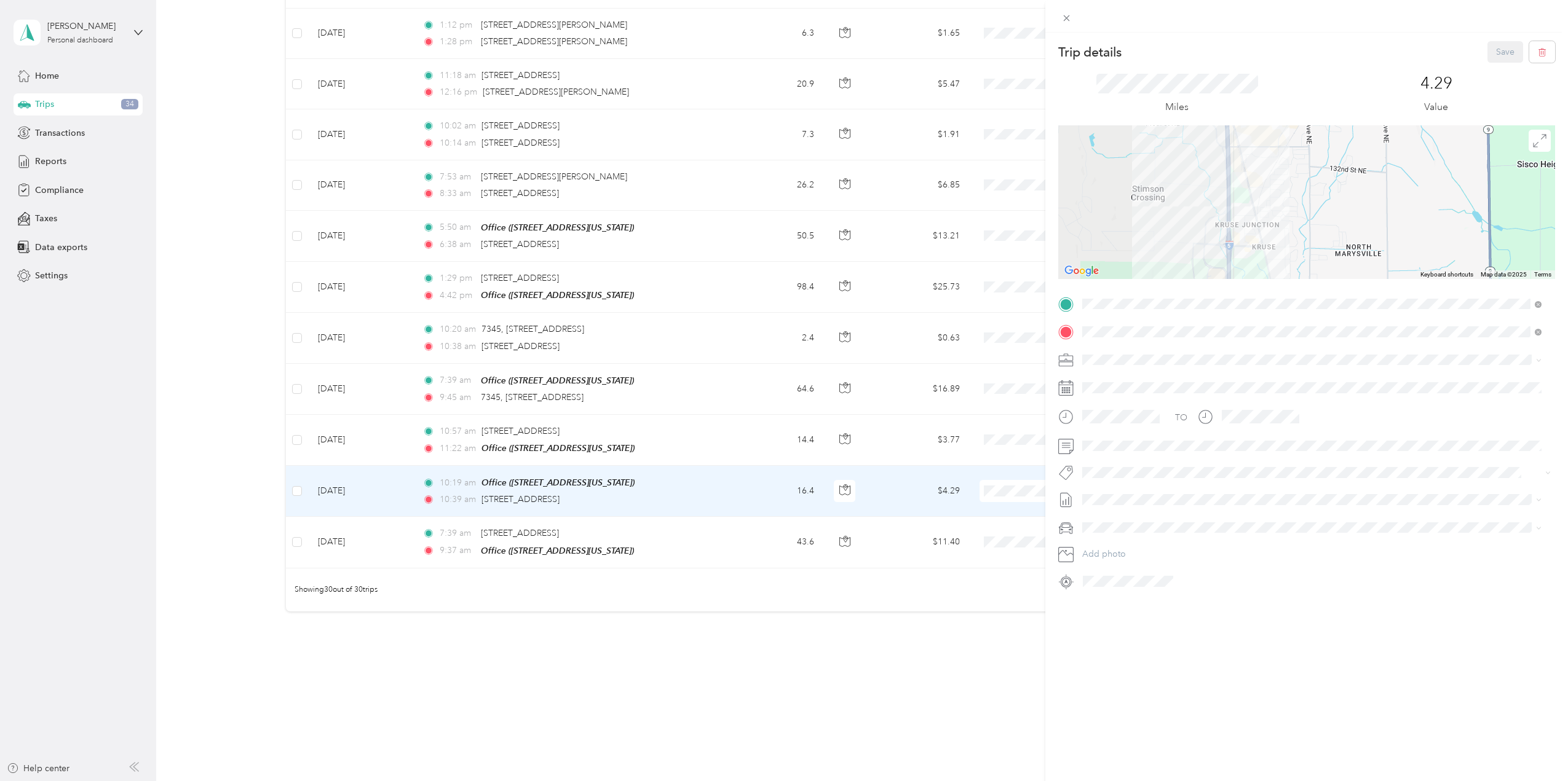
drag, startPoint x: 1306, startPoint y: 239, endPoint x: 1271, endPoint y: 233, distance: 35.5
click at [1271, 233] on div at bounding box center [1306, 202] width 497 height 154
click at [745, 384] on div "Trip details Save This trip cannot be edited because it is either under review,…" at bounding box center [784, 390] width 1568 height 781
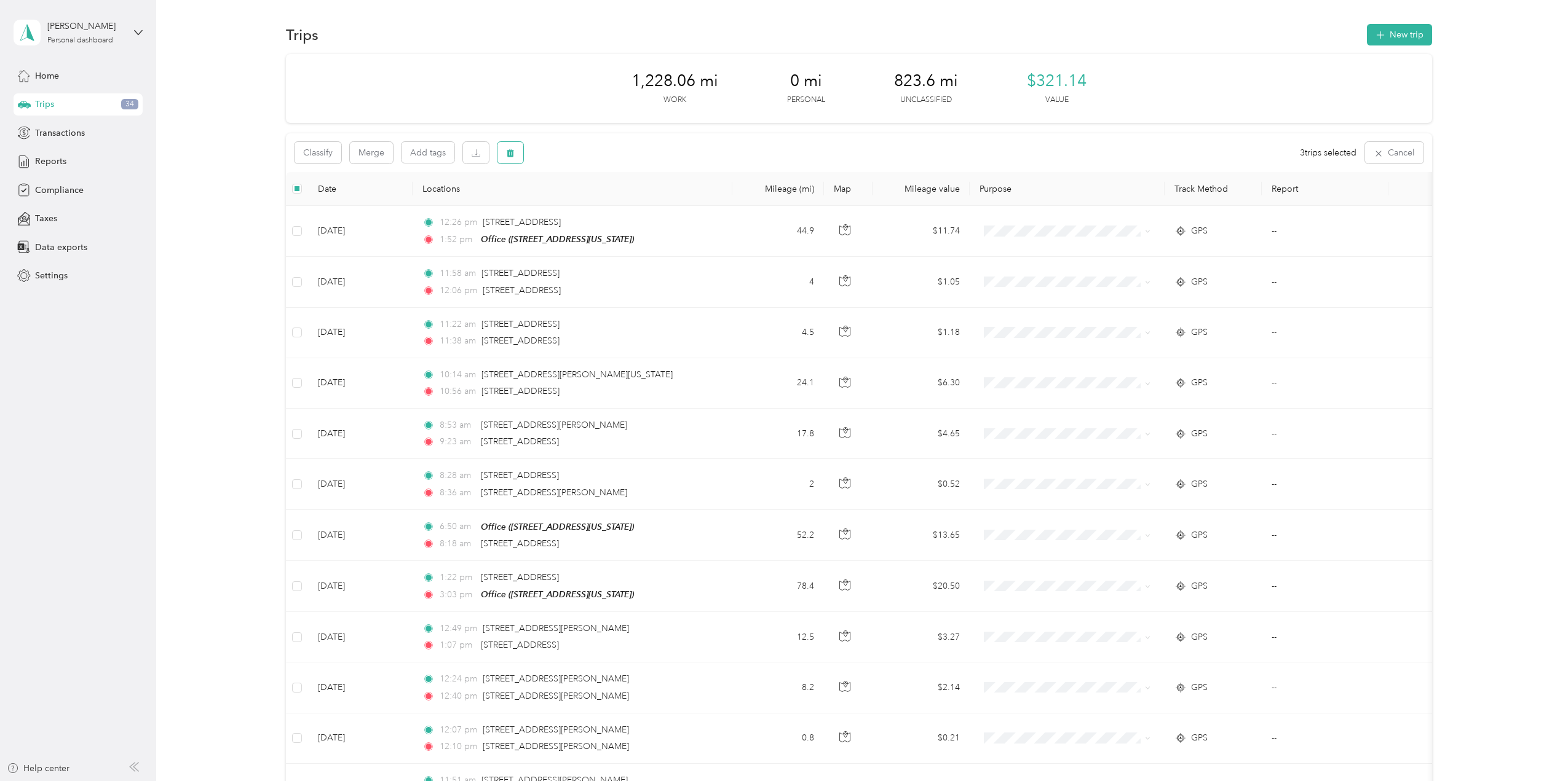
click at [510, 154] on icon "button" at bounding box center [510, 154] width 7 height 8
click at [598, 205] on button "Yes" at bounding box center [602, 204] width 24 height 20
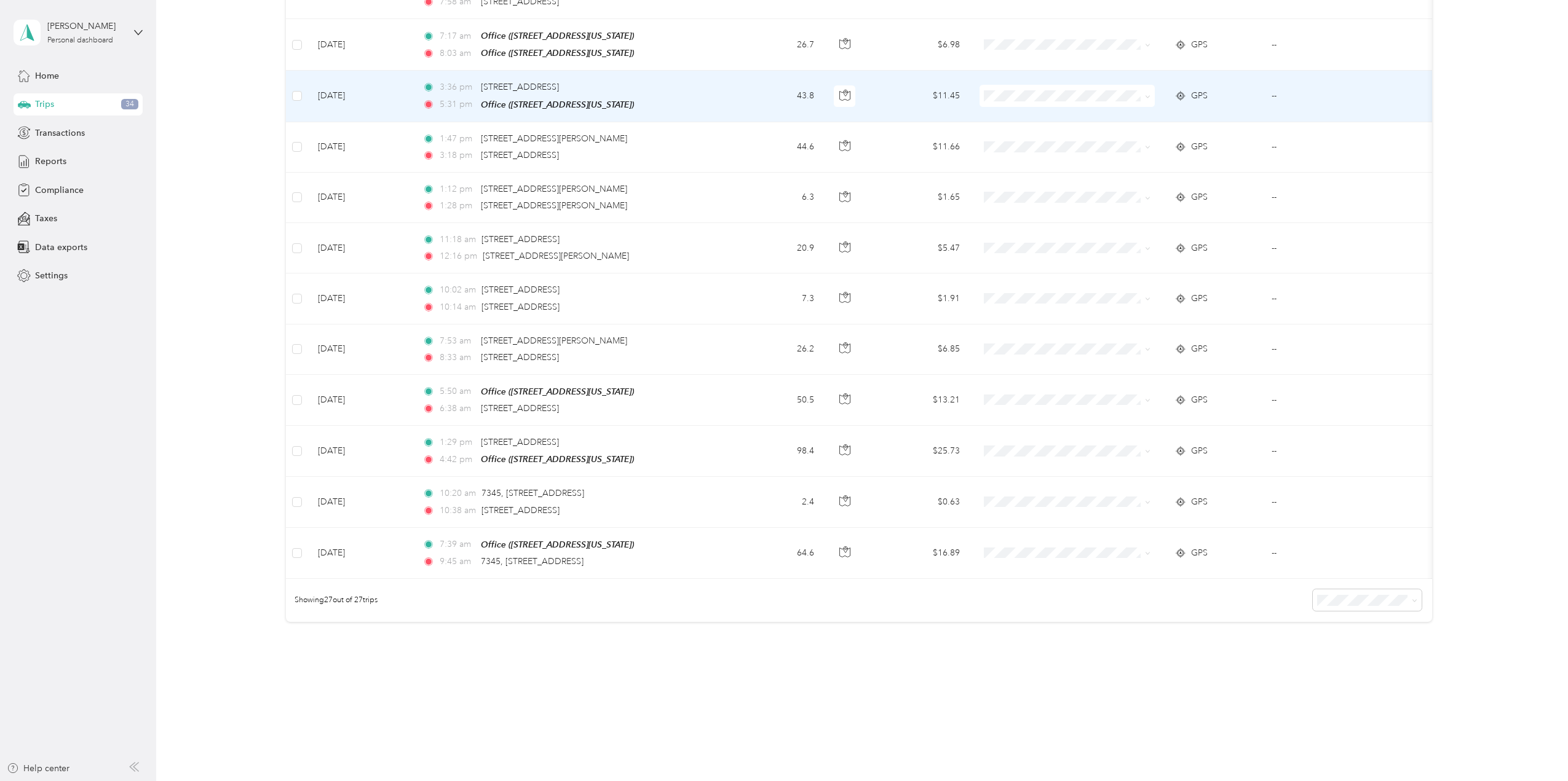
scroll to position [1013, 0]
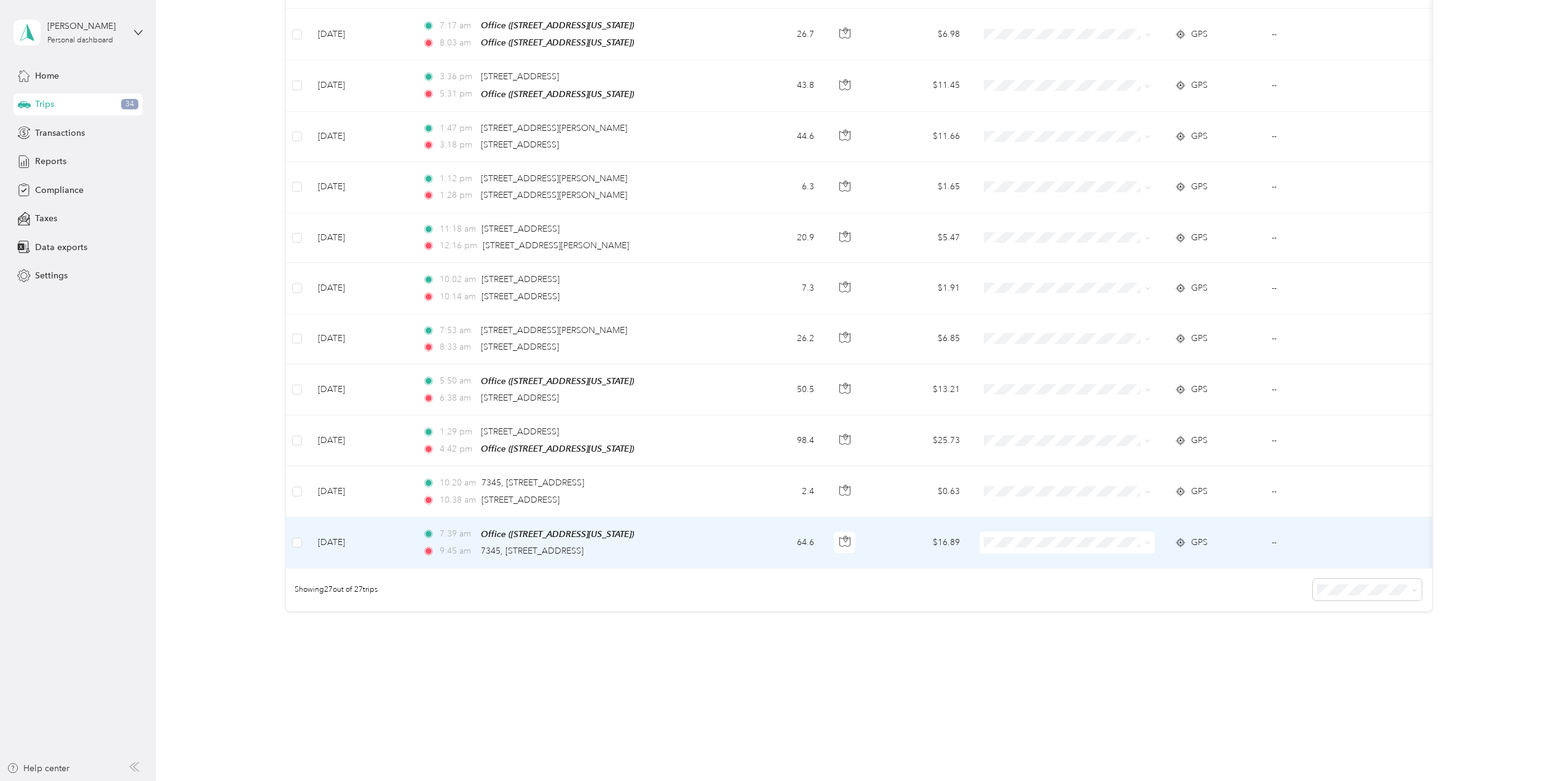
click at [1107, 552] on span "School Specialty" at bounding box center [1078, 556] width 136 height 13
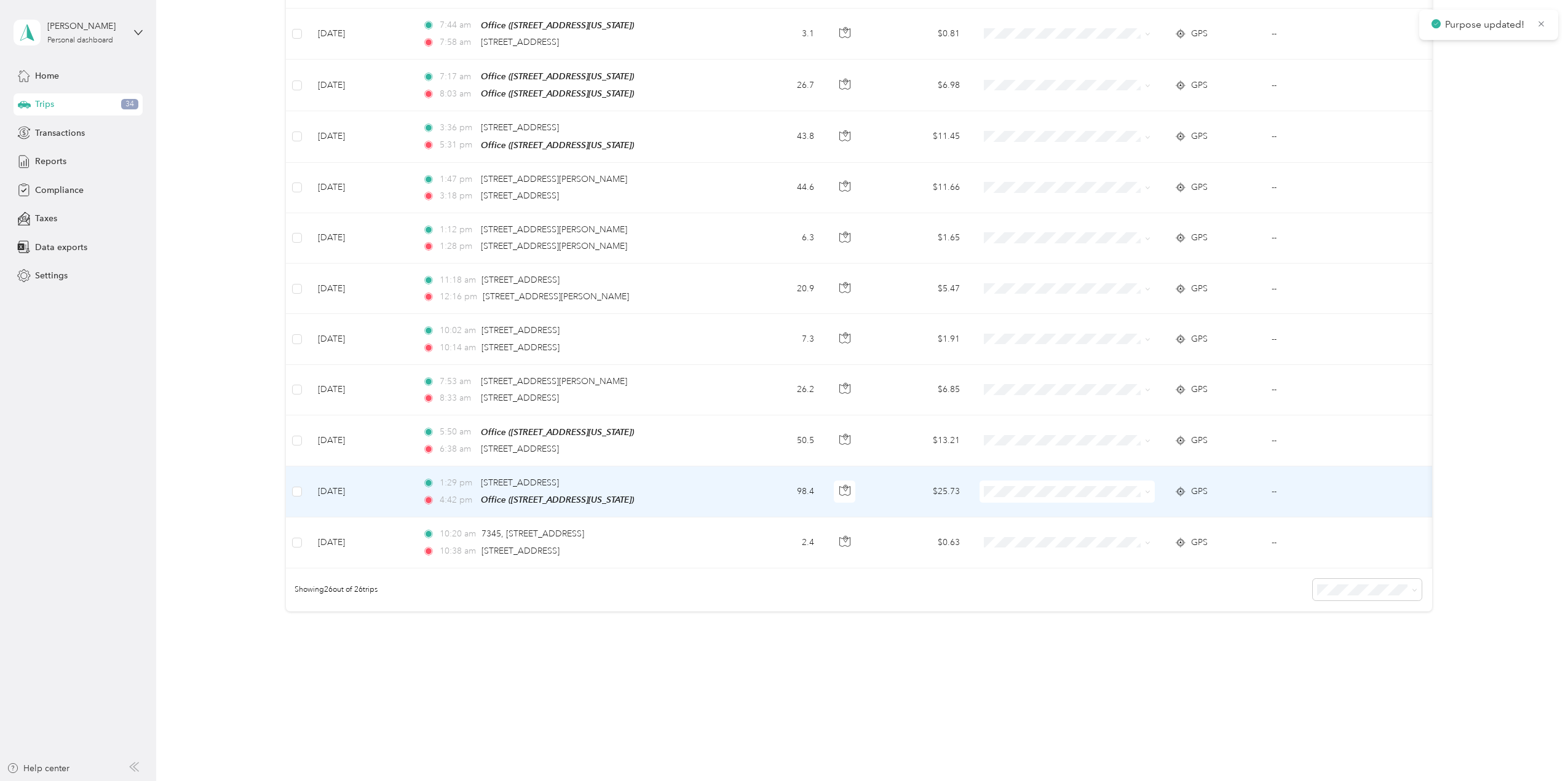
scroll to position [963, 0]
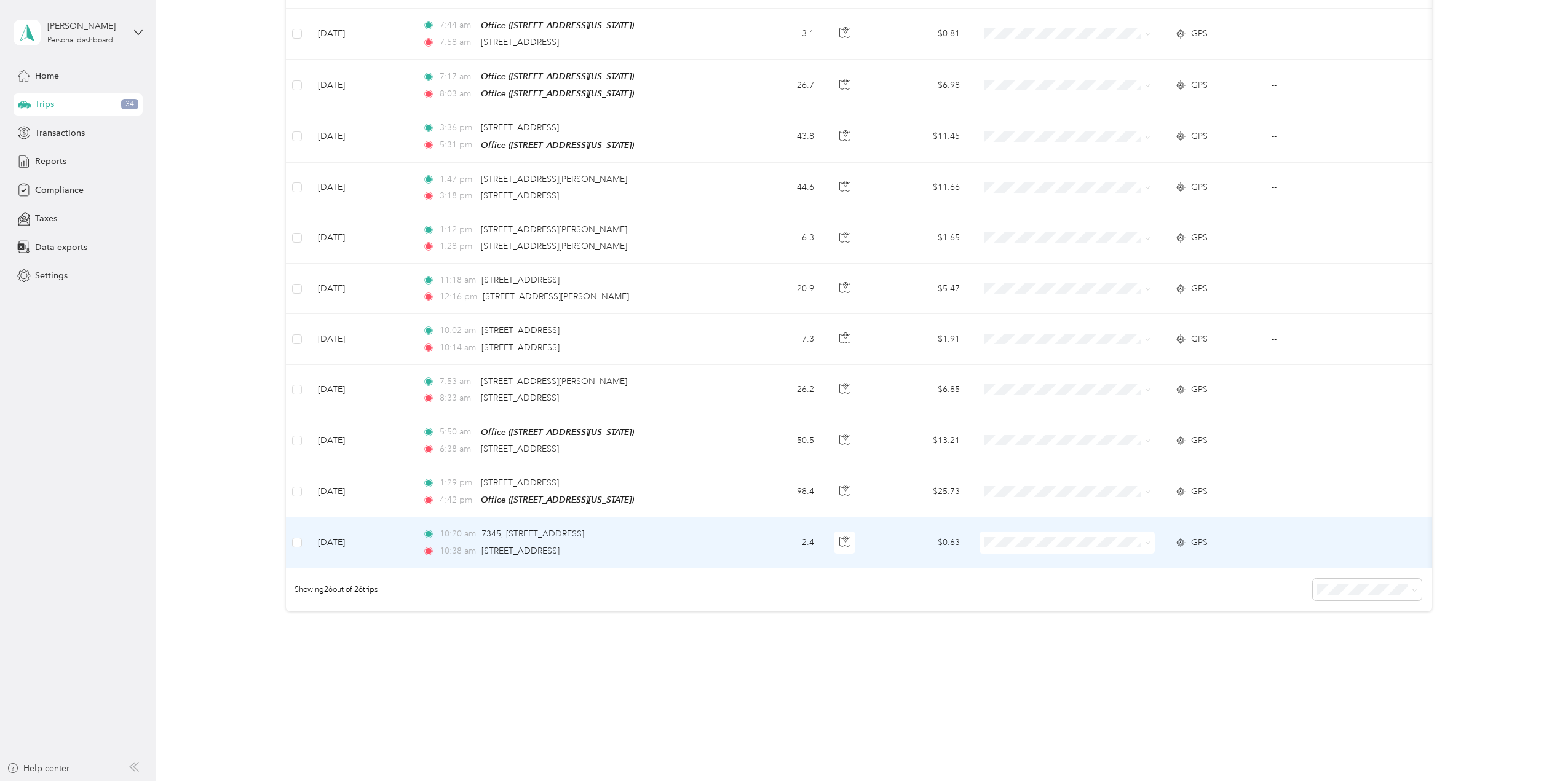
click at [1145, 540] on icon at bounding box center [1147, 543] width 5 height 5
click at [1123, 554] on span "School Specialty" at bounding box center [1078, 556] width 136 height 13
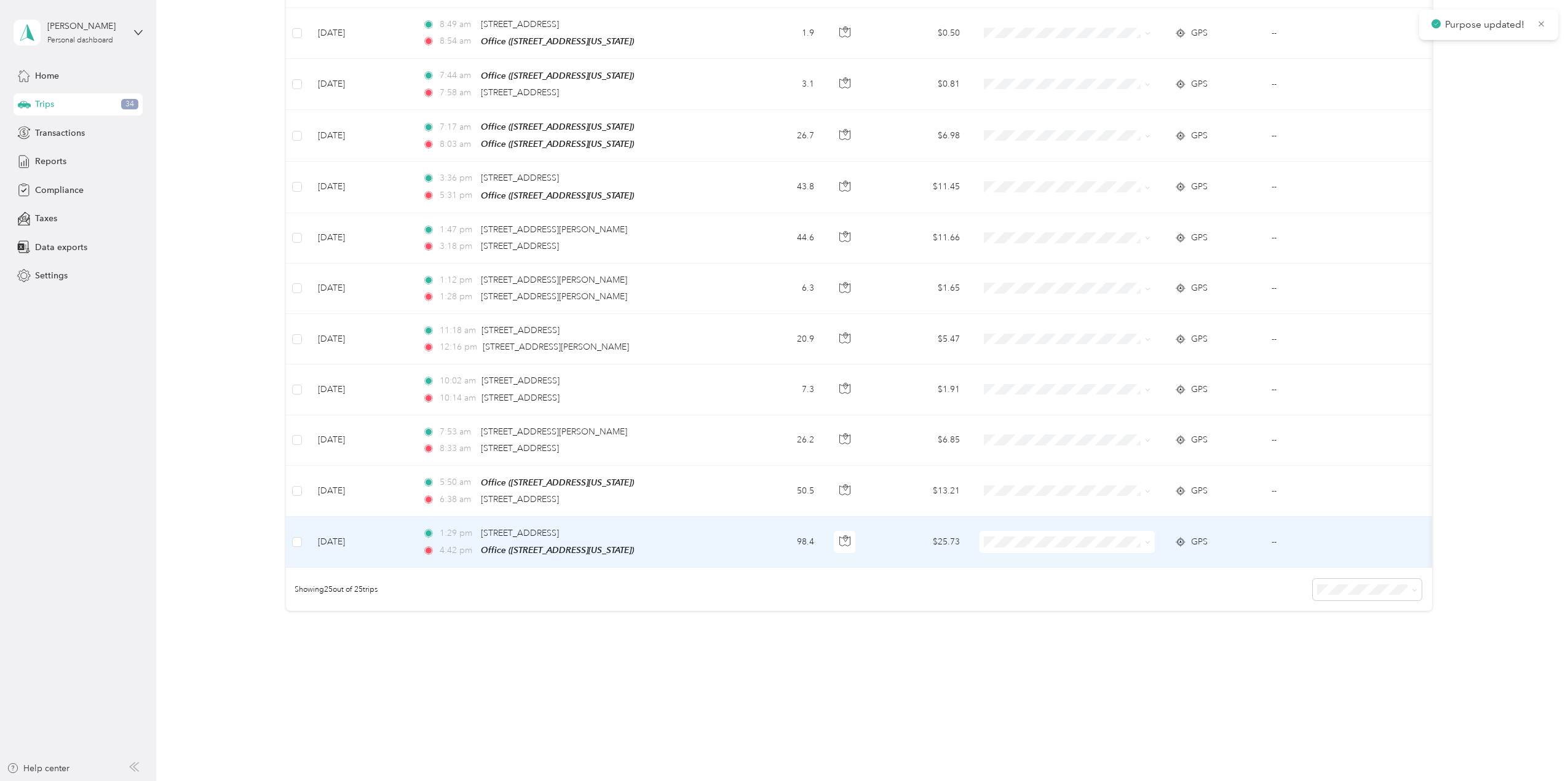
scroll to position [912, 0]
click at [1148, 540] on icon at bounding box center [1147, 542] width 5 height 5
click at [1139, 556] on span "School Specialty" at bounding box center [1078, 555] width 136 height 13
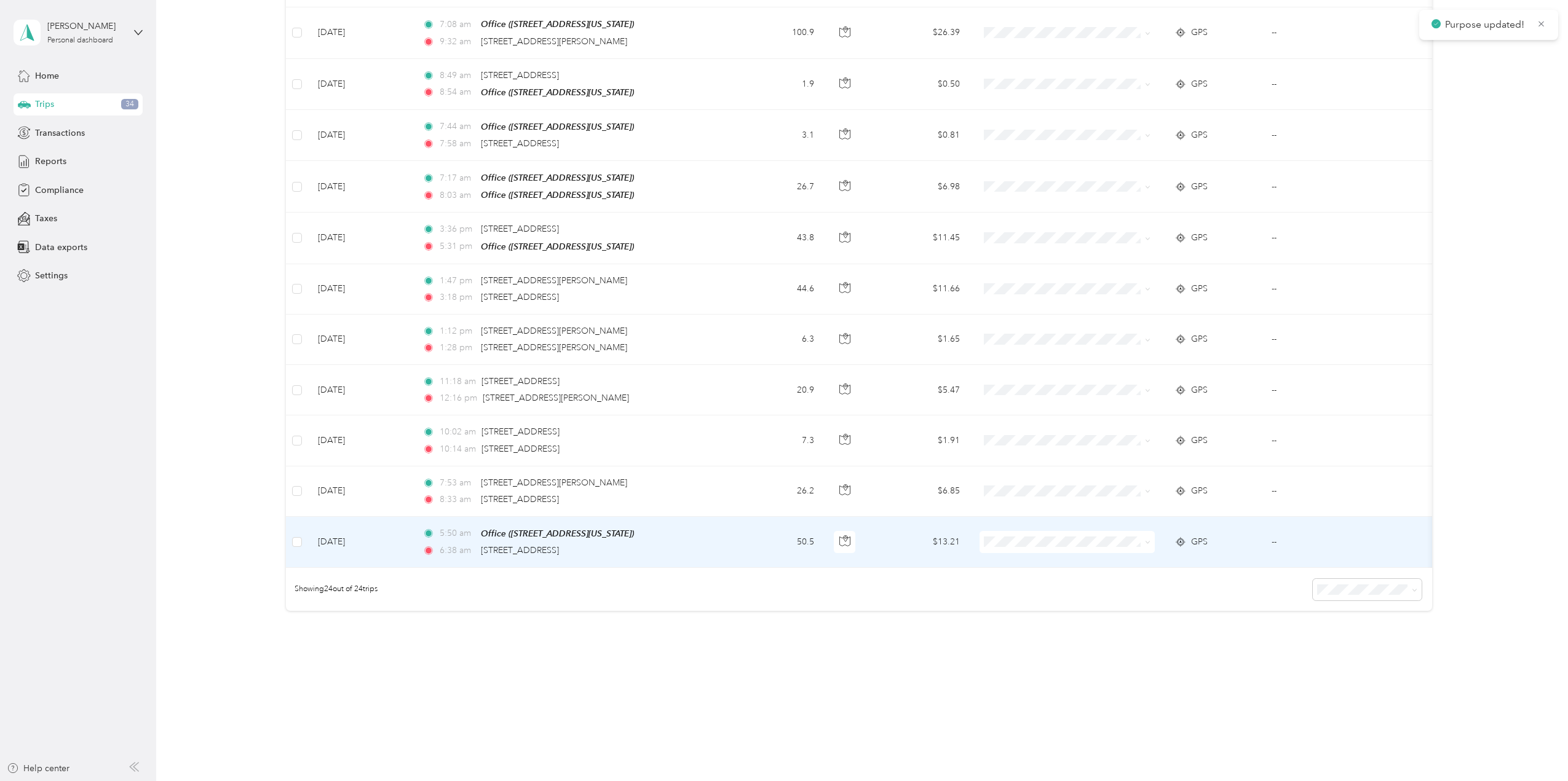
click at [1147, 540] on icon at bounding box center [1147, 542] width 5 height 5
click at [1272, 529] on td "--" at bounding box center [1325, 542] width 126 height 51
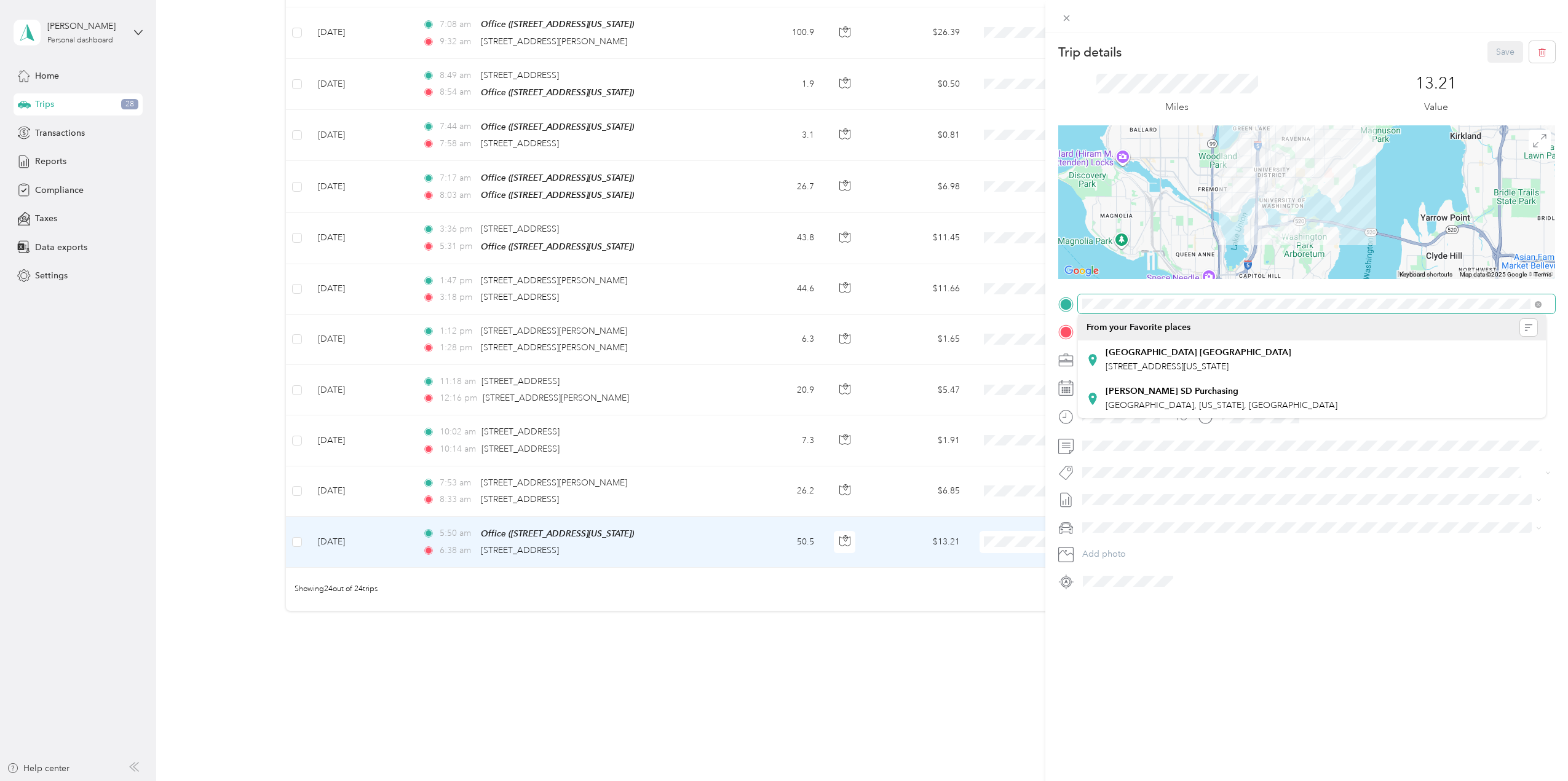
drag, startPoint x: 1139, startPoint y: 208, endPoint x: 1396, endPoint y: 540, distance: 419.8
click at [1396, 540] on div "Trip details Save This trip cannot be edited because it is either under review,…" at bounding box center [1306, 316] width 497 height 550
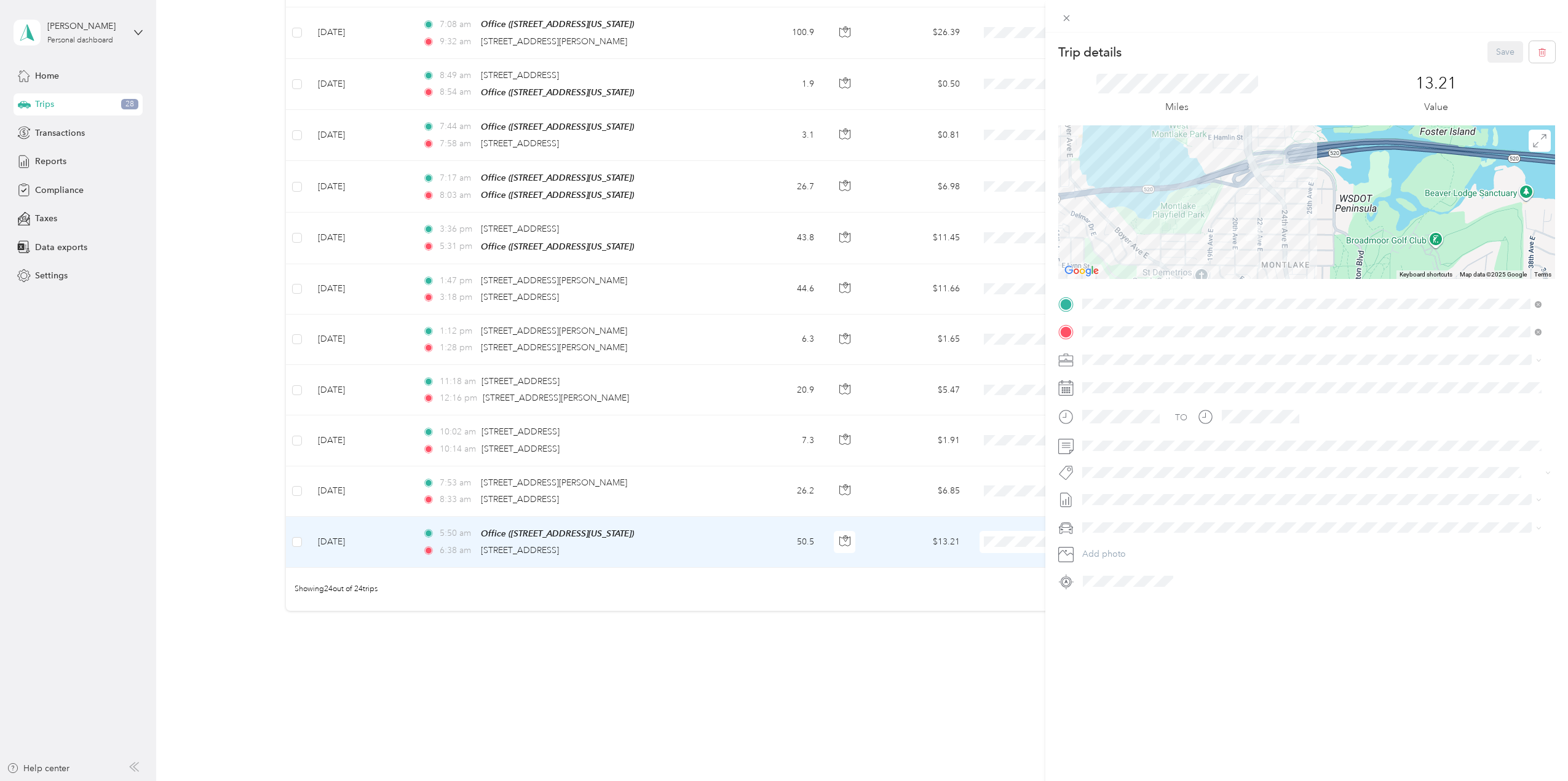
drag, startPoint x: 1183, startPoint y: 196, endPoint x: 1308, endPoint y: 351, distance: 199.1
click at [1334, 410] on div "Trip details Save This trip cannot be edited because it is either under review,…" at bounding box center [1306, 316] width 497 height 550
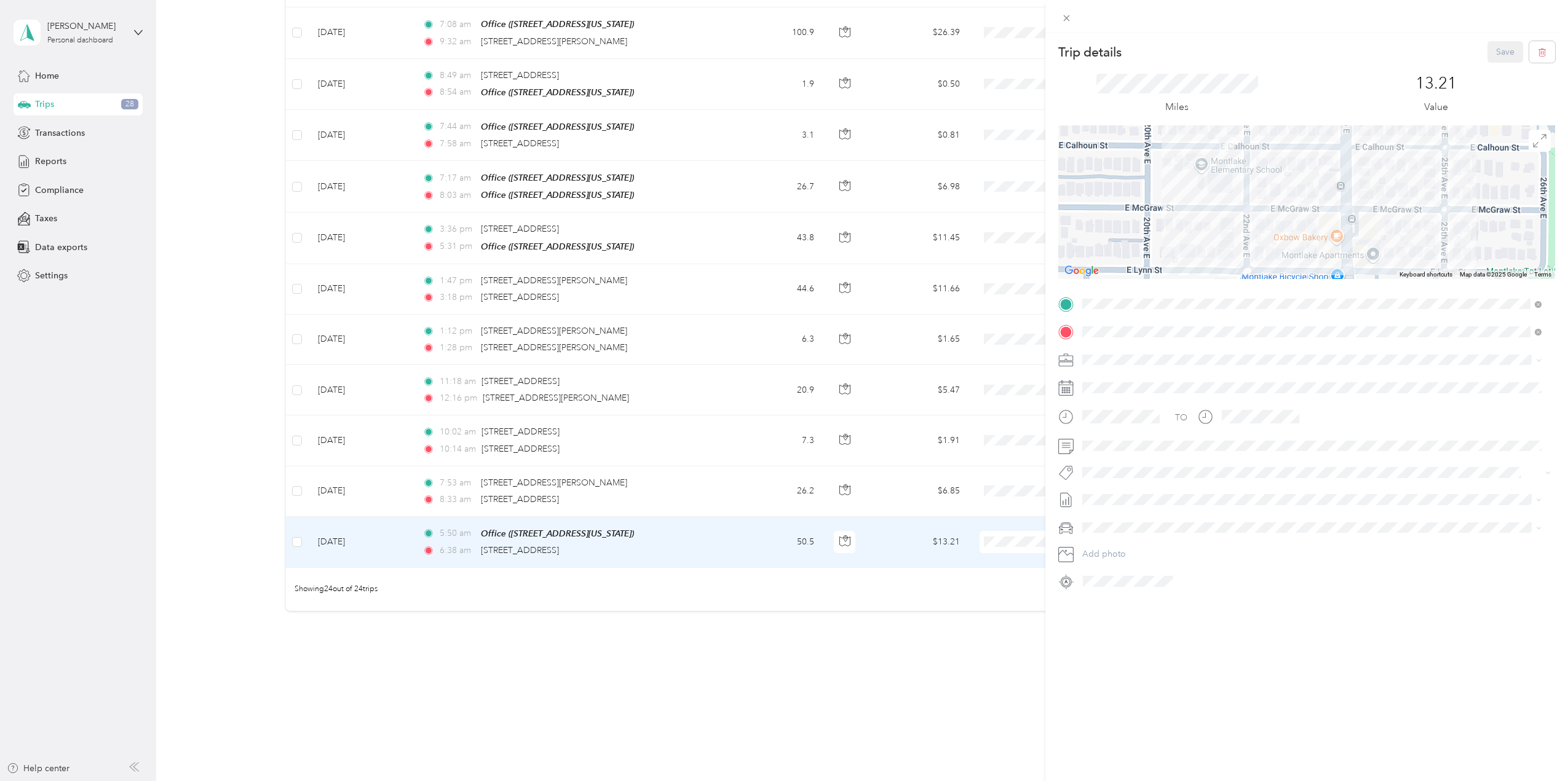
drag, startPoint x: 1176, startPoint y: 208, endPoint x: 1218, endPoint y: 230, distance: 47.4
click at [1218, 230] on div at bounding box center [1306, 202] width 497 height 154
click at [1200, 384] on div "School Specialty" at bounding box center [1312, 381] width 451 height 13
click at [1497, 53] on button "Save" at bounding box center [1505, 52] width 36 height 21
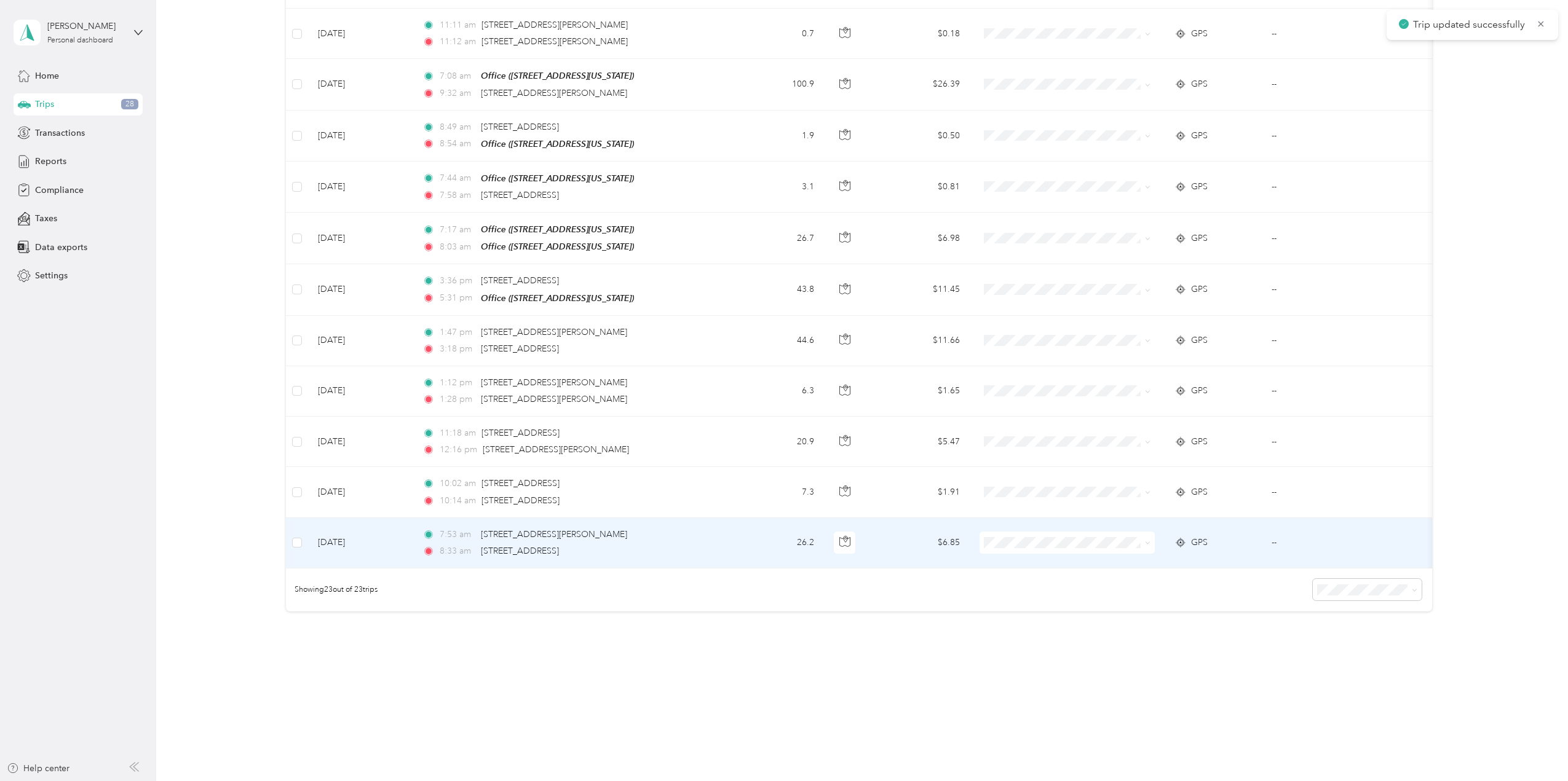
scroll to position [811, 0]
click at [1087, 555] on span "School Specialty" at bounding box center [1078, 556] width 136 height 13
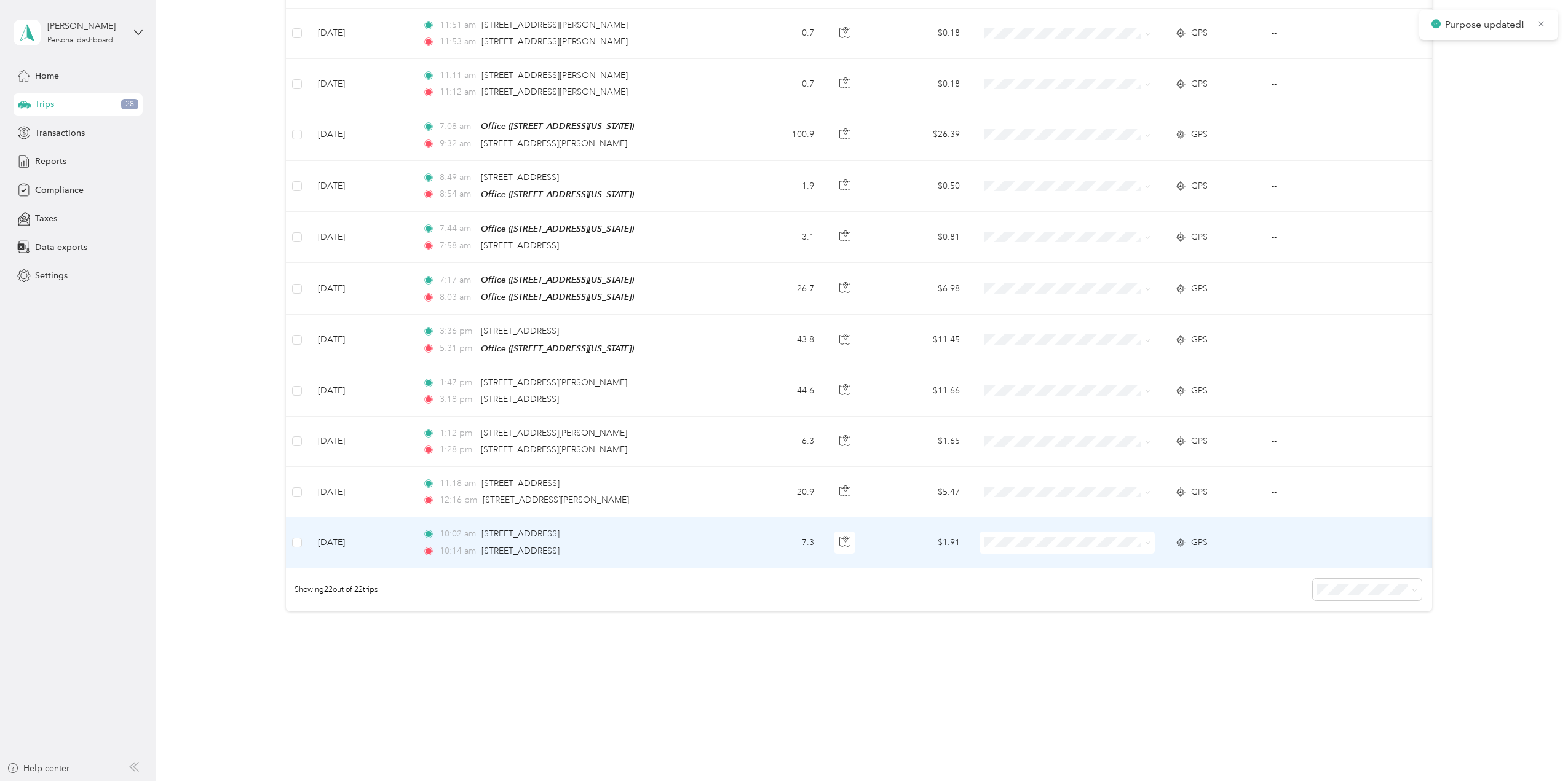
scroll to position [760, 0]
click at [1146, 540] on icon at bounding box center [1147, 543] width 5 height 5
click at [1119, 562] on li "School Specialty" at bounding box center [1067, 557] width 175 height 21
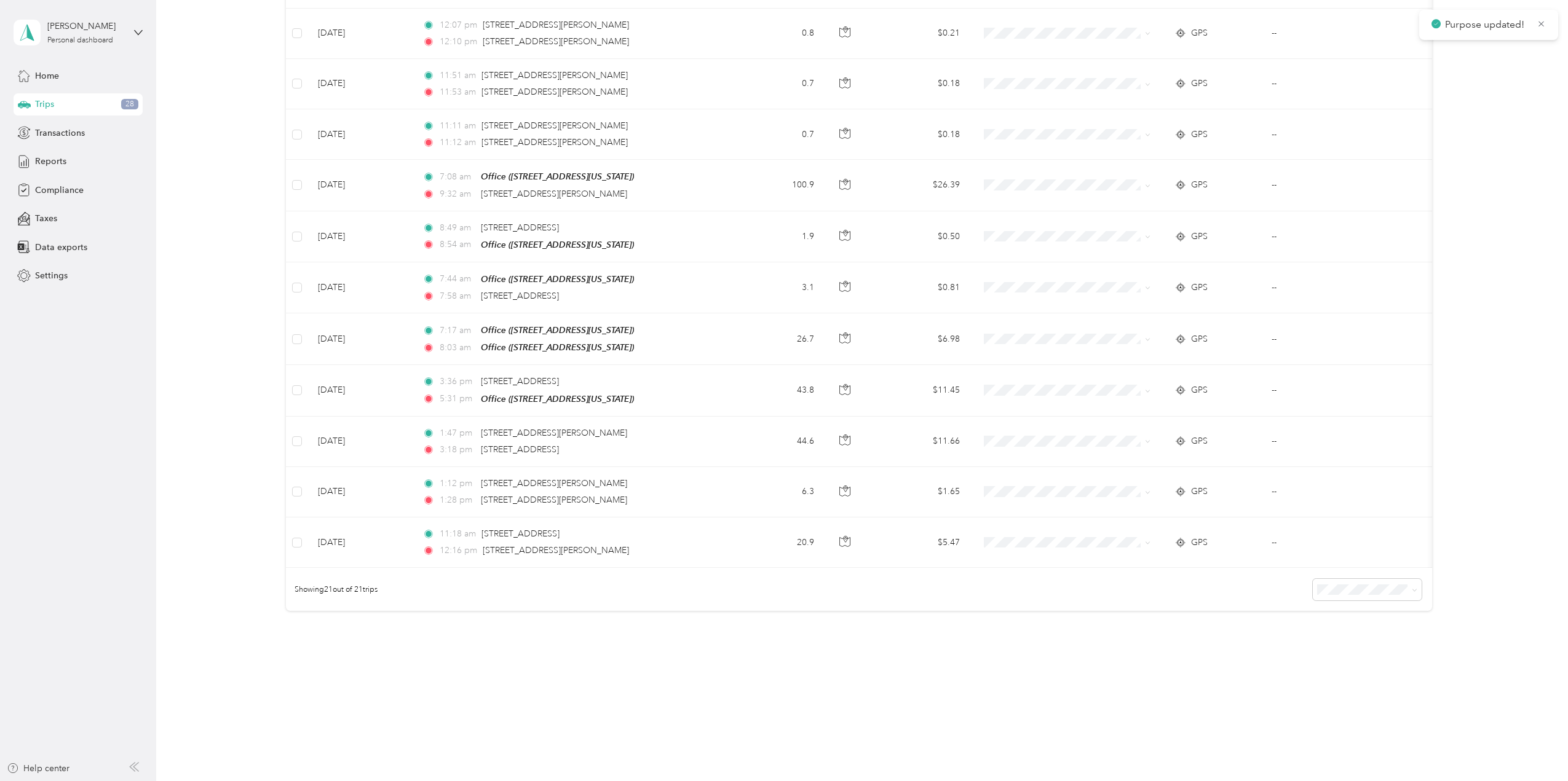
scroll to position [710, 0]
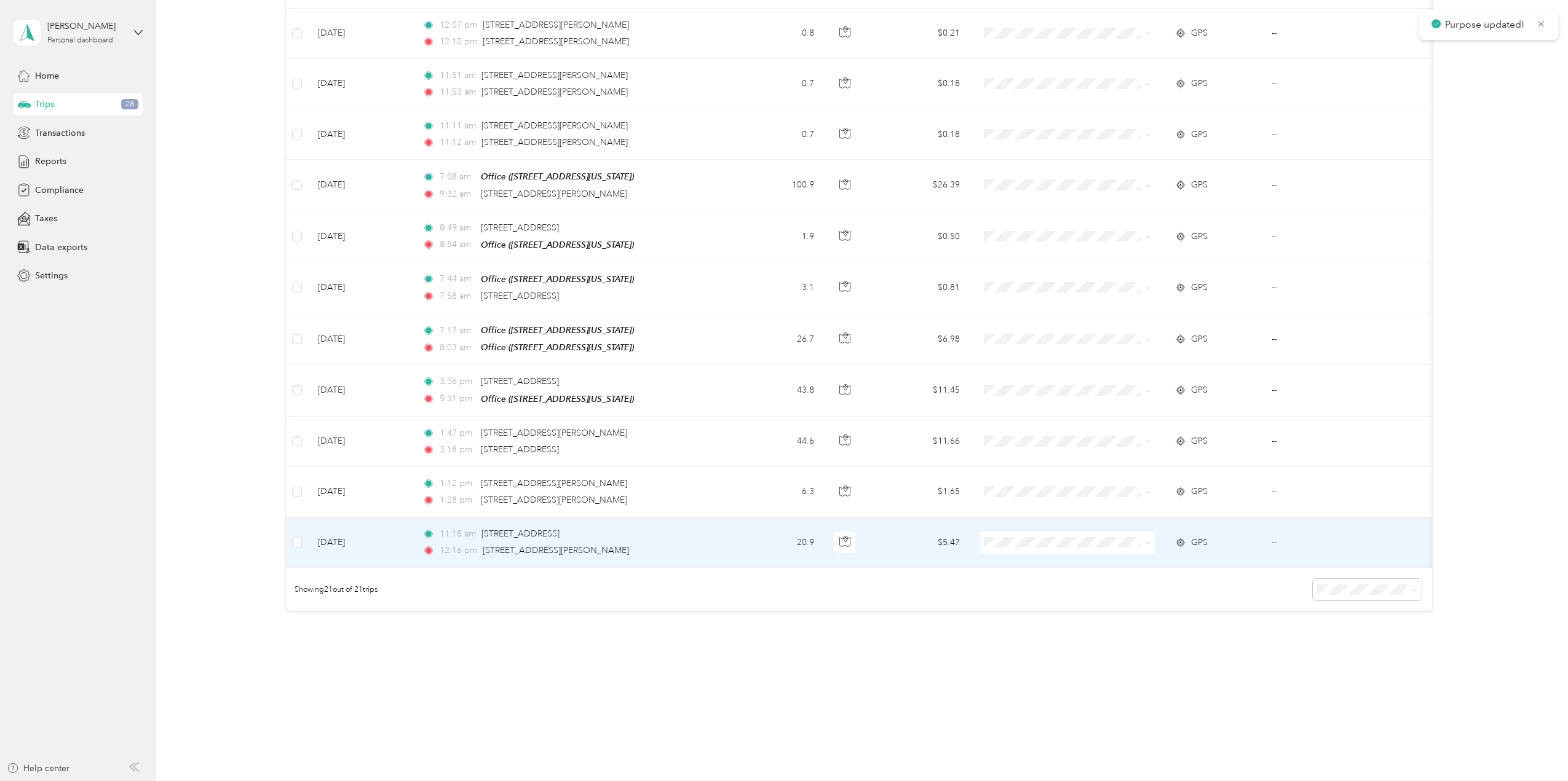
click at [1147, 538] on span at bounding box center [1147, 543] width 5 height 11
click at [1148, 540] on icon at bounding box center [1147, 543] width 5 height 5
click at [1116, 552] on span "School Specialty" at bounding box center [1078, 556] width 136 height 13
click at [1146, 540] on icon at bounding box center [1147, 543] width 5 height 5
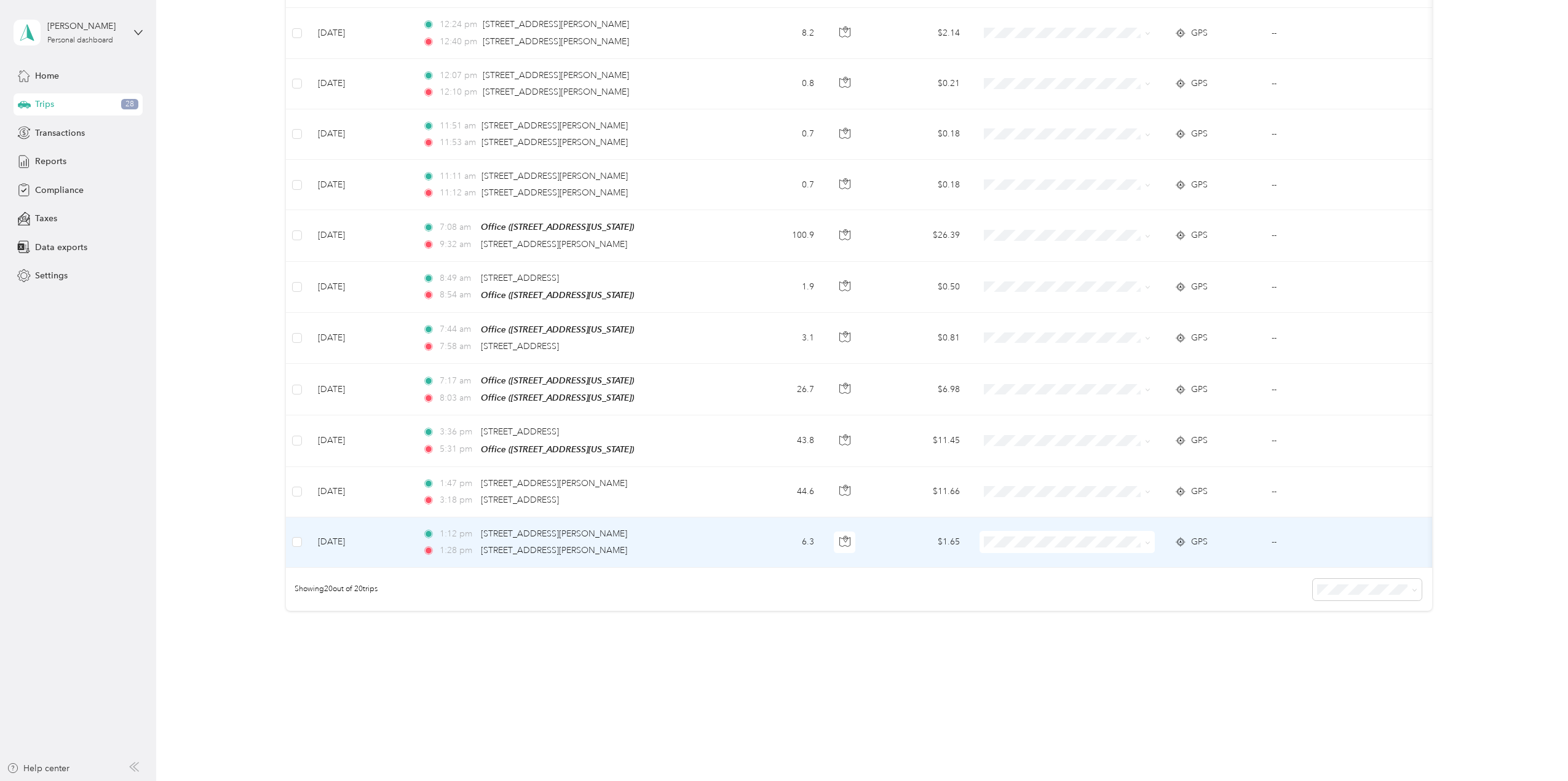
click at [1129, 555] on span "School Specialty" at bounding box center [1078, 554] width 136 height 13
click at [1146, 540] on icon at bounding box center [1147, 543] width 5 height 5
click at [1124, 551] on span "School Specialty" at bounding box center [1078, 556] width 136 height 13
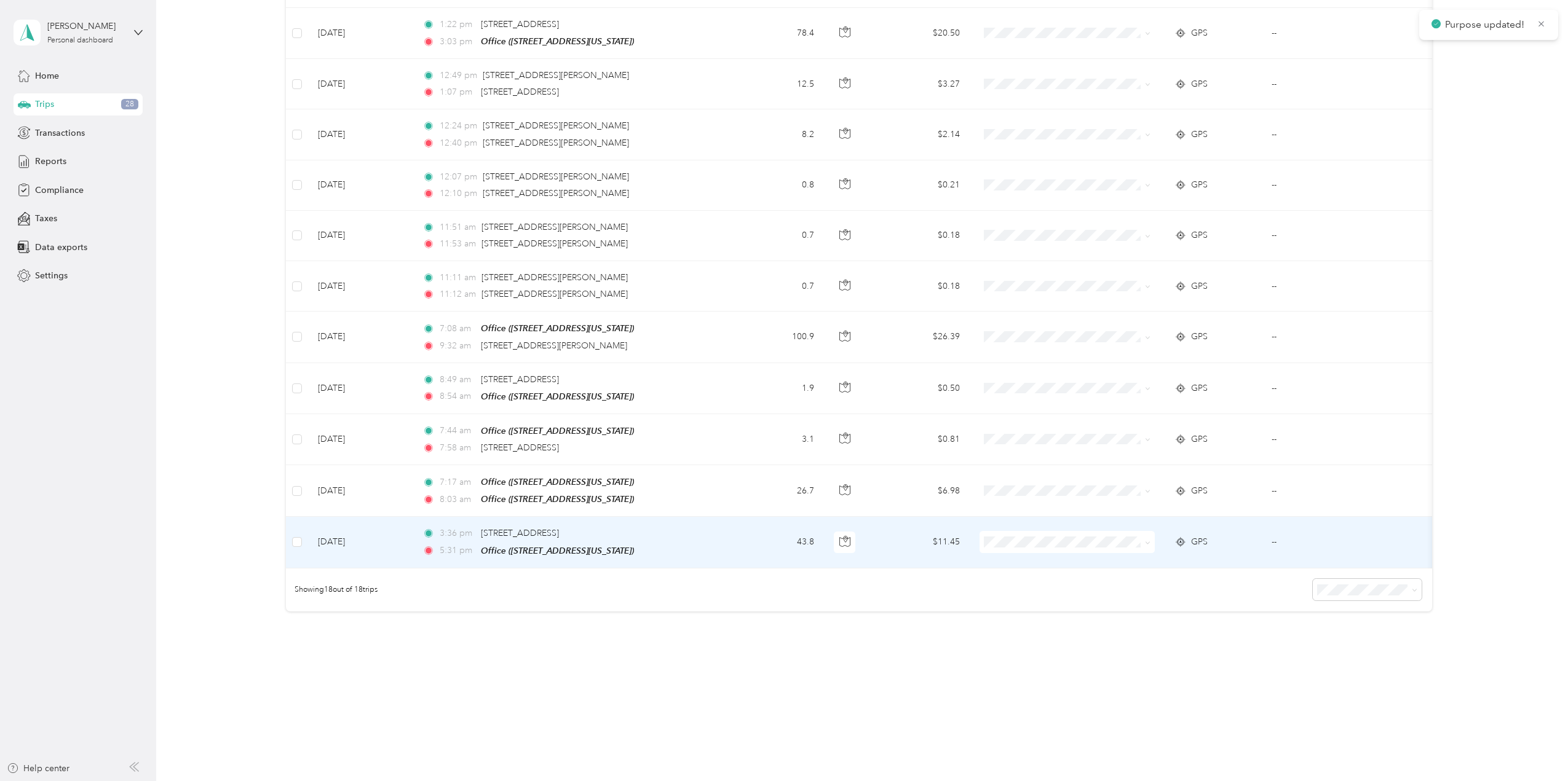
click at [1144, 536] on span at bounding box center [1145, 542] width 10 height 13
click at [1145, 540] on icon at bounding box center [1147, 543] width 5 height 5
click at [1123, 554] on span "School Specialty" at bounding box center [1078, 556] width 136 height 13
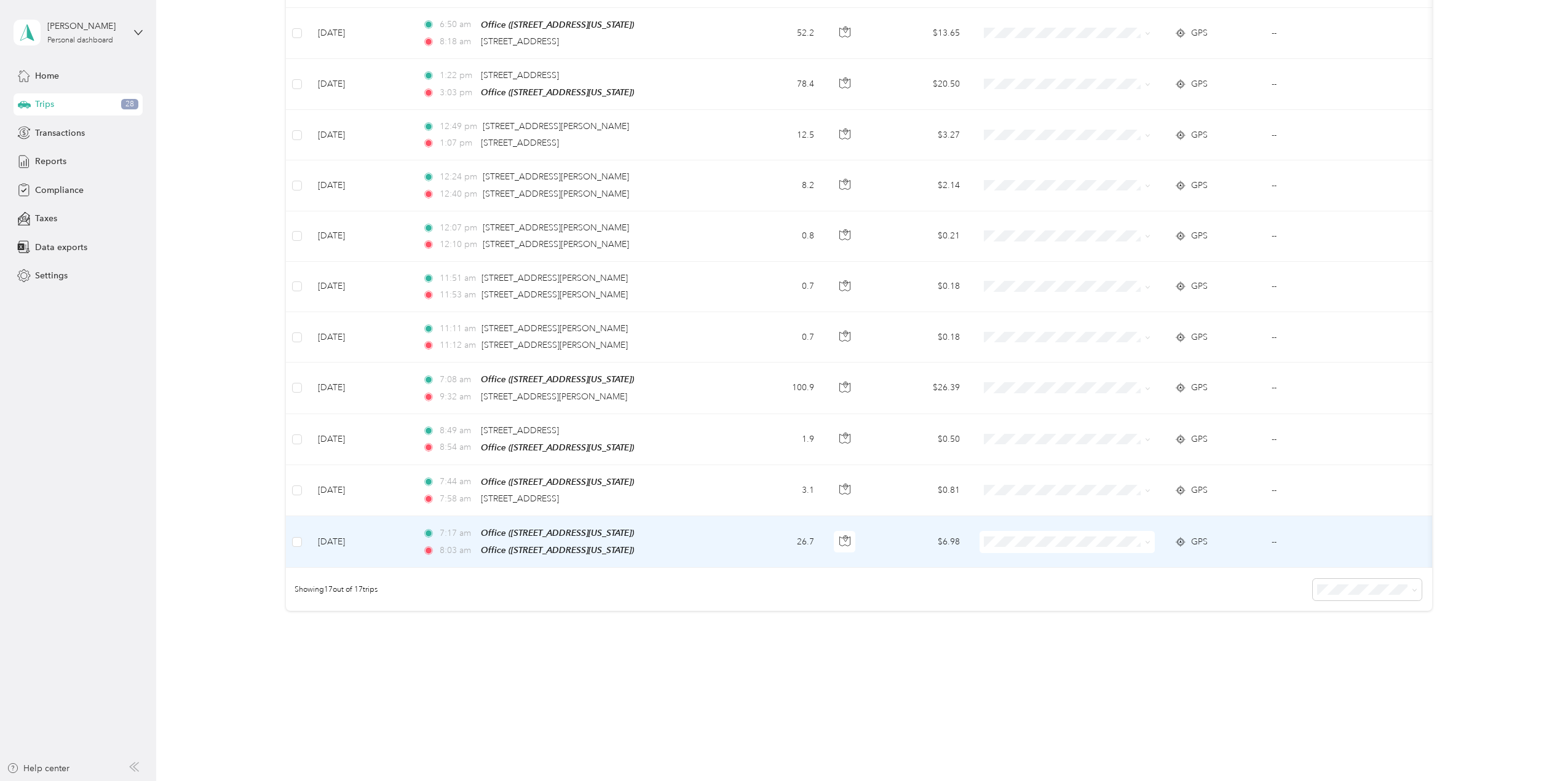
click at [1274, 533] on td "--" at bounding box center [1325, 542] width 126 height 52
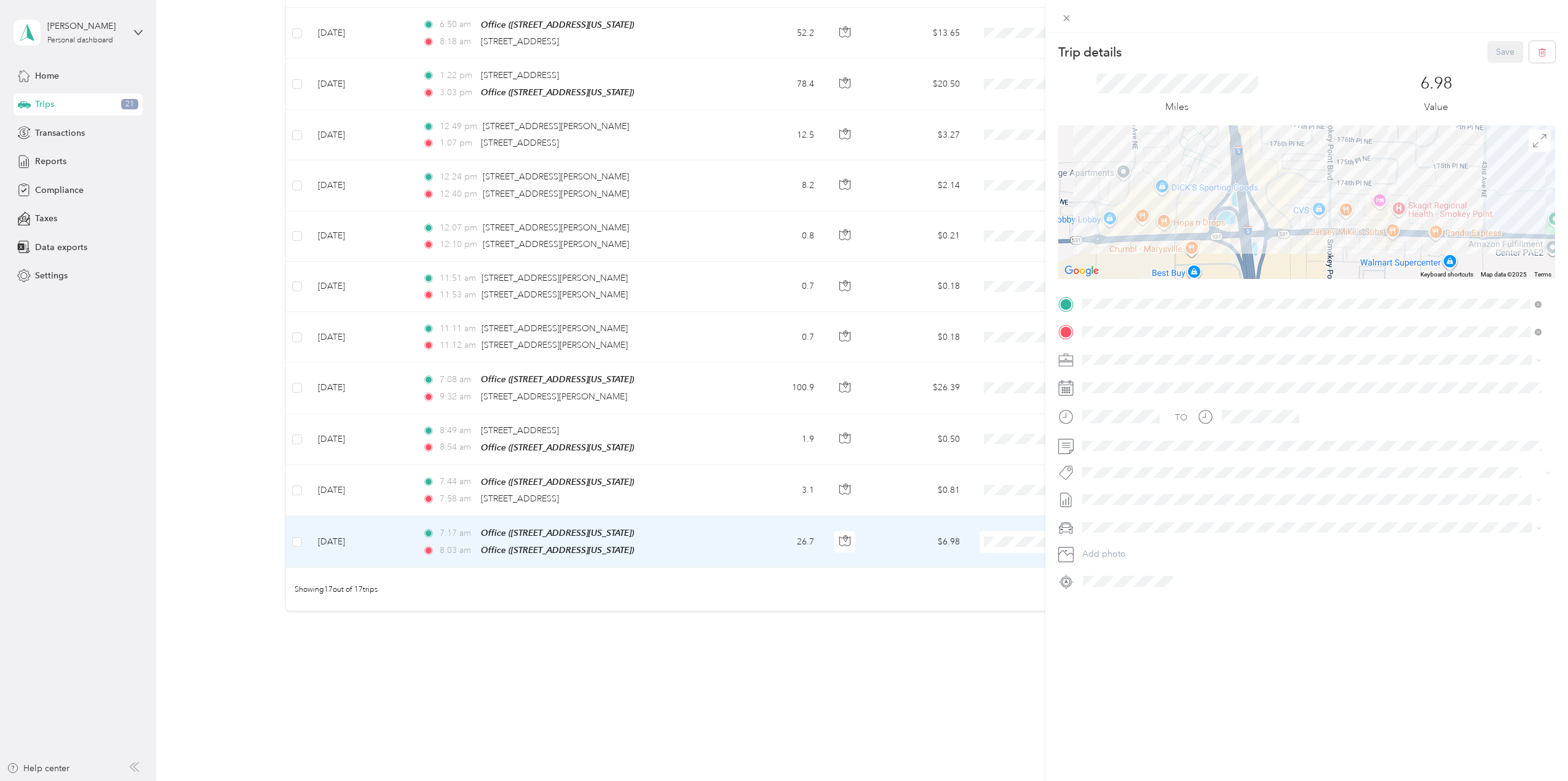
drag, startPoint x: 1448, startPoint y: 226, endPoint x: 1038, endPoint y: 176, distance: 413.0
click at [1038, 176] on div "Trip details Save This trip cannot be edited because it is either under review,…" at bounding box center [784, 390] width 1568 height 781
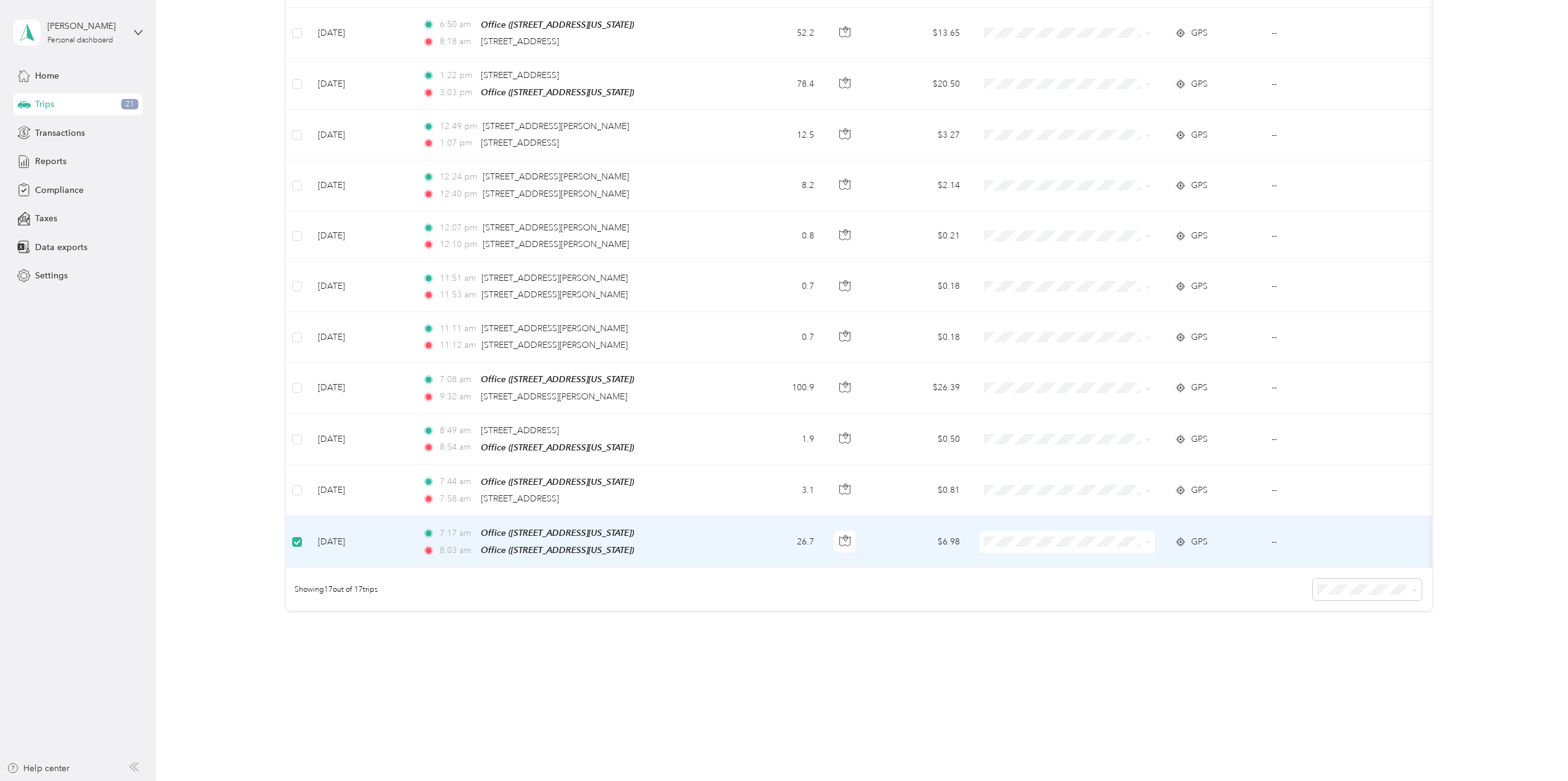
scroll to position [506, 0]
click at [1147, 540] on icon at bounding box center [1147, 542] width 5 height 5
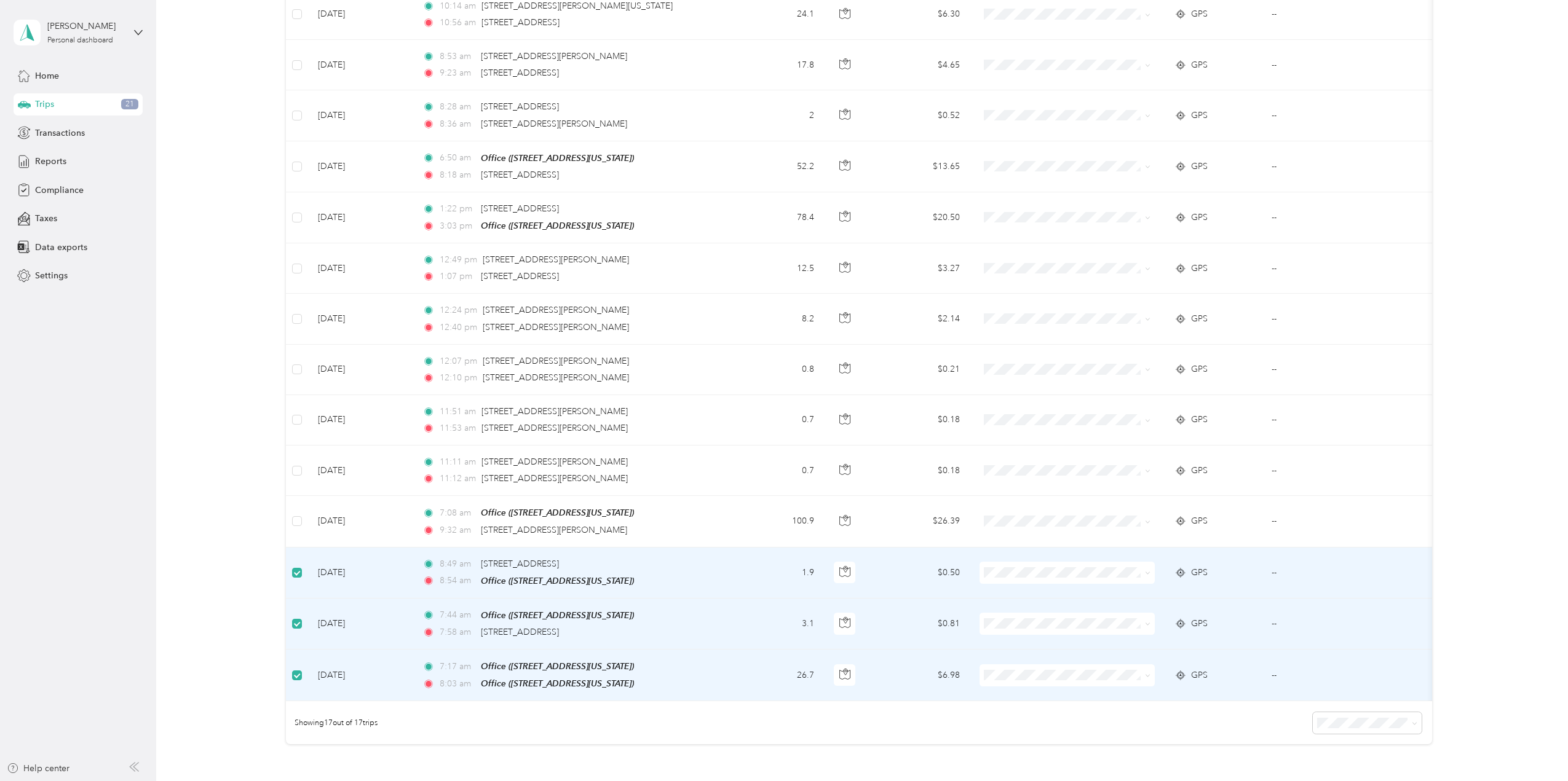
scroll to position [0, 0]
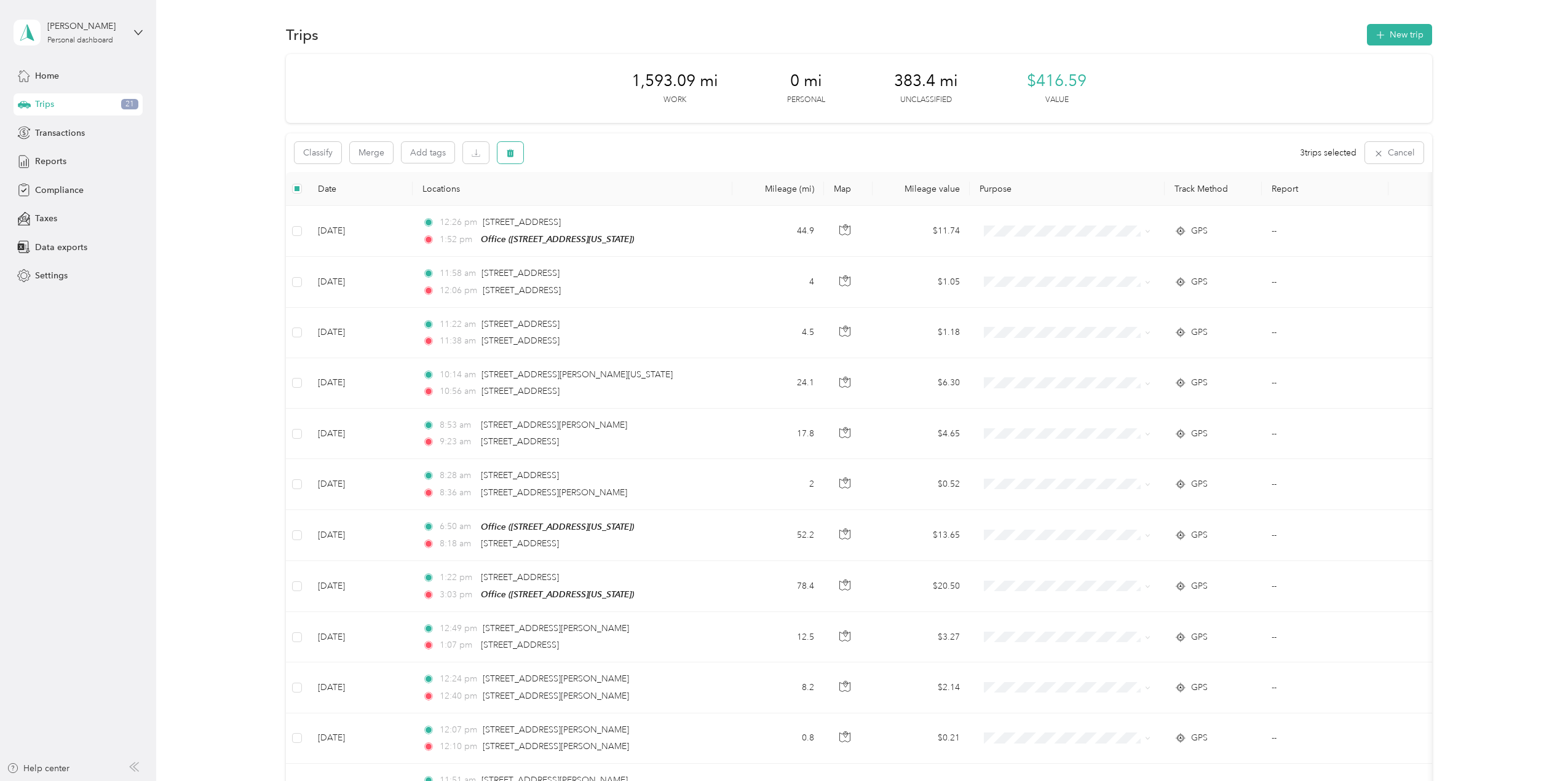
click at [512, 150] on icon "button" at bounding box center [510, 153] width 9 height 9
click at [594, 204] on button "Yes" at bounding box center [602, 204] width 24 height 20
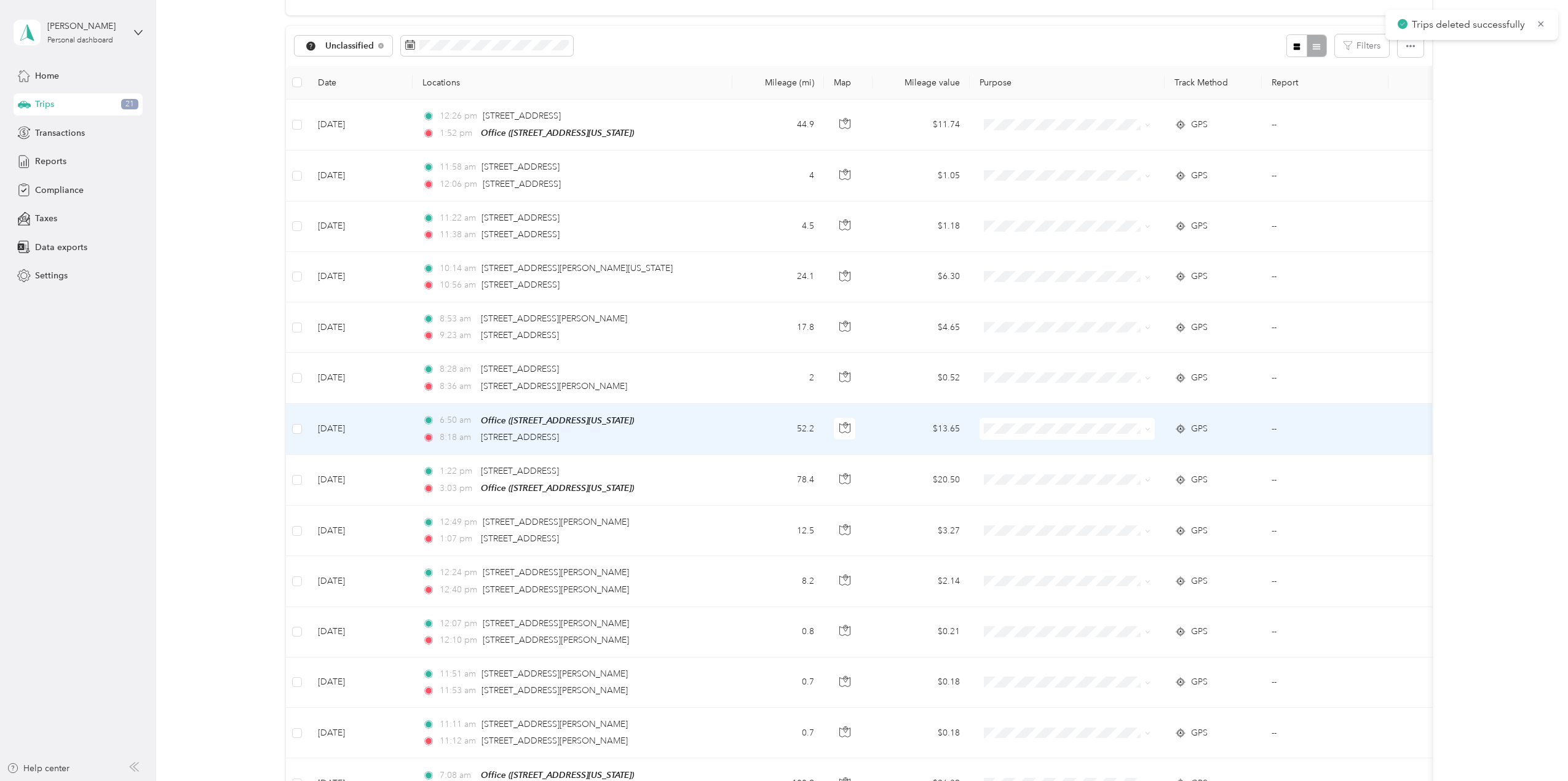
scroll to position [356, 0]
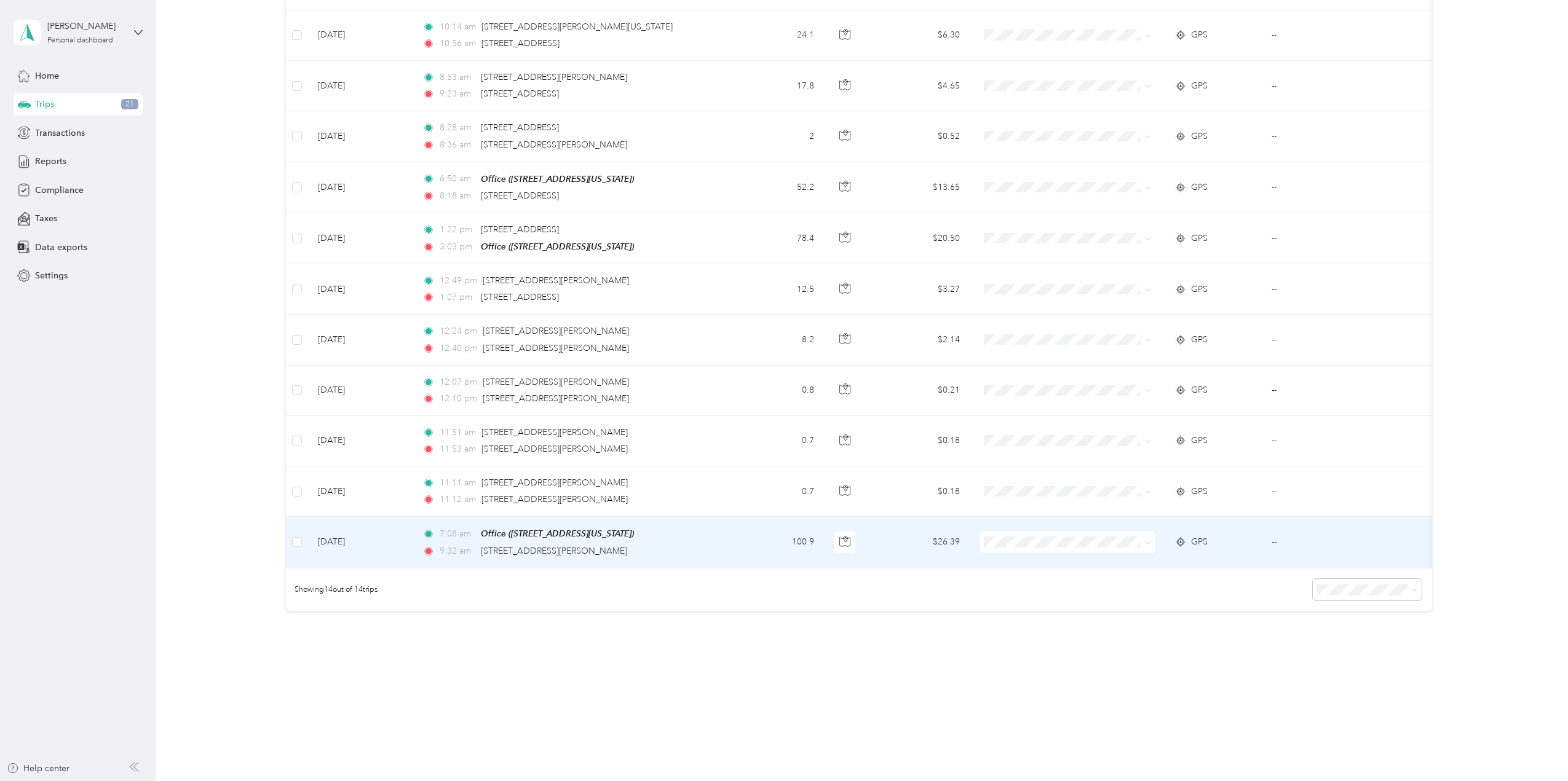
click at [1143, 536] on span at bounding box center [1145, 542] width 10 height 13
click at [1147, 540] on icon at bounding box center [1147, 543] width 5 height 5
click at [1125, 552] on span "School Specialty" at bounding box center [1078, 556] width 136 height 13
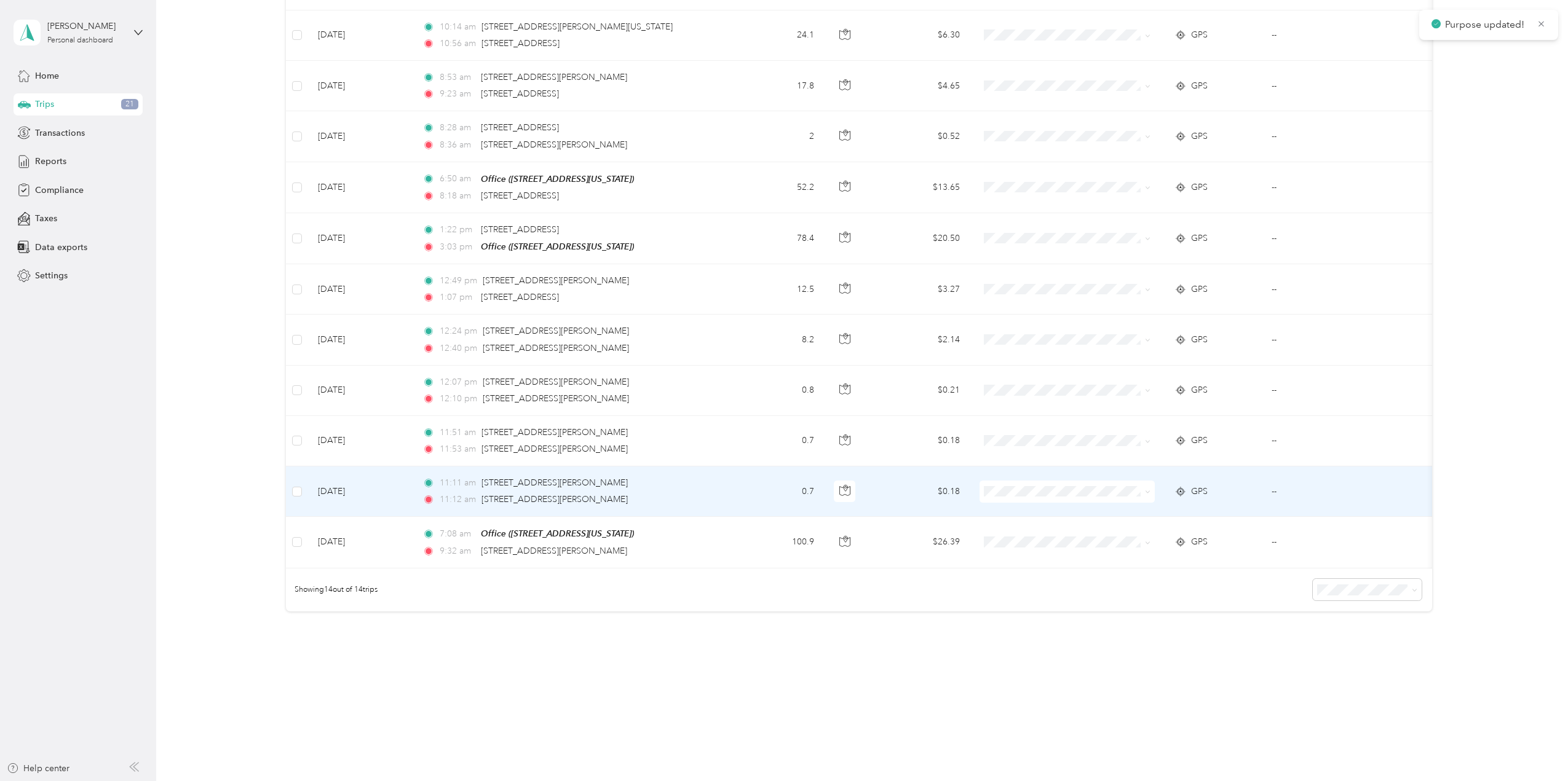
scroll to position [305, 0]
click at [1144, 485] on span at bounding box center [1145, 492] width 10 height 13
click at [1147, 490] on icon at bounding box center [1147, 492] width 5 height 5
click at [1127, 506] on span "School Specialty" at bounding box center [1078, 505] width 136 height 13
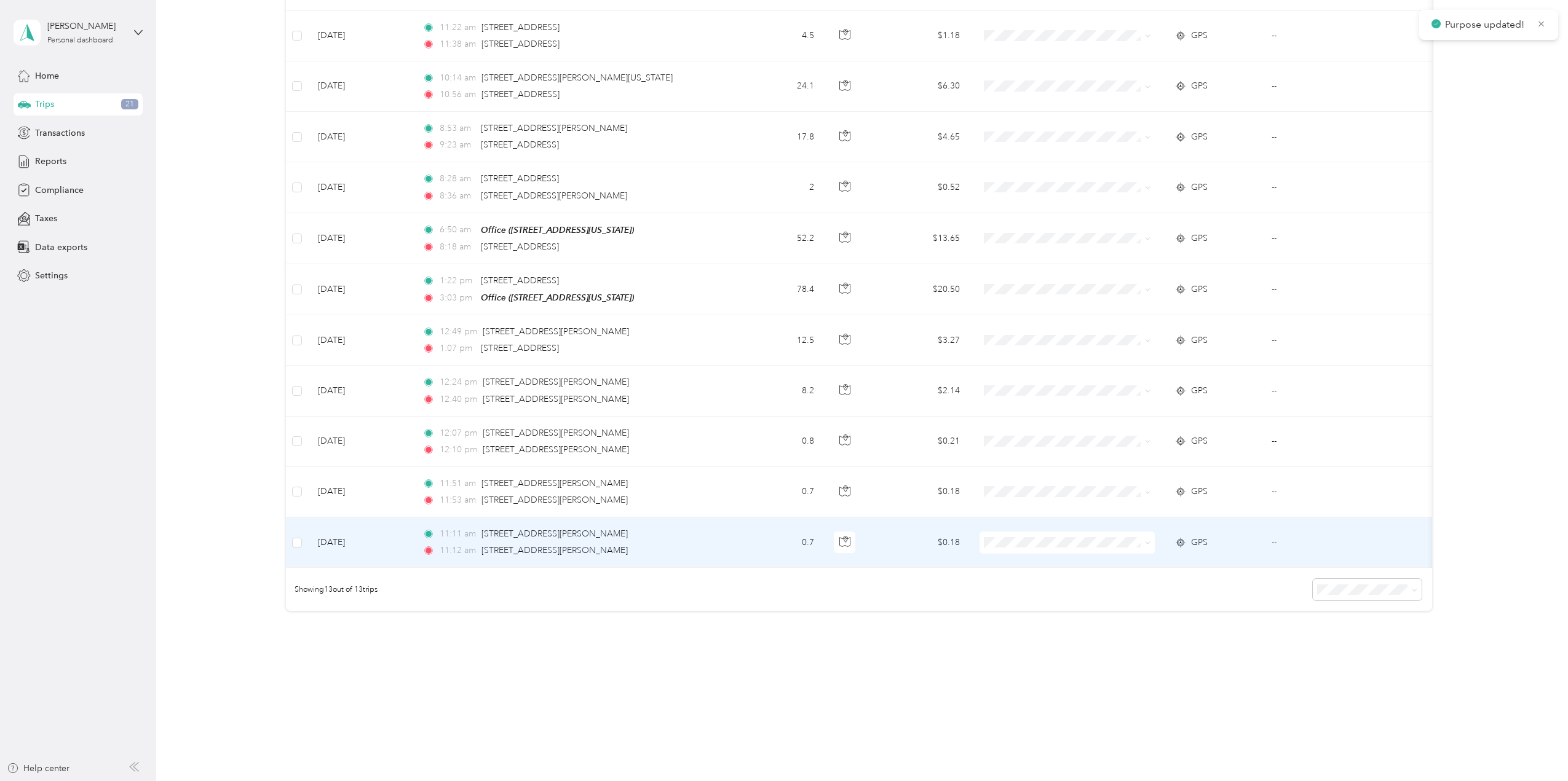
scroll to position [255, 0]
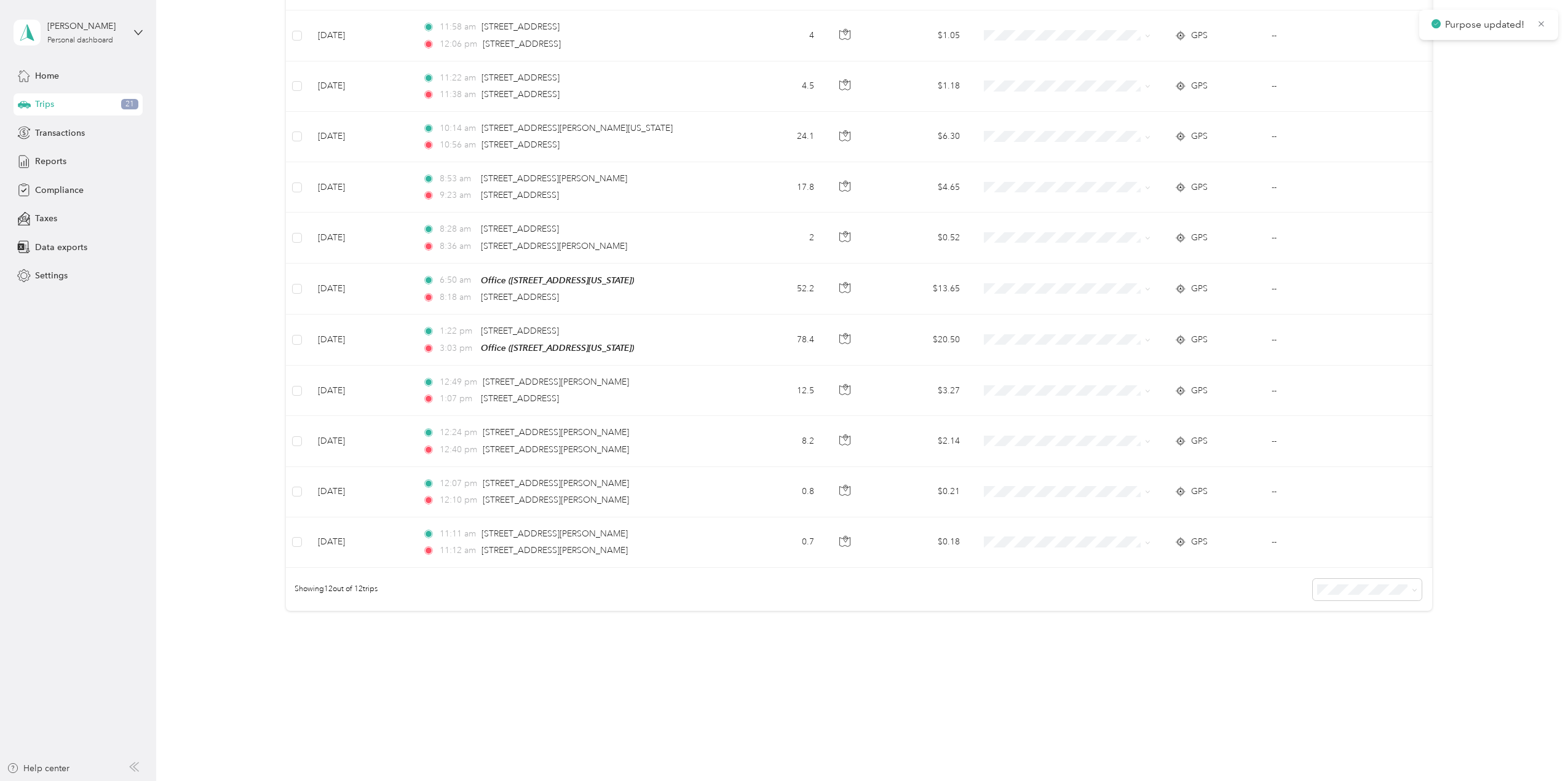
click at [1145, 540] on icon at bounding box center [1147, 543] width 5 height 5
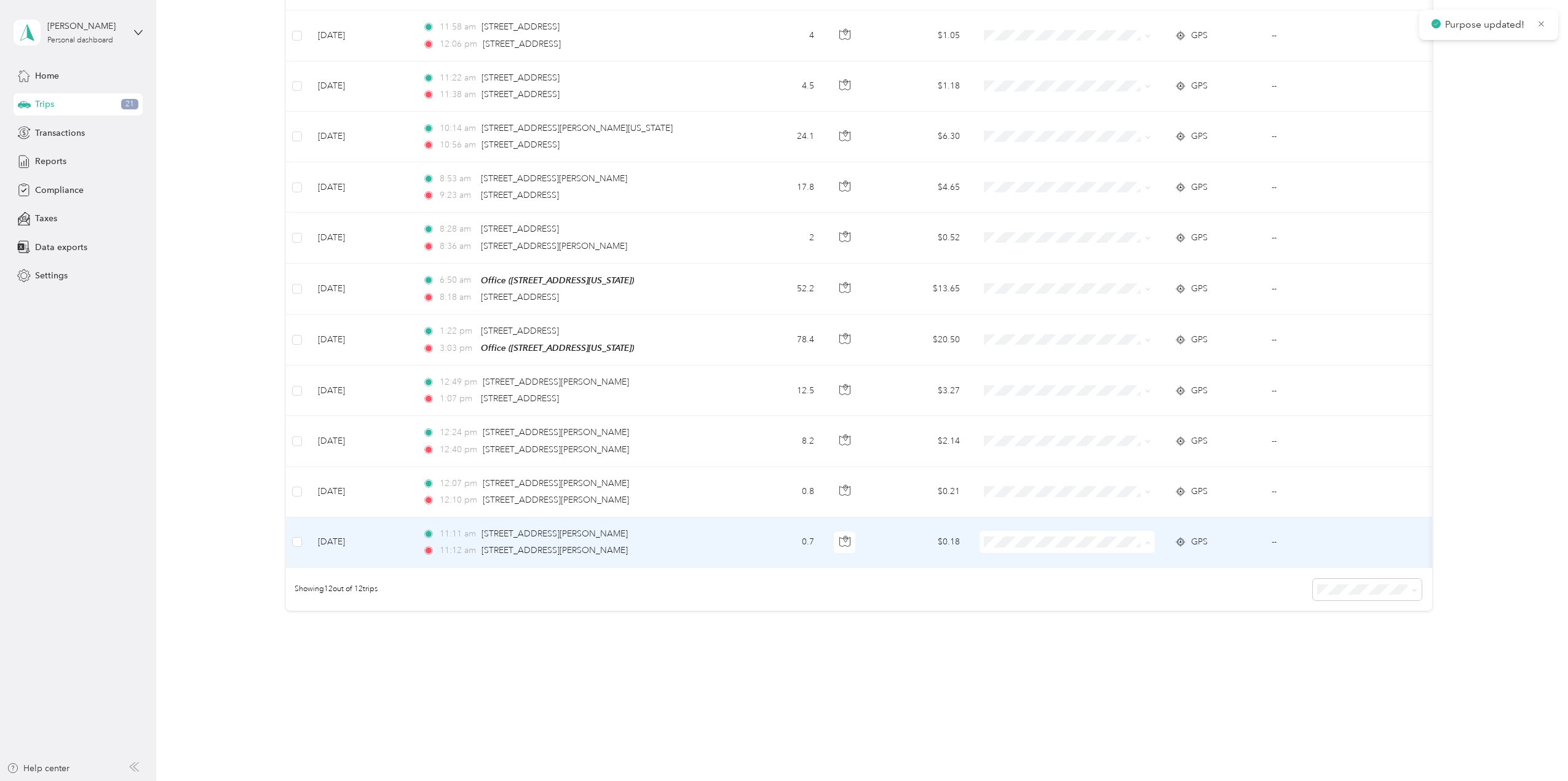
click at [1116, 555] on span "School Specialty" at bounding box center [1078, 555] width 136 height 13
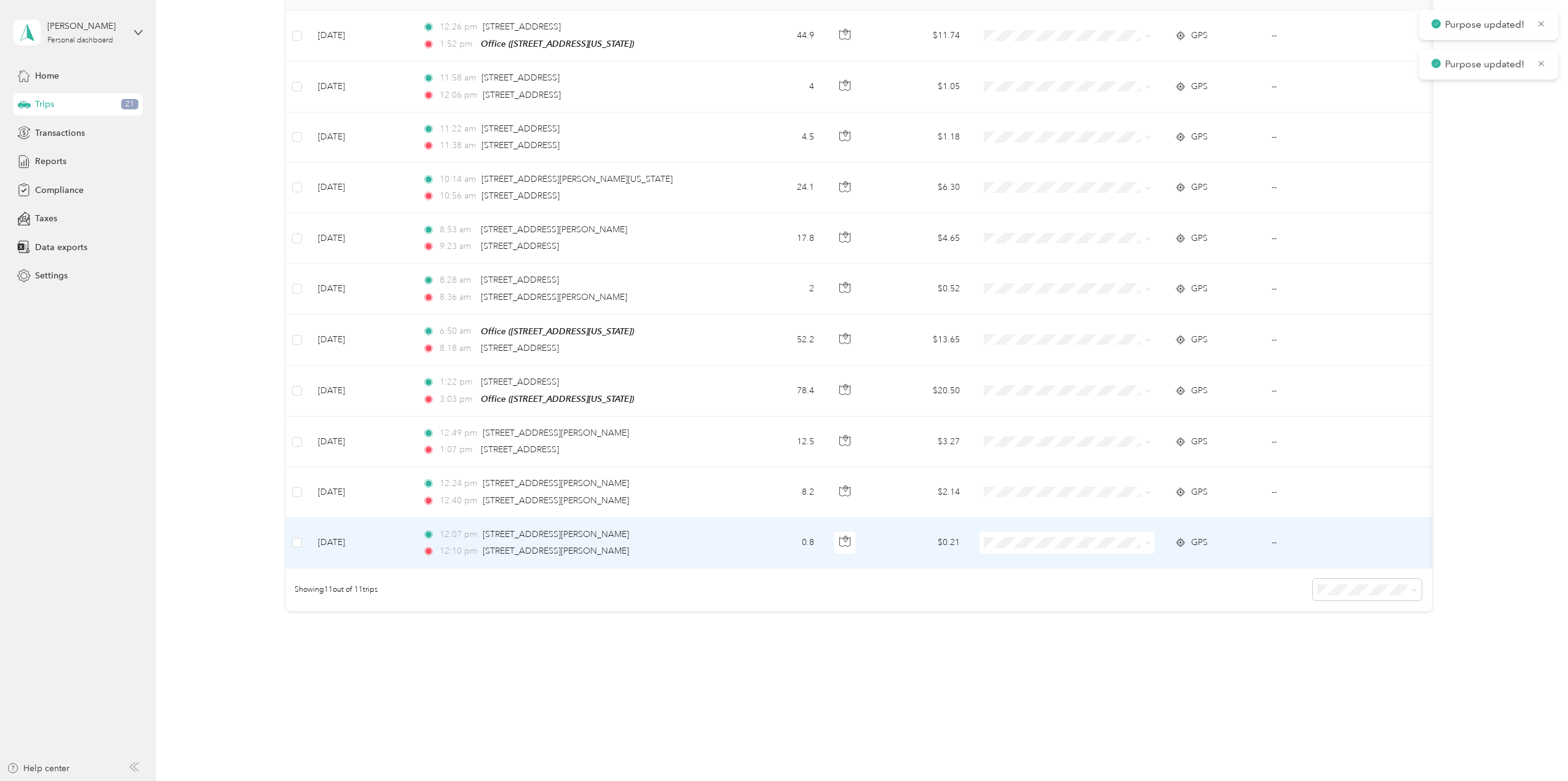
scroll to position [204, 0]
click at [1144, 536] on span at bounding box center [1145, 543] width 10 height 13
click at [1145, 540] on icon at bounding box center [1147, 543] width 5 height 5
click at [1141, 549] on li "School Specialty" at bounding box center [1067, 557] width 175 height 21
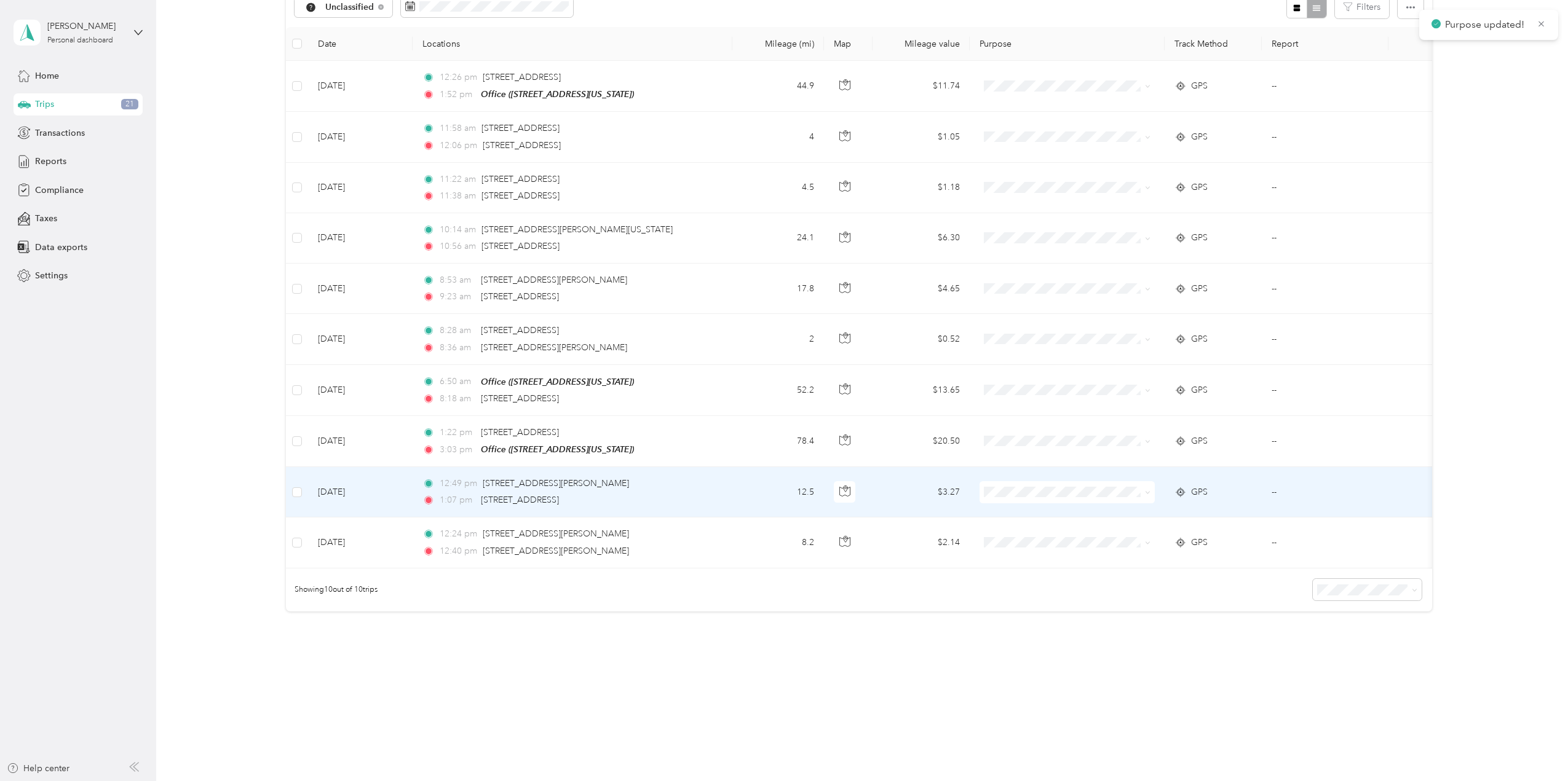
scroll to position [154, 0]
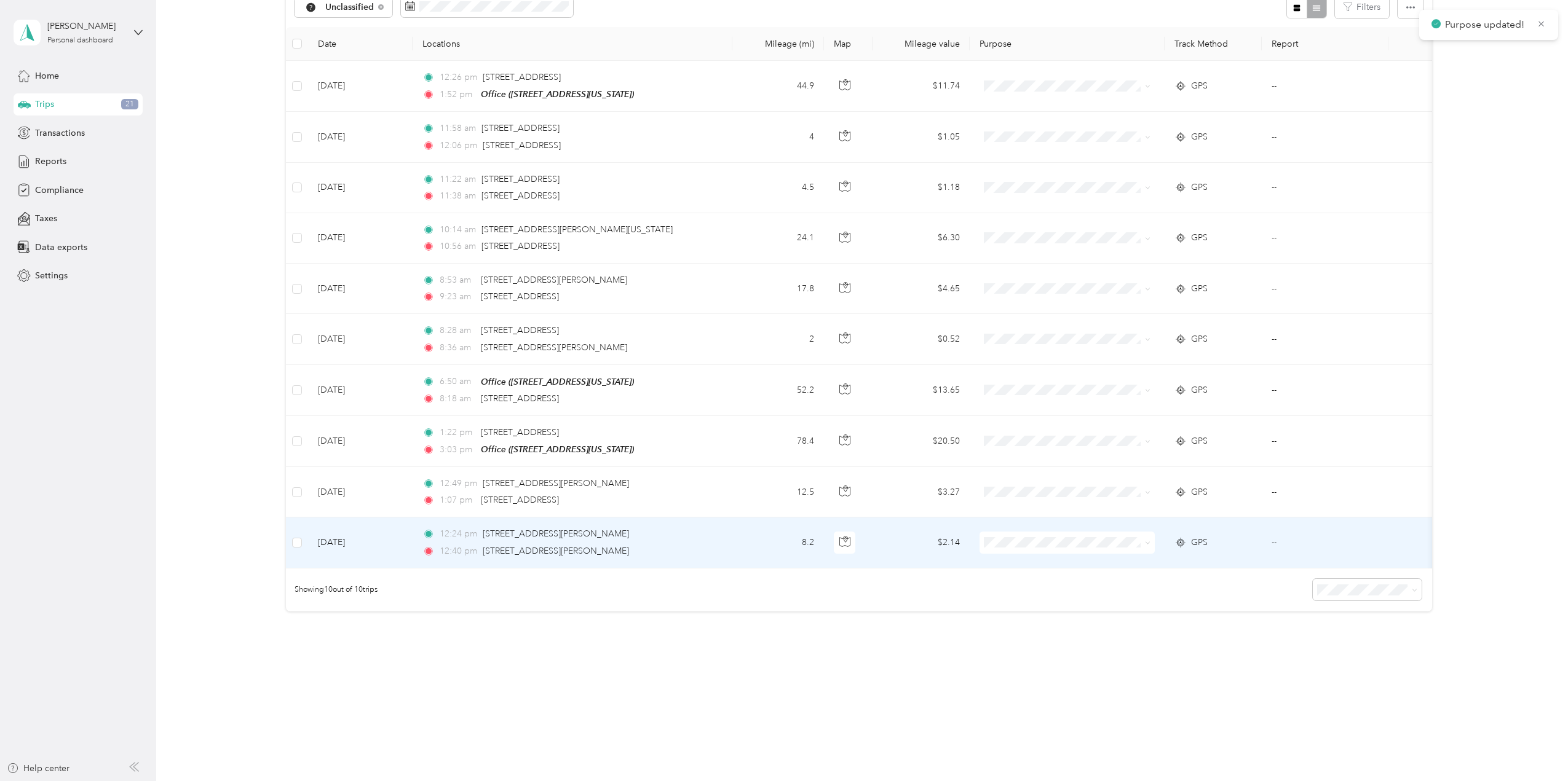
click at [1147, 538] on span at bounding box center [1147, 543] width 5 height 11
click at [1147, 542] on icon at bounding box center [1147, 544] width 4 height 3
click at [1107, 550] on span "School Specialty" at bounding box center [1078, 556] width 136 height 13
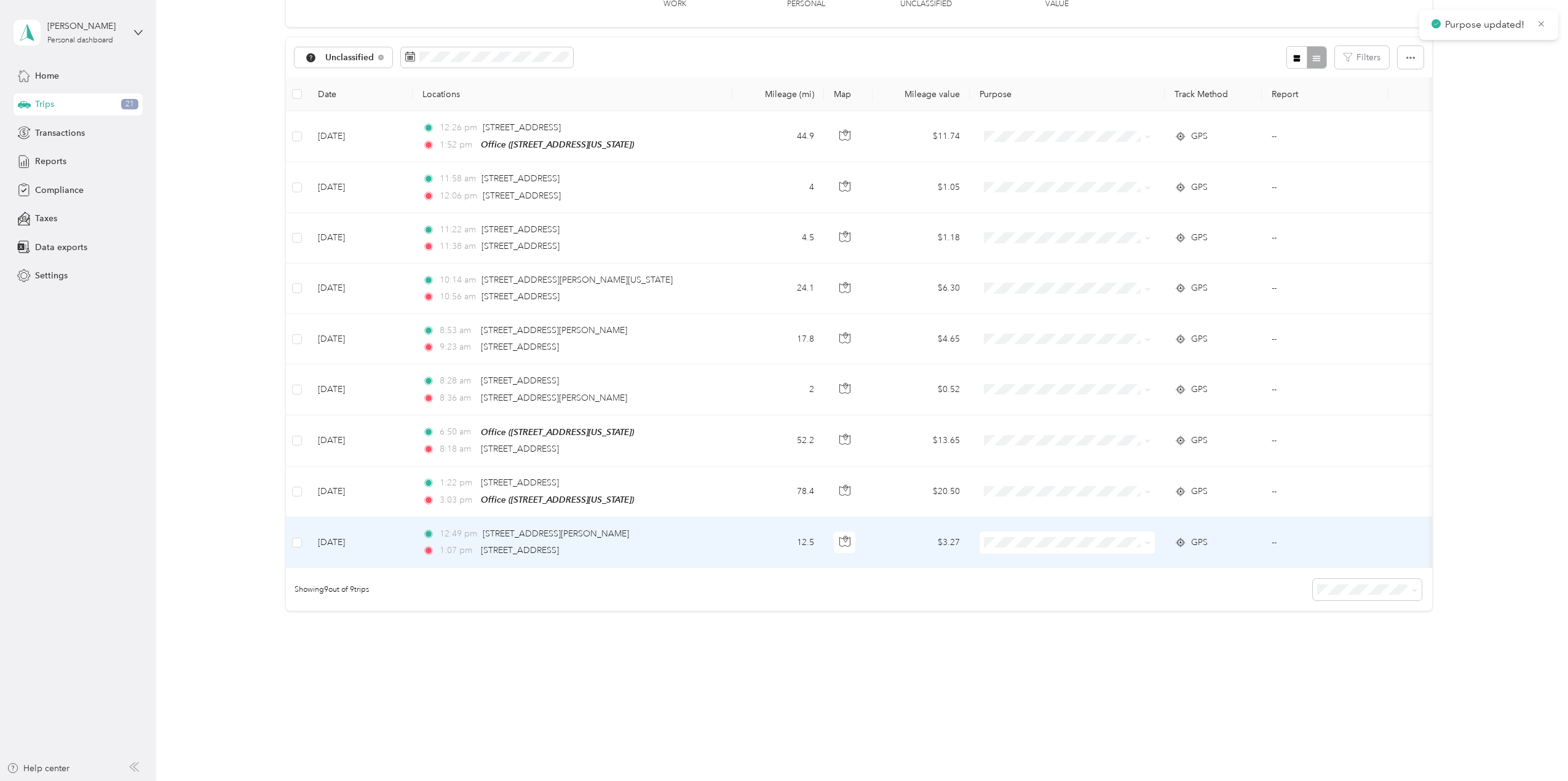
click at [1145, 542] on icon at bounding box center [1147, 544] width 4 height 3
click at [1123, 553] on span "School Specialty" at bounding box center [1078, 553] width 136 height 13
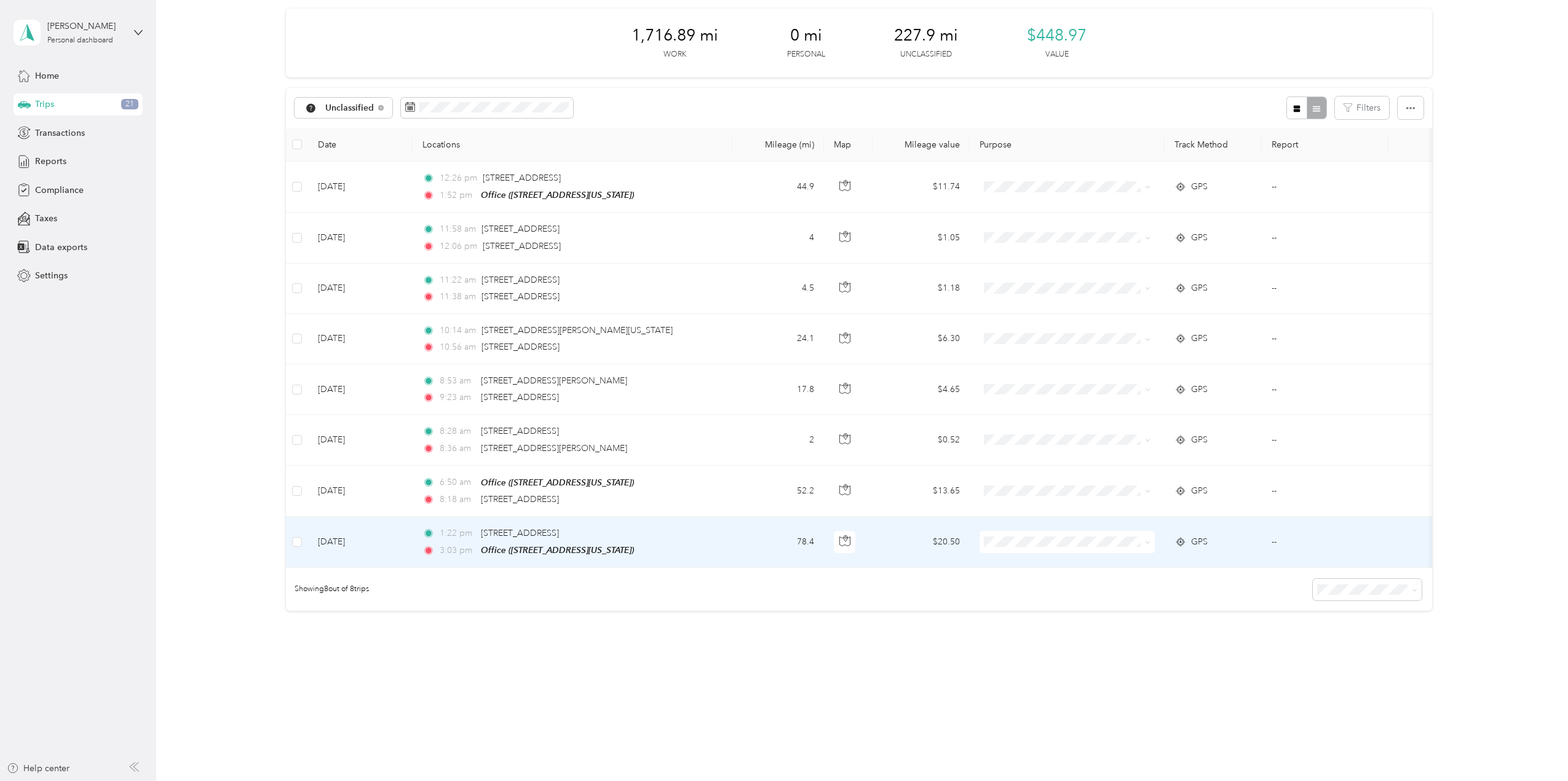
click at [1146, 540] on icon at bounding box center [1147, 542] width 5 height 5
click at [1135, 550] on span "School Specialty" at bounding box center [1078, 555] width 136 height 13
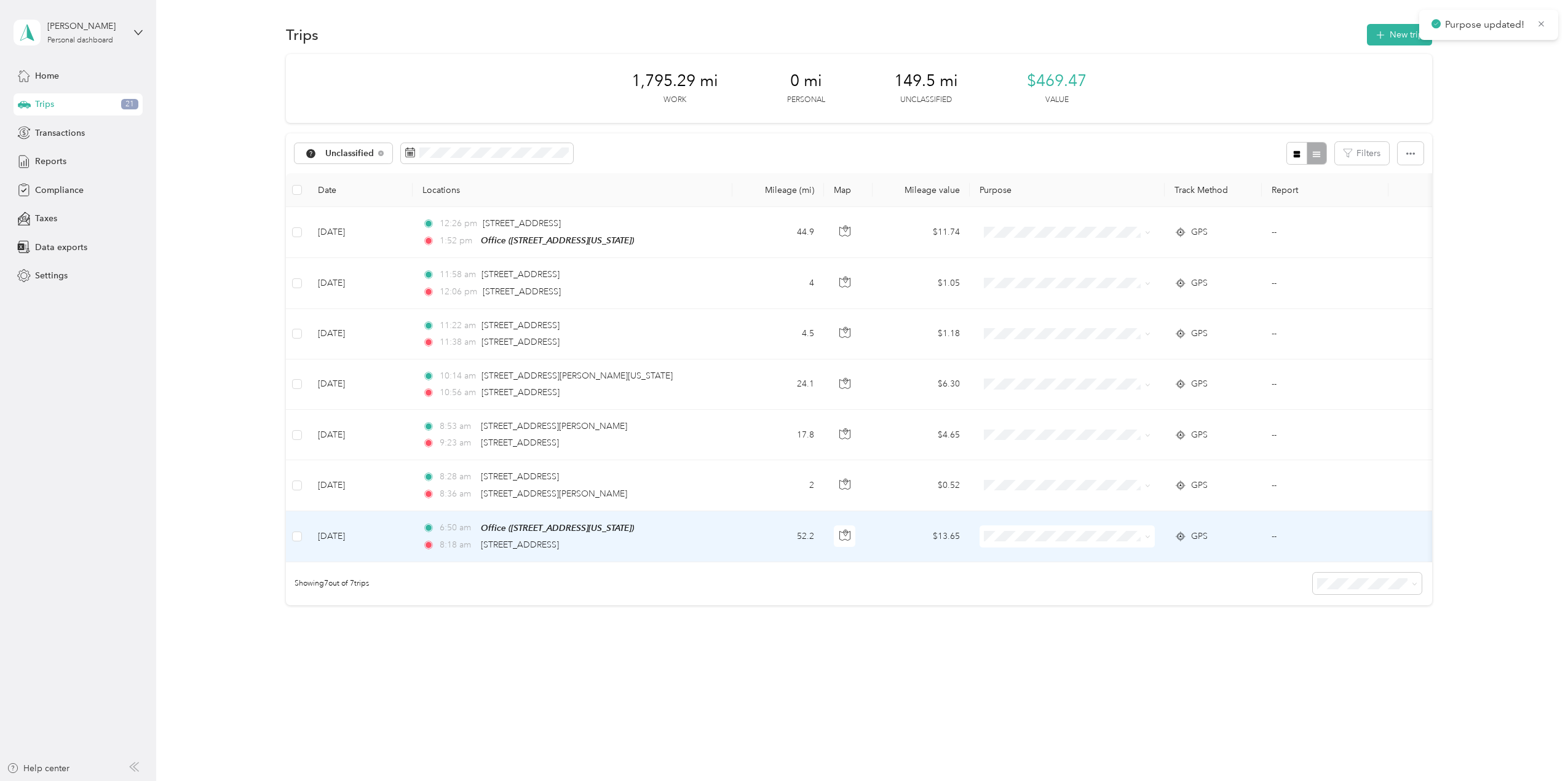
scroll to position [2, 0]
click at [1145, 538] on span at bounding box center [1145, 536] width 10 height 13
click at [1147, 534] on icon at bounding box center [1147, 537] width 5 height 5
click at [1137, 551] on span "School Specialty" at bounding box center [1078, 556] width 136 height 13
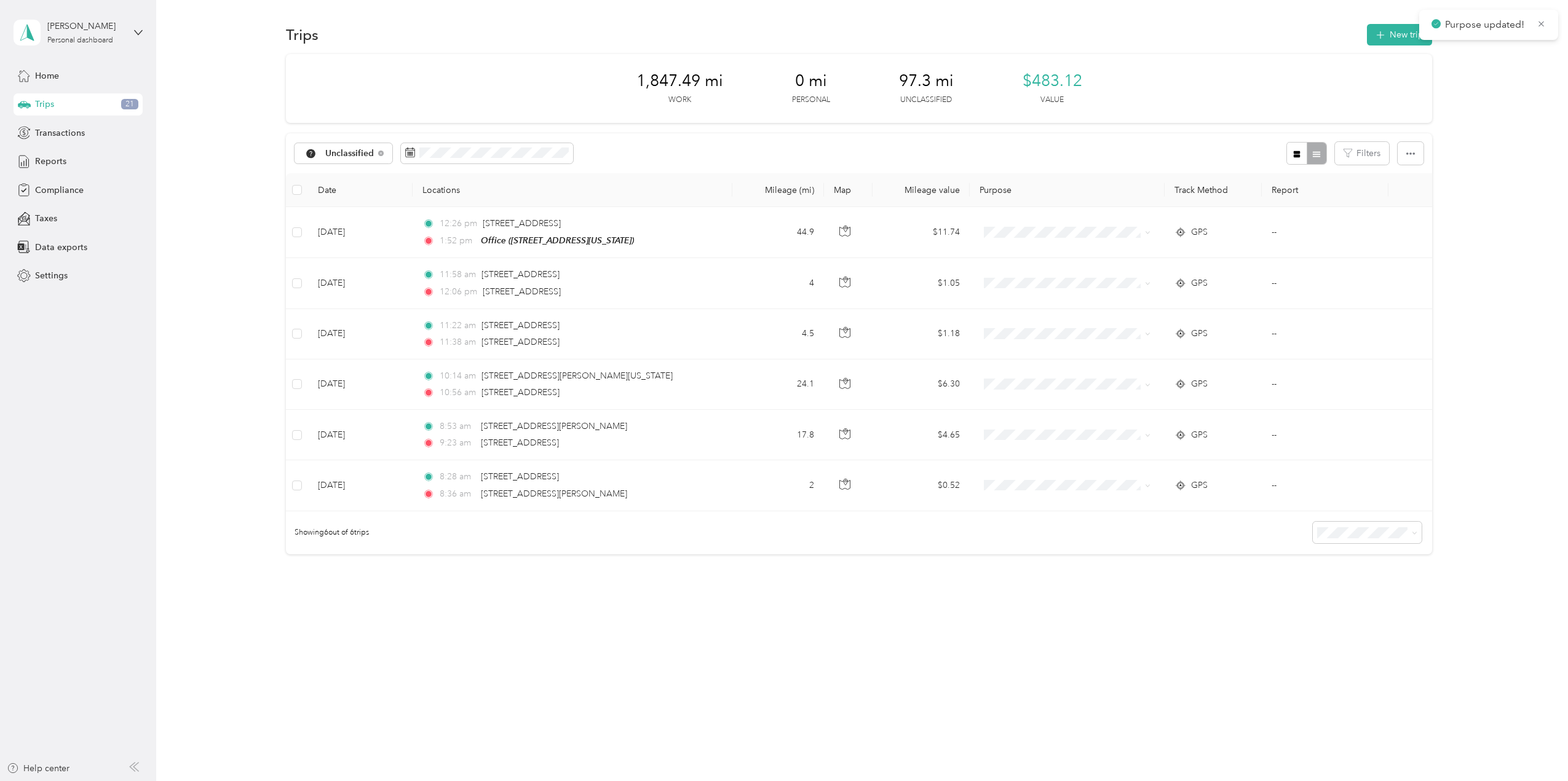
scroll to position [0, 0]
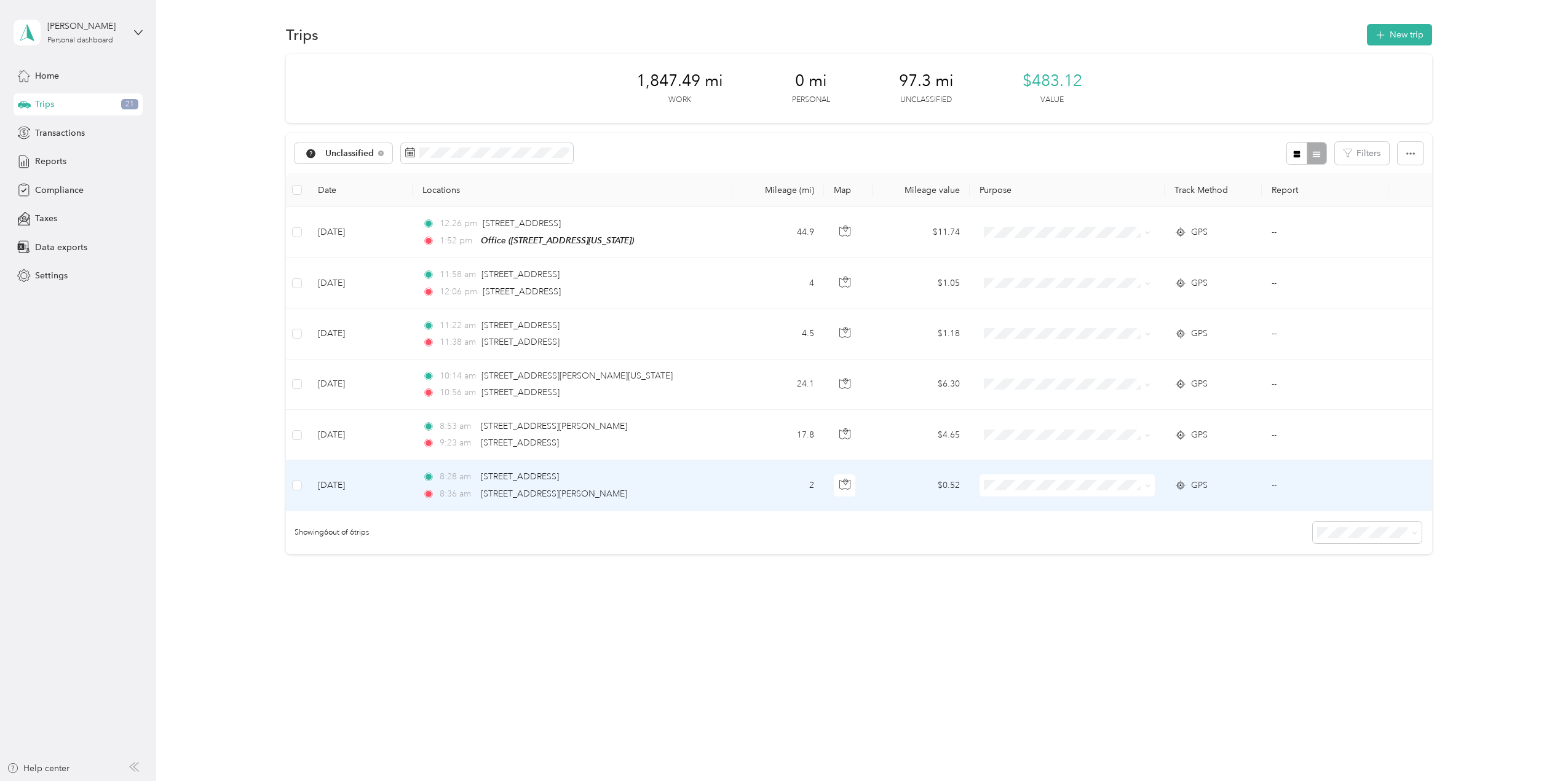
click at [1146, 489] on span at bounding box center [1147, 486] width 5 height 11
click at [1148, 485] on icon at bounding box center [1147, 486] width 5 height 5
click at [1133, 505] on span "School Specialty" at bounding box center [1079, 508] width 136 height 13
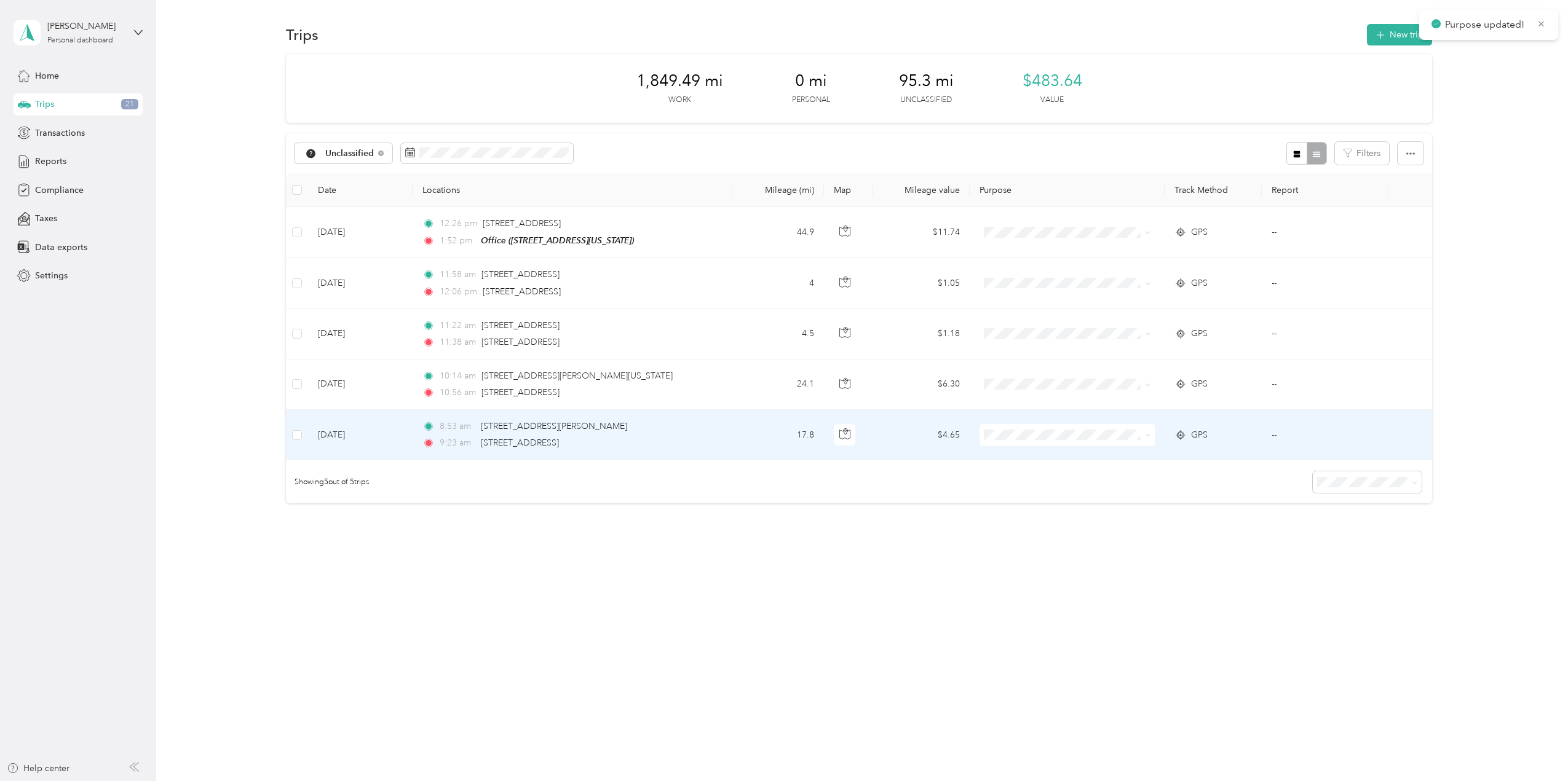
click at [1147, 433] on icon at bounding box center [1147, 435] width 5 height 5
click at [1137, 460] on span "School Specialty" at bounding box center [1079, 457] width 136 height 13
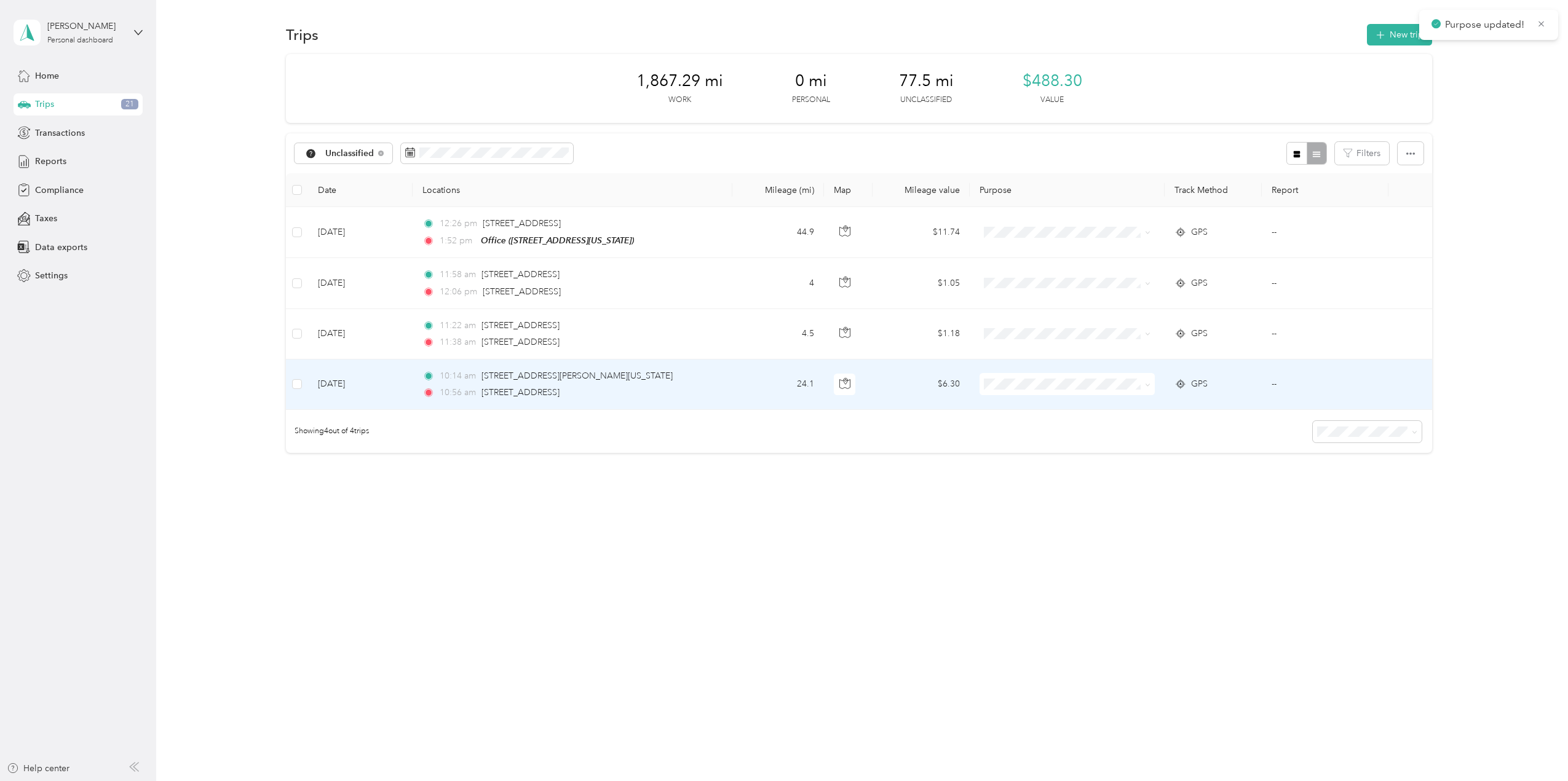
click at [1151, 384] on icon at bounding box center [1147, 385] width 5 height 5
click at [1131, 408] on span "School Specialty" at bounding box center [1079, 406] width 136 height 13
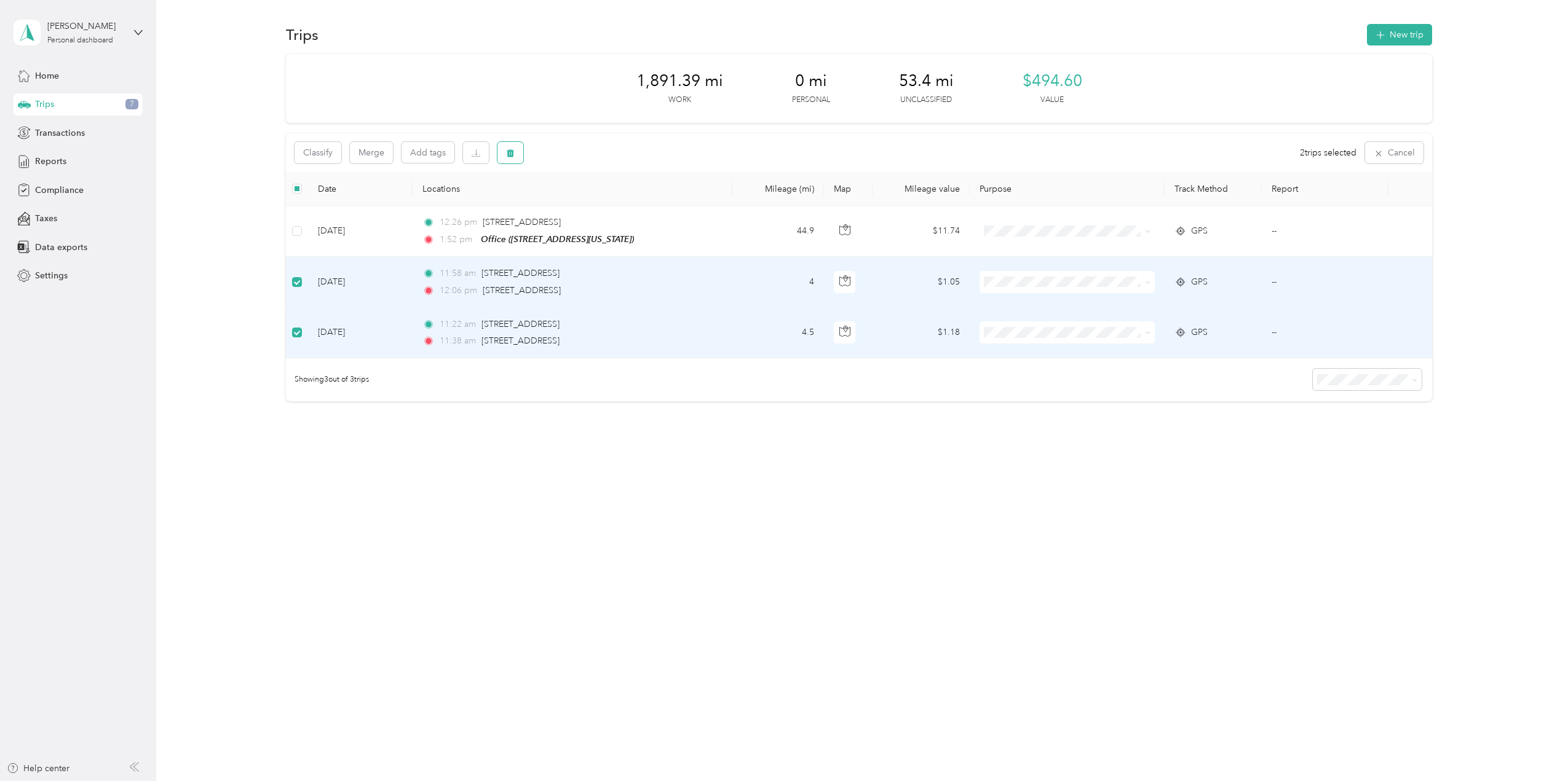
click at [509, 156] on icon "button" at bounding box center [510, 154] width 7 height 8
click at [594, 202] on button "Yes" at bounding box center [602, 204] width 24 height 20
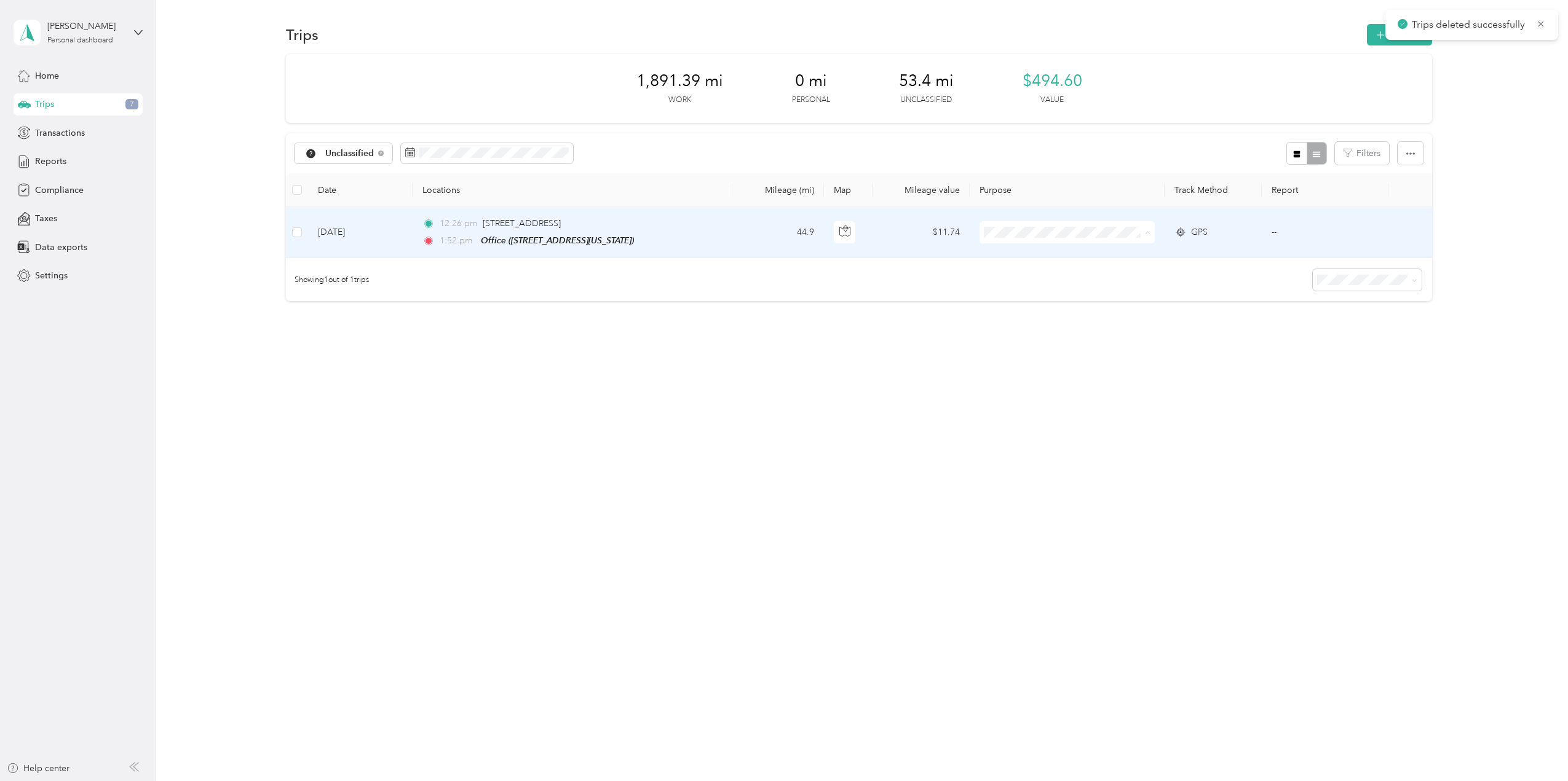
click at [1069, 254] on span "School Specialty" at bounding box center [1079, 255] width 136 height 13
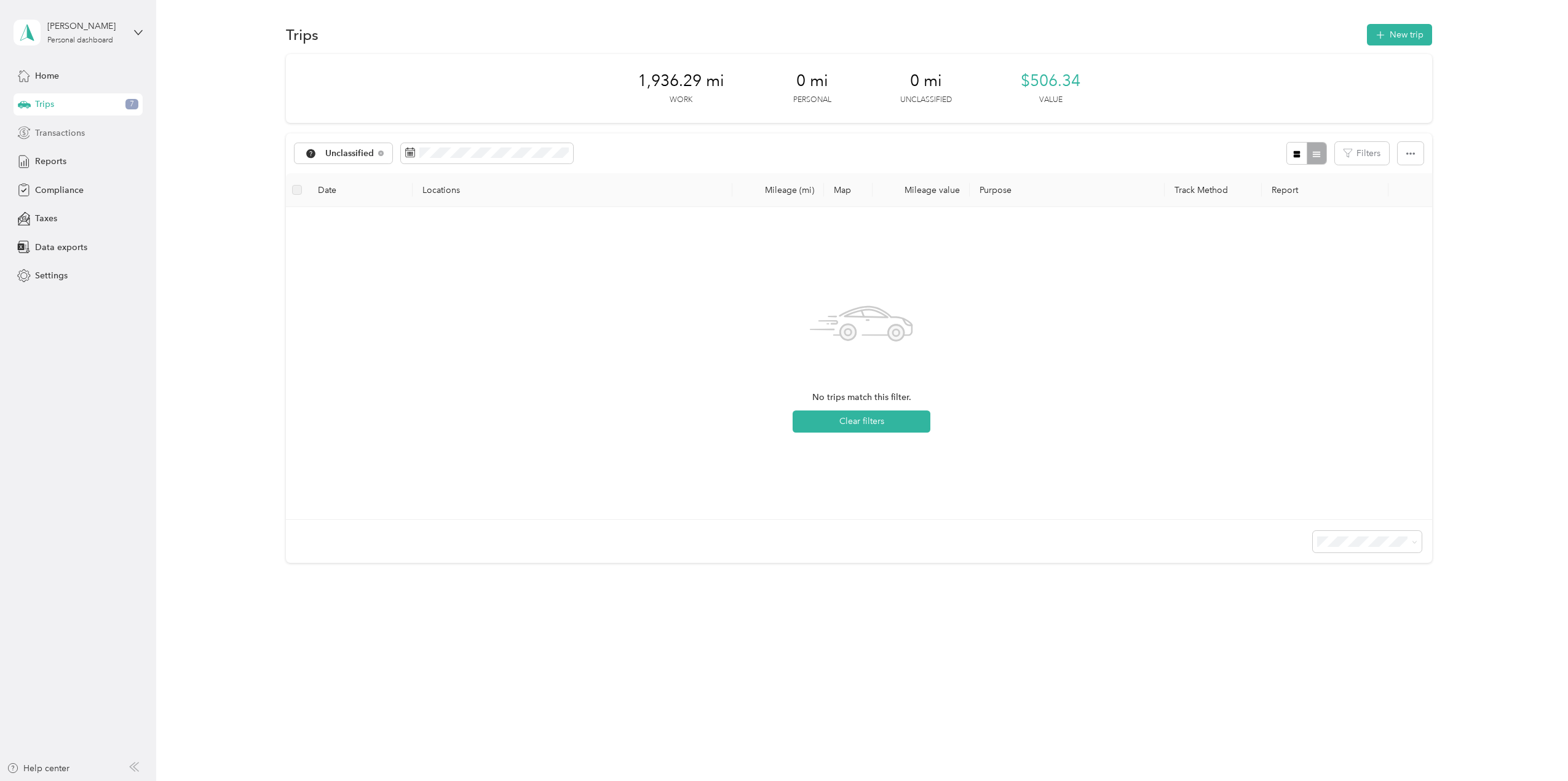
click at [65, 134] on span "Transactions" at bounding box center [60, 132] width 50 height 13
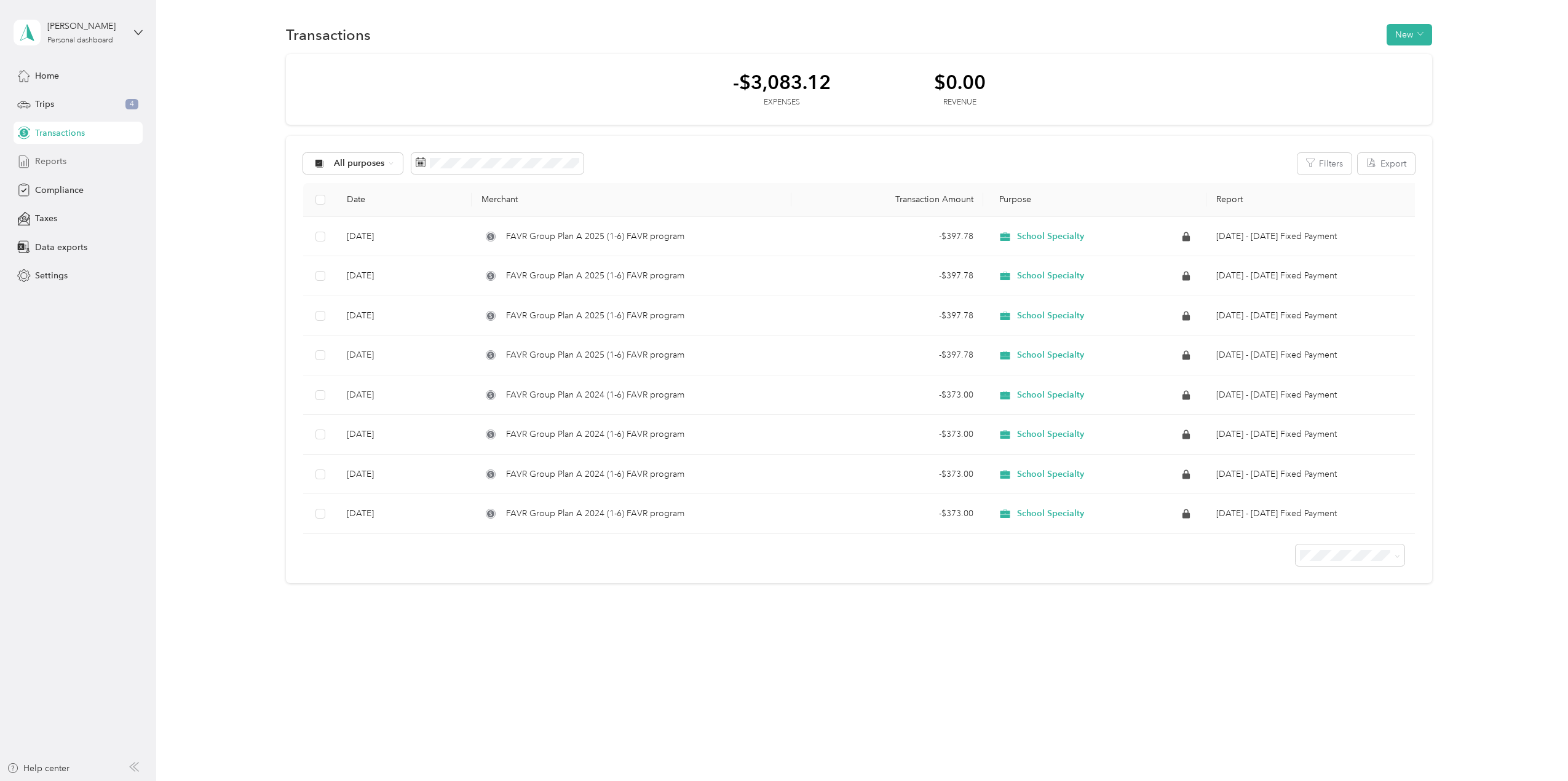
click at [57, 160] on span "Reports" at bounding box center [51, 161] width 31 height 13
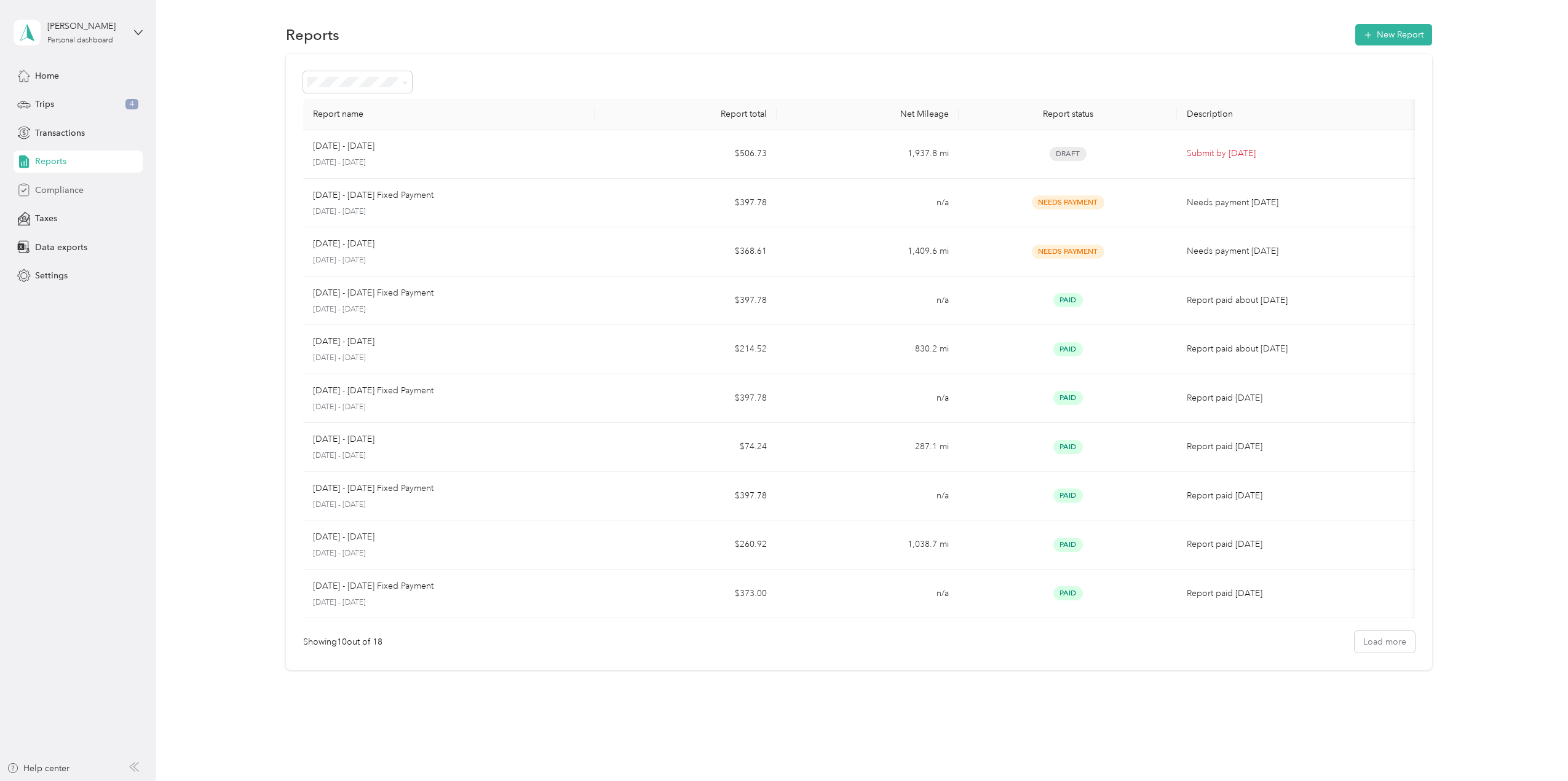
click at [51, 188] on span "Compliance" at bounding box center [59, 190] width 49 height 13
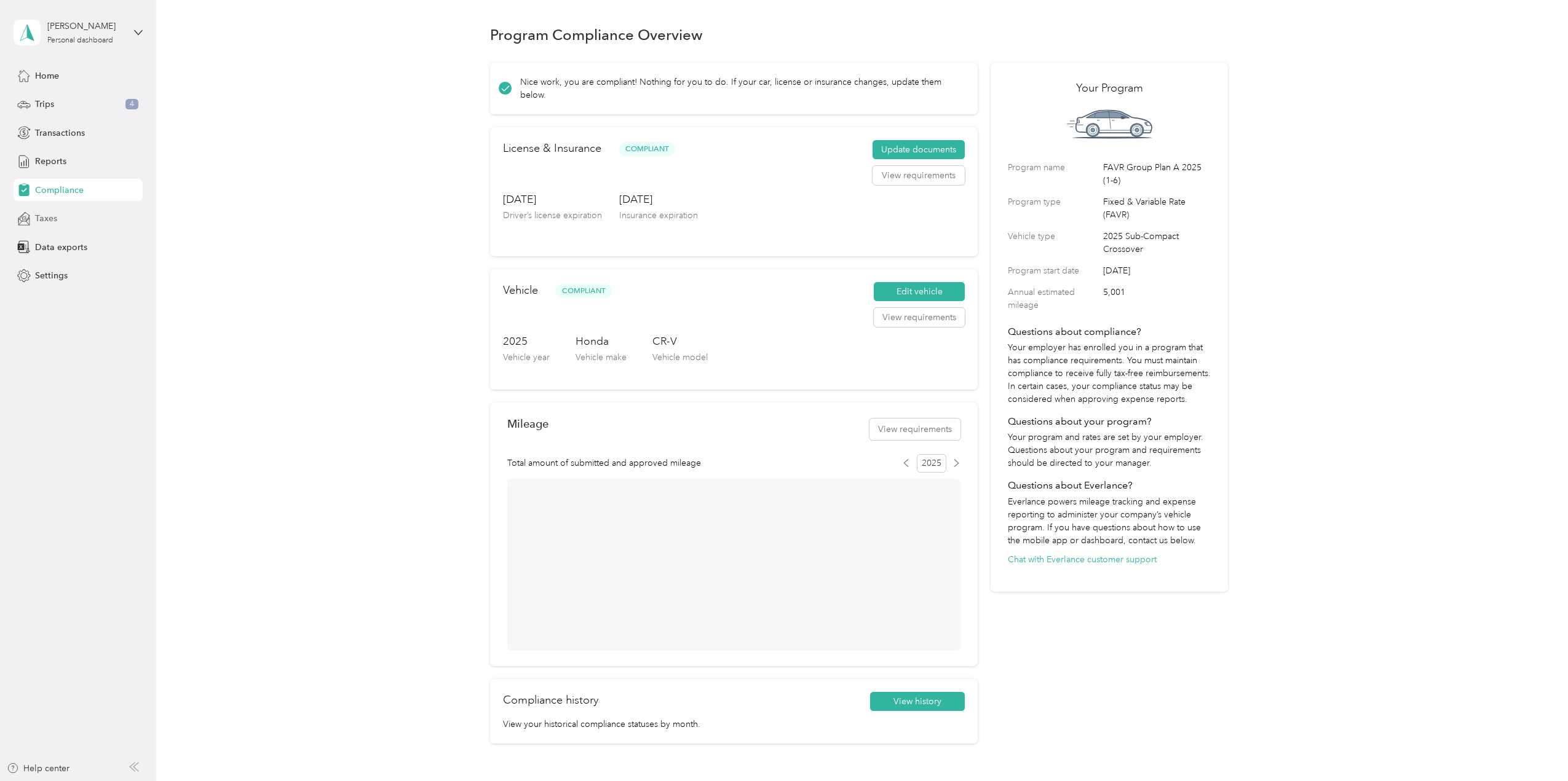
click at [43, 216] on span "Taxes" at bounding box center [46, 218] width 22 height 13
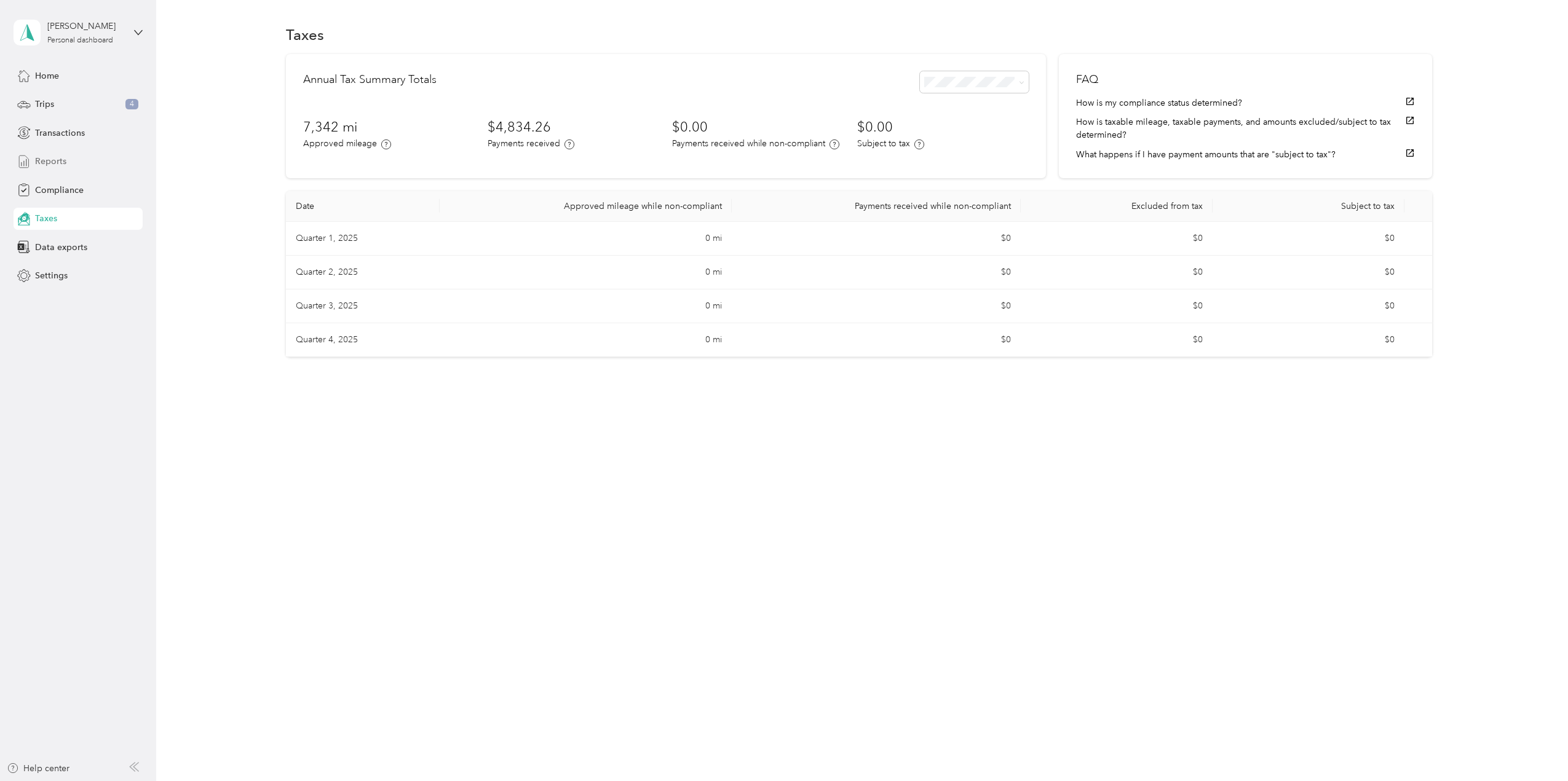
click at [43, 158] on span "Reports" at bounding box center [51, 161] width 31 height 13
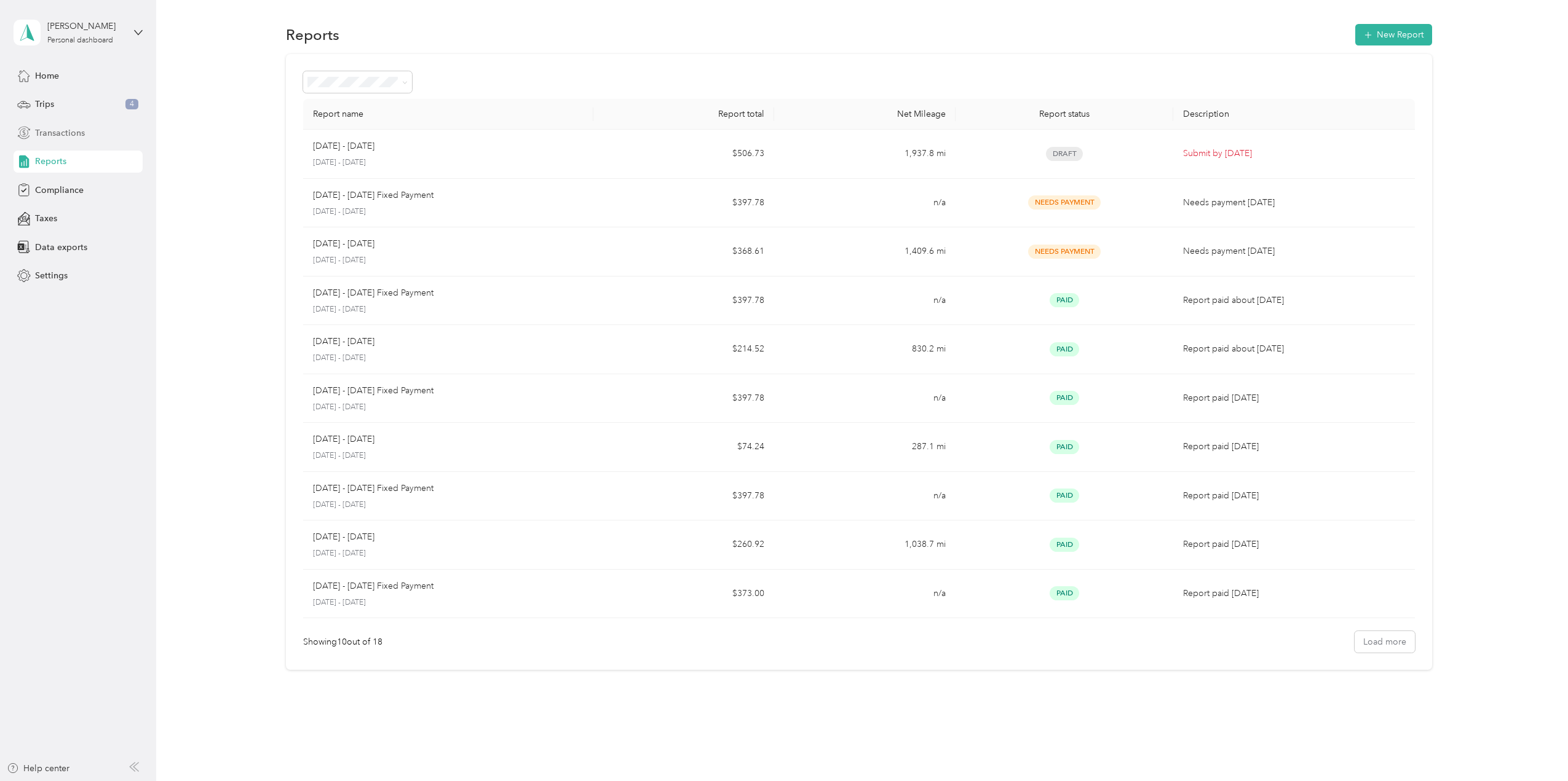
click at [55, 131] on span "Transactions" at bounding box center [60, 132] width 50 height 13
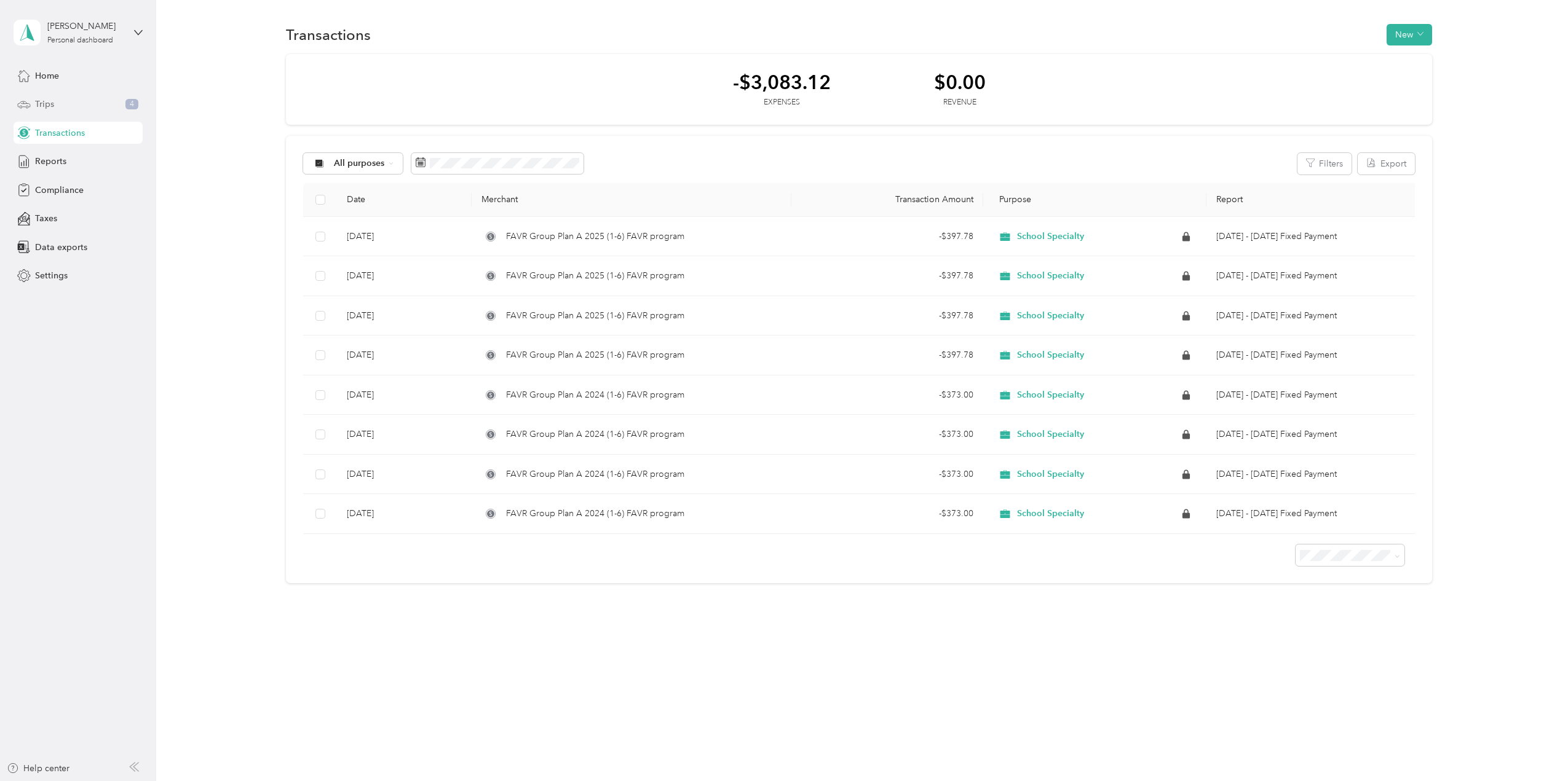
click at [41, 101] on span "Trips" at bounding box center [45, 104] width 19 height 13
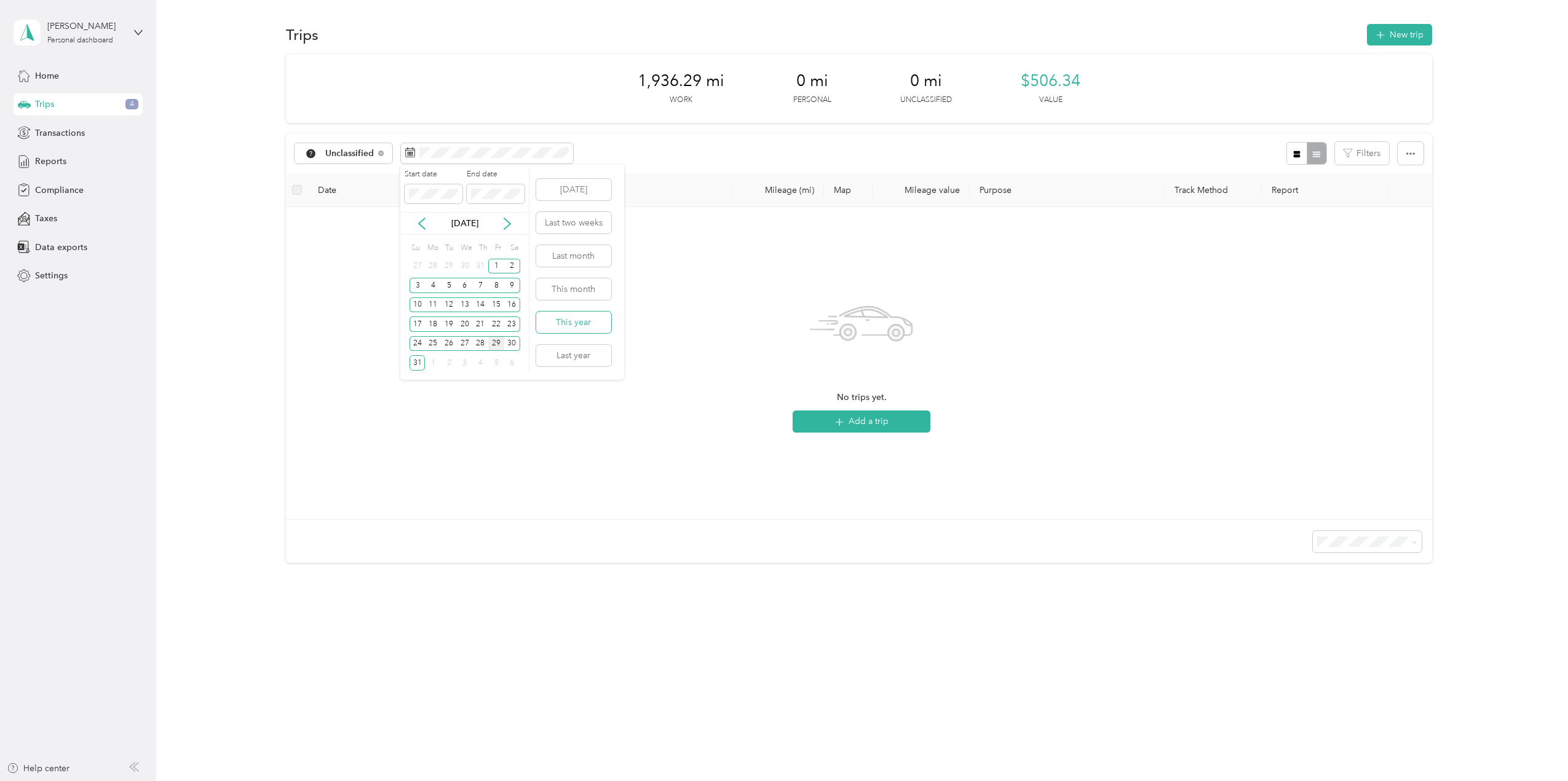
click at [576, 325] on button "This year" at bounding box center [574, 322] width 75 height 21
click at [576, 355] on button "Last year" at bounding box center [574, 355] width 75 height 21
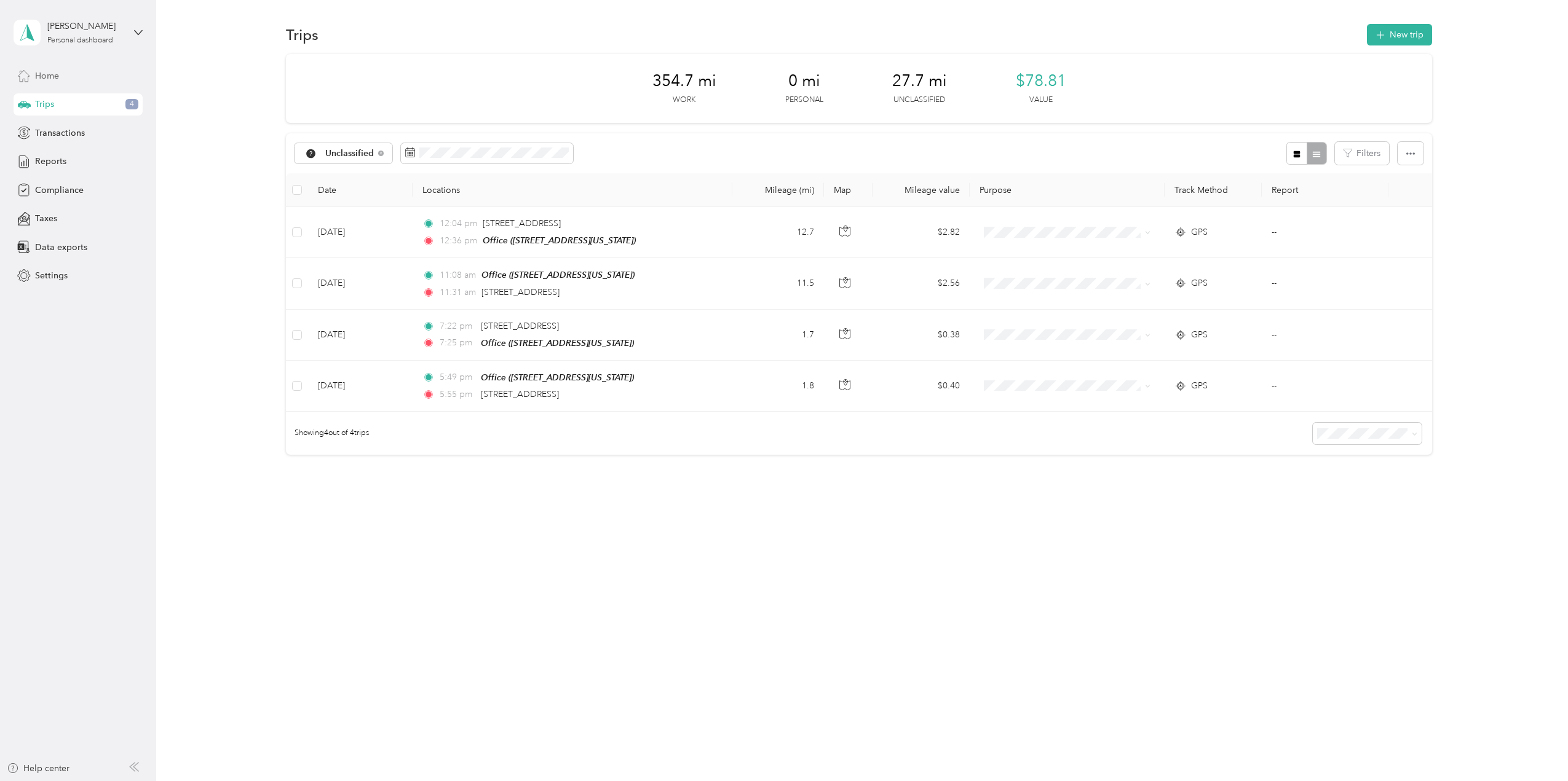
click at [37, 77] on span "Home" at bounding box center [47, 75] width 24 height 13
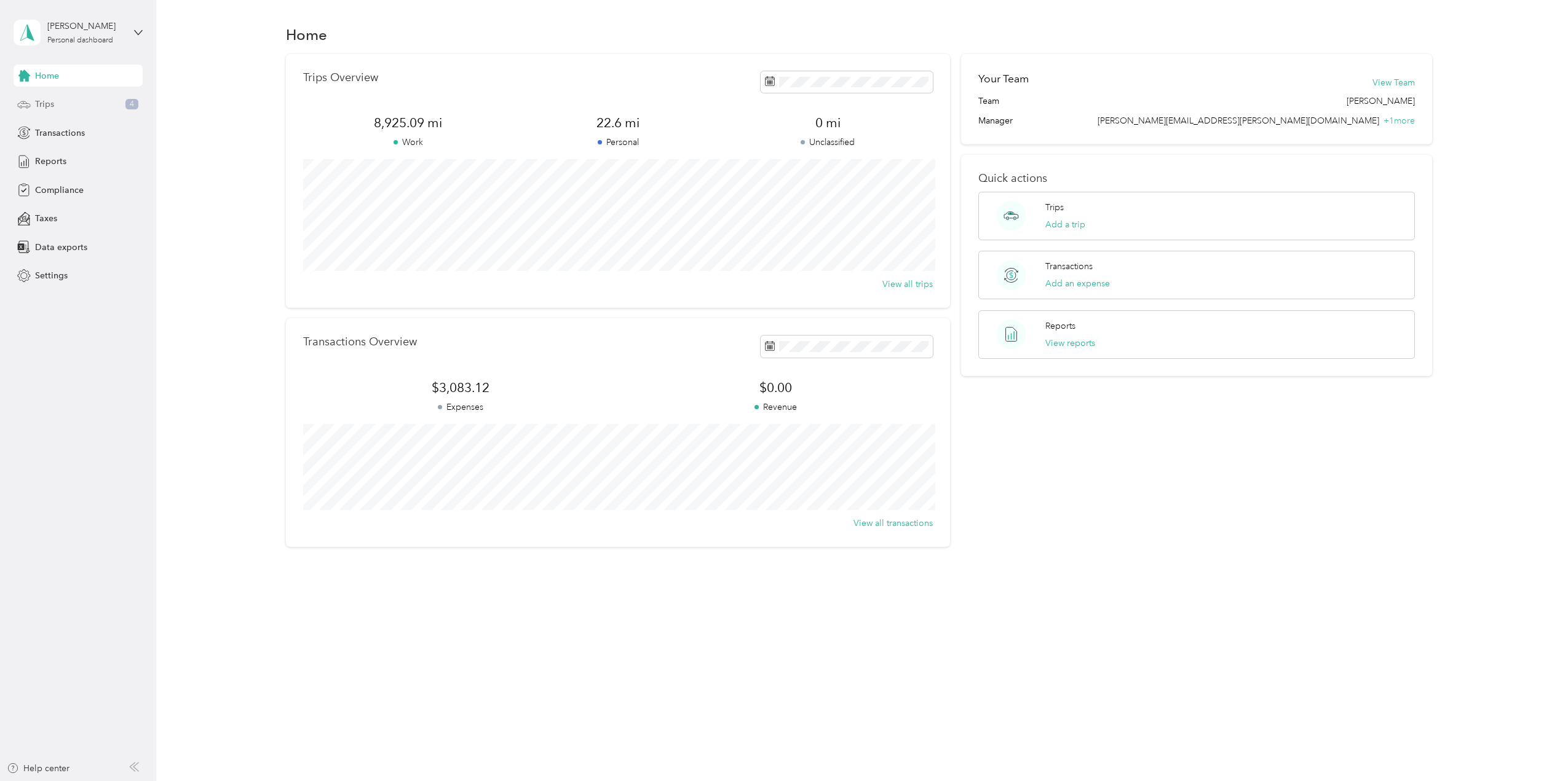
click at [41, 101] on span "Trips" at bounding box center [45, 104] width 19 height 13
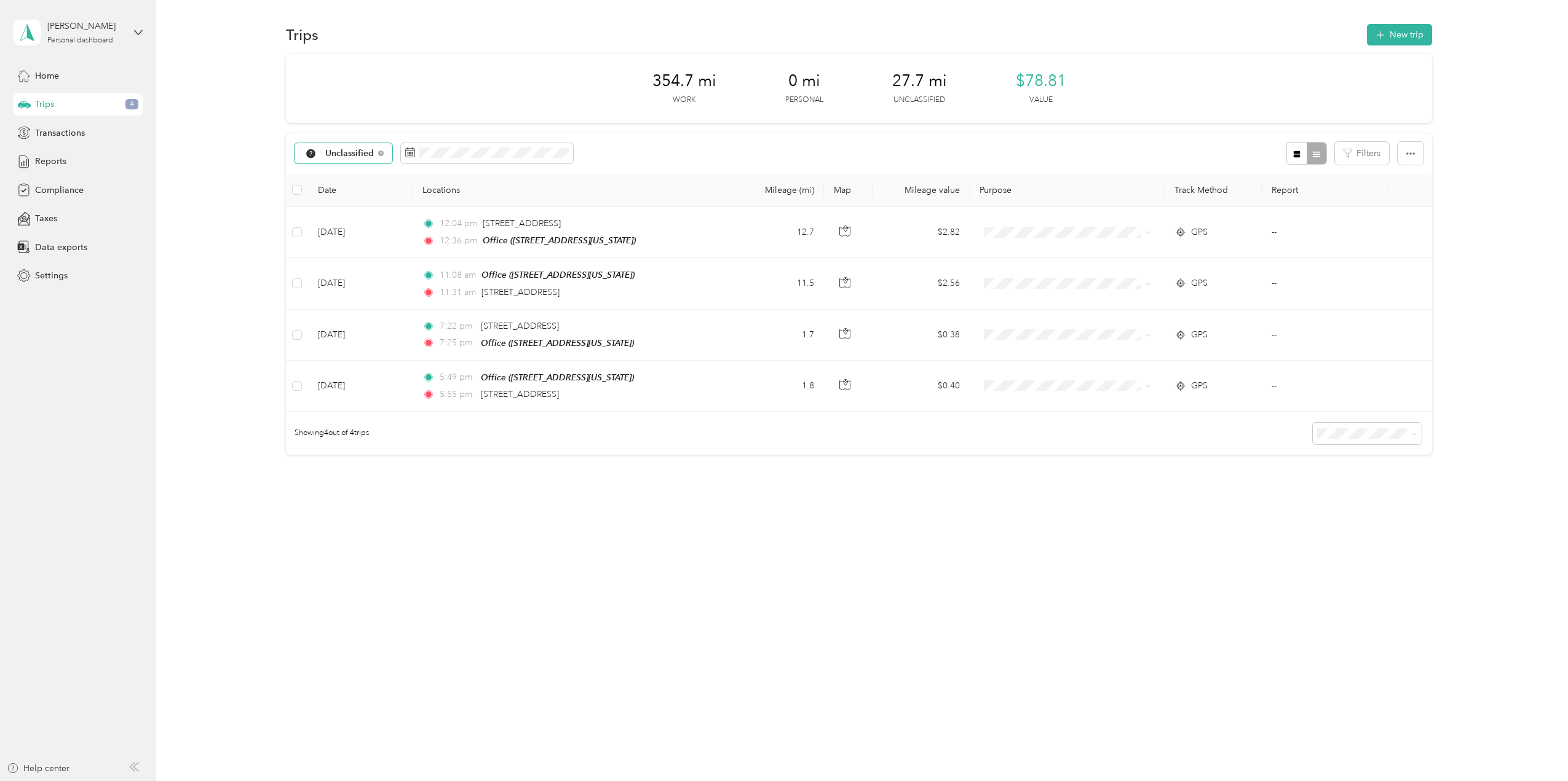
click at [361, 152] on span "Unclassified" at bounding box center [350, 154] width 49 height 9
click at [346, 222] on span "School Specialty" at bounding box center [359, 218] width 67 height 13
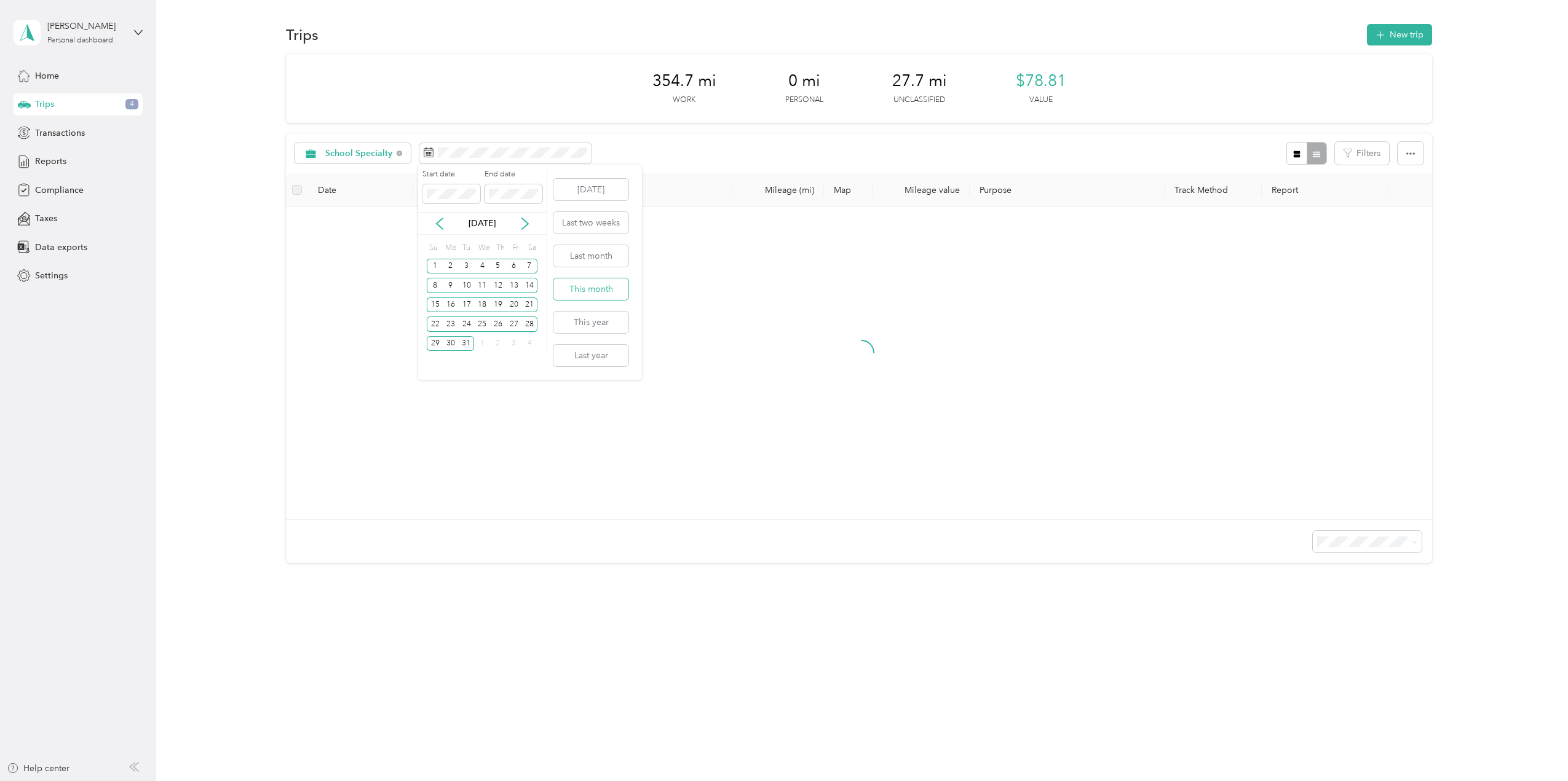
click at [589, 293] on button "This month" at bounding box center [591, 289] width 75 height 21
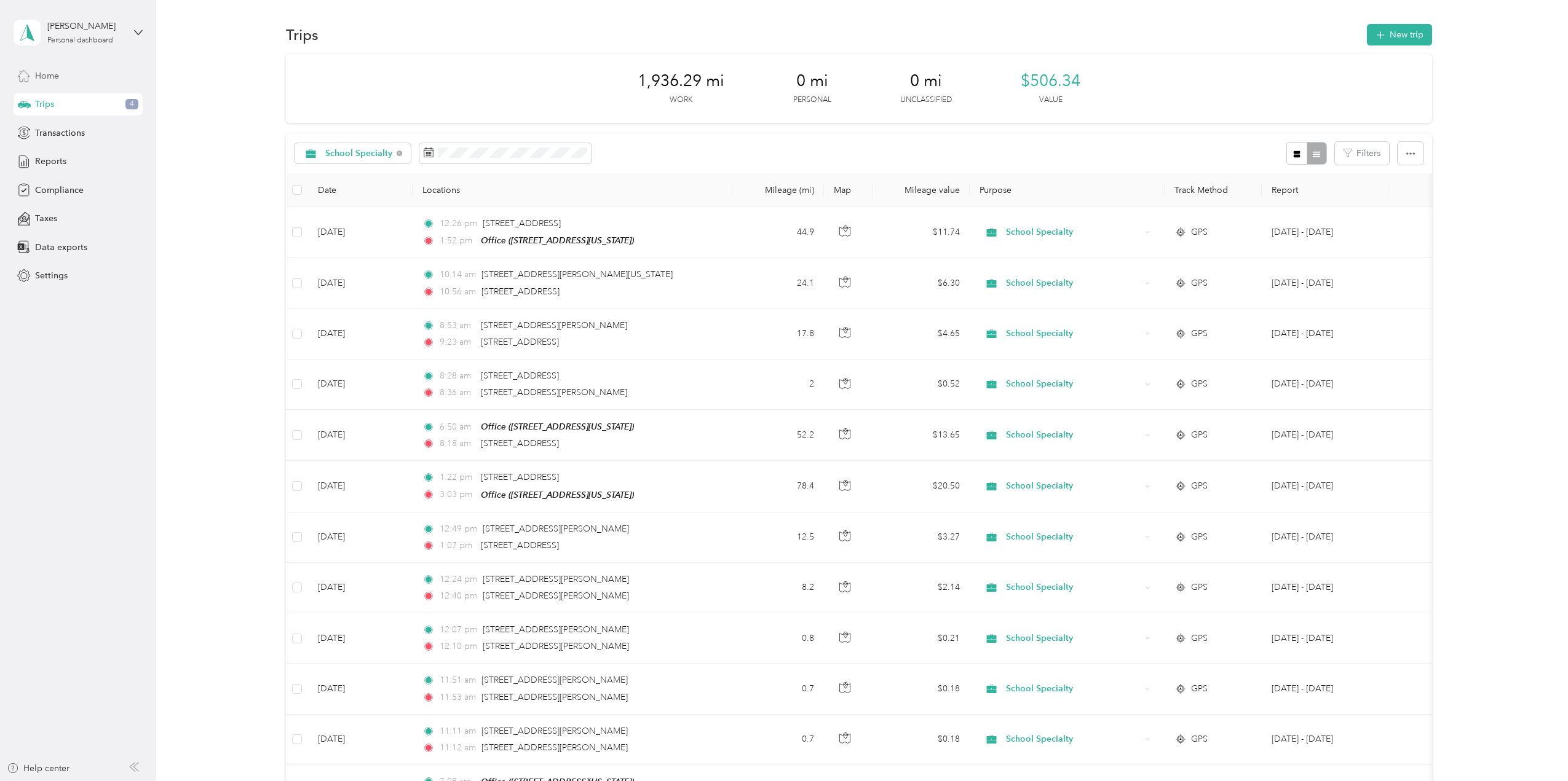
click at [34, 72] on div "Home" at bounding box center [78, 75] width 129 height 22
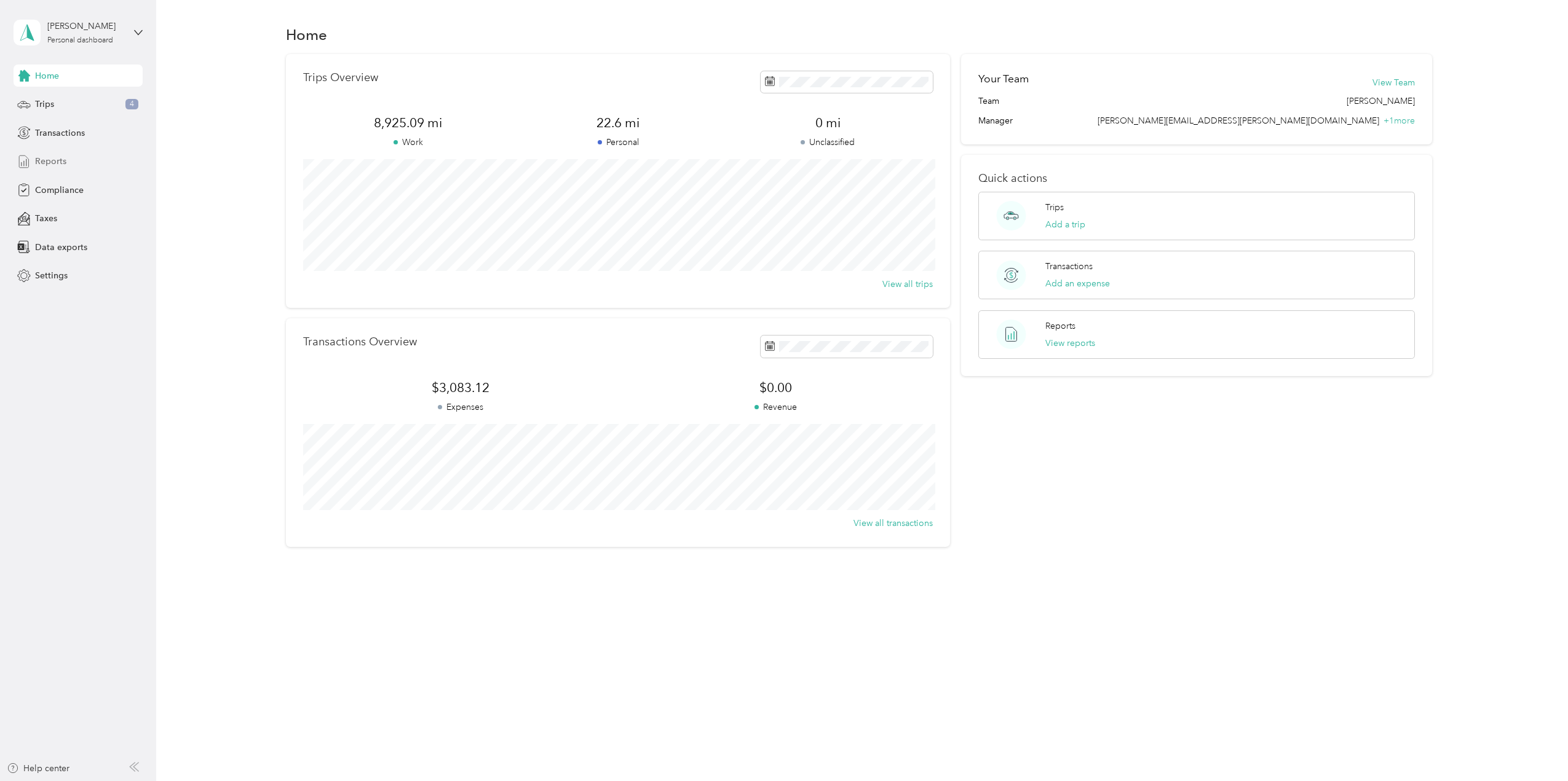
click at [53, 160] on span "Reports" at bounding box center [51, 161] width 31 height 13
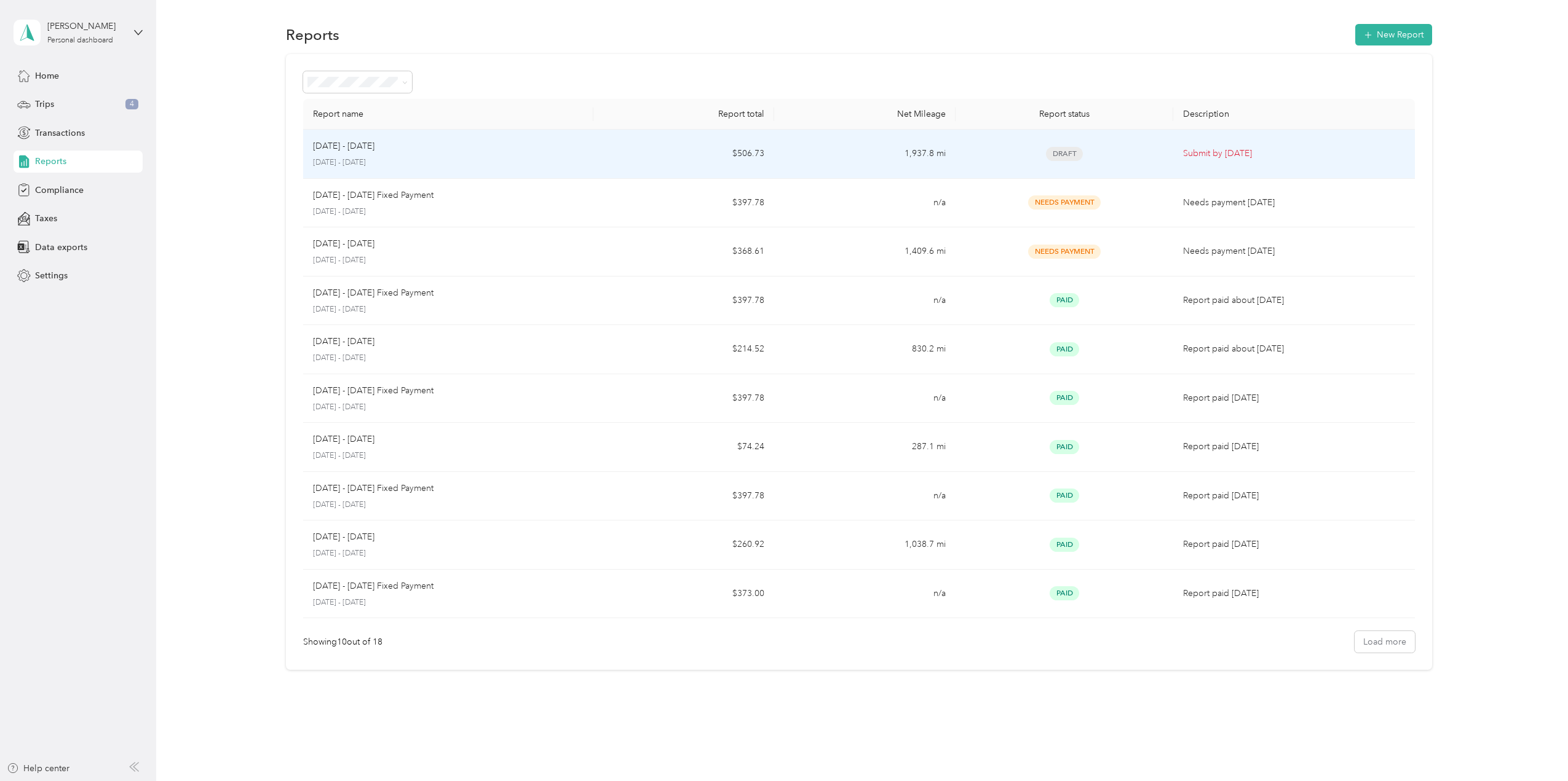
click at [1210, 157] on p "Submit by [DATE]" at bounding box center [1294, 154] width 222 height 13
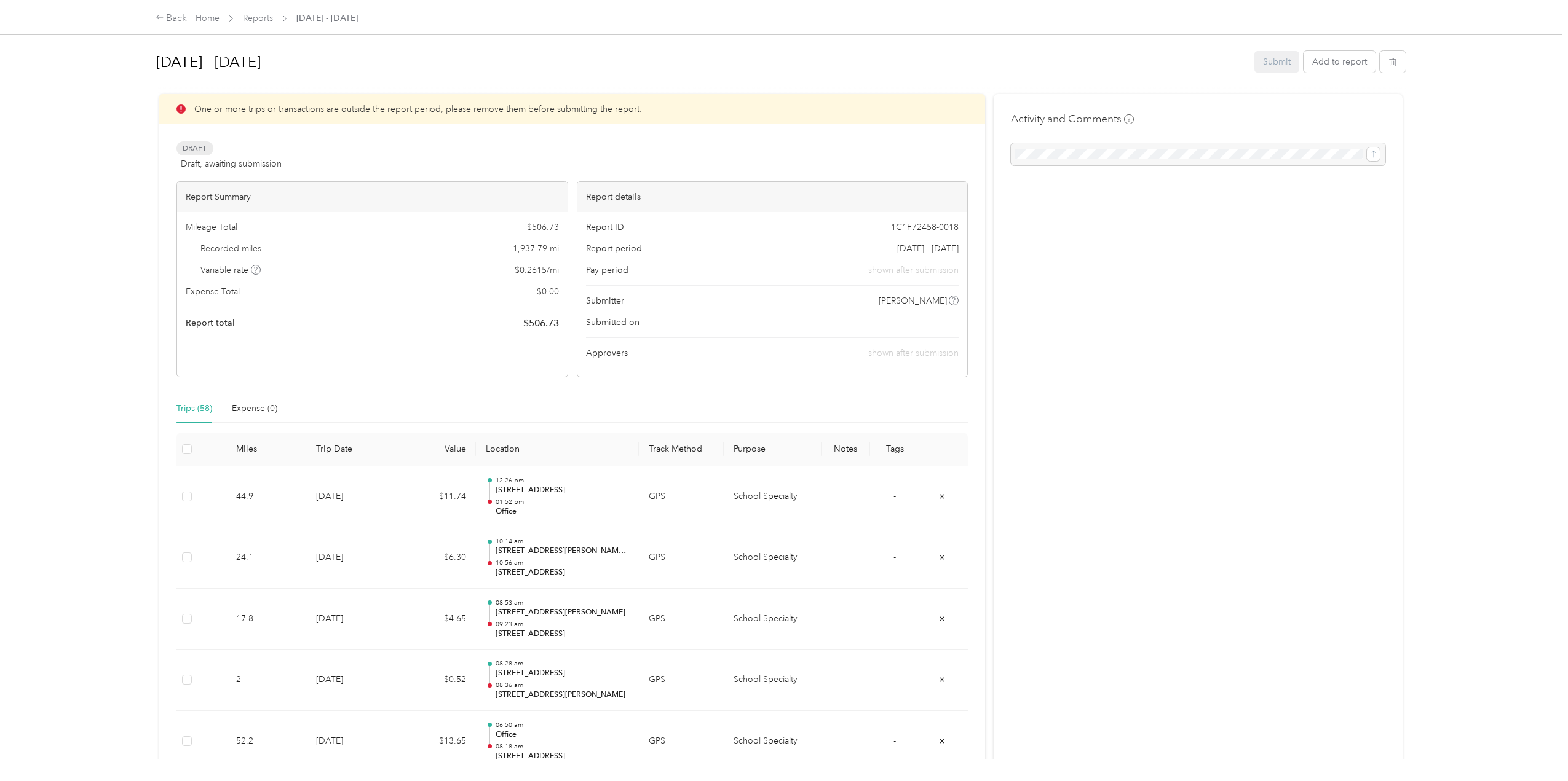
click at [1277, 65] on div "Submit Add to report" at bounding box center [1330, 62] width 151 height 21
click at [538, 112] on p "One or more trips or transactions are outside the report period, please remove …" at bounding box center [418, 108] width 448 height 13
click at [259, 106] on p "One or more trips or transactions are outside the report period, please remove …" at bounding box center [418, 108] width 448 height 13
click at [183, 110] on icon at bounding box center [181, 109] width 9 height 9
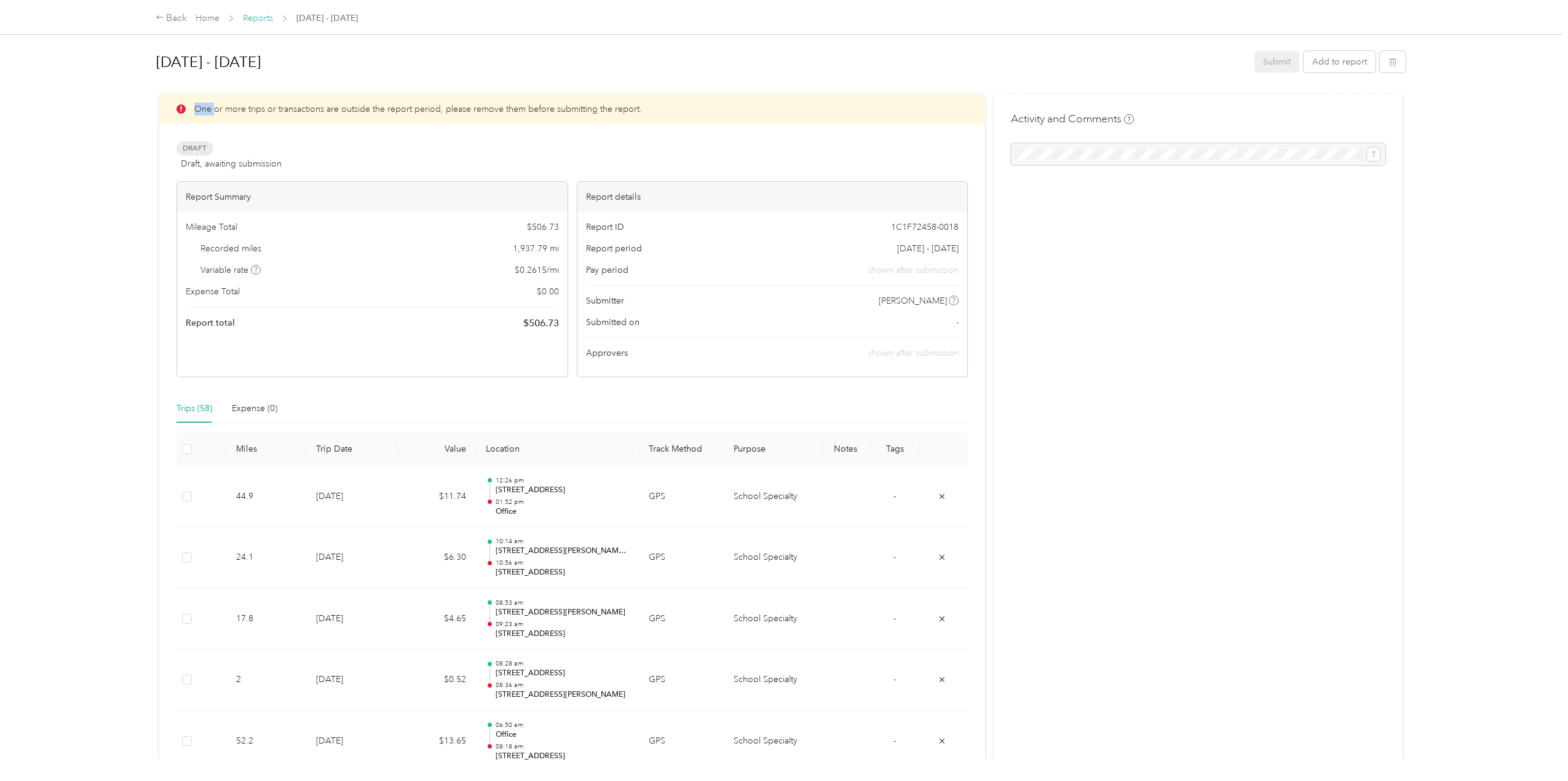
click at [250, 19] on link "Reports" at bounding box center [258, 18] width 30 height 11
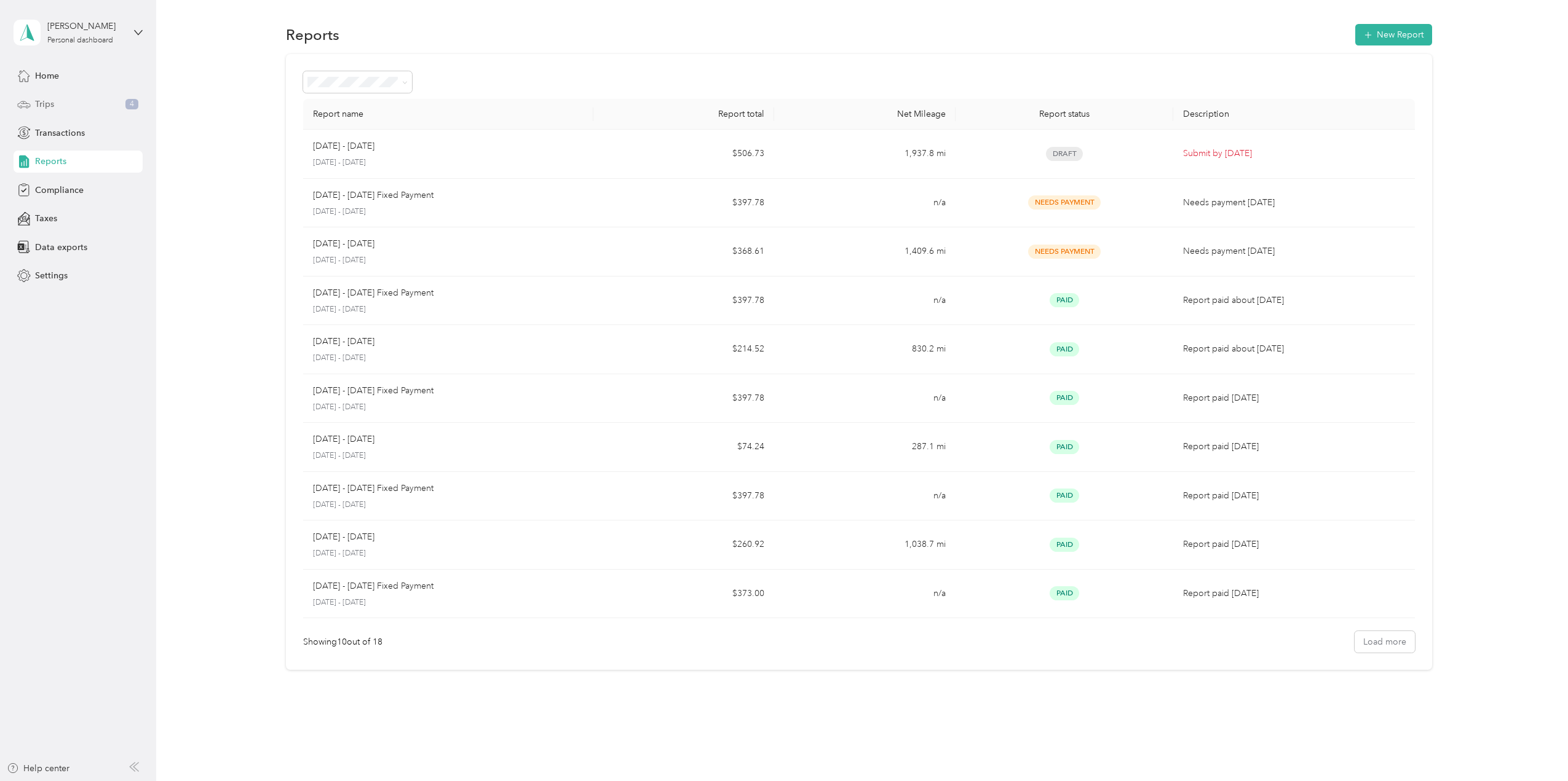
click at [43, 100] on span "Trips" at bounding box center [45, 104] width 19 height 13
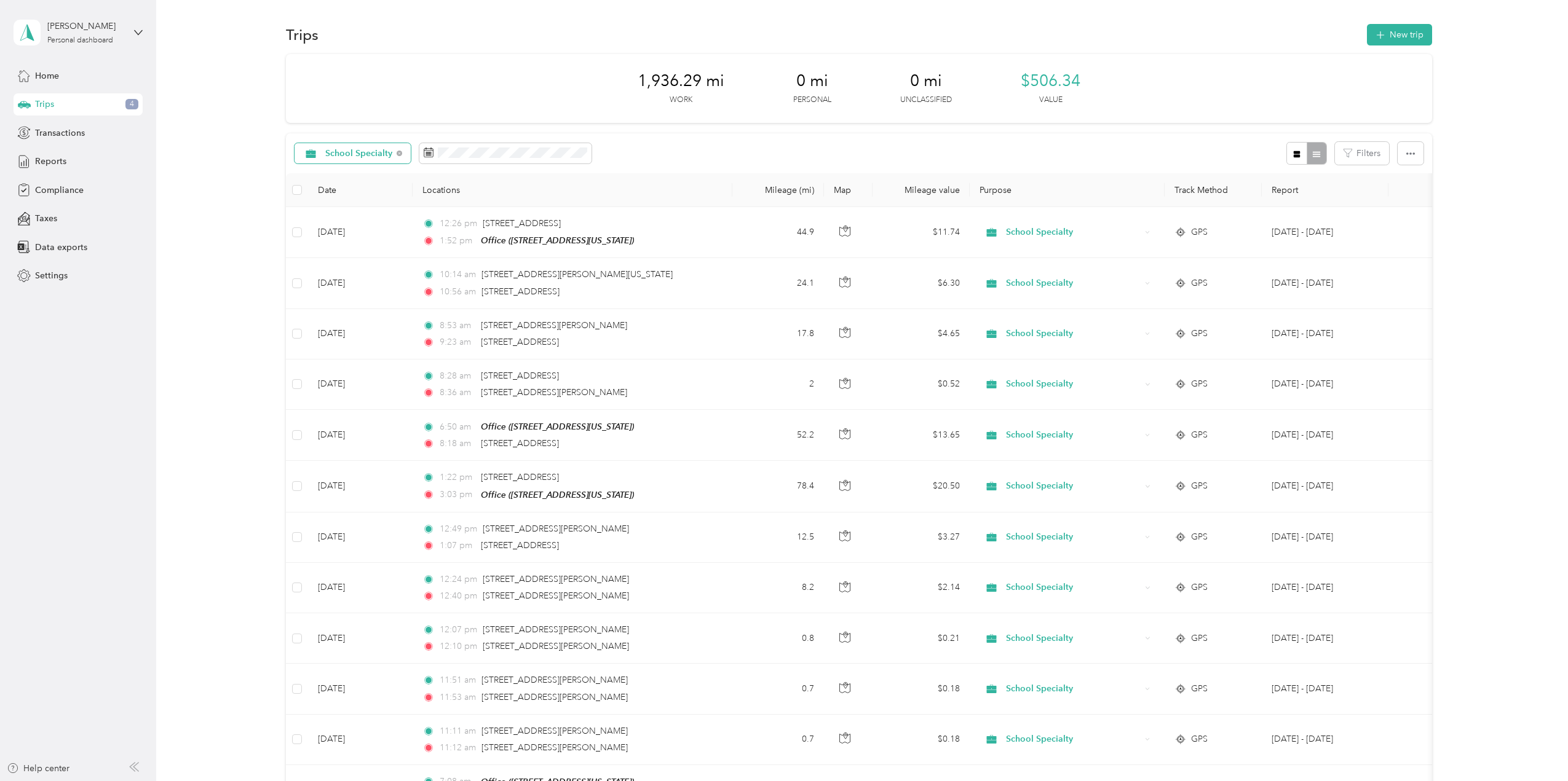
click at [355, 153] on span "School Specialty" at bounding box center [359, 154] width 68 height 9
click at [344, 239] on span "Personal" at bounding box center [366, 239] width 83 height 13
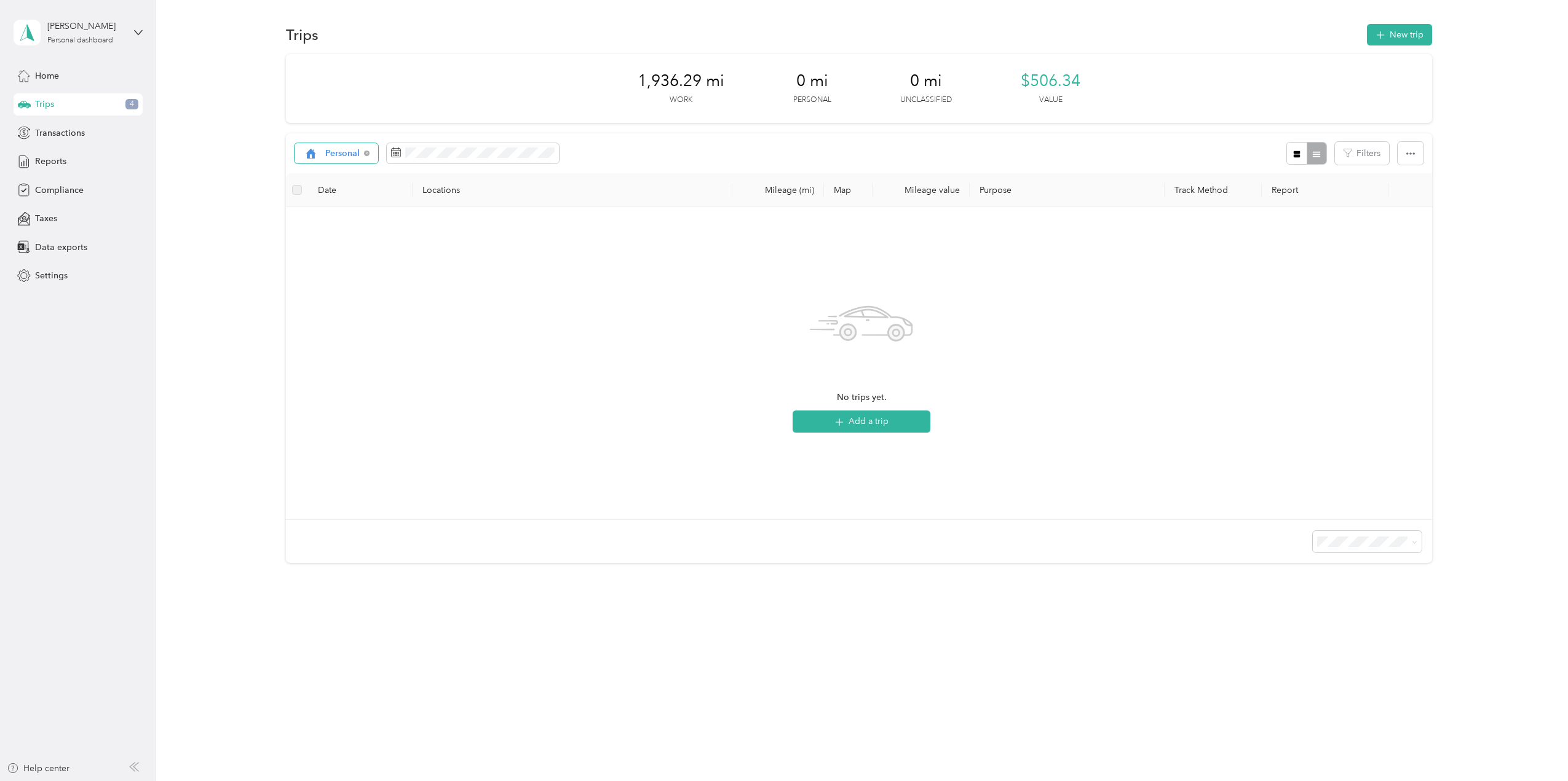
click at [347, 150] on span "Personal" at bounding box center [343, 154] width 35 height 9
click at [342, 189] on li "Unclassified" at bounding box center [349, 197] width 106 height 21
click at [351, 154] on span "Unclassified" at bounding box center [350, 154] width 49 height 9
click at [351, 172] on span "All purposes" at bounding box center [359, 175] width 67 height 13
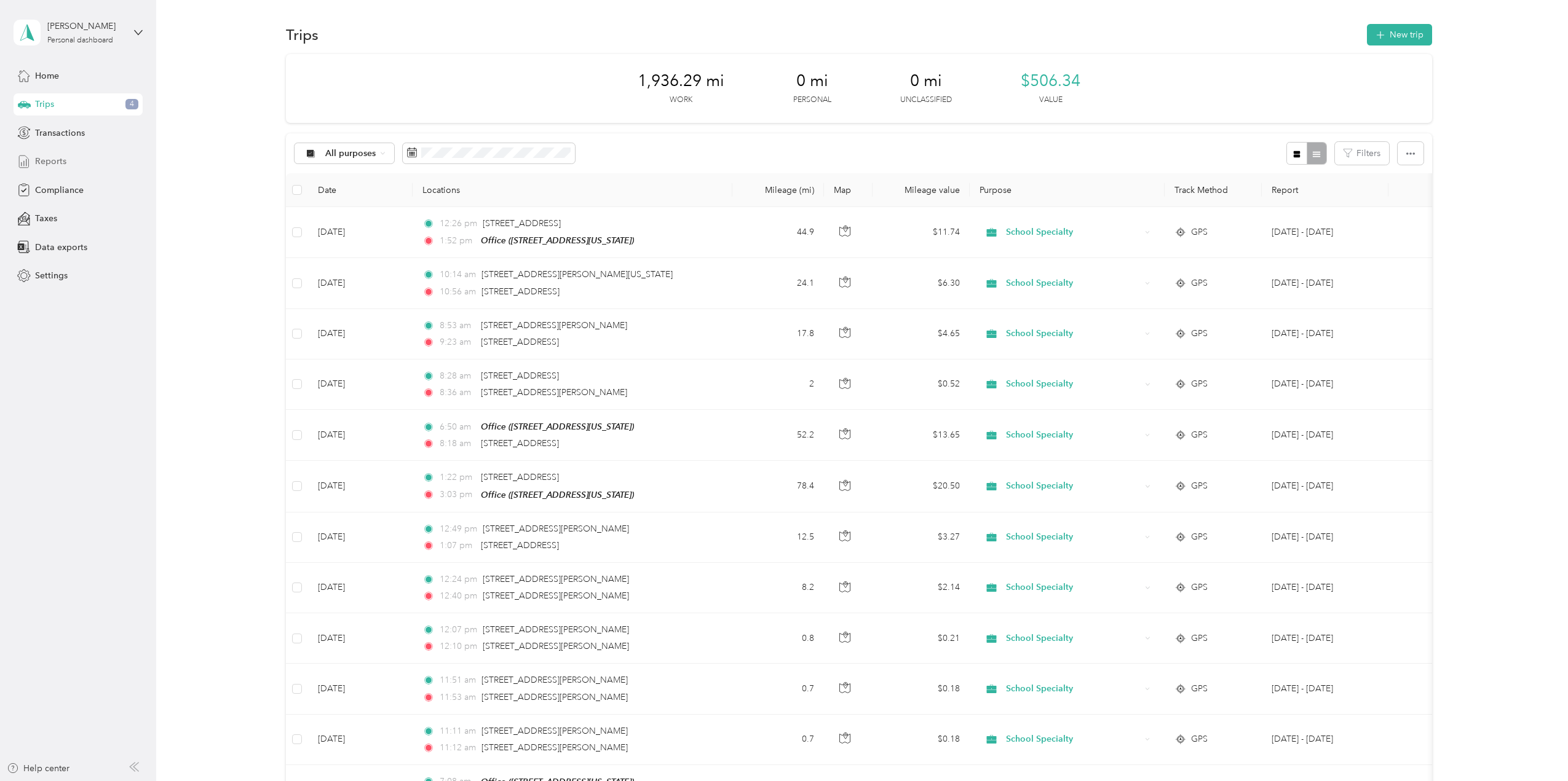
click at [43, 158] on span "Reports" at bounding box center [51, 161] width 31 height 13
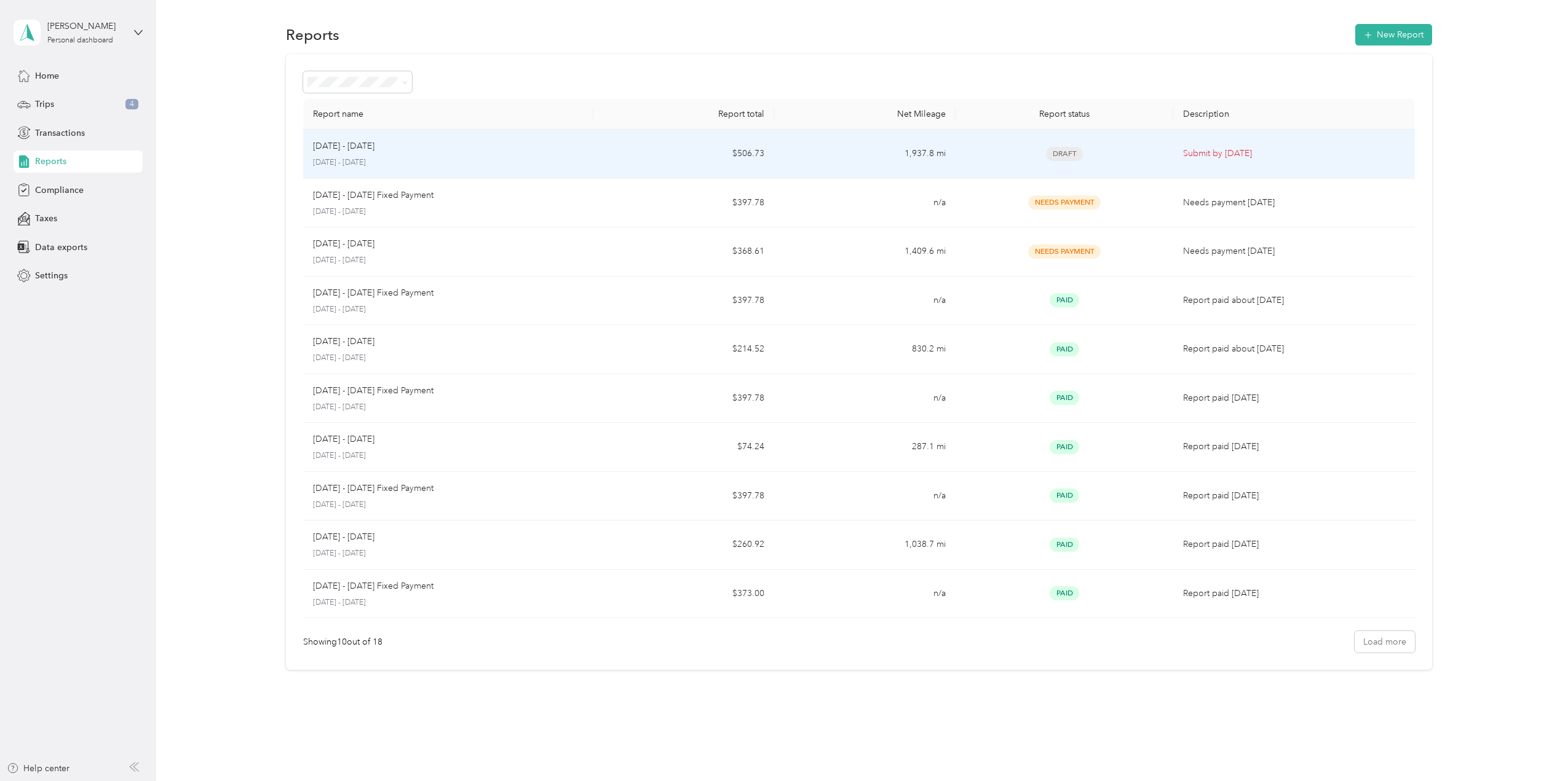
click at [1072, 153] on span "Draft" at bounding box center [1064, 154] width 37 height 14
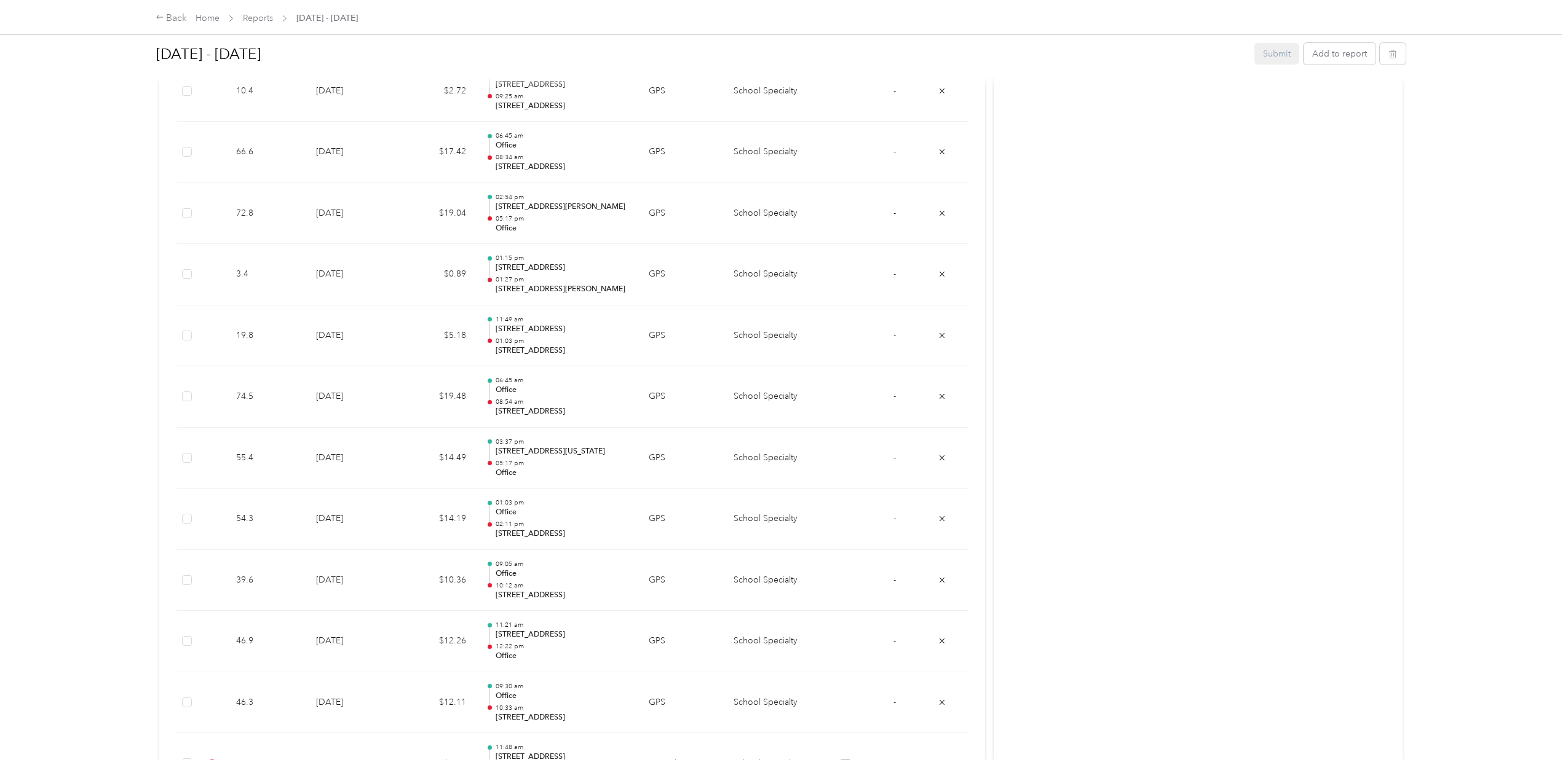
scroll to position [3346, 0]
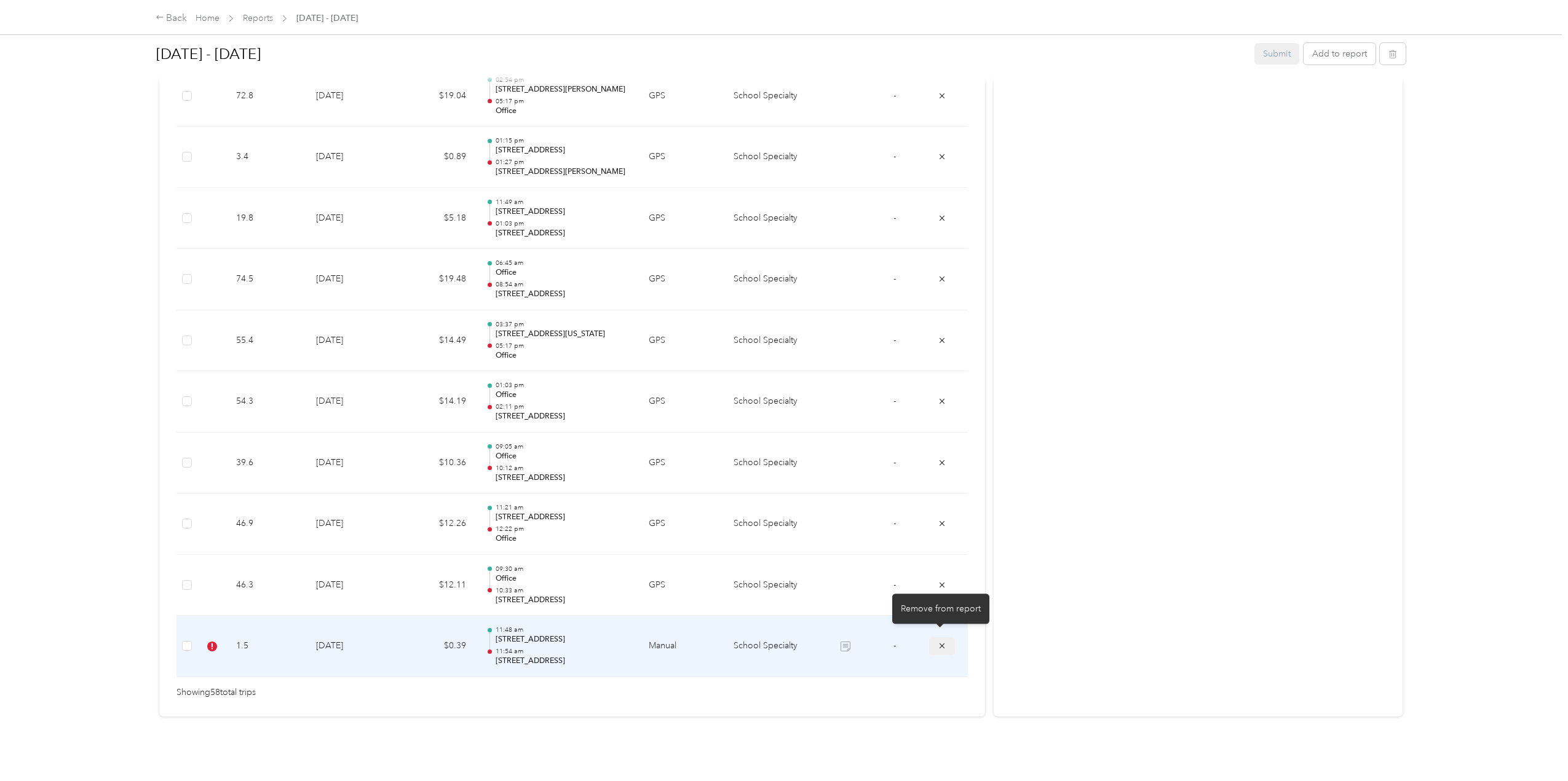
click at [940, 642] on icon "submit" at bounding box center [942, 646] width 9 height 9
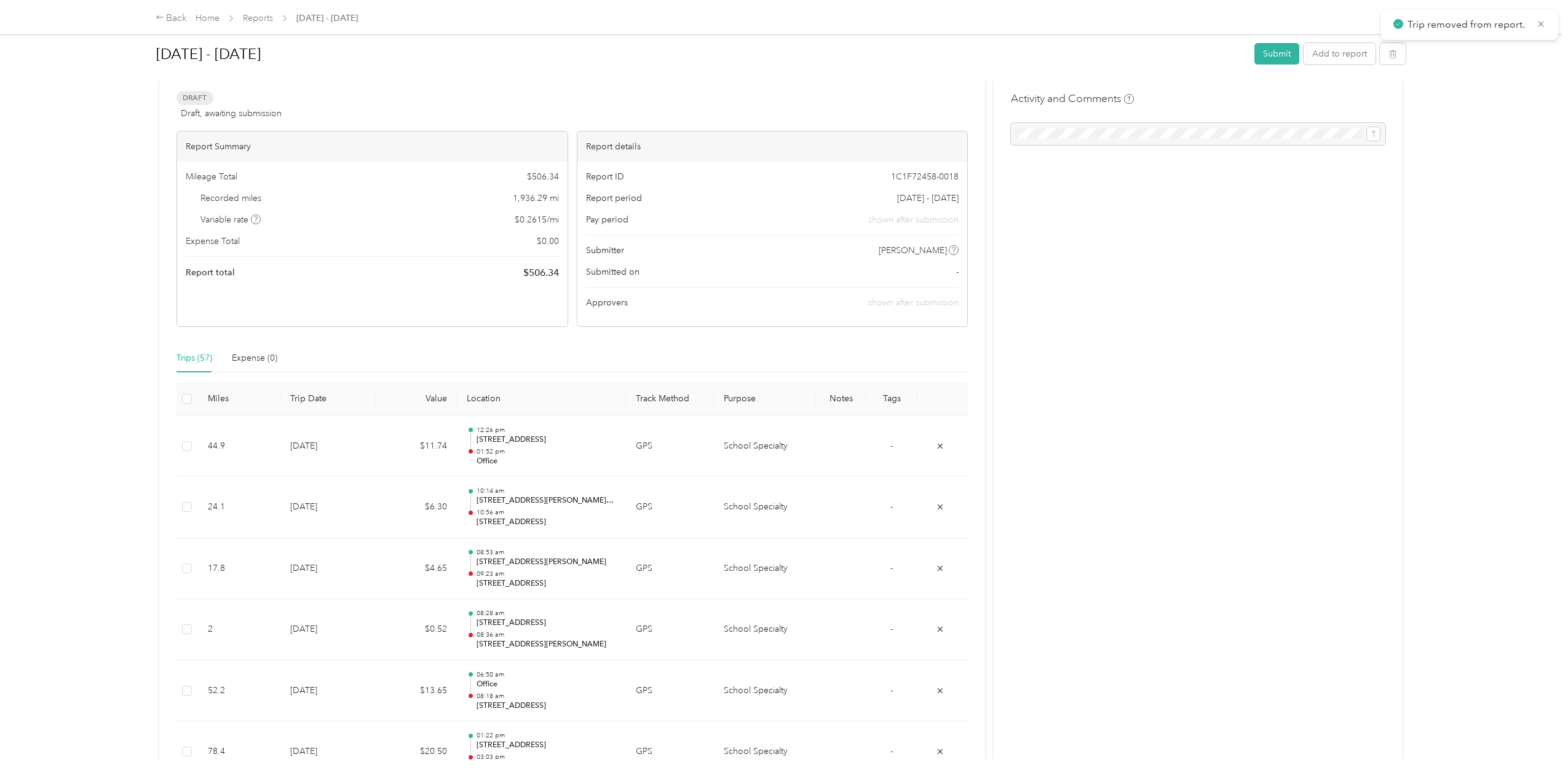
scroll to position [0, 0]
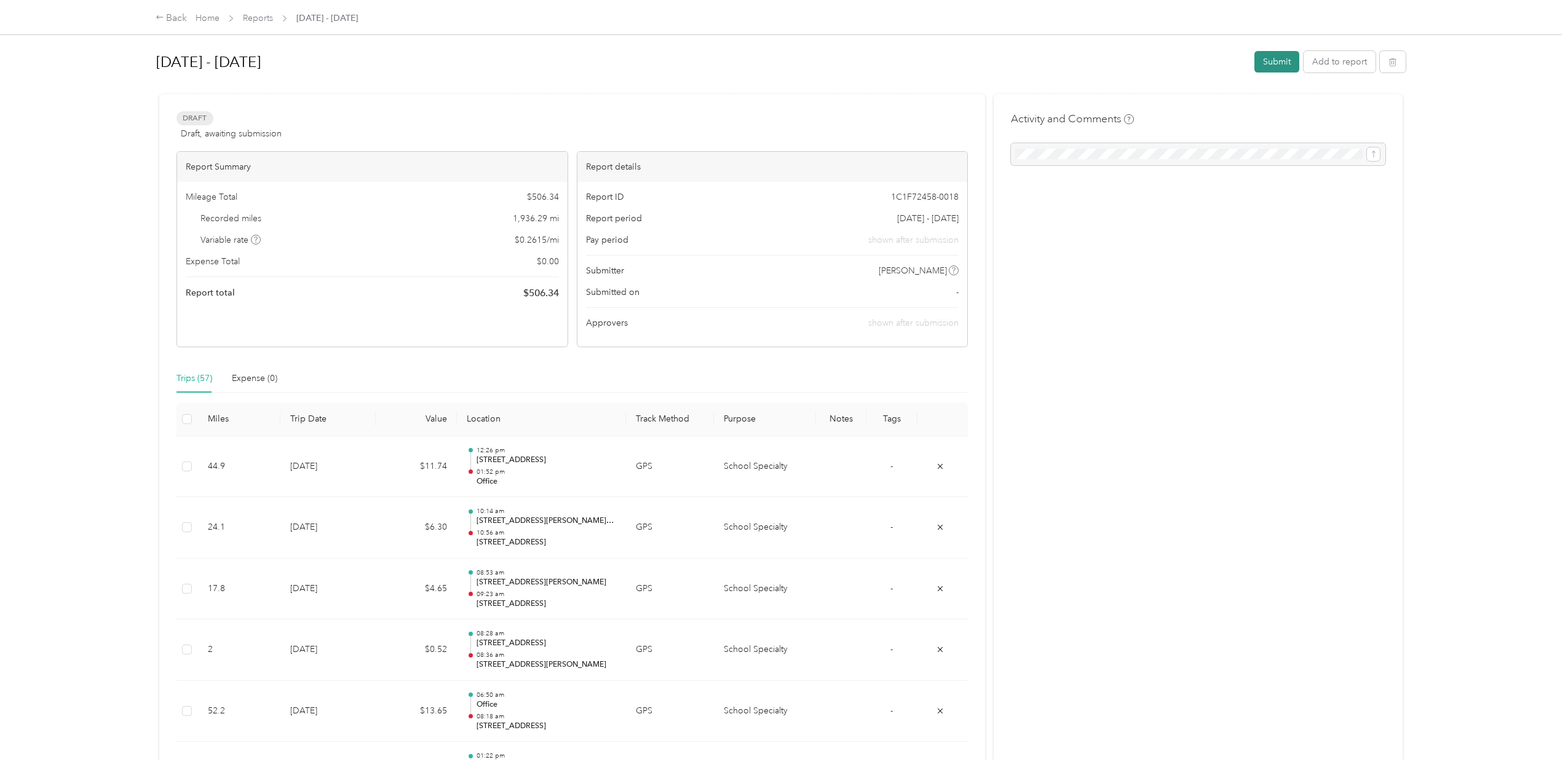
click at [1278, 60] on button "Submit" at bounding box center [1276, 62] width 45 height 21
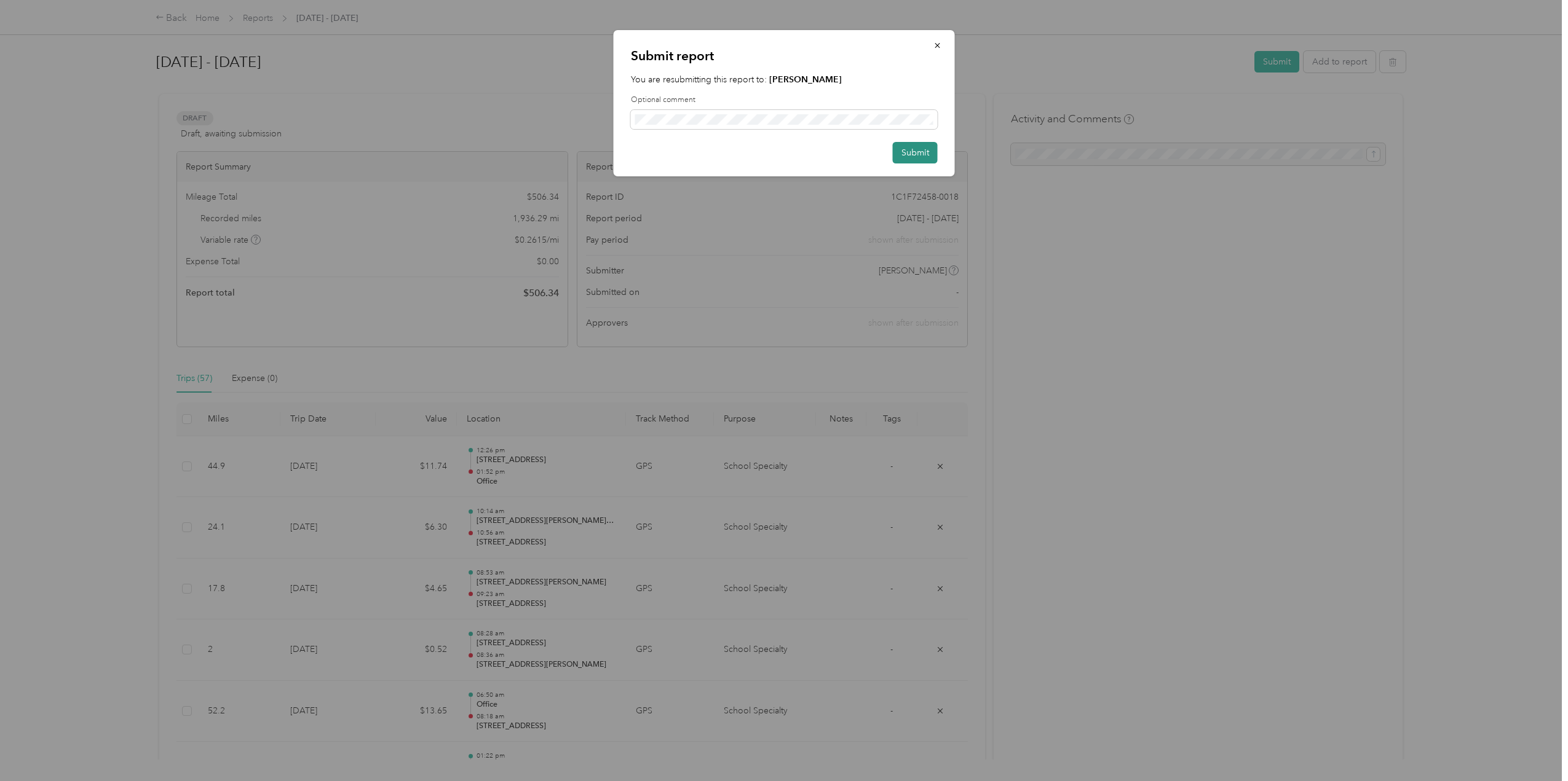
click at [909, 152] on button "Submit" at bounding box center [915, 152] width 45 height 21
